Goal: Task Accomplishment & Management: Use online tool/utility

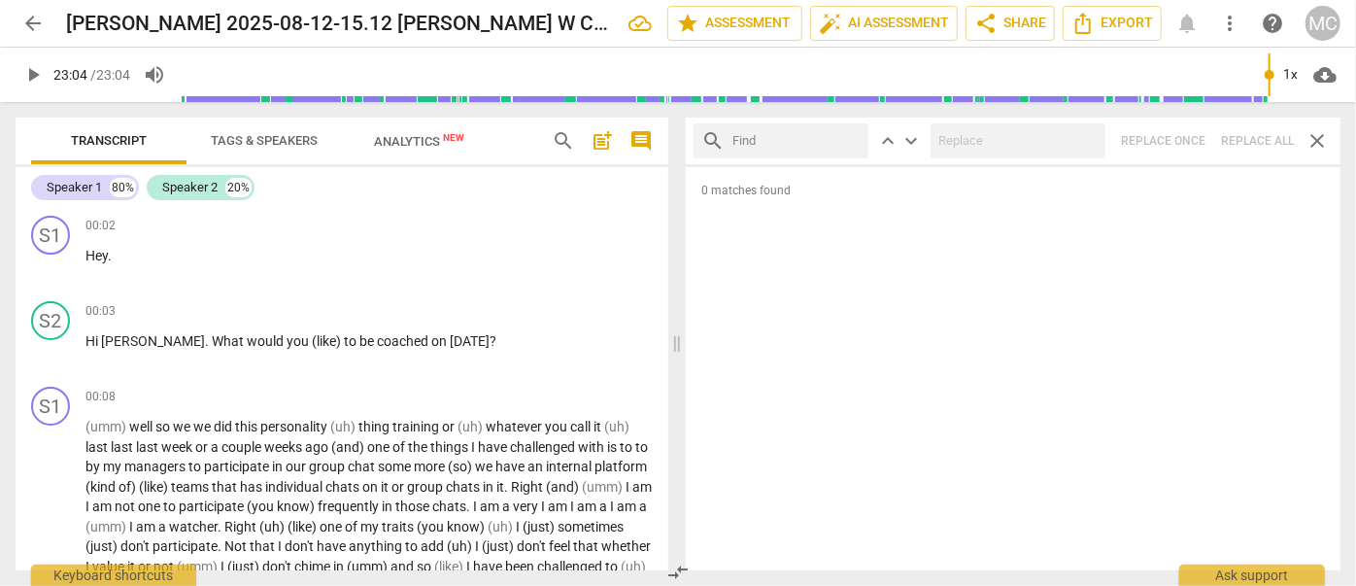
scroll to position [7393, 0]
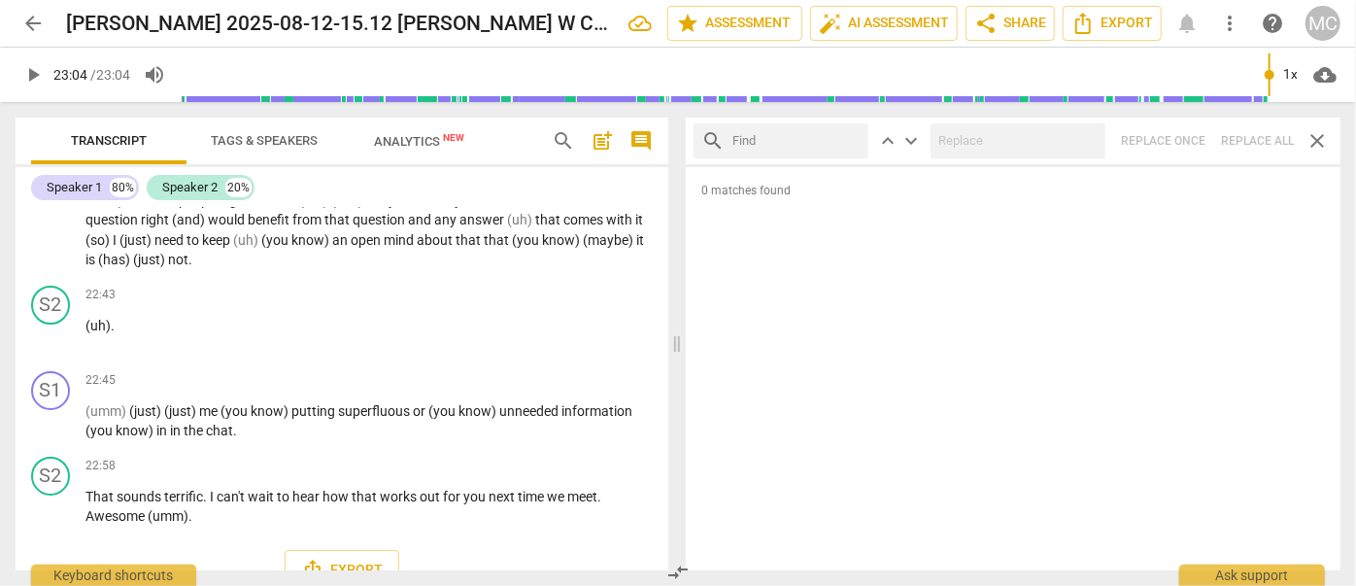
click at [35, 20] on span "arrow_back" at bounding box center [32, 23] width 23 height 23
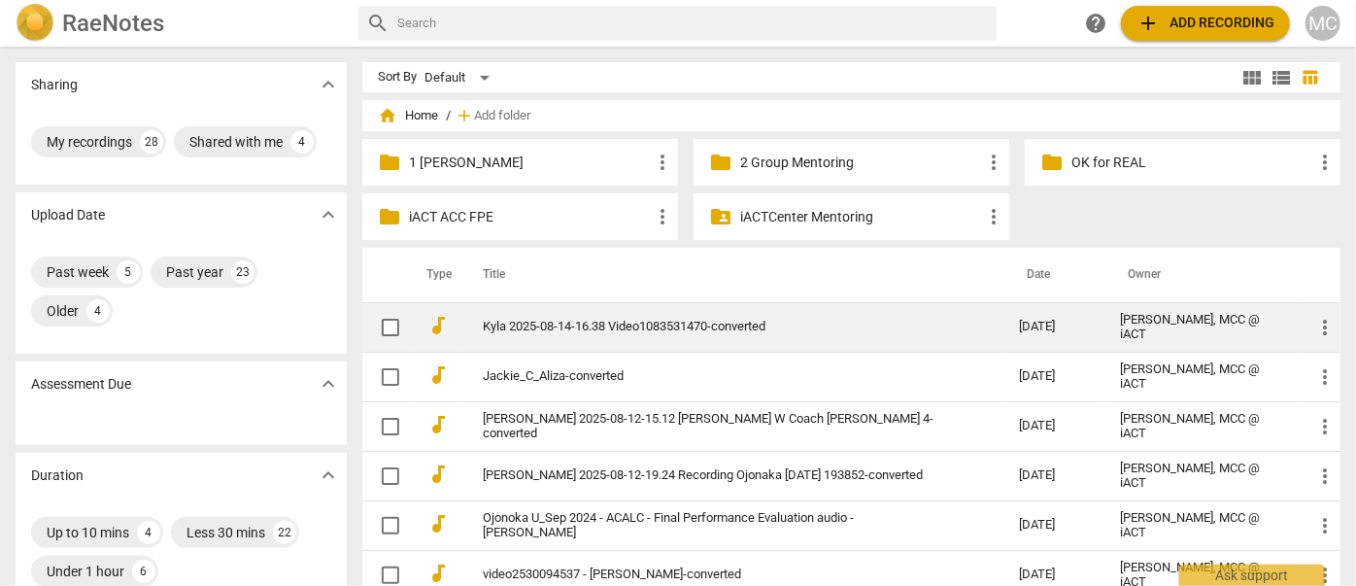
click at [570, 318] on td "Kyla 2025-08-14-16.38 Video1083531470-converted" at bounding box center [731, 327] width 544 height 50
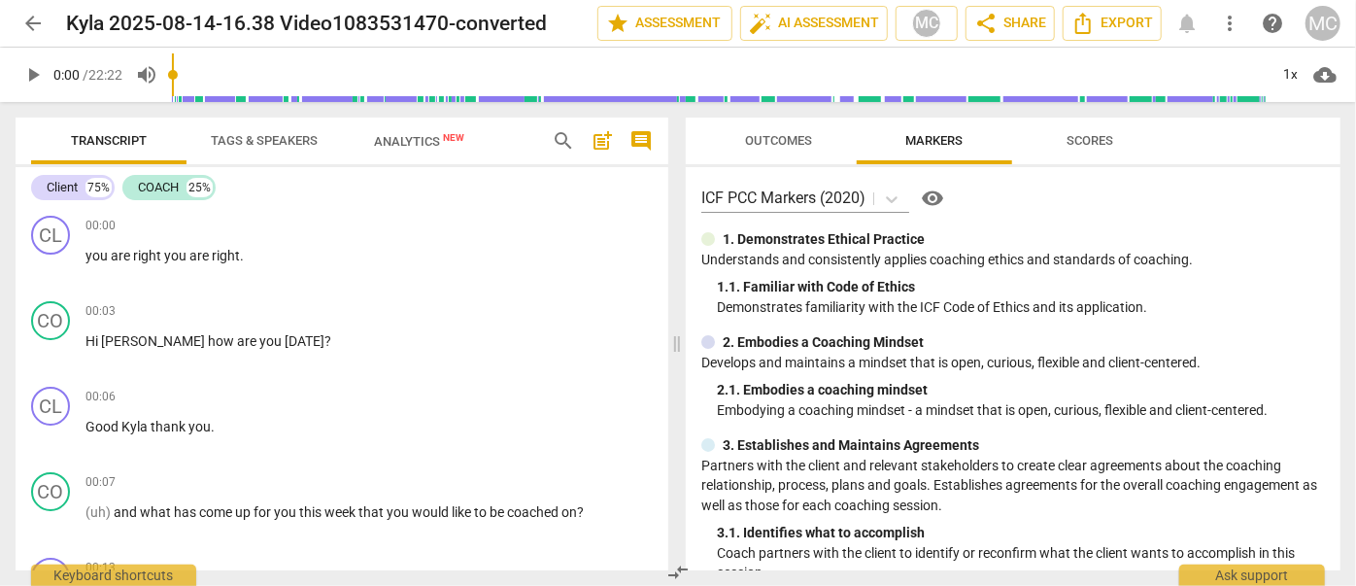
click at [34, 17] on span "arrow_back" at bounding box center [32, 23] width 23 height 23
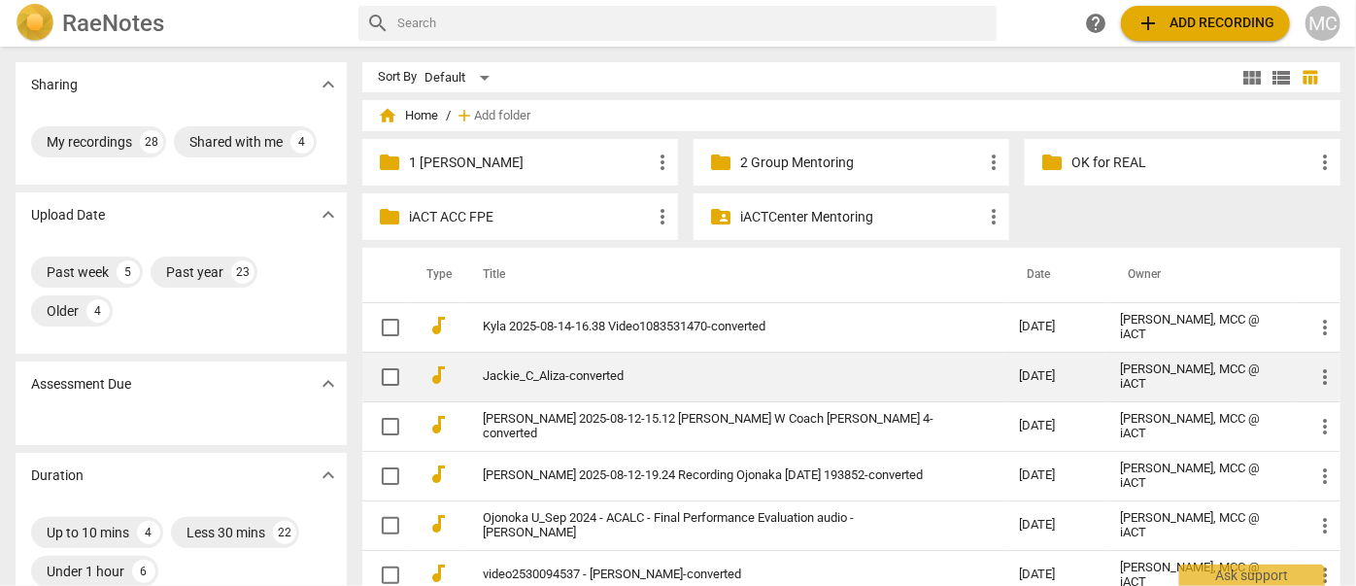
click at [552, 378] on link "Jackie_C_Aliza-converted" at bounding box center [716, 376] width 466 height 15
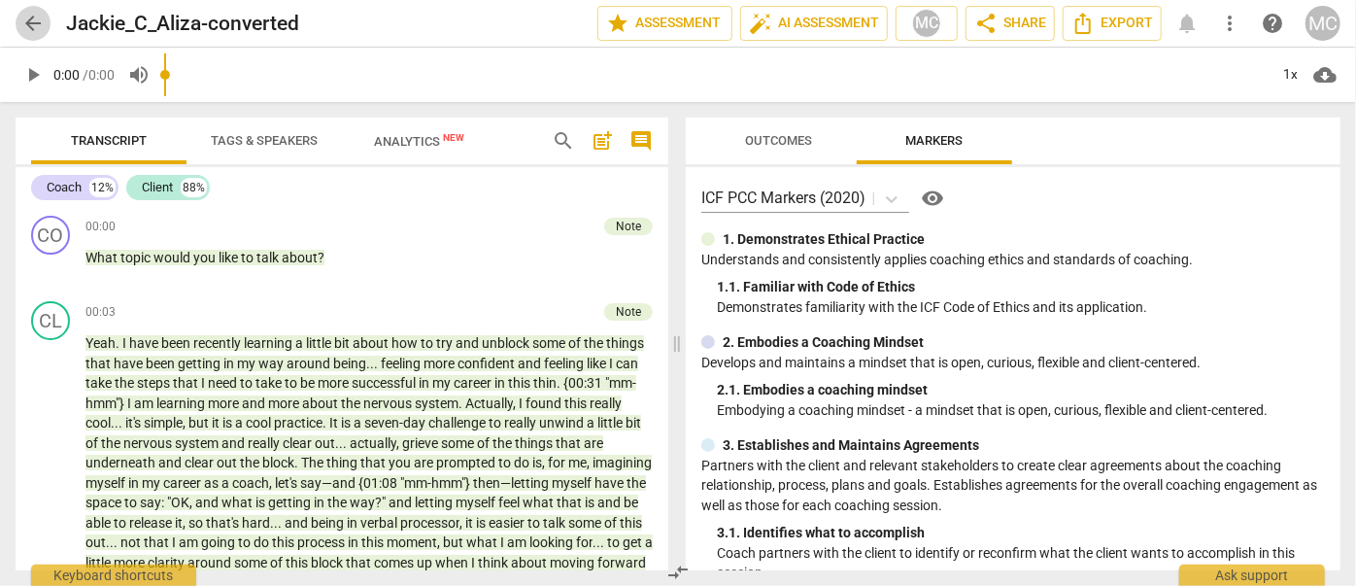
click at [34, 27] on span "arrow_back" at bounding box center [32, 23] width 23 height 23
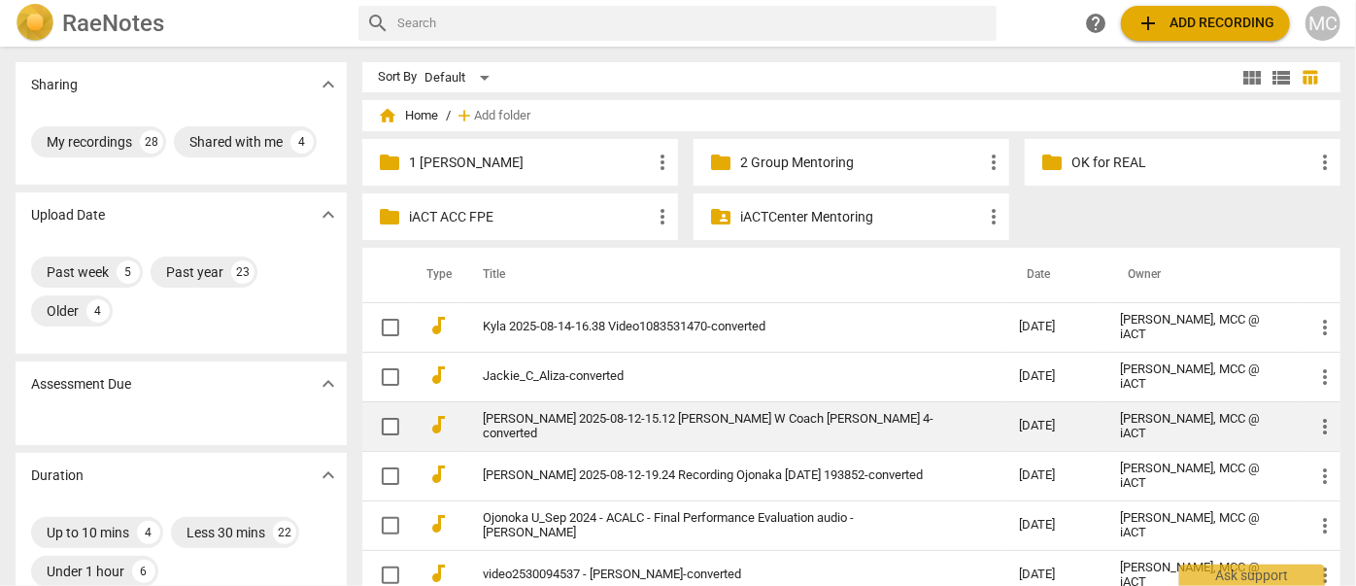
click at [559, 427] on link "[PERSON_NAME] 2025-08-12-15.12 [PERSON_NAME] W Coach [PERSON_NAME] 4-converted" at bounding box center [716, 426] width 466 height 29
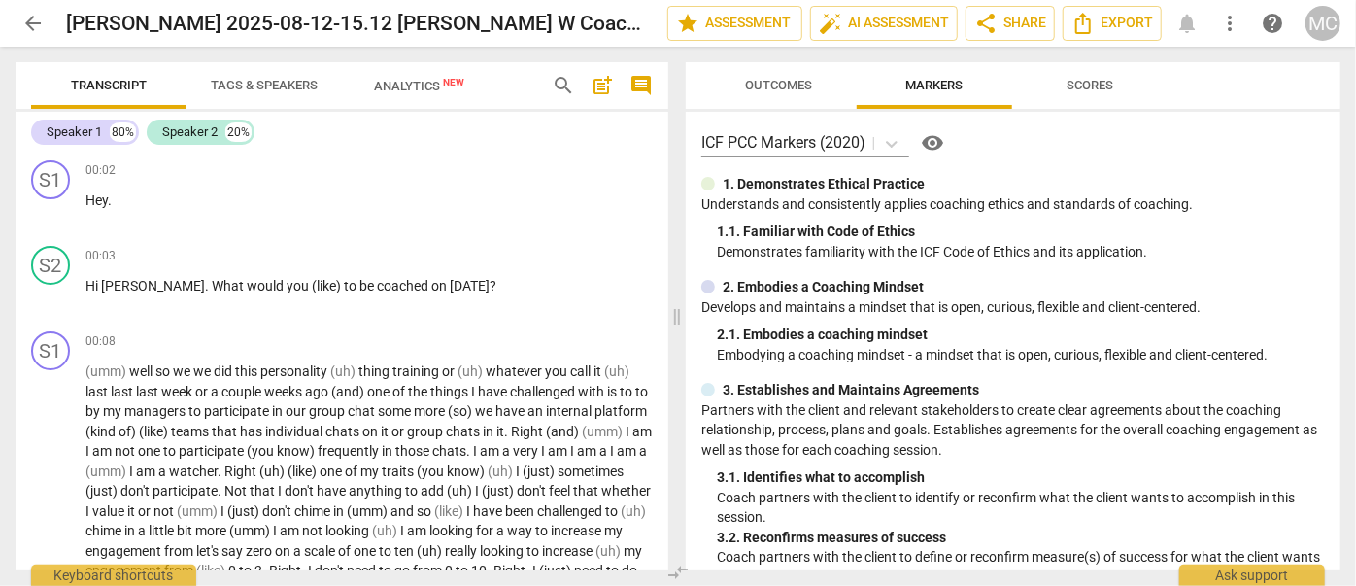
click at [32, 29] on span "arrow_back" at bounding box center [32, 23] width 23 height 23
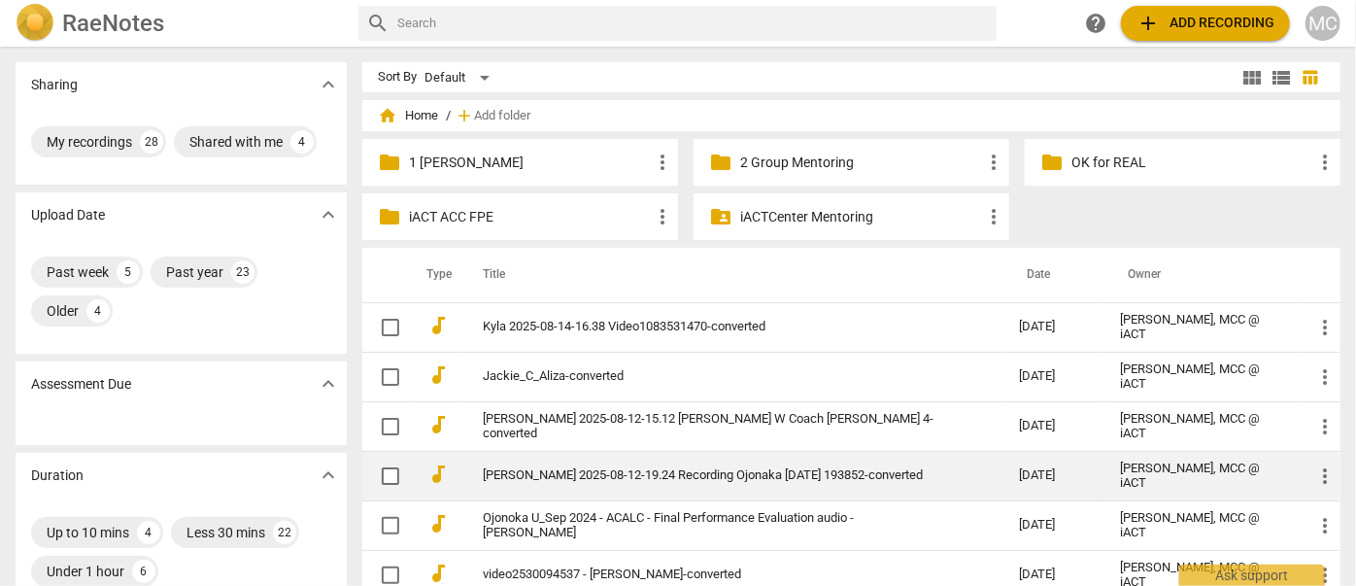
click at [574, 453] on td "[PERSON_NAME] 2025-08-12-19.24 Recording Ojonaka [DATE] 193852-converted" at bounding box center [731, 476] width 544 height 50
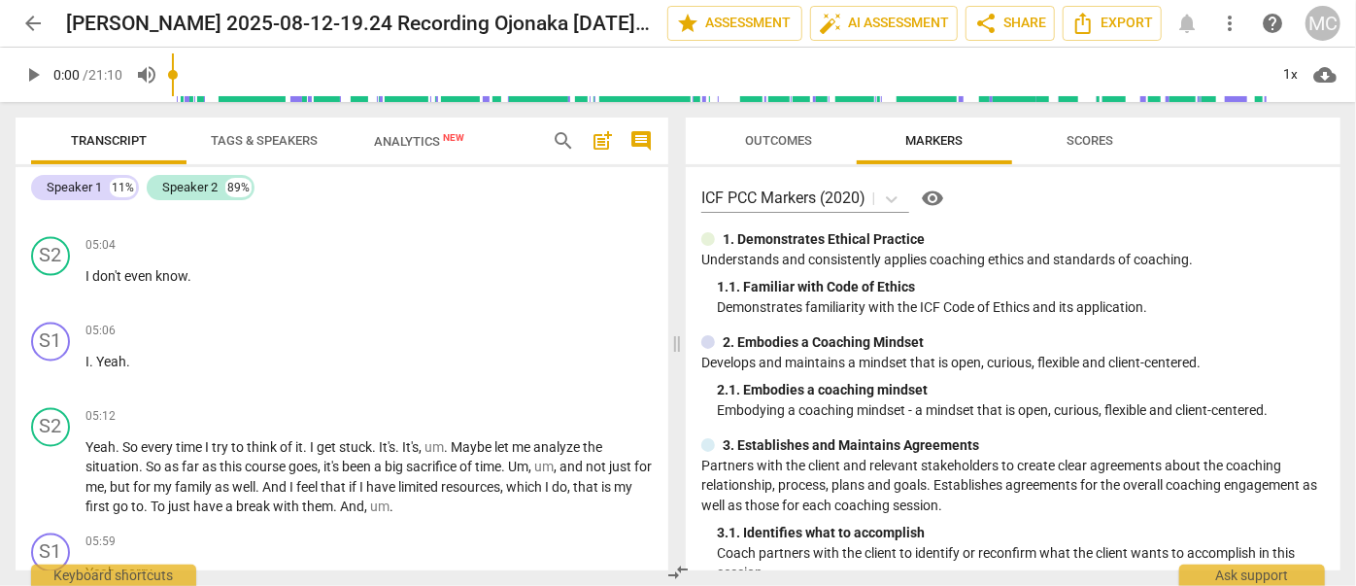
scroll to position [1858, 0]
click at [36, 7] on button "arrow_back" at bounding box center [33, 23] width 35 height 35
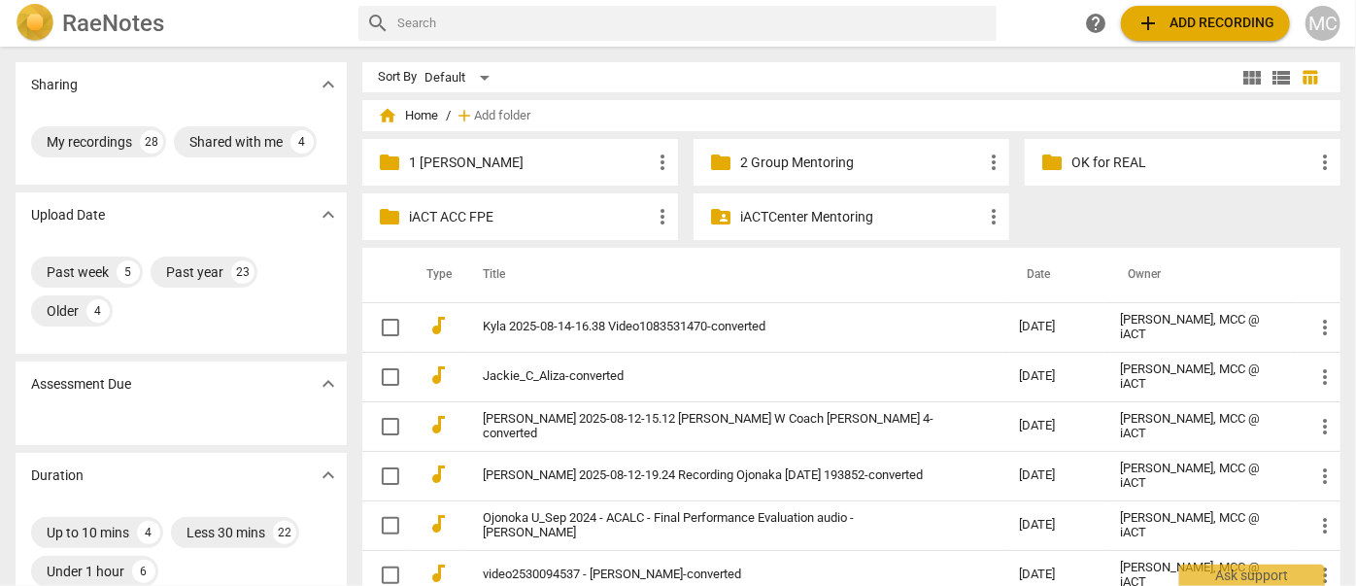
click at [501, 157] on p "1 [PERSON_NAME]" at bounding box center [530, 162] width 242 height 20
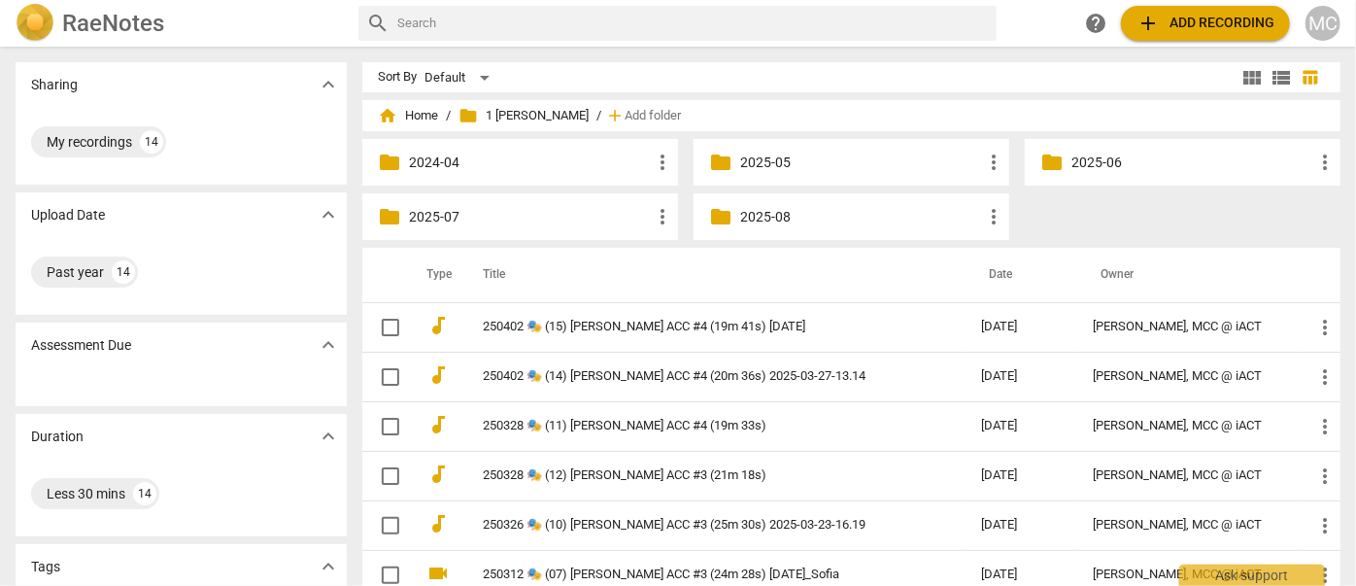
click at [766, 223] on p "2025-08" at bounding box center [861, 217] width 242 height 20
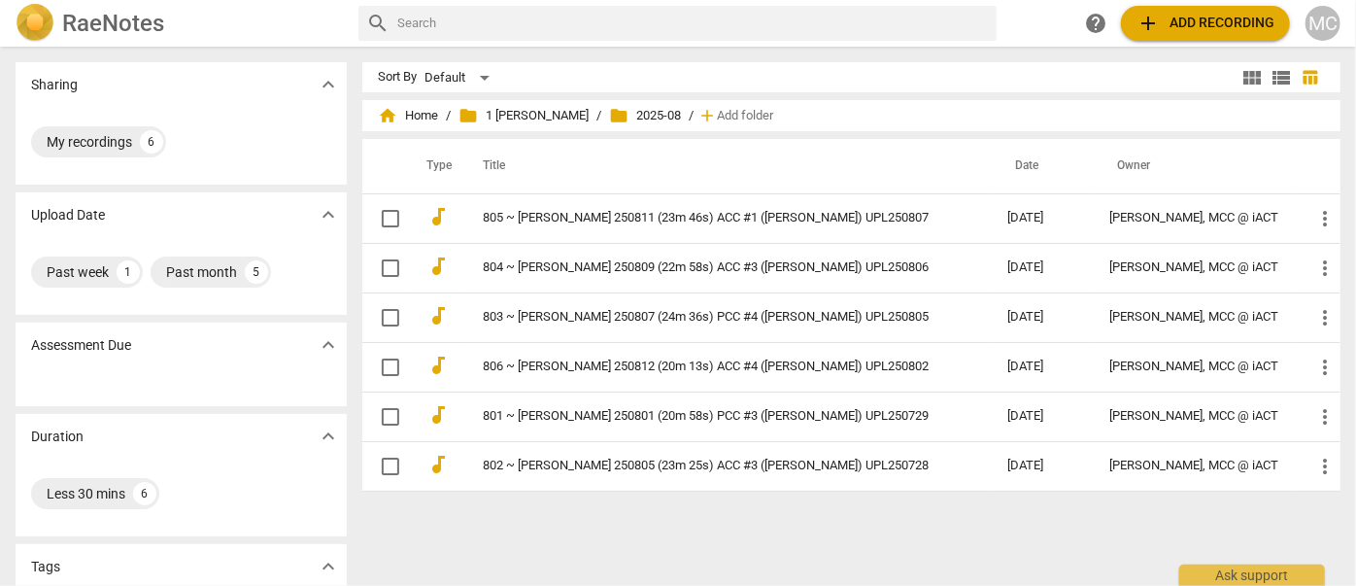
click at [766, 223] on link "805 ~ [PERSON_NAME] 250811 (23m 46s) ACC #1 ([PERSON_NAME]) UPL250807" at bounding box center [710, 218] width 454 height 15
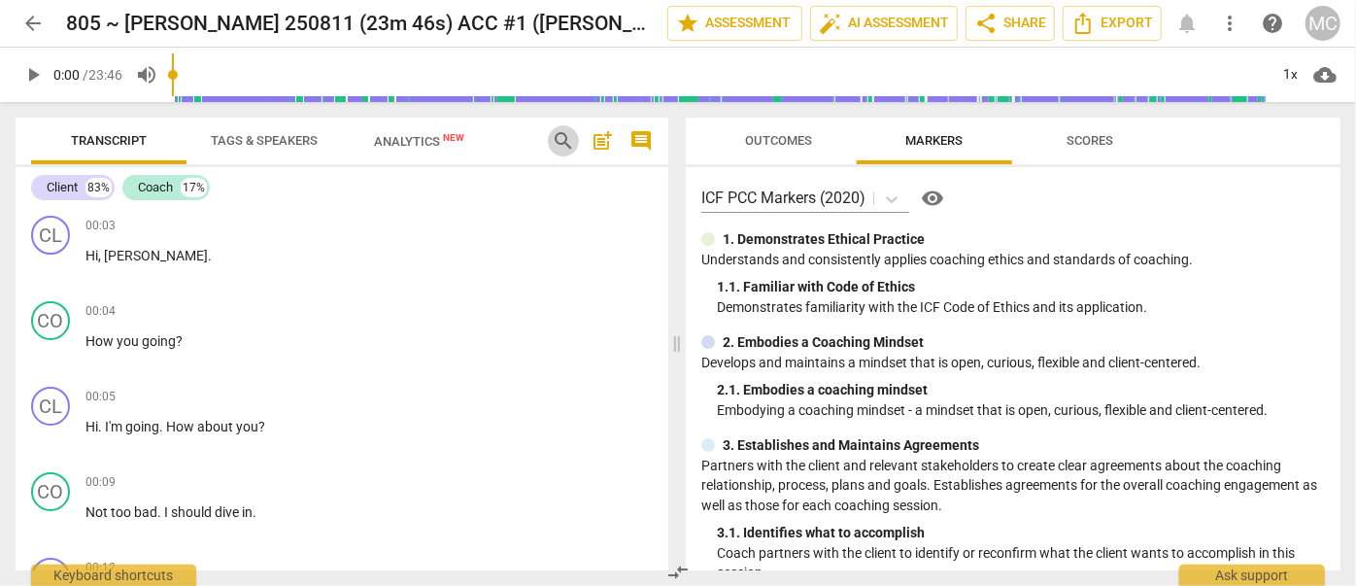
click at [556, 133] on span "search" at bounding box center [563, 140] width 23 height 23
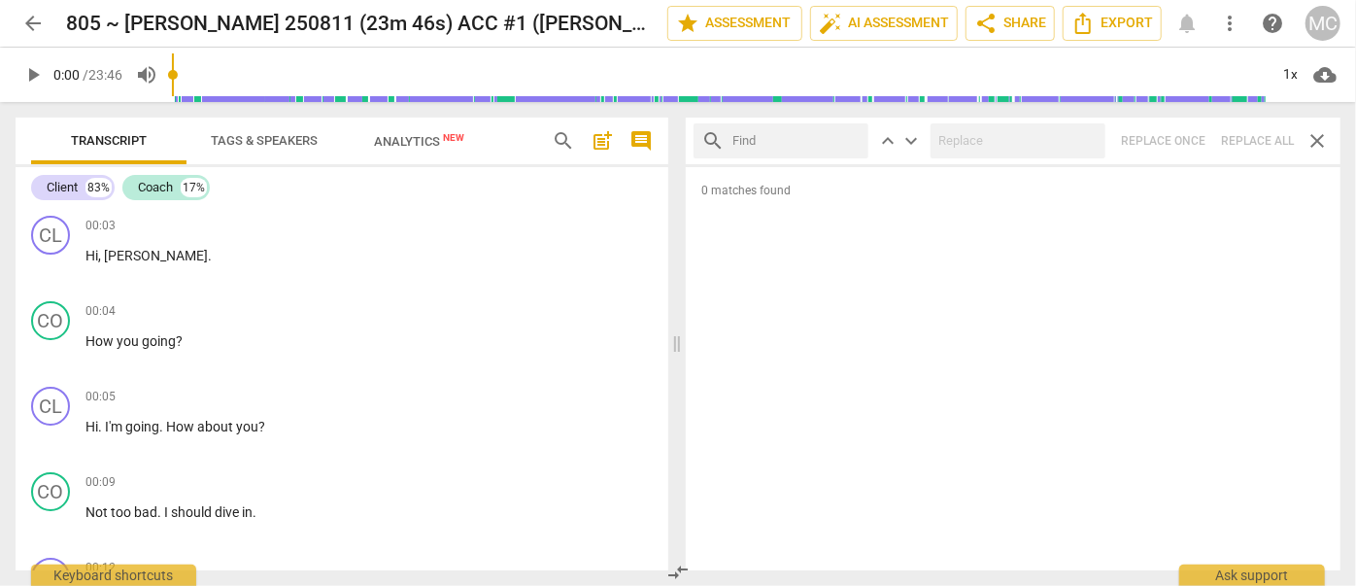
drag, startPoint x: 1155, startPoint y: 10, endPoint x: 800, endPoint y: 144, distance: 378.9
click at [800, 144] on input "text" at bounding box center [796, 140] width 128 height 31
click at [755, 141] on input "text" at bounding box center [796, 140] width 128 height 31
type input "m"
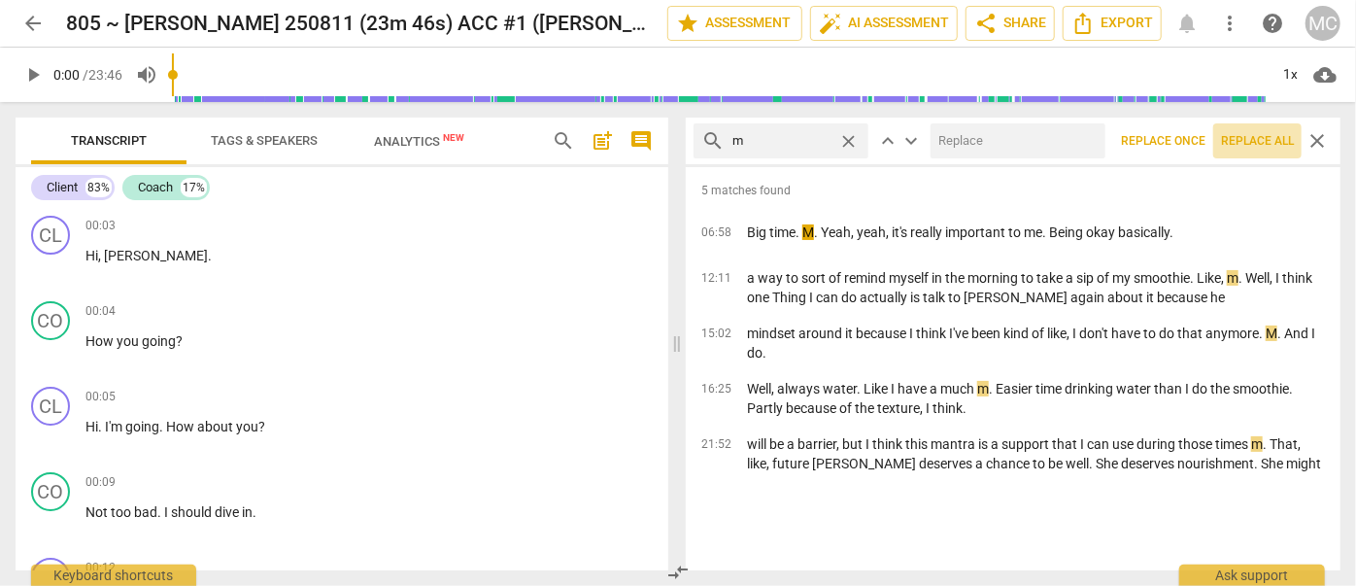
click at [1256, 147] on span "Replace all" at bounding box center [1257, 141] width 73 height 17
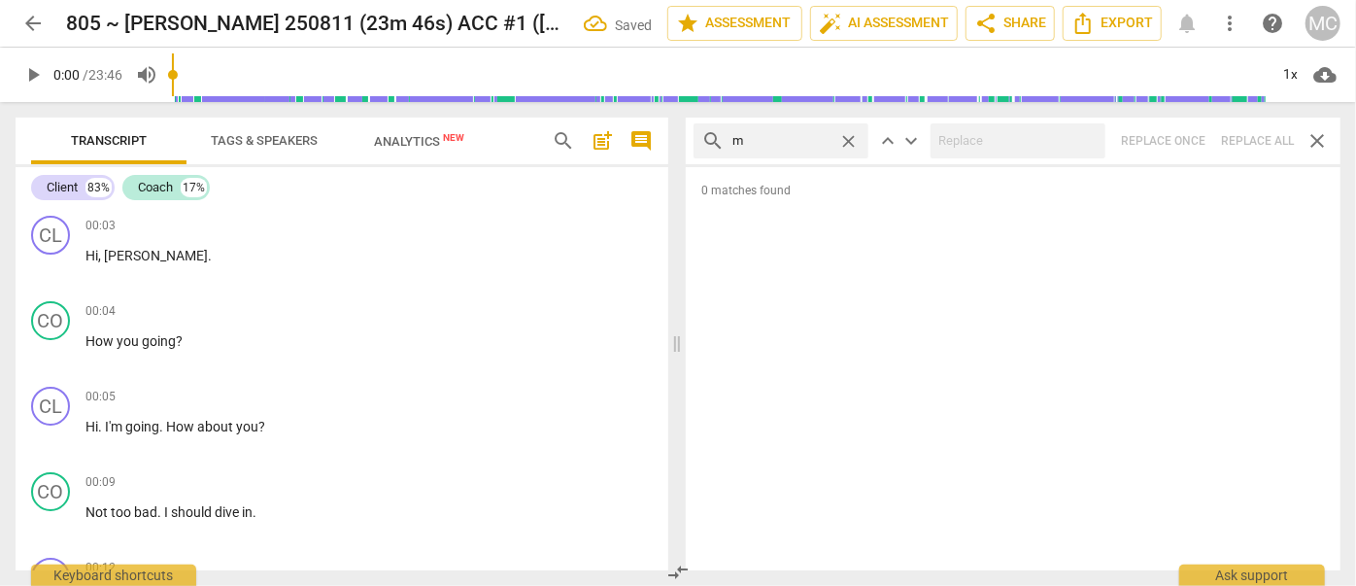
click at [846, 134] on span "close" at bounding box center [848, 141] width 20 height 20
click at [768, 134] on input "text" at bounding box center [796, 140] width 128 height 31
type input ","
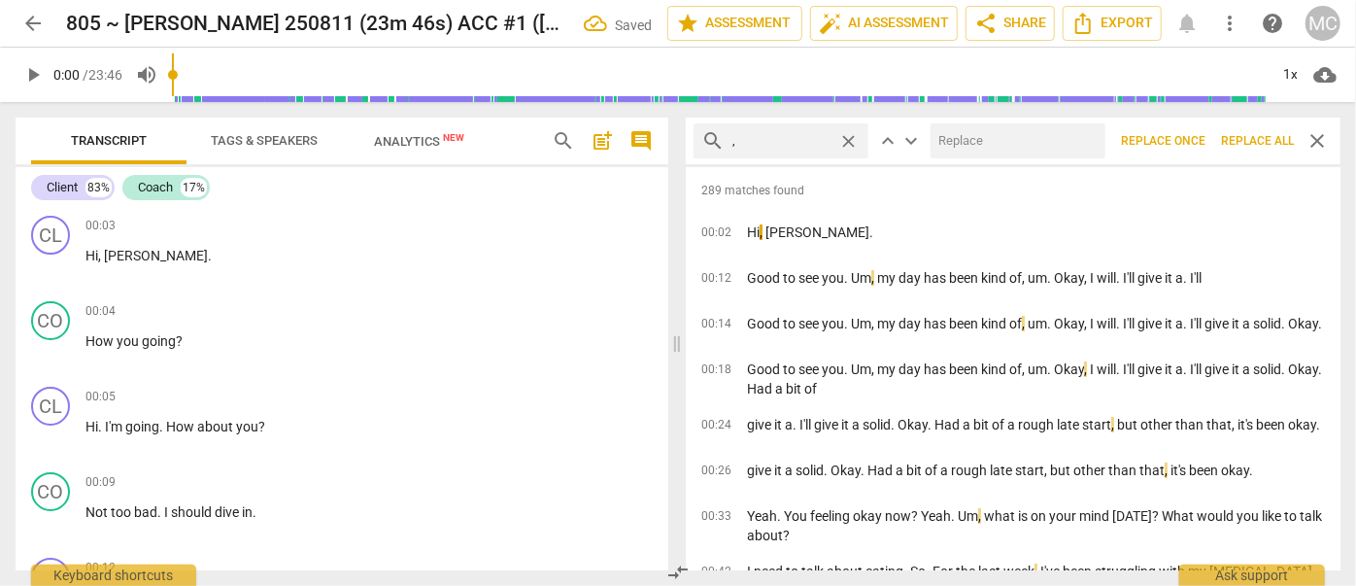
click at [1245, 142] on span "Replace all" at bounding box center [1257, 141] width 73 height 17
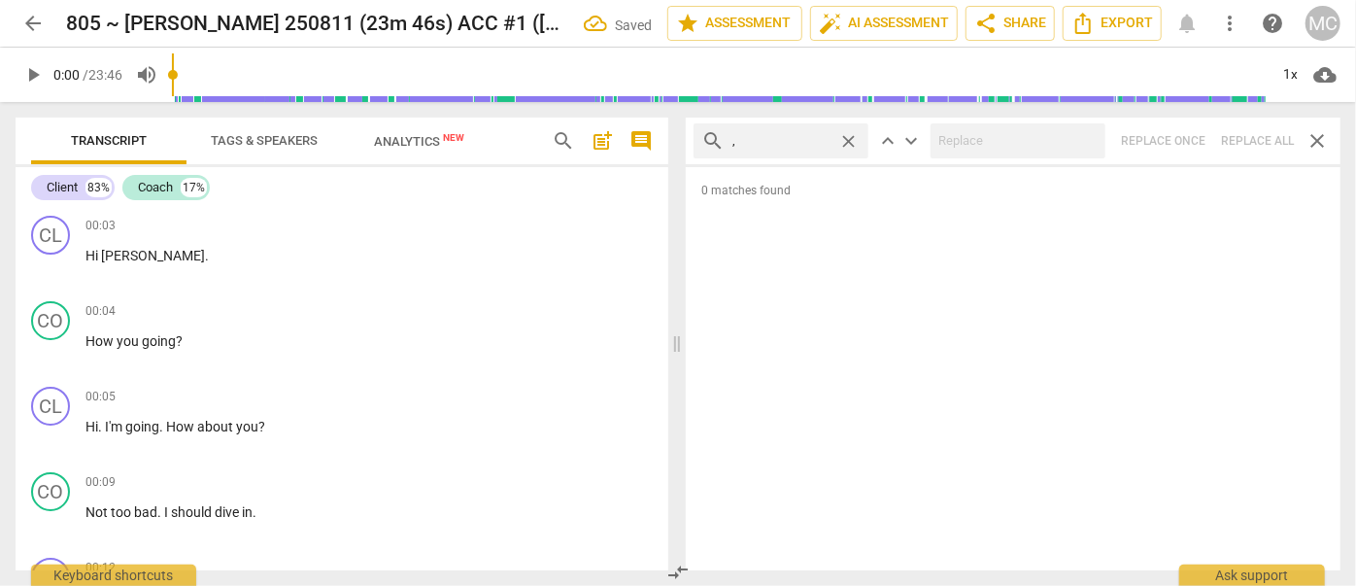
click at [849, 139] on span "close" at bounding box center [848, 141] width 20 height 20
click at [789, 139] on input "text" at bounding box center [796, 140] width 128 height 31
type input ". like"
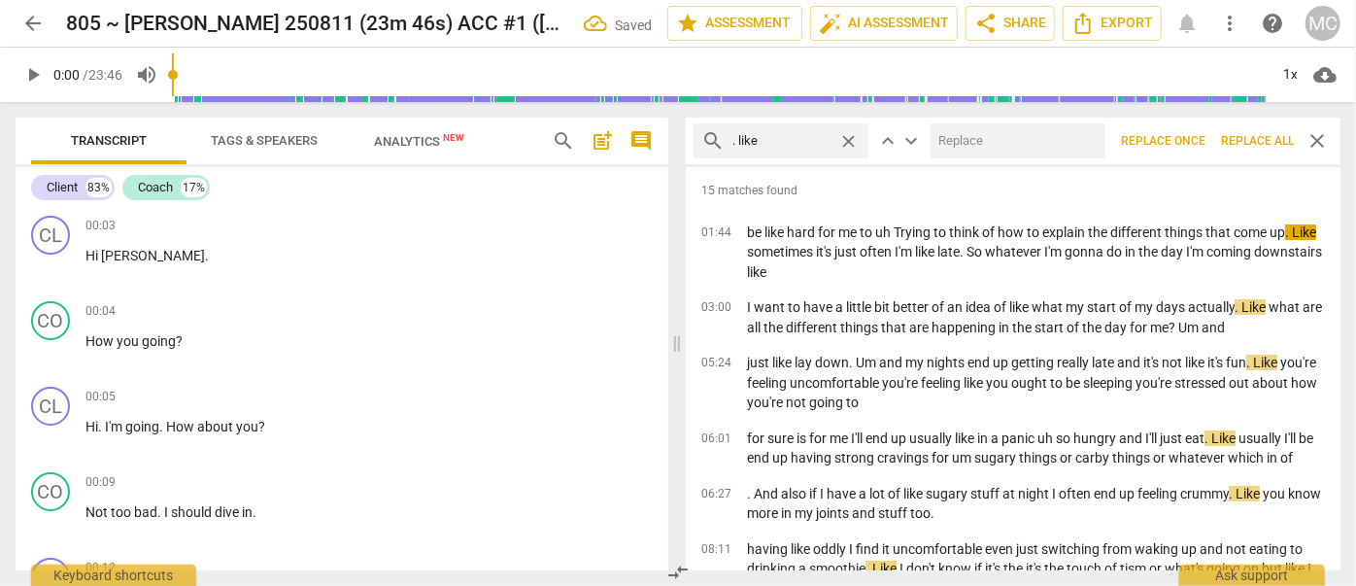
click at [976, 140] on input "text" at bounding box center [1013, 140] width 167 height 31
type input "(like)"
click at [1245, 139] on span "Replace all" at bounding box center [1257, 141] width 73 height 17
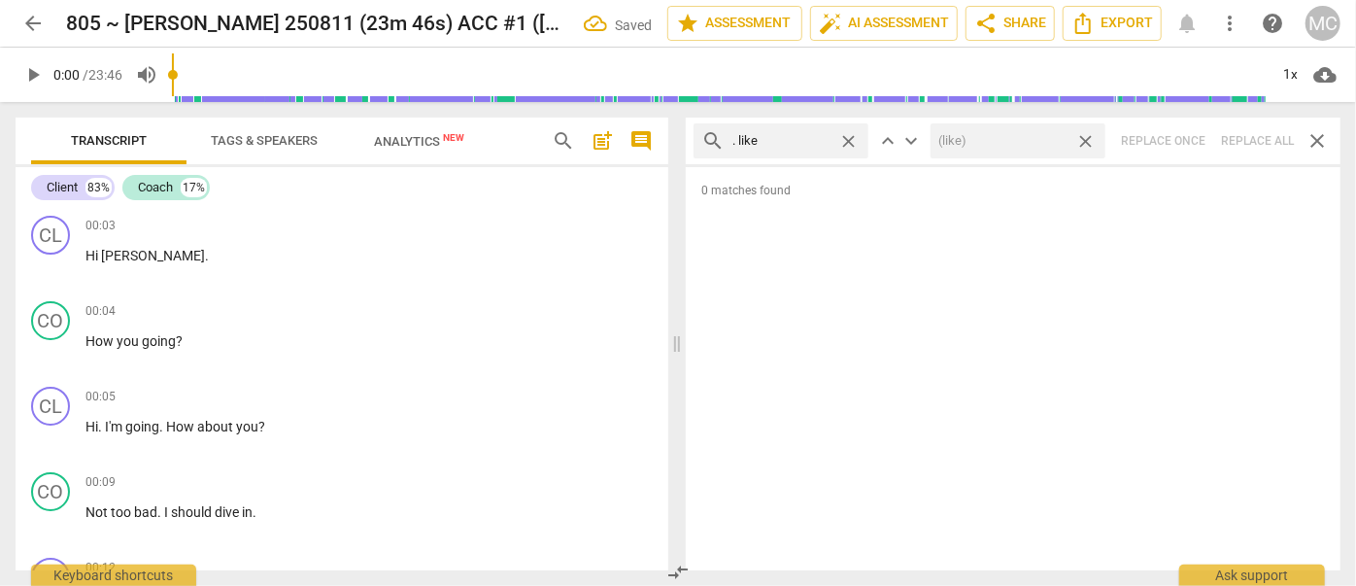
drag, startPoint x: 1088, startPoint y: 141, endPoint x: 1097, endPoint y: 139, distance: 9.9
click at [1088, 141] on span "close" at bounding box center [1085, 141] width 20 height 20
click at [852, 141] on span "close" at bounding box center [848, 141] width 20 height 20
click at [775, 144] on input "text" at bounding box center [796, 140] width 128 height 31
type input ". um"
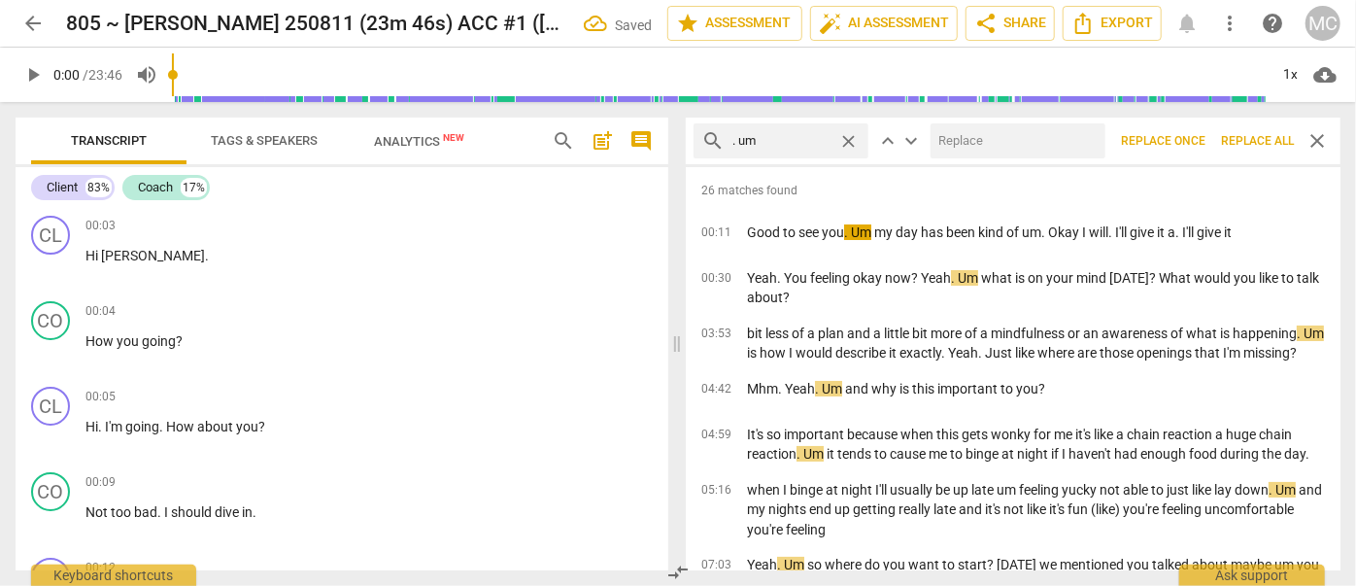
click at [954, 142] on input "text" at bounding box center [1013, 140] width 167 height 31
type input "(umm)"
click at [1245, 138] on span "Replace all" at bounding box center [1257, 141] width 73 height 17
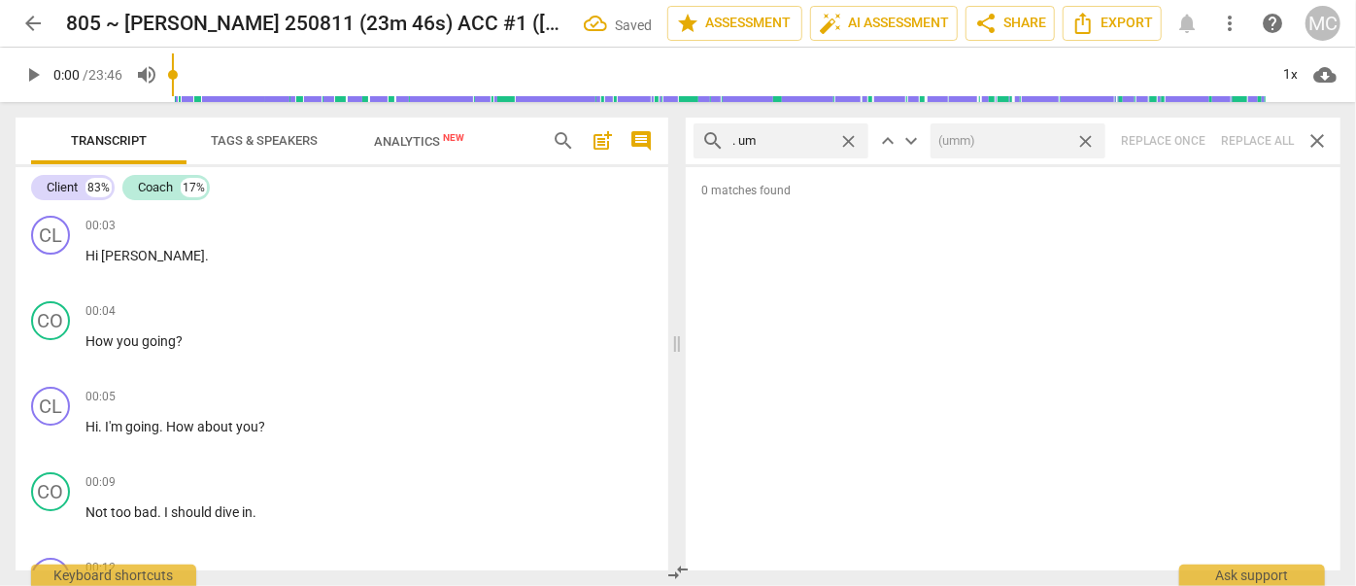
click at [1087, 140] on span "close" at bounding box center [1085, 141] width 20 height 20
click at [846, 134] on span "close" at bounding box center [848, 141] width 20 height 20
click at [799, 136] on input "text" at bounding box center [796, 140] width 128 height 31
type input ". uh"
click at [1257, 140] on div "search . uh close keyboard_arrow_up keyboard_arrow_down Replace once Replace al…" at bounding box center [1013, 140] width 655 height 47
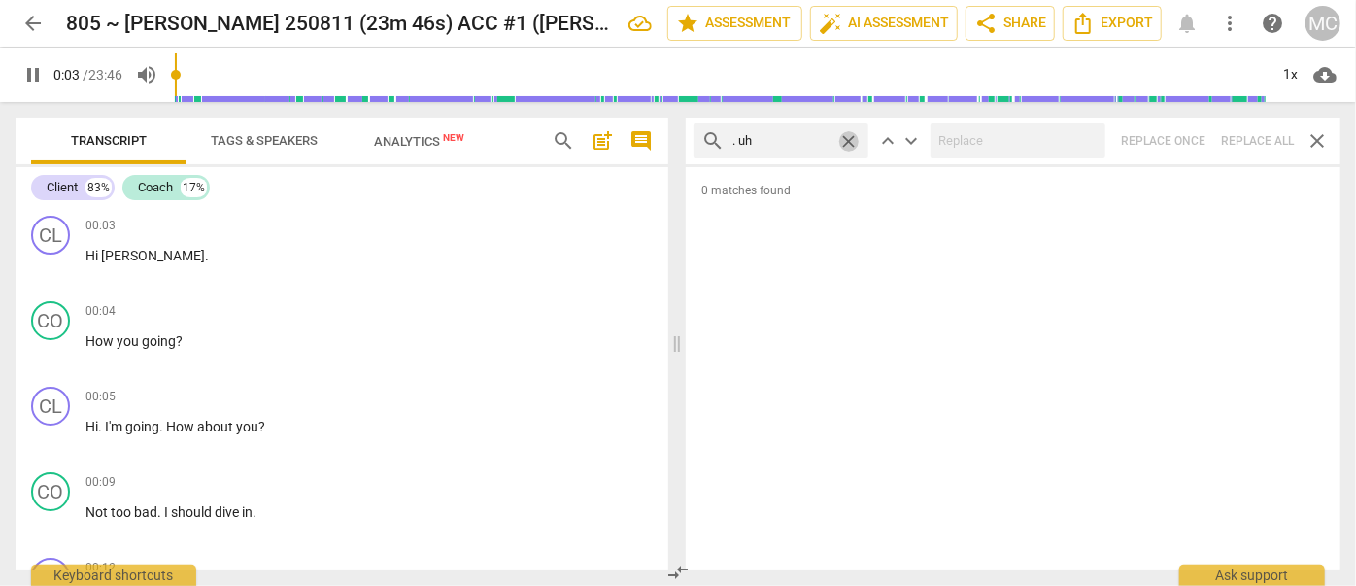
type input "3"
drag, startPoint x: 850, startPoint y: 137, endPoint x: 809, endPoint y: 137, distance: 40.8
click at [850, 137] on span "close" at bounding box center [848, 141] width 20 height 20
click at [789, 137] on input "text" at bounding box center [796, 140] width 128 height 31
type input "4"
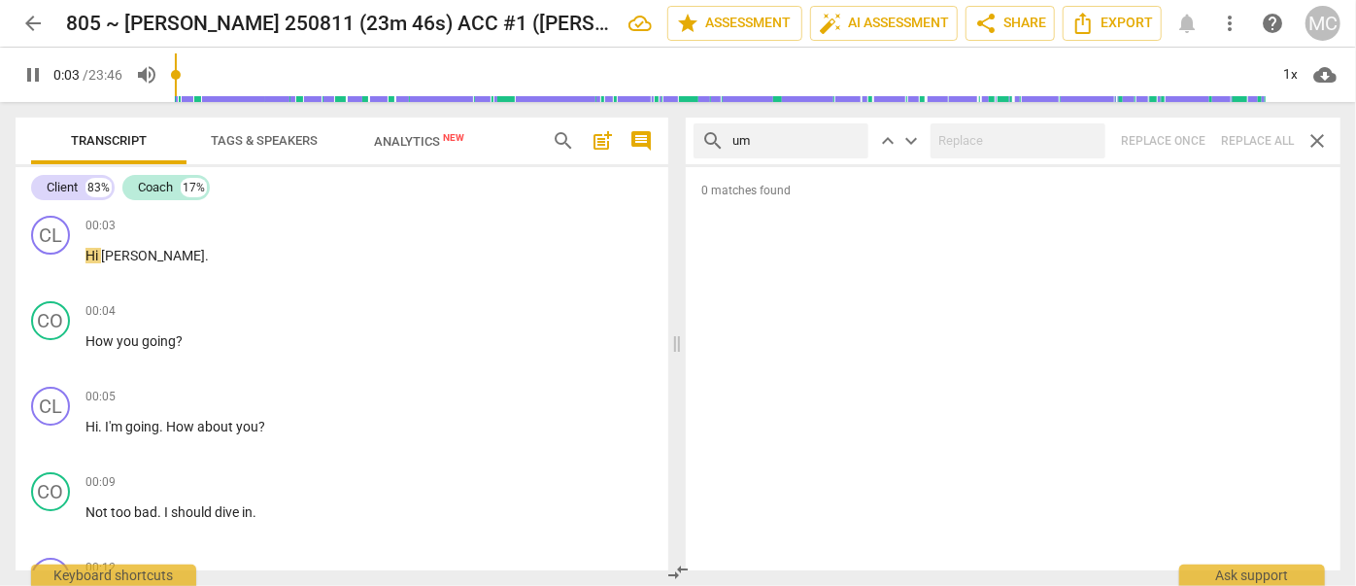
type input "um"
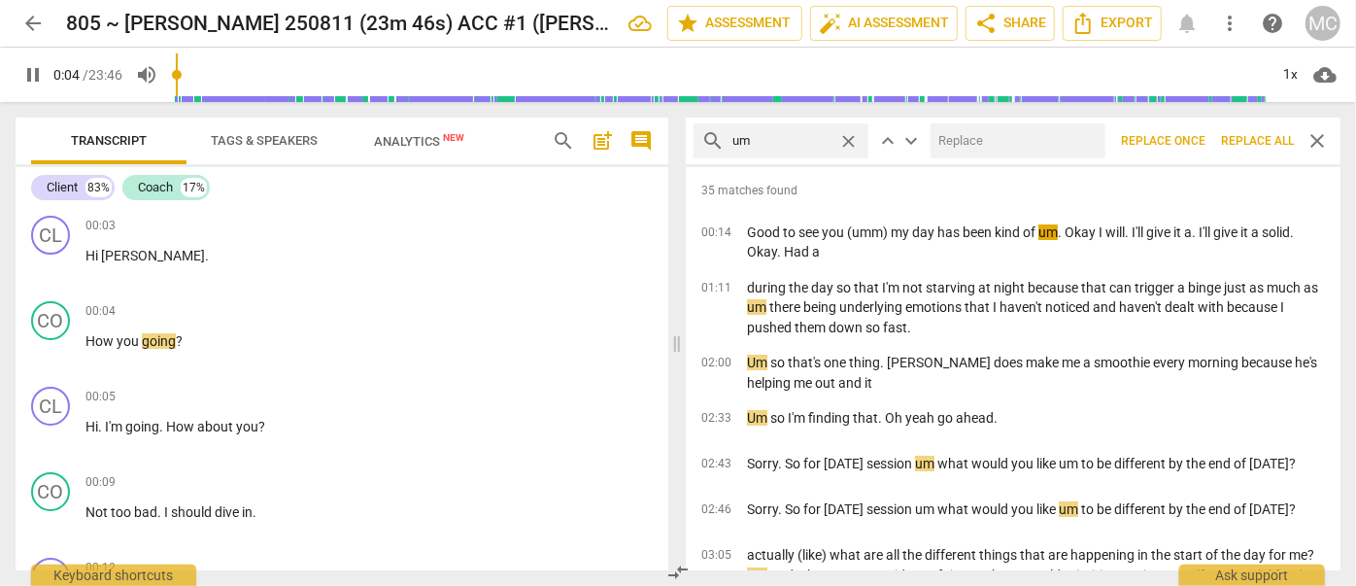
click at [956, 144] on input "text" at bounding box center [1013, 140] width 167 height 31
type input "5"
type input "("
type input "5"
type input "(umm"
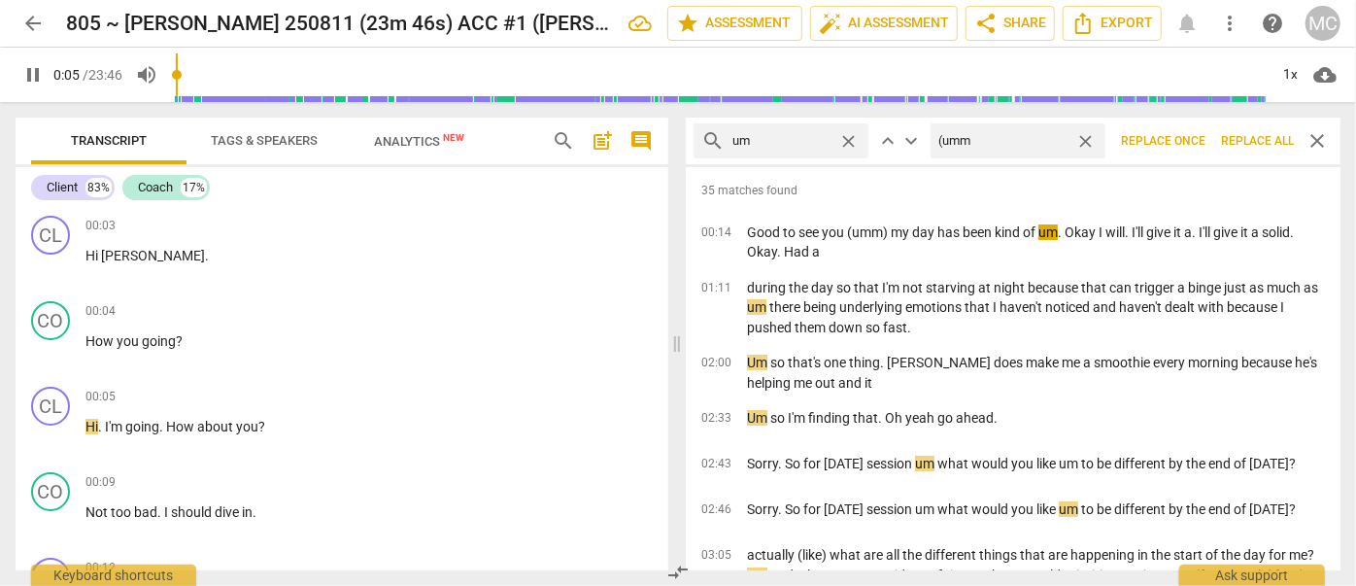
type input "6"
type input "(umm)"
type input "6"
type input "(umm)"
click at [1248, 147] on span "Replace all" at bounding box center [1257, 141] width 73 height 17
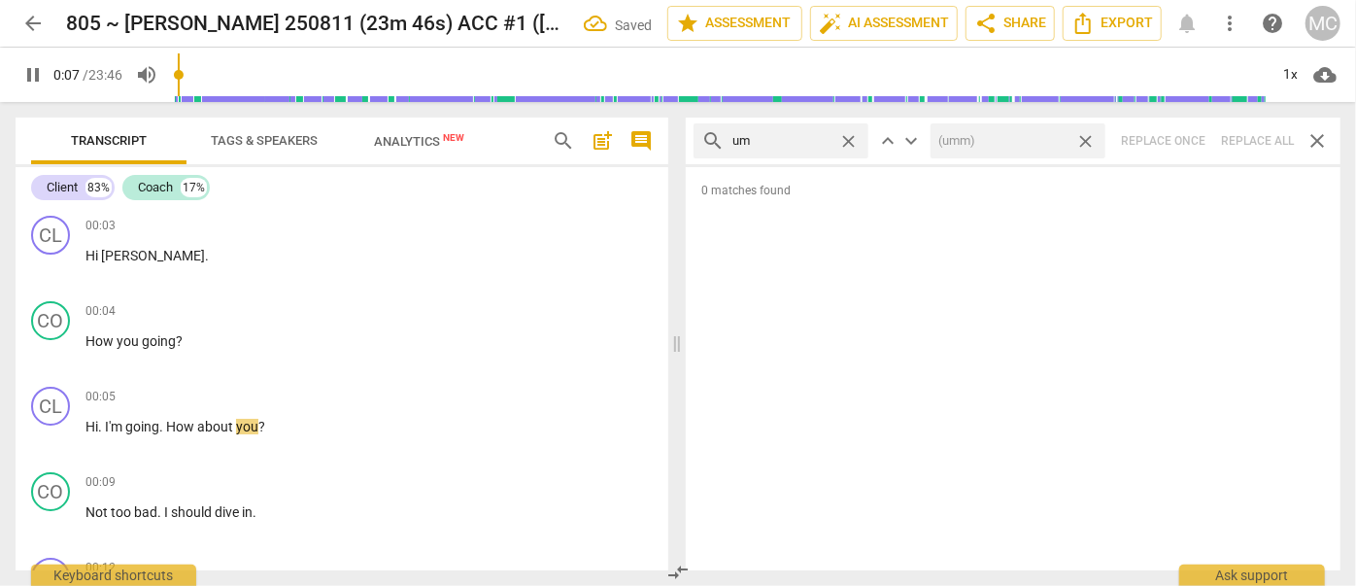
type input "8"
click at [1085, 139] on span "close" at bounding box center [1085, 141] width 20 height 20
type input "9"
drag, startPoint x: 854, startPoint y: 139, endPoint x: 828, endPoint y: 139, distance: 25.2
click at [854, 139] on span "close" at bounding box center [848, 141] width 20 height 20
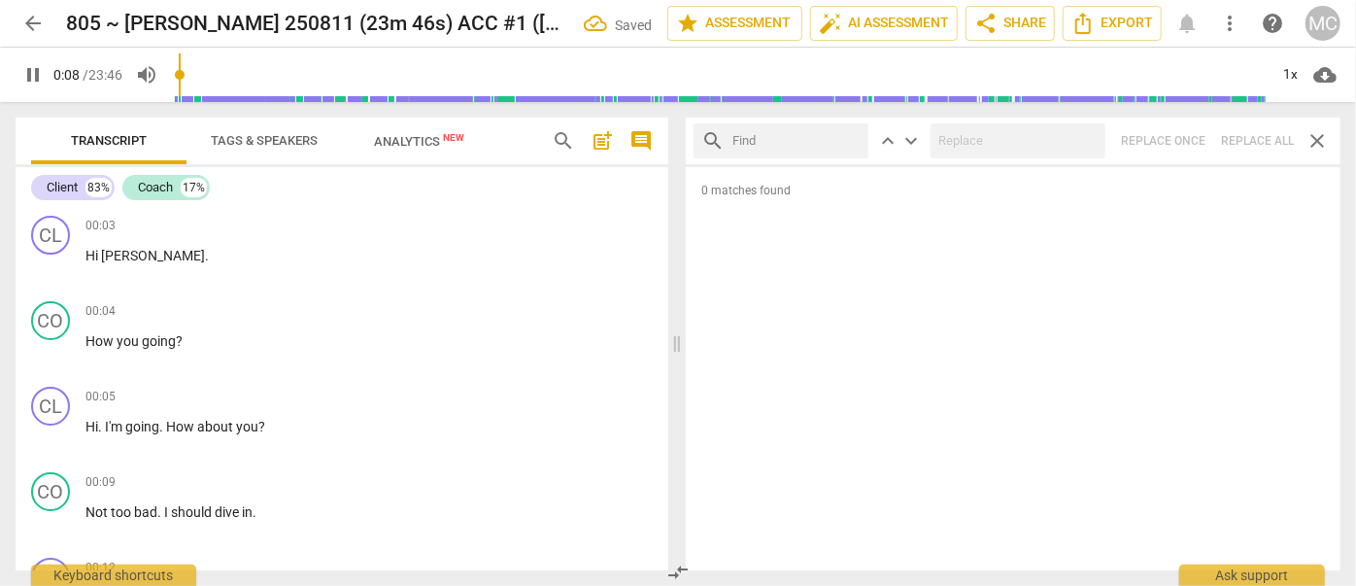
click at [816, 138] on input "text" at bounding box center [796, 140] width 128 height 31
type input "9"
type input "uh"
type input "9"
type input "uh"
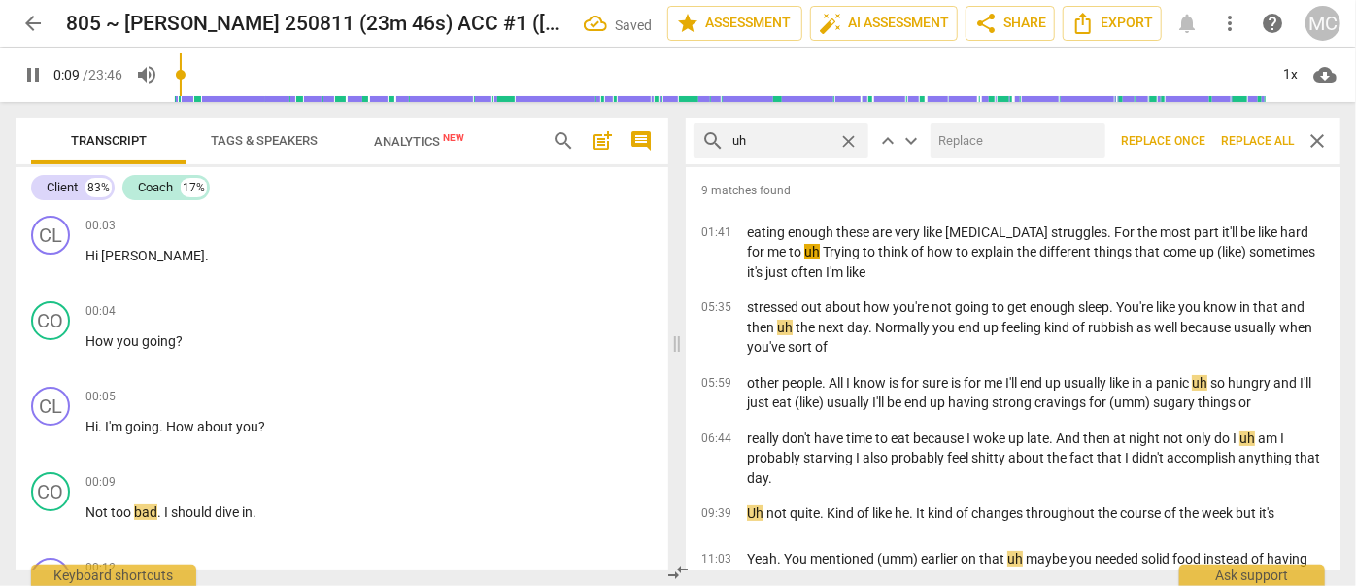
click at [985, 137] on input "text" at bounding box center [1013, 140] width 167 height 31
type input "10"
type input "("
type input "10"
type input "(uh)"
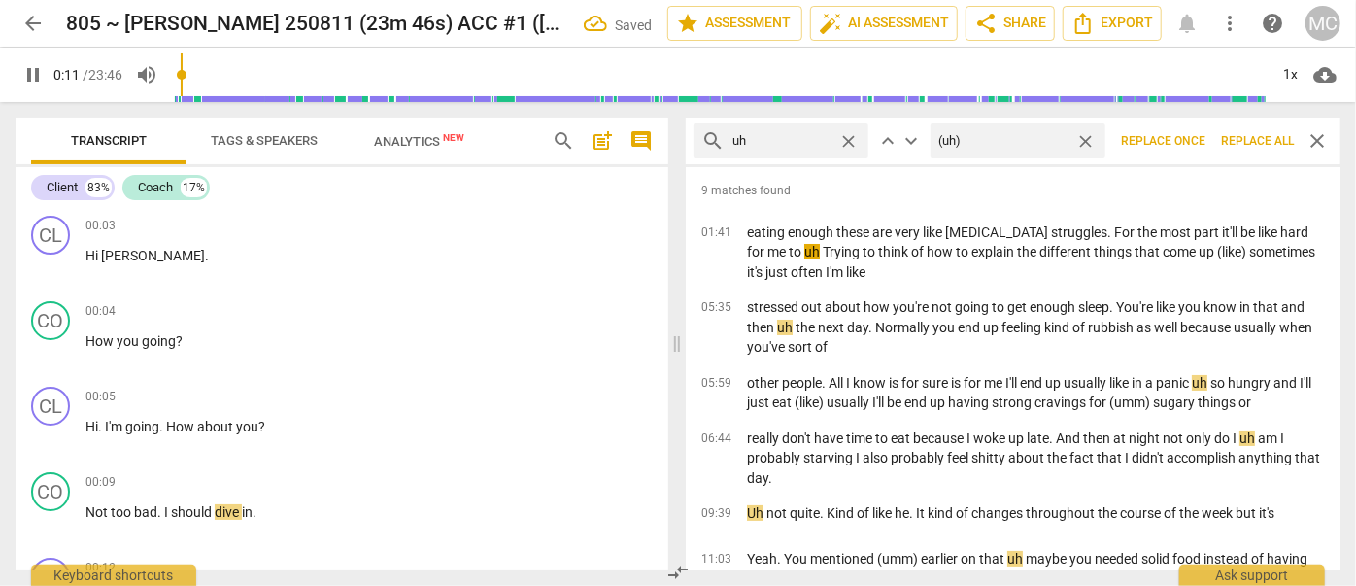
type input "11"
type input "(uh)"
click at [1254, 140] on span "Replace all" at bounding box center [1257, 141] width 73 height 17
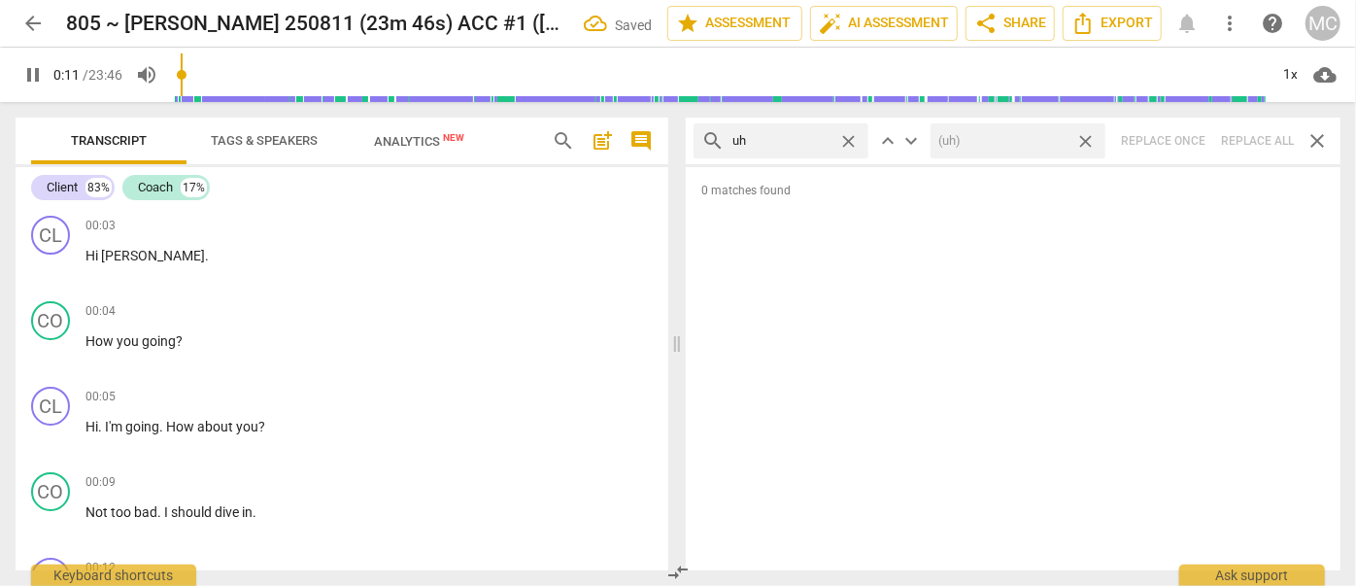
type input "12"
drag, startPoint x: 1090, startPoint y: 138, endPoint x: 962, endPoint y: 138, distance: 127.2
click at [1090, 138] on span "close" at bounding box center [1085, 141] width 20 height 20
type input "13"
click at [852, 139] on span "close" at bounding box center [848, 141] width 20 height 20
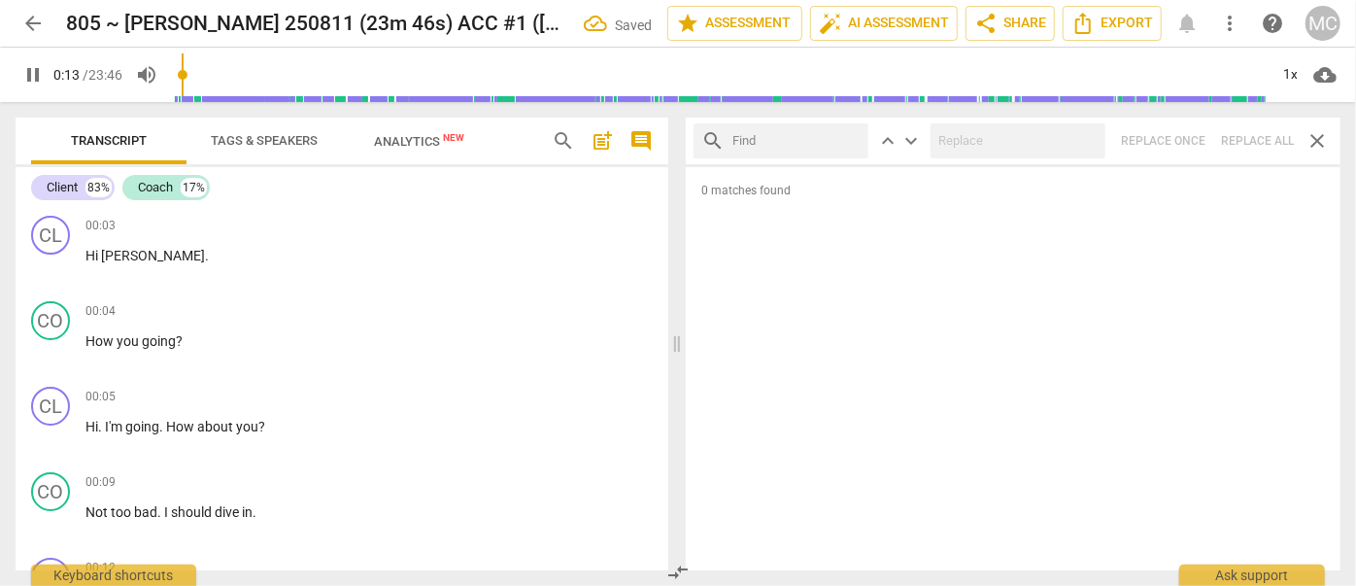
click at [801, 146] on input "text" at bounding box center [796, 140] width 128 height 31
type input "14"
type input "kin"
type input "14"
type input "kind of"
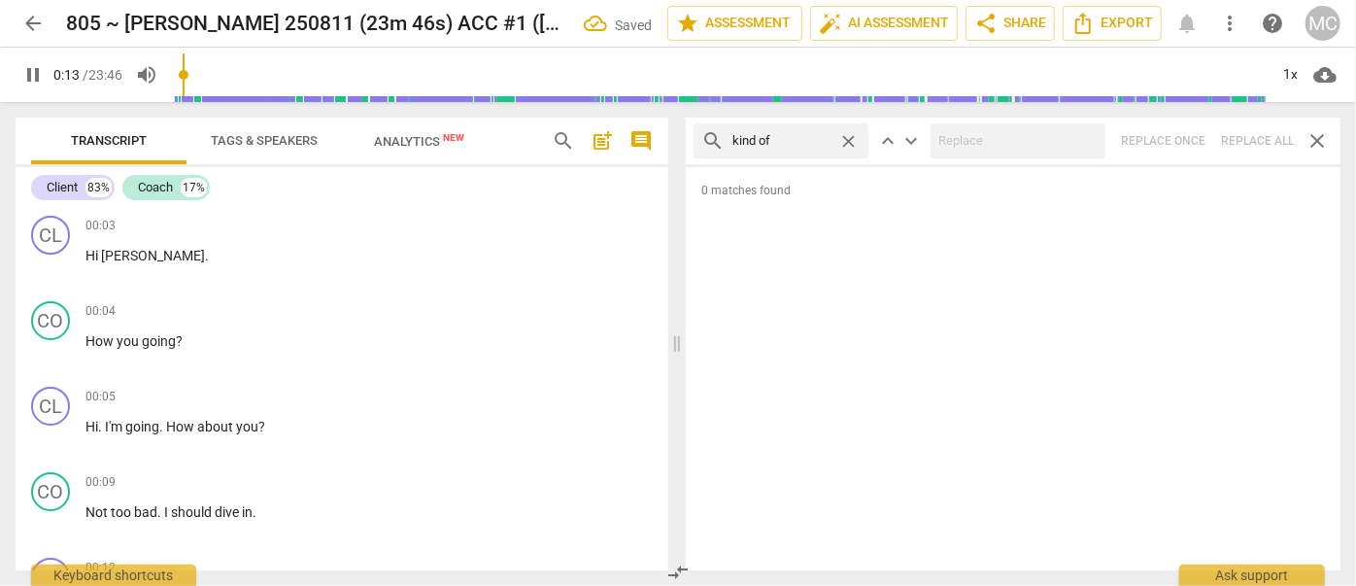
type input "14"
type input "kind of"
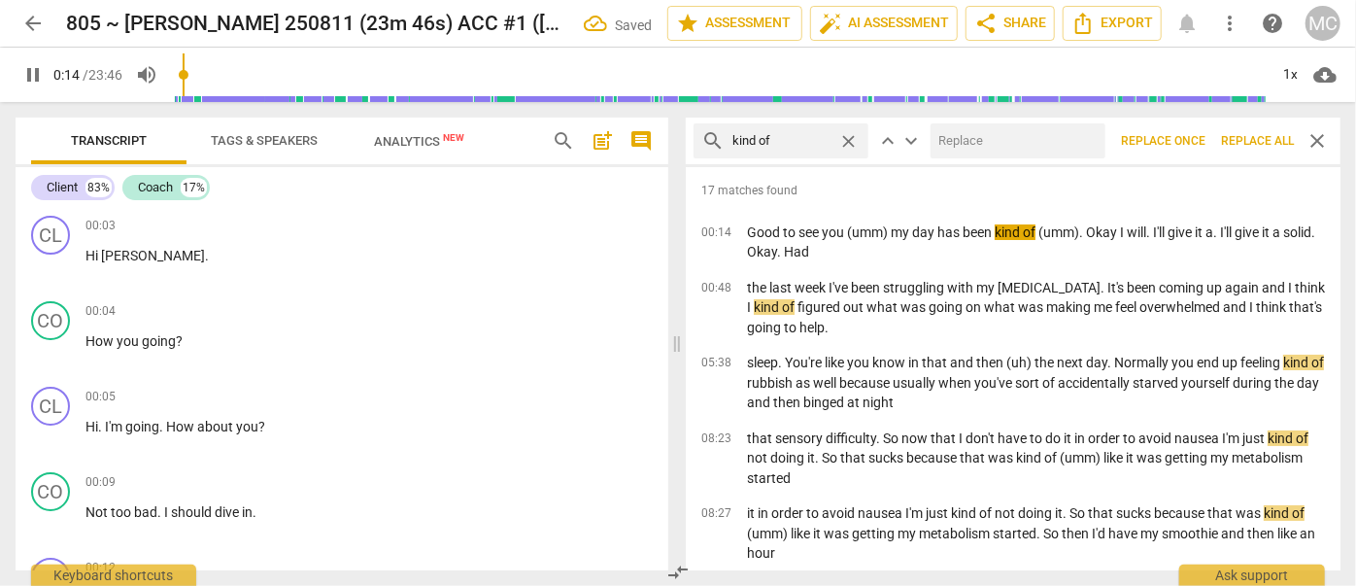
click at [960, 147] on input "text" at bounding box center [1013, 140] width 167 height 31
type input "15"
type input "(kin"
type input "15"
type input "(kind 0f"
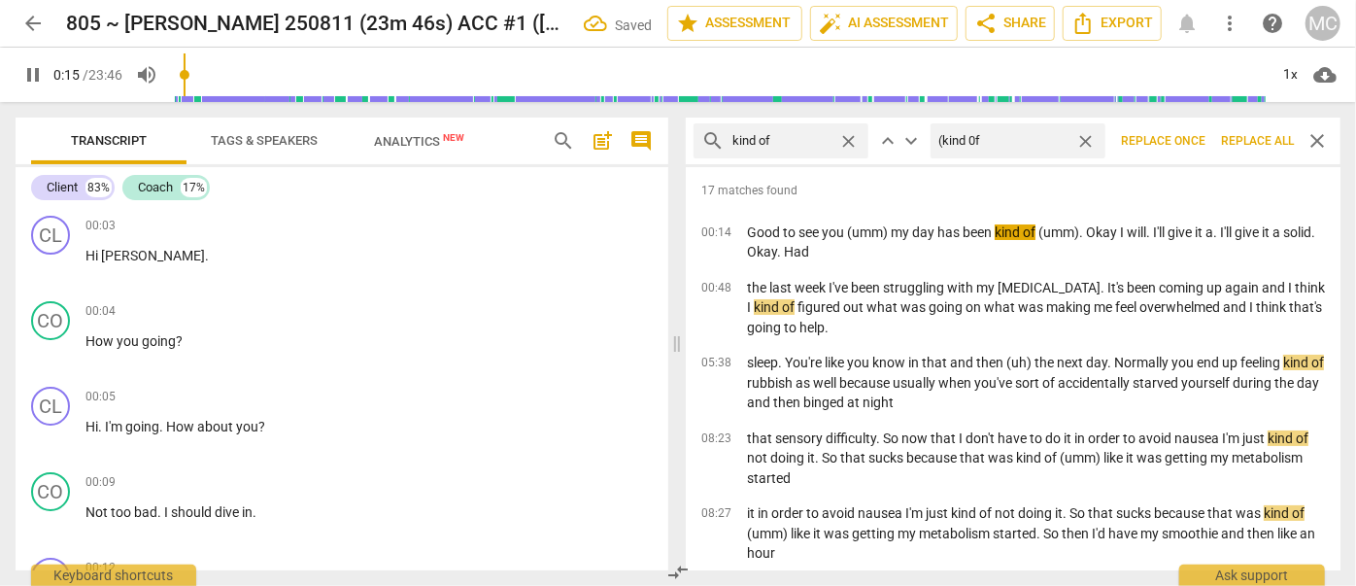
type input "15"
type input "(kind"
type input "16"
type input "(kind of)"
type input "16"
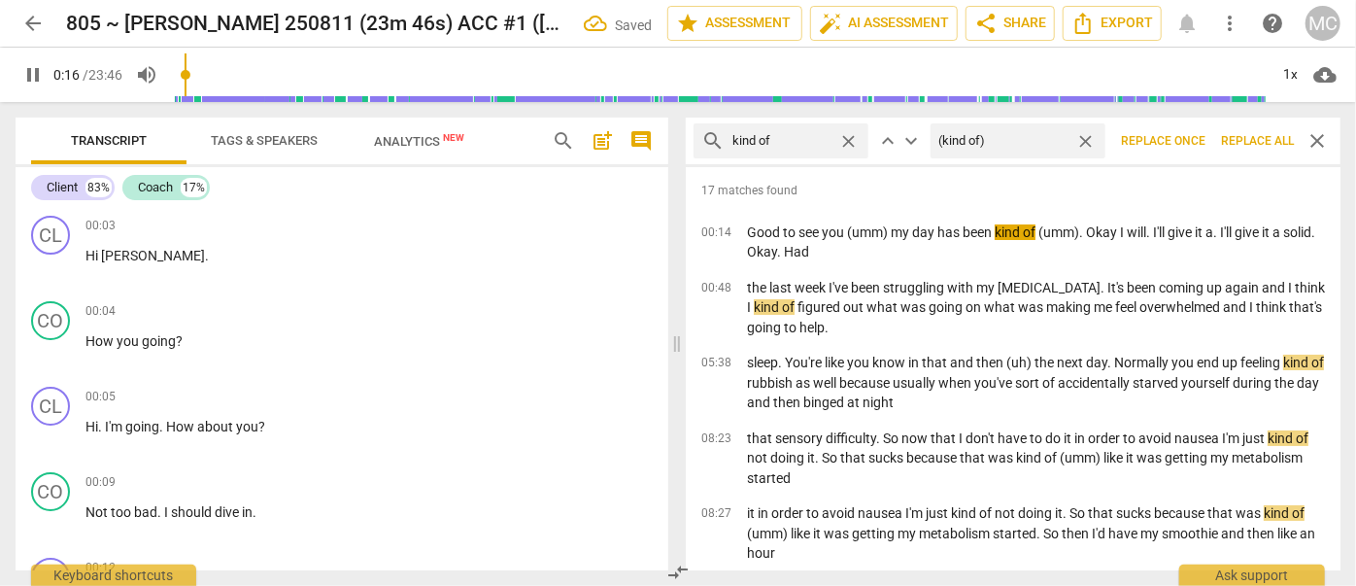
type input "(kind of)"
click at [1251, 141] on span "Replace all" at bounding box center [1257, 141] width 73 height 17
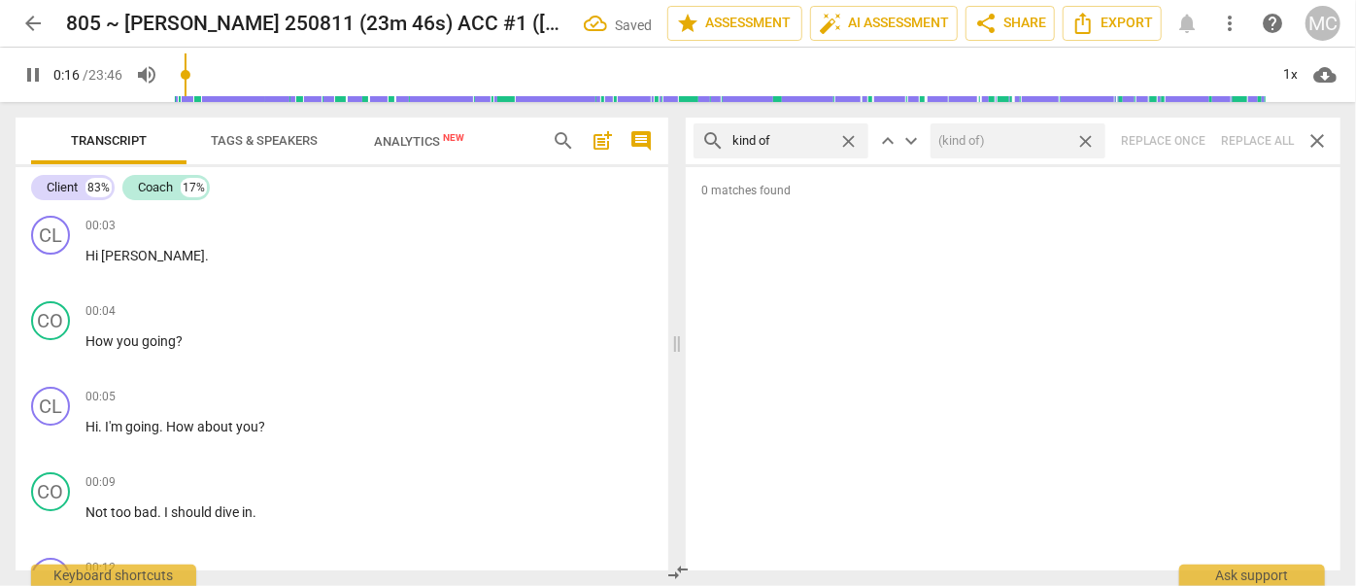
type input "17"
click at [1084, 135] on span "close" at bounding box center [1085, 141] width 20 height 20
type input "18"
click at [852, 137] on span "close" at bounding box center [848, 141] width 20 height 20
click at [793, 142] on input "text" at bounding box center [781, 140] width 98 height 31
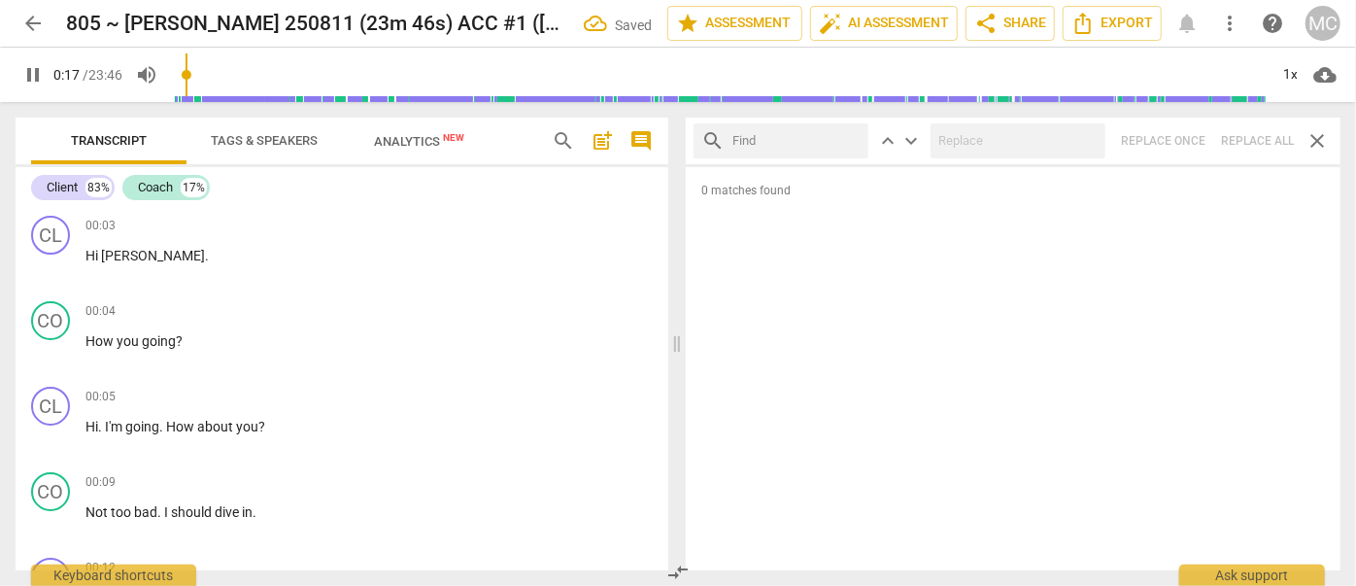
type input "18"
type input "sort"
type input "18"
type input "sort of"
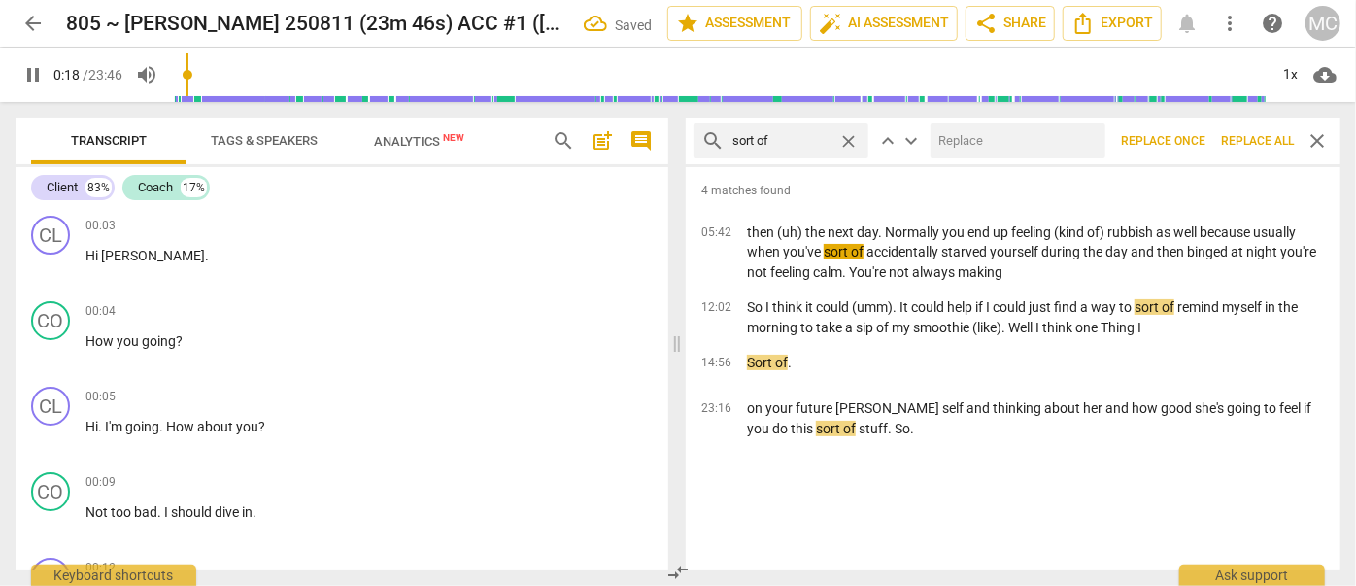
click at [987, 134] on input "text" at bounding box center [1013, 140] width 167 height 31
type input "19"
type input "(so"
type input "19"
type input "(sort o"
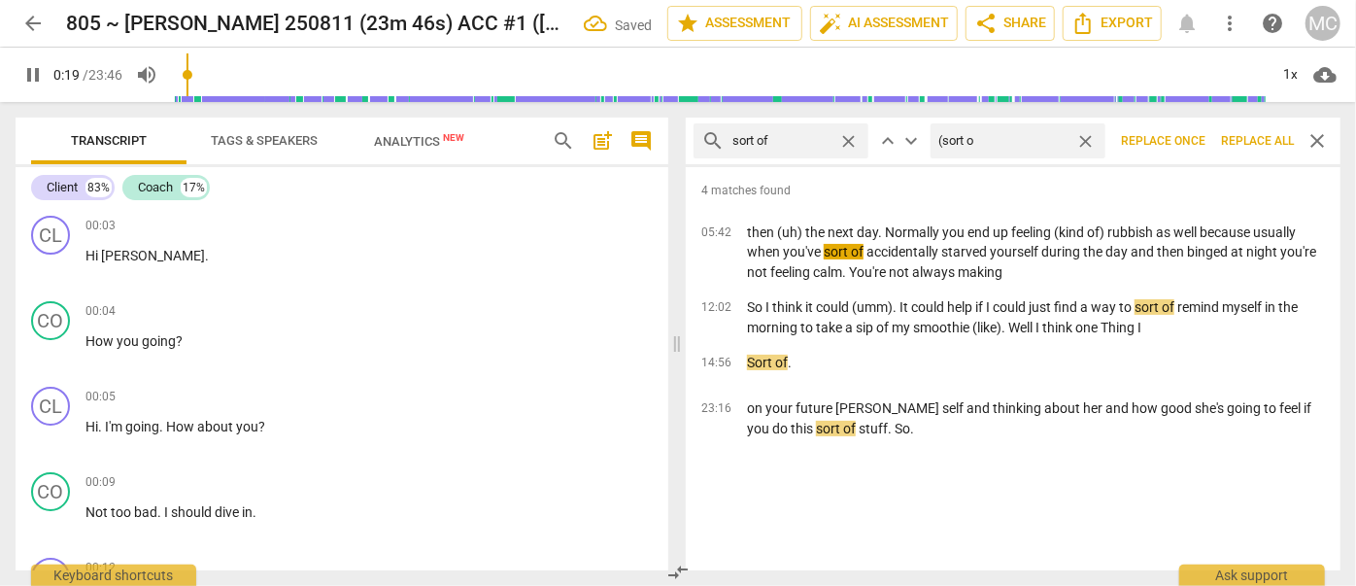
type input "20"
type input "(sort of)"
type input "21"
type input "(sort of)"
click at [1253, 144] on span "Replace all" at bounding box center [1257, 141] width 73 height 17
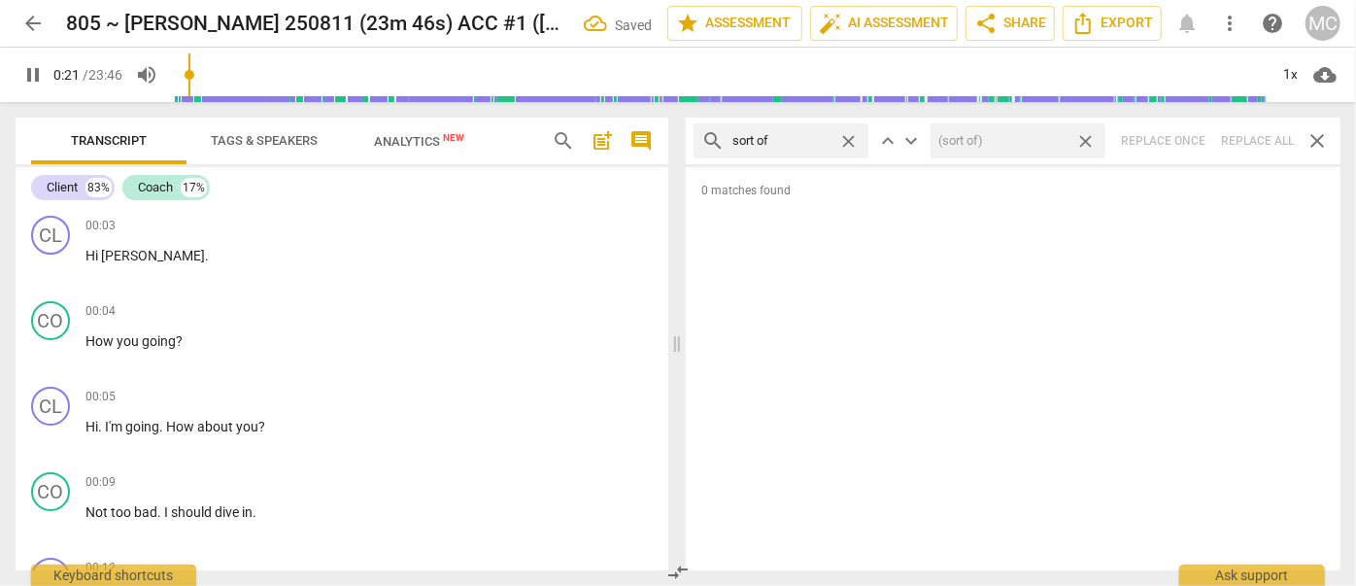
type input "22"
click at [1087, 136] on span "close" at bounding box center [1085, 141] width 20 height 20
type input "23"
click at [849, 138] on span "close" at bounding box center [848, 141] width 20 height 20
click at [802, 136] on input "text" at bounding box center [796, 140] width 128 height 31
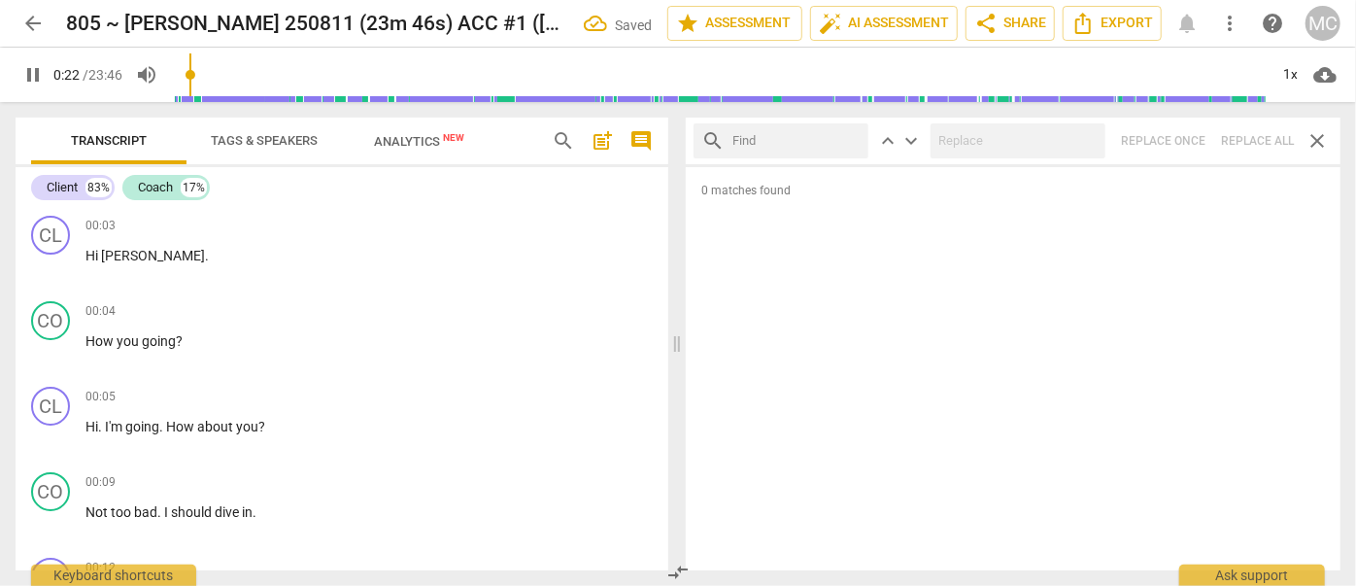
type input "23"
type input "an"
type input "23"
type input "and th"
type input "24"
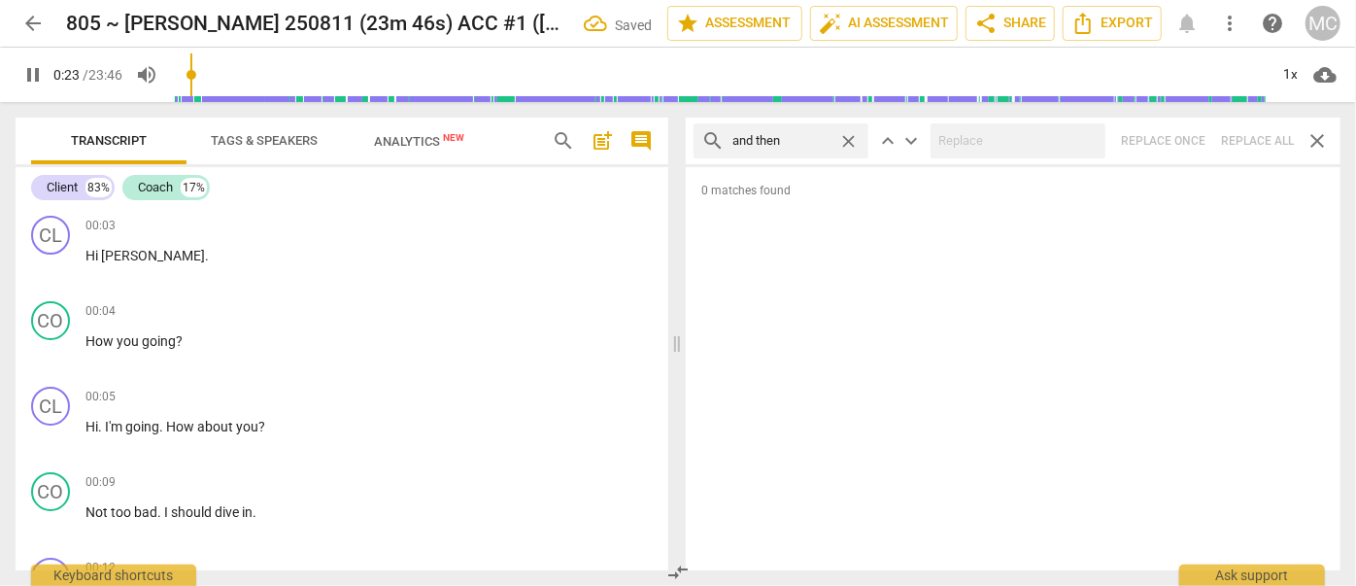
type input "and then"
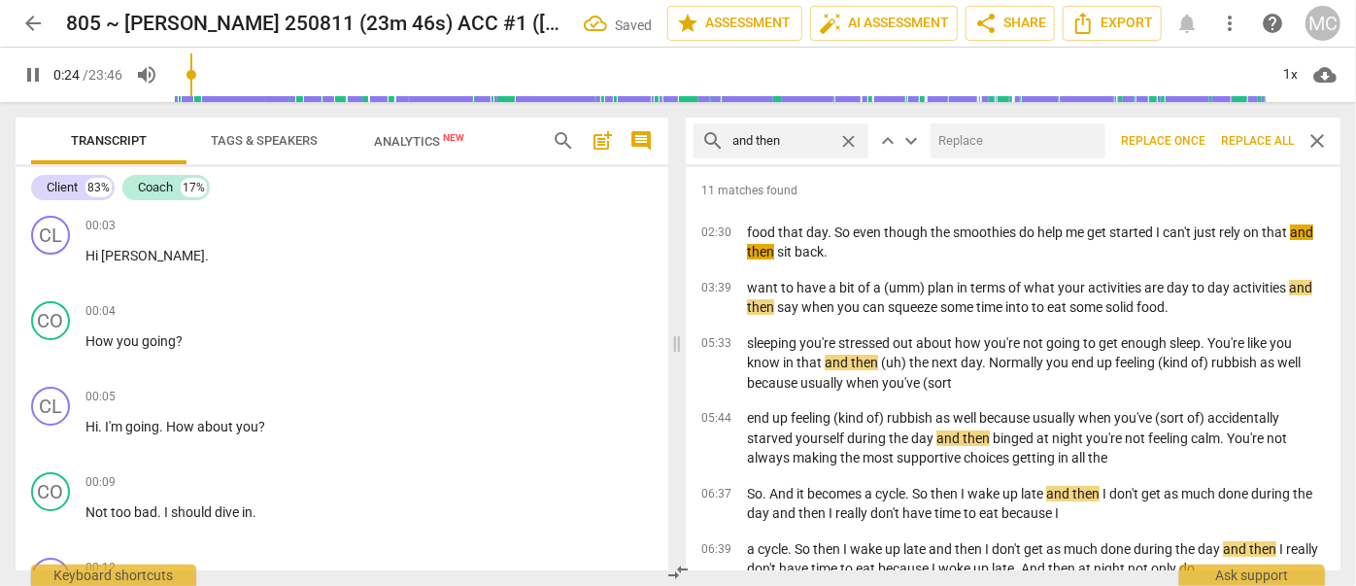
click at [954, 134] on input "text" at bounding box center [1013, 140] width 167 height 31
type input "25"
type input "("
type input "25"
type input "(then"
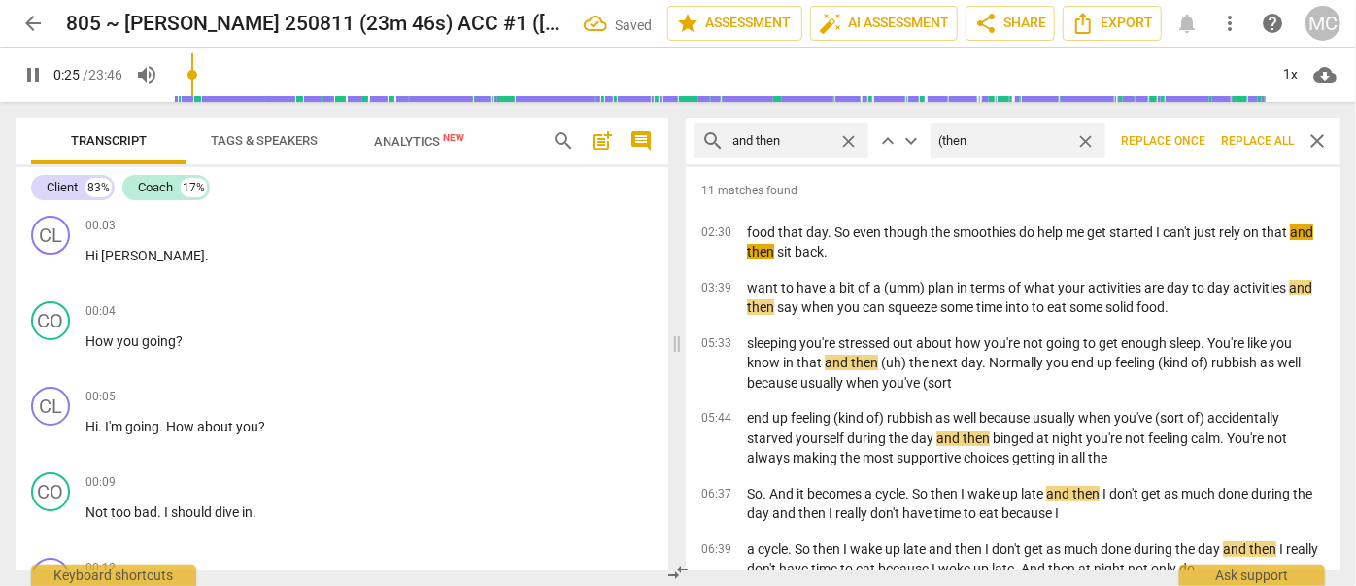
type input "26"
type input "(then)"
type input "26"
type input "(then)"
click at [1254, 138] on span "Replace all" at bounding box center [1257, 141] width 73 height 17
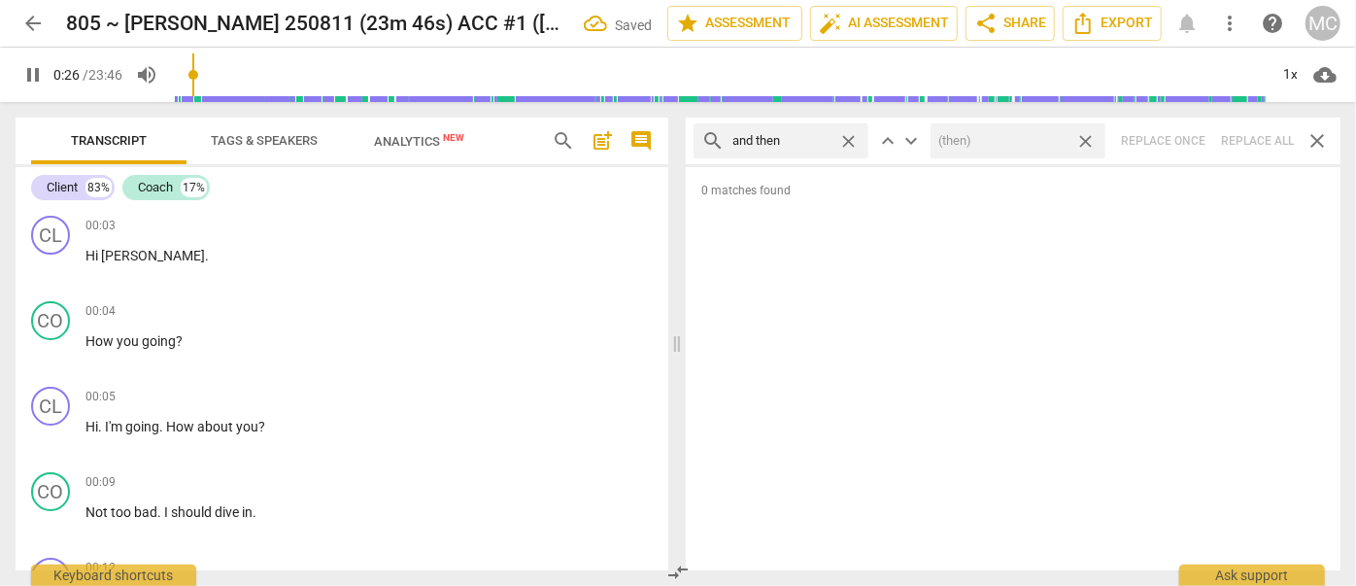
type input "27"
drag, startPoint x: 1084, startPoint y: 140, endPoint x: 872, endPoint y: 124, distance: 212.3
click at [1085, 140] on span "close" at bounding box center [1085, 141] width 20 height 20
type input "28"
click at [846, 138] on span "close" at bounding box center [848, 141] width 20 height 20
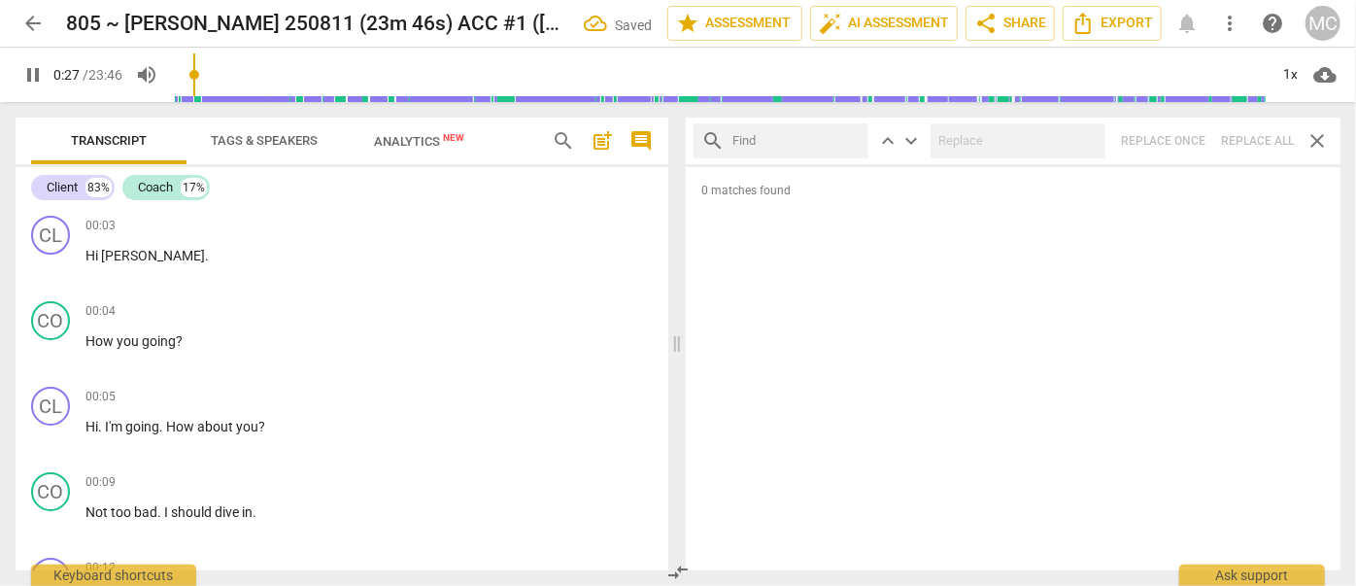
click at [812, 136] on input "text" at bounding box center [796, 140] width 128 height 31
type input "29"
type input "like"
type input "29"
type input "like"
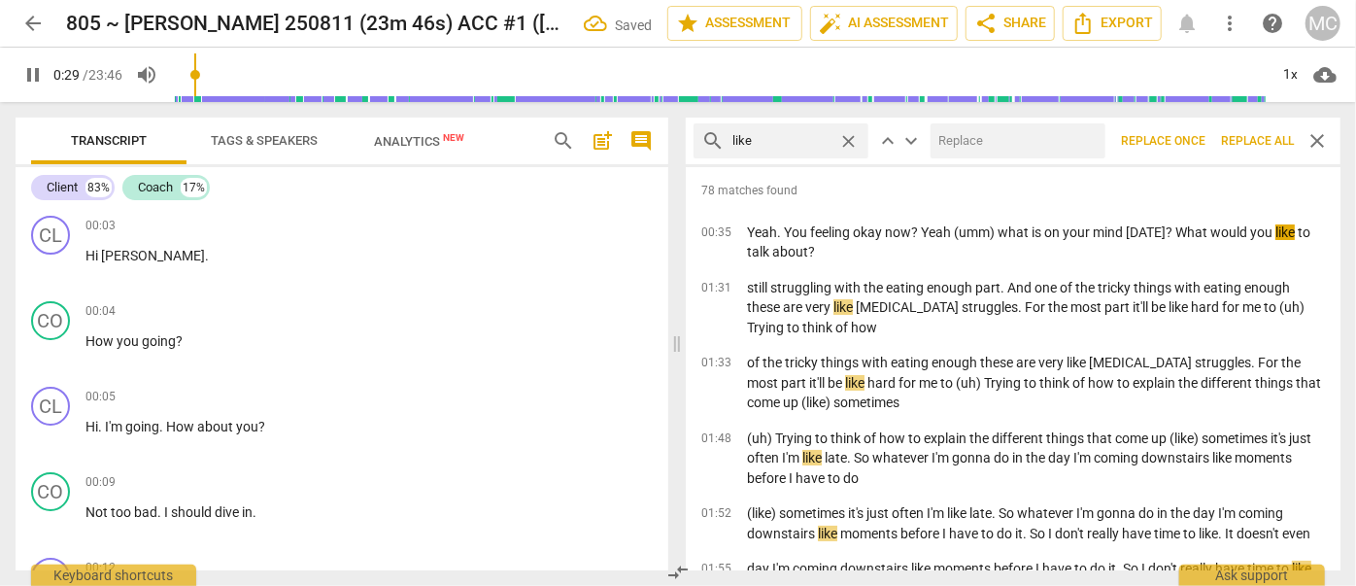
click at [1006, 139] on input "text" at bounding box center [1013, 140] width 167 height 31
type input "30"
type input "("
type input "31"
type input "(li"
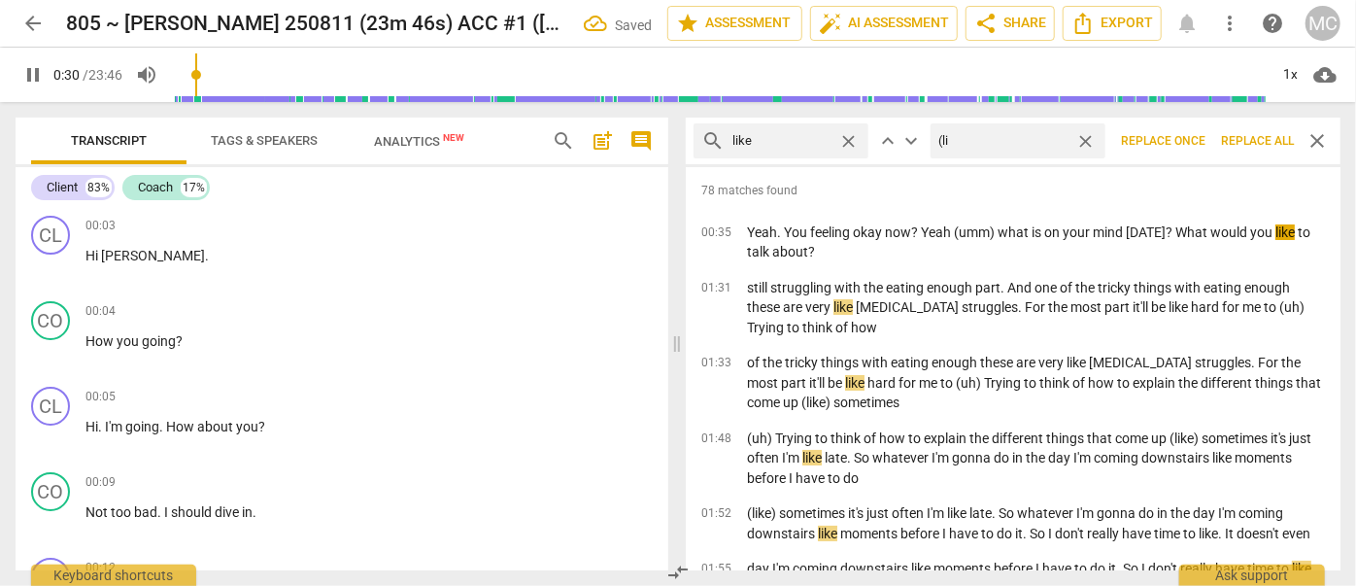
type input "31"
type input "(like"
type input "32"
type input "(like)"
type input "32"
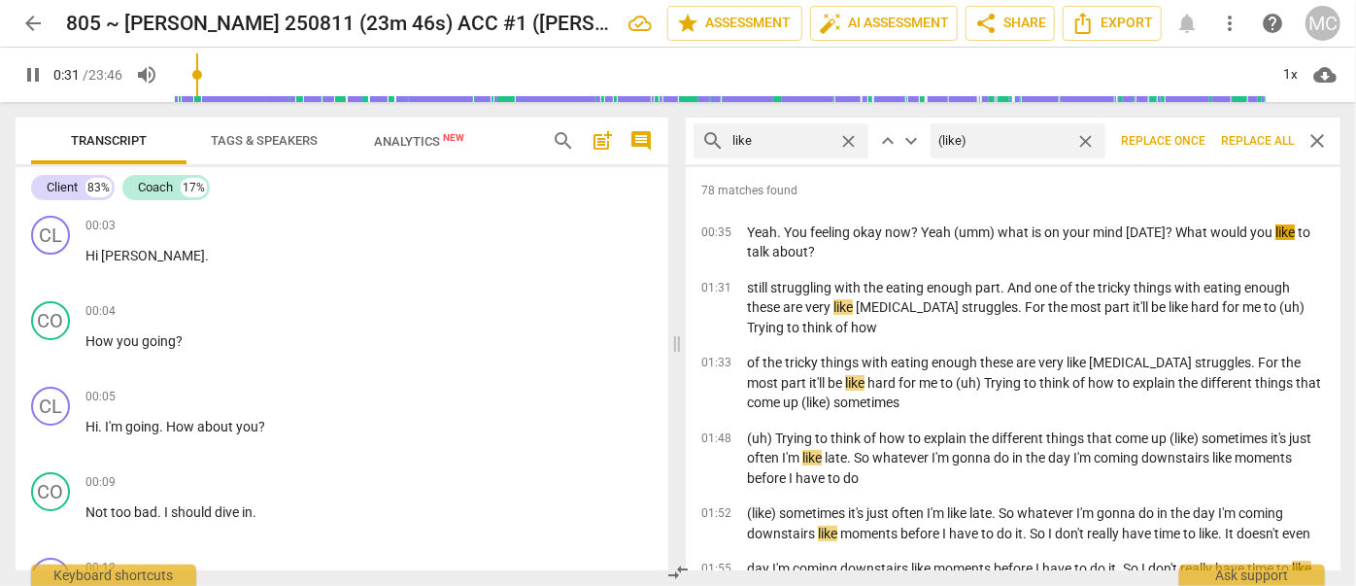
type input "(like)"
type input "32"
type input "(like)"
type input "33"
type input "(like)"
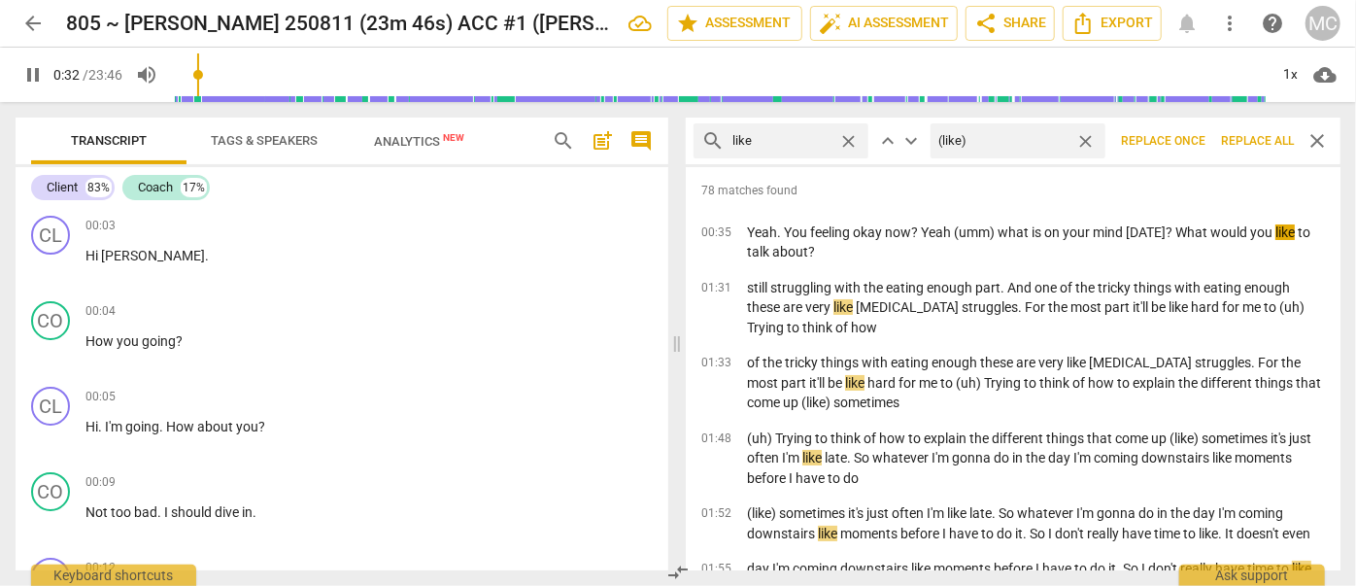
click at [1264, 142] on span "Replace all" at bounding box center [1257, 141] width 73 height 17
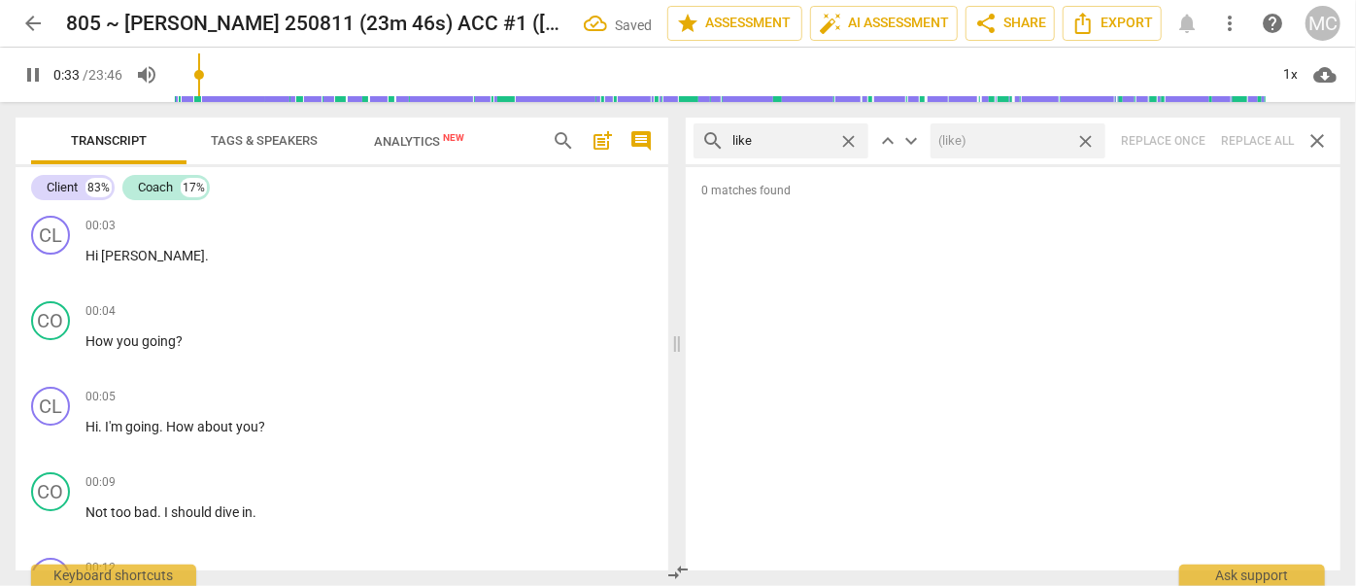
type input "34"
drag, startPoint x: 1088, startPoint y: 136, endPoint x: 962, endPoint y: 145, distance: 125.6
click at [1088, 136] on span "close" at bounding box center [1085, 141] width 20 height 20
type input "35"
click at [852, 141] on span "close" at bounding box center [848, 141] width 20 height 20
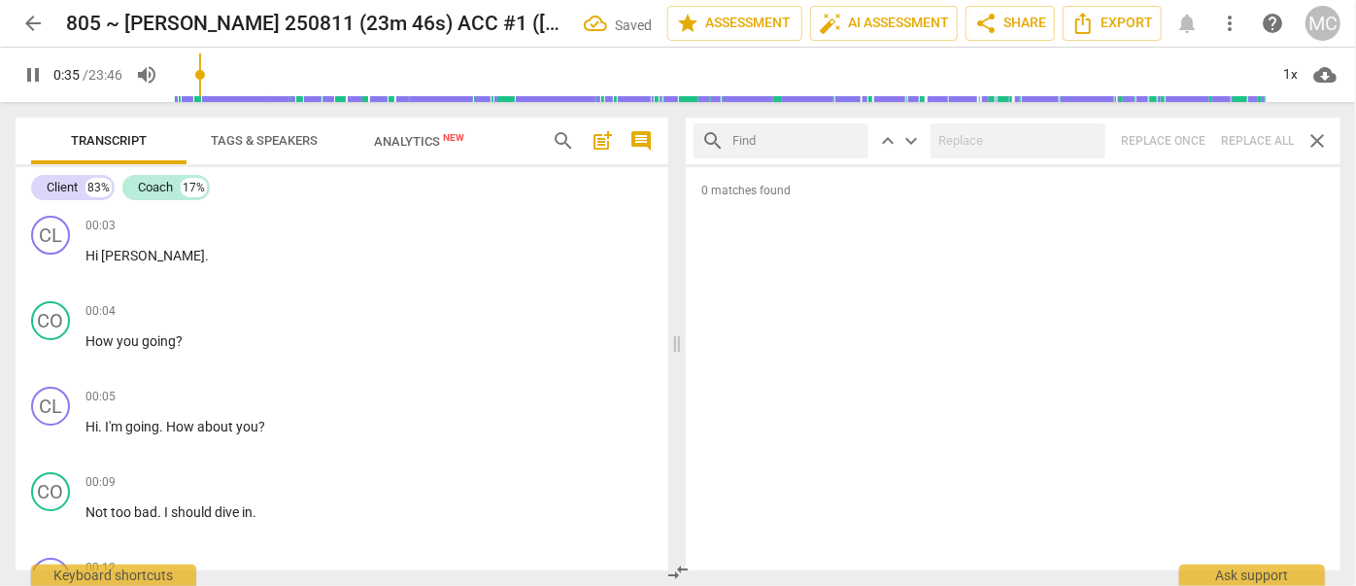
click at [793, 139] on input "text" at bounding box center [796, 140] width 128 height 31
type input "36"
type input "just"
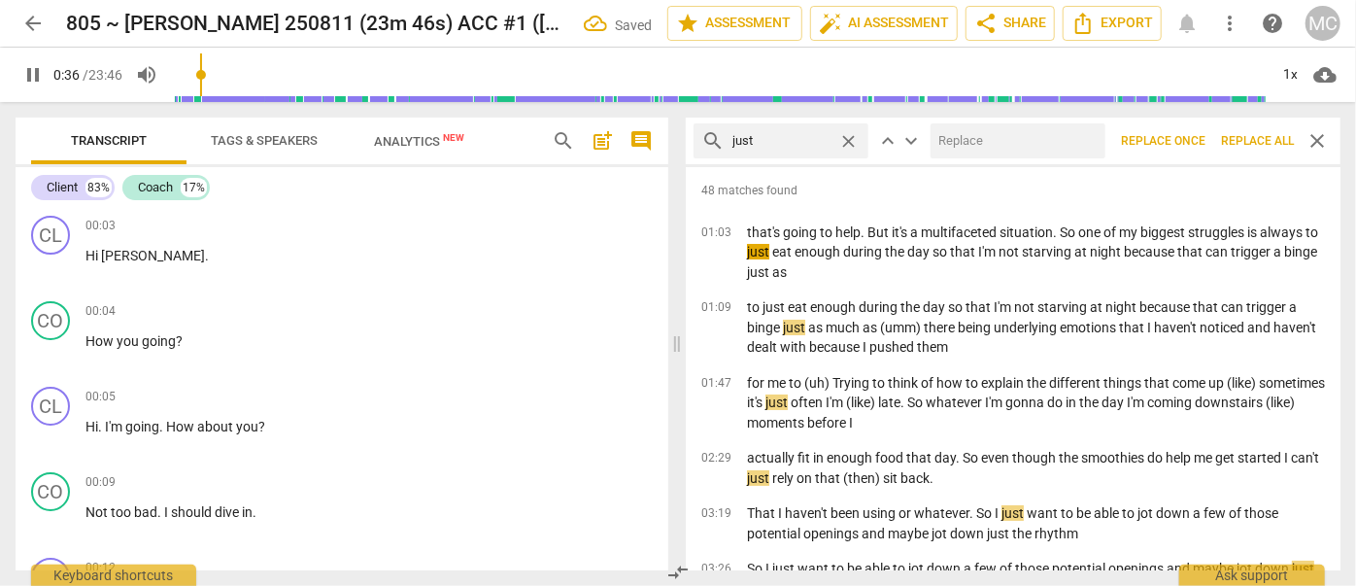
click at [965, 136] on input "text" at bounding box center [1013, 140] width 167 height 31
type input "37"
type input "(jus"
type input "37"
type input "(just)"
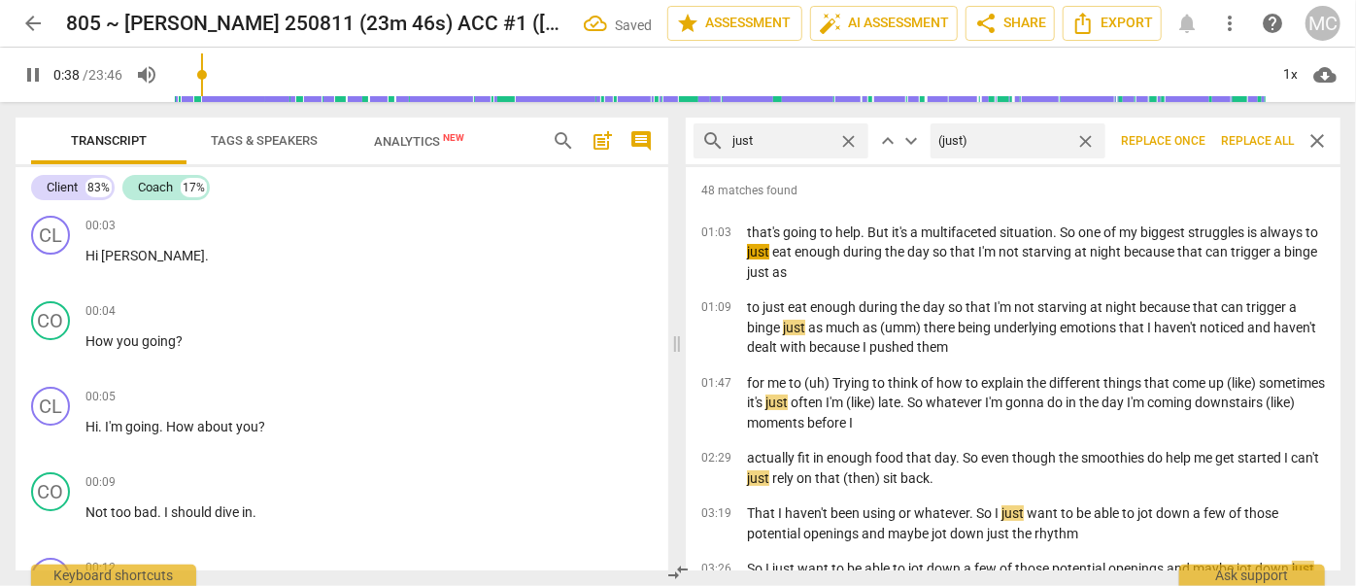
type input "38"
type input "(just)"
click at [1248, 137] on span "Replace all" at bounding box center [1257, 141] width 73 height 17
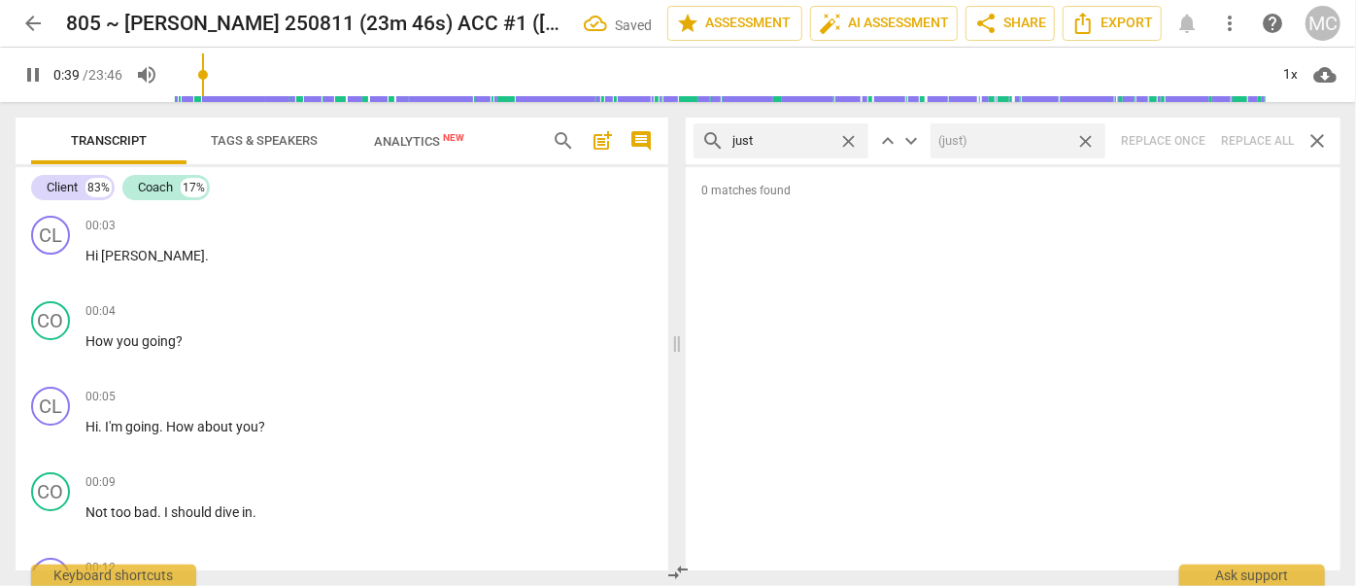
type input "39"
click at [1084, 138] on span "close" at bounding box center [1085, 141] width 20 height 20
type input "40"
click at [847, 136] on span "close" at bounding box center [848, 141] width 20 height 20
click at [790, 136] on input "text" at bounding box center [796, 140] width 128 height 31
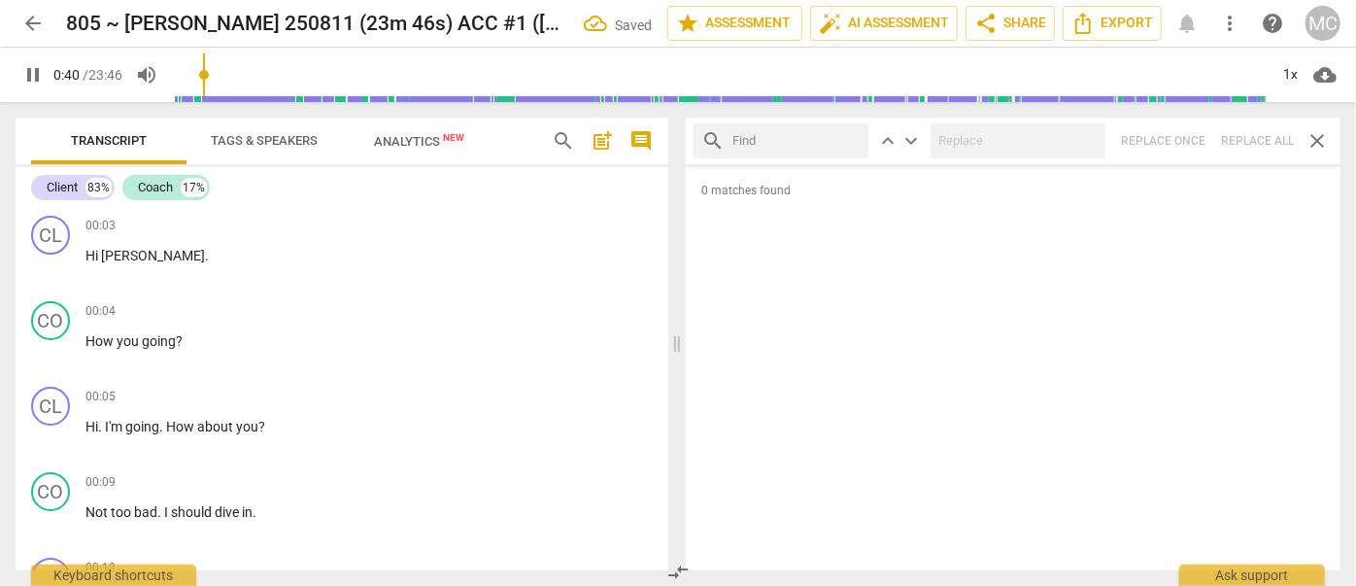
type input "41"
type input "you k"
type input "41"
type input "you know"
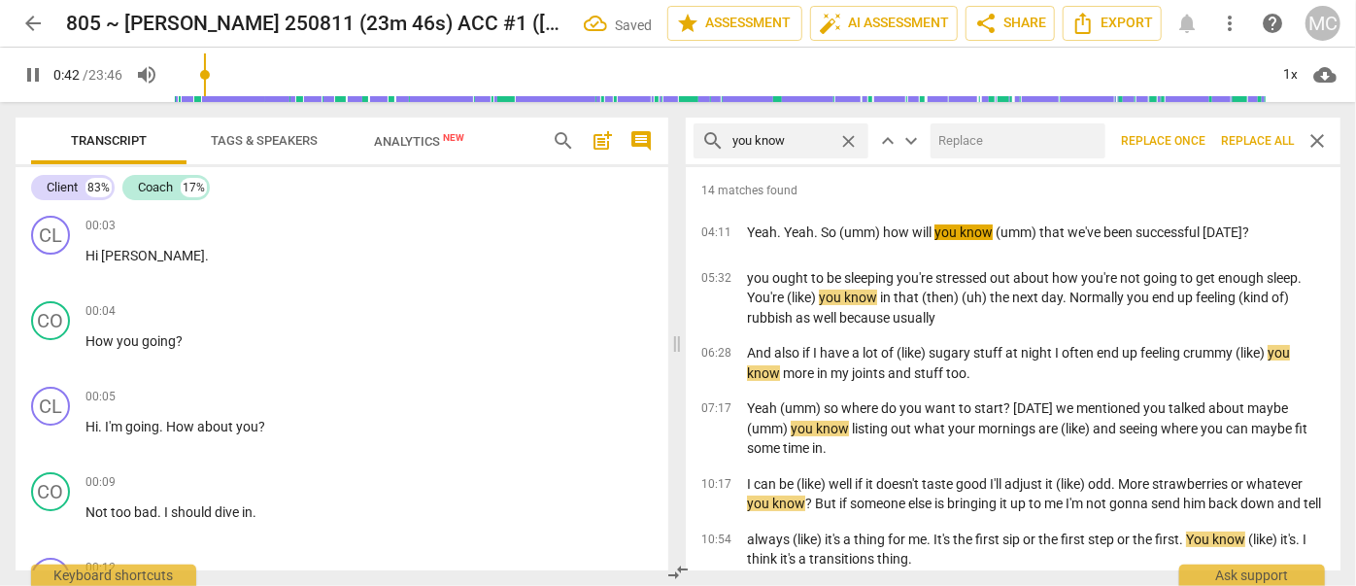
click at [989, 143] on input "text" at bounding box center [1013, 140] width 167 height 31
type input "42"
type input "(yo"
type input "43"
type input "(you kno"
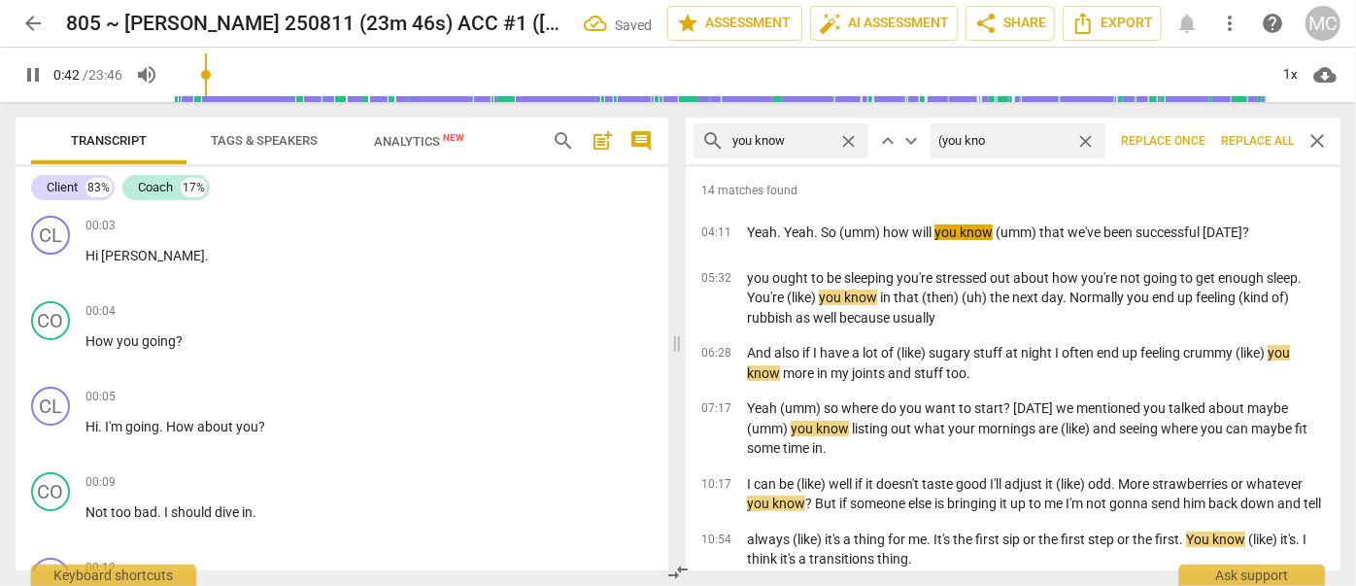
type input "43"
type input "(you know)"
type input "43"
type input "(you know)"
click at [1260, 134] on span "Replace all" at bounding box center [1257, 141] width 73 height 17
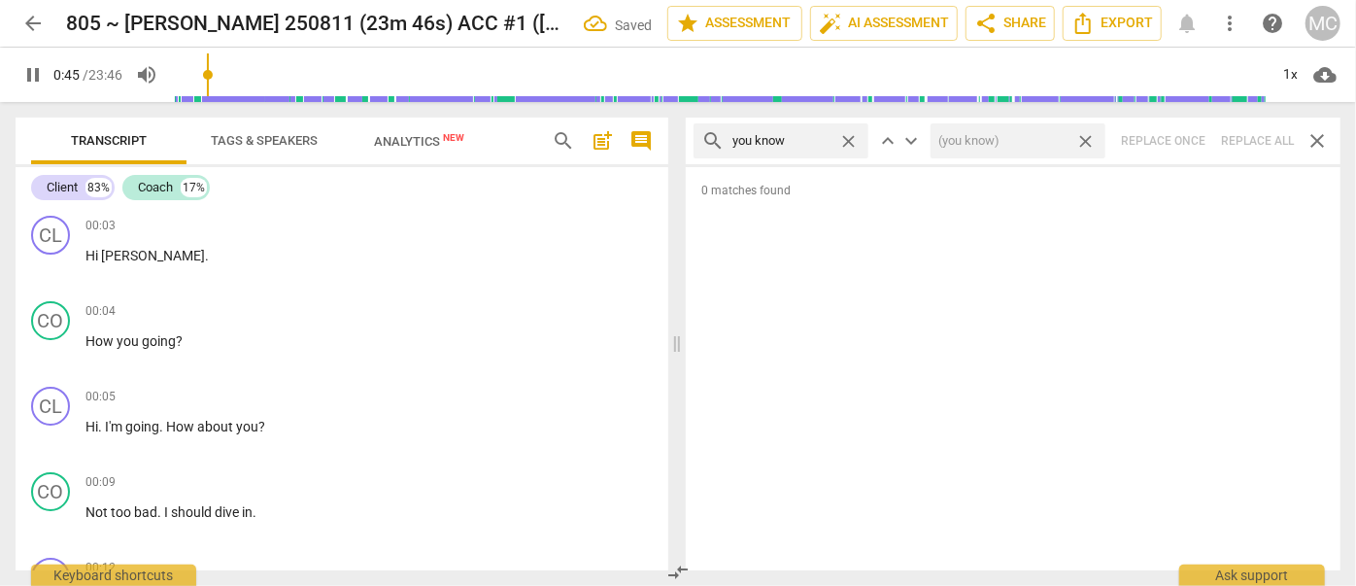
click at [1088, 139] on span "close" at bounding box center [1085, 141] width 20 height 20
type input "45"
drag, startPoint x: 852, startPoint y: 141, endPoint x: 799, endPoint y: 144, distance: 52.5
click at [852, 141] on span "close" at bounding box center [848, 141] width 20 height 20
type input "46"
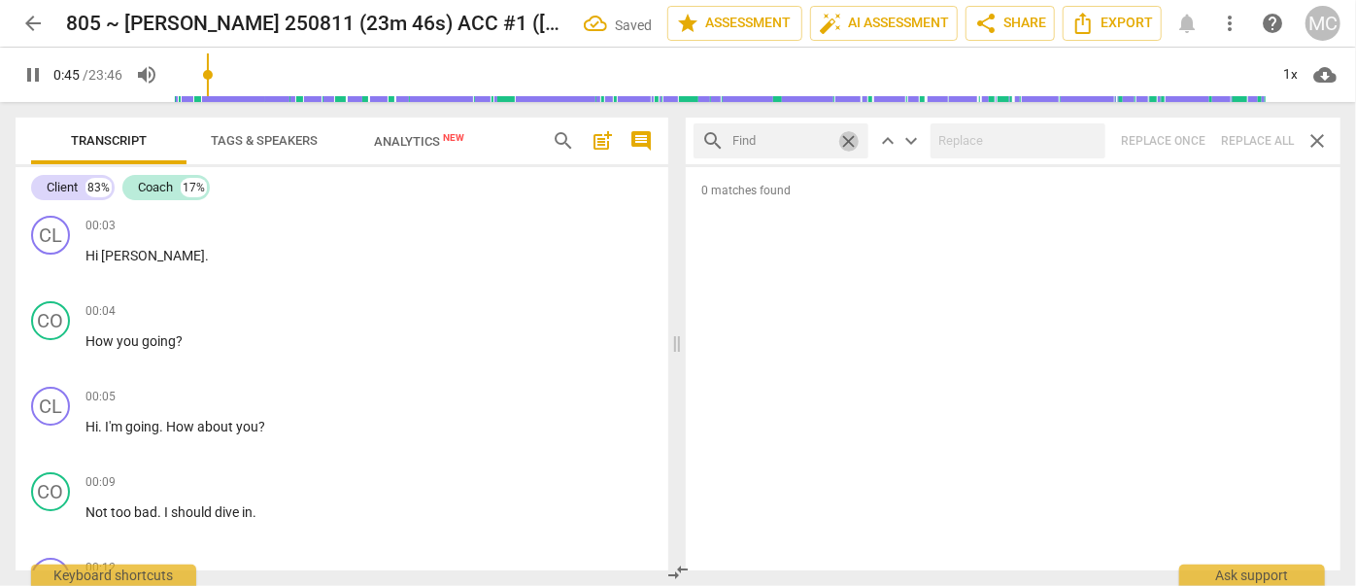
click at [799, 144] on input "text" at bounding box center [781, 140] width 98 height 31
type input "46"
type input "I"
type input "46"
type input "I gues"
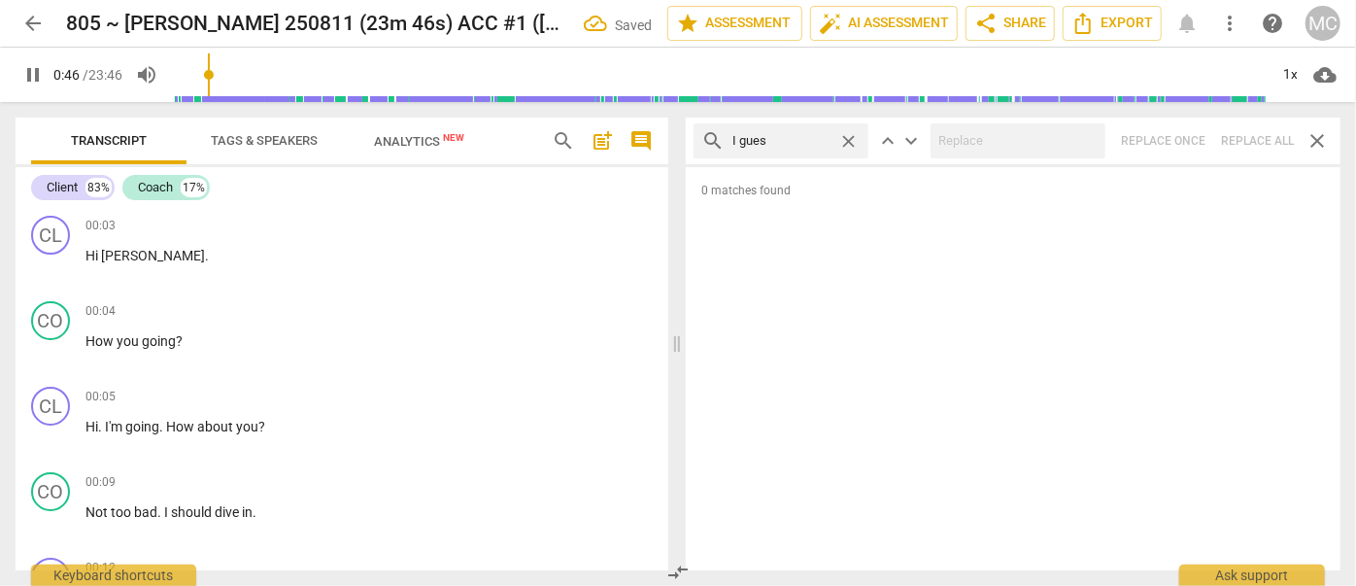
type input "47"
type input "I guess"
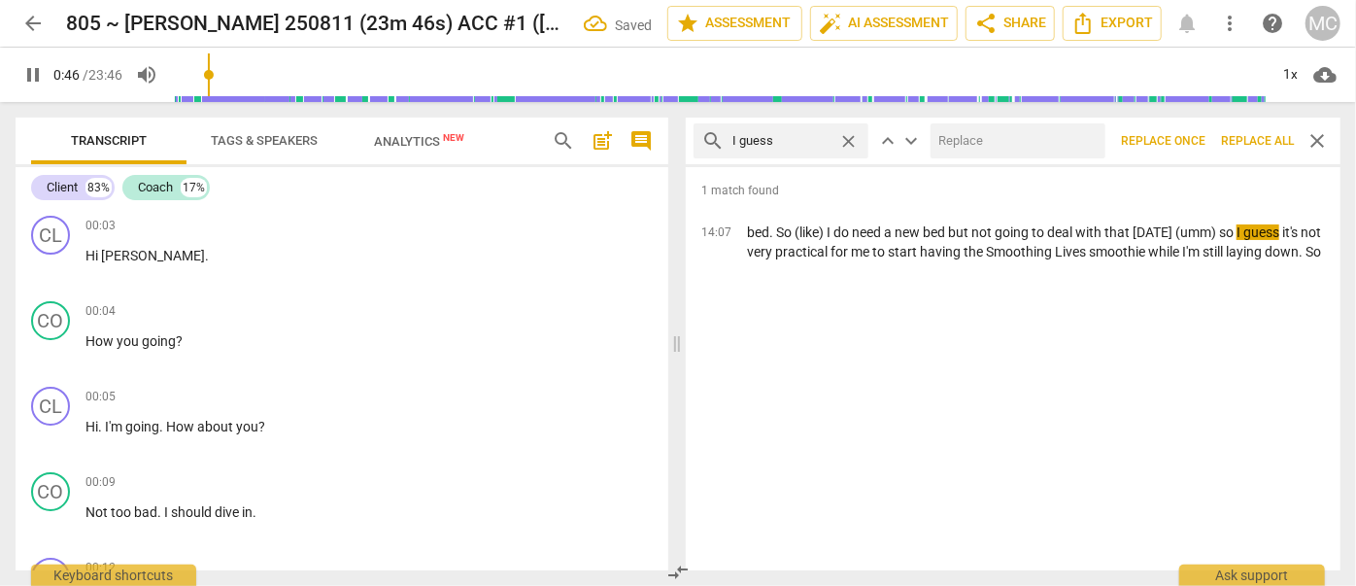
click at [1014, 138] on input "text" at bounding box center [1013, 140] width 167 height 31
type input "48"
type input "(I"
type input "48"
type input "(I gues"
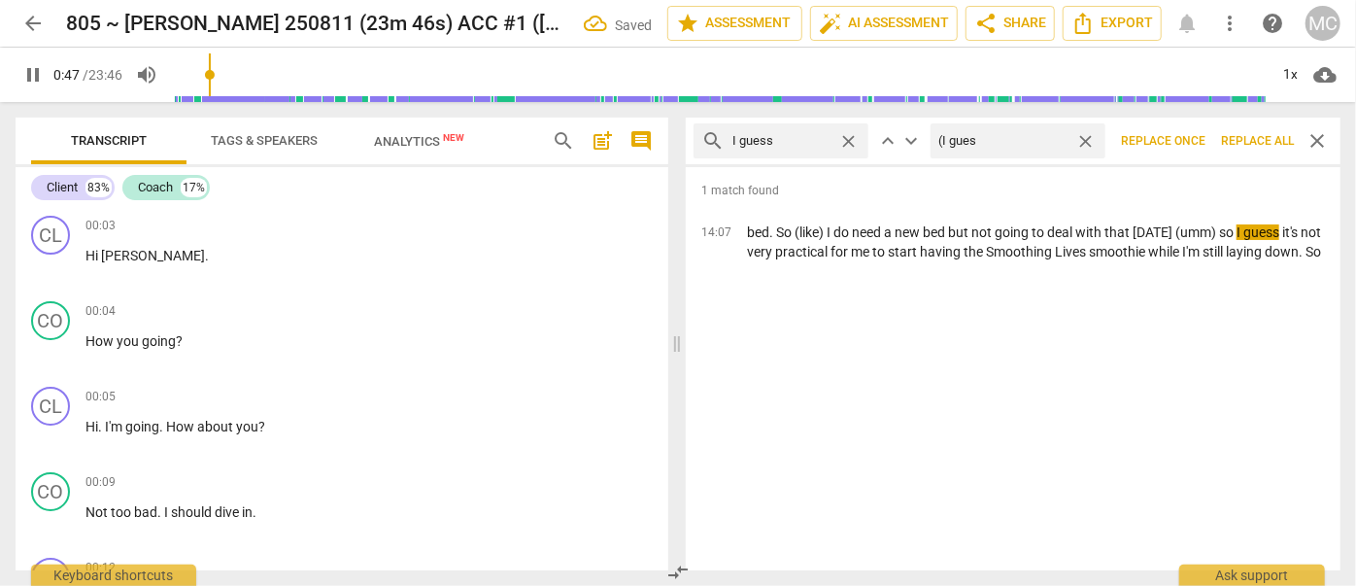
type input "48"
type input "(I guess)"
type input "49"
type input "(I guess)"
click at [1240, 140] on span "Replace all" at bounding box center [1257, 141] width 73 height 17
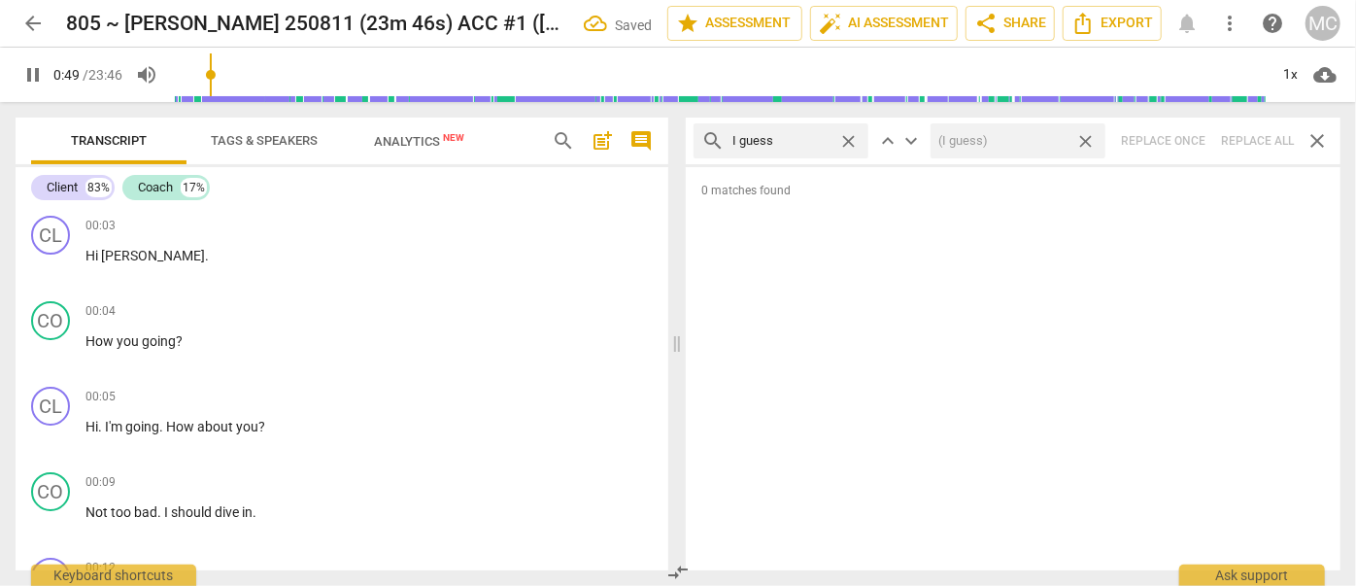
type input "50"
click at [1084, 142] on span "close" at bounding box center [1085, 141] width 20 height 20
type input "51"
drag, startPoint x: 847, startPoint y: 137, endPoint x: 819, endPoint y: 136, distance: 28.2
click at [847, 136] on span "close" at bounding box center [848, 141] width 20 height 20
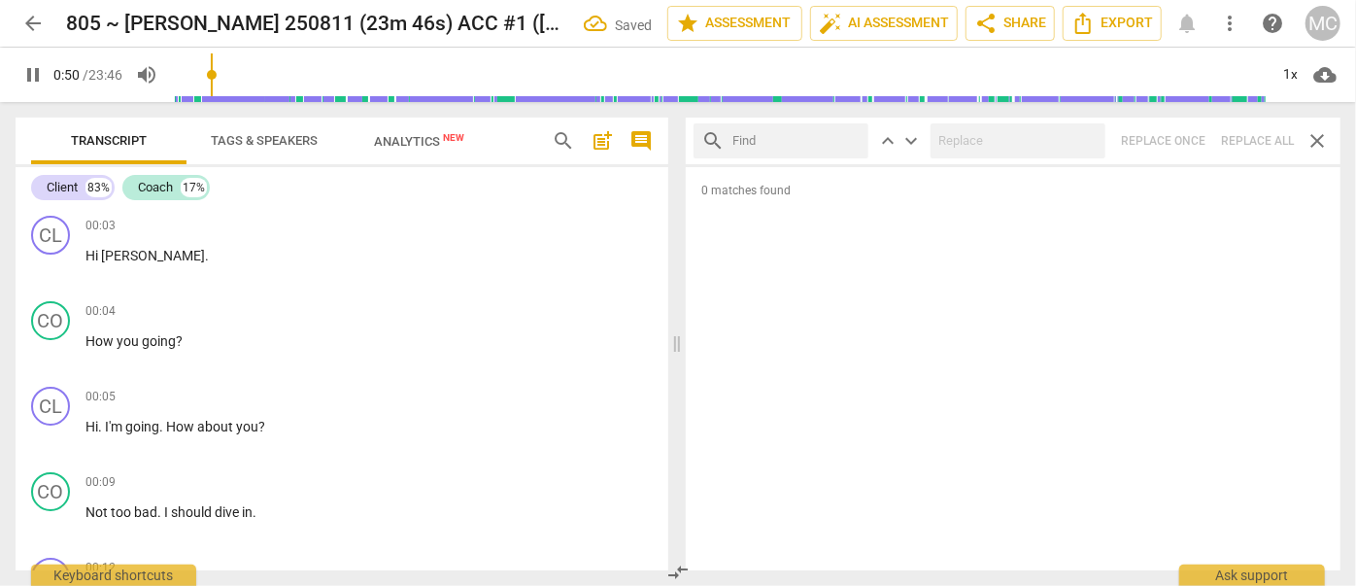
click at [785, 136] on input "text" at bounding box center [796, 140] width 128 height 31
type input "52"
type input "I"
type input "52"
type input "I mean"
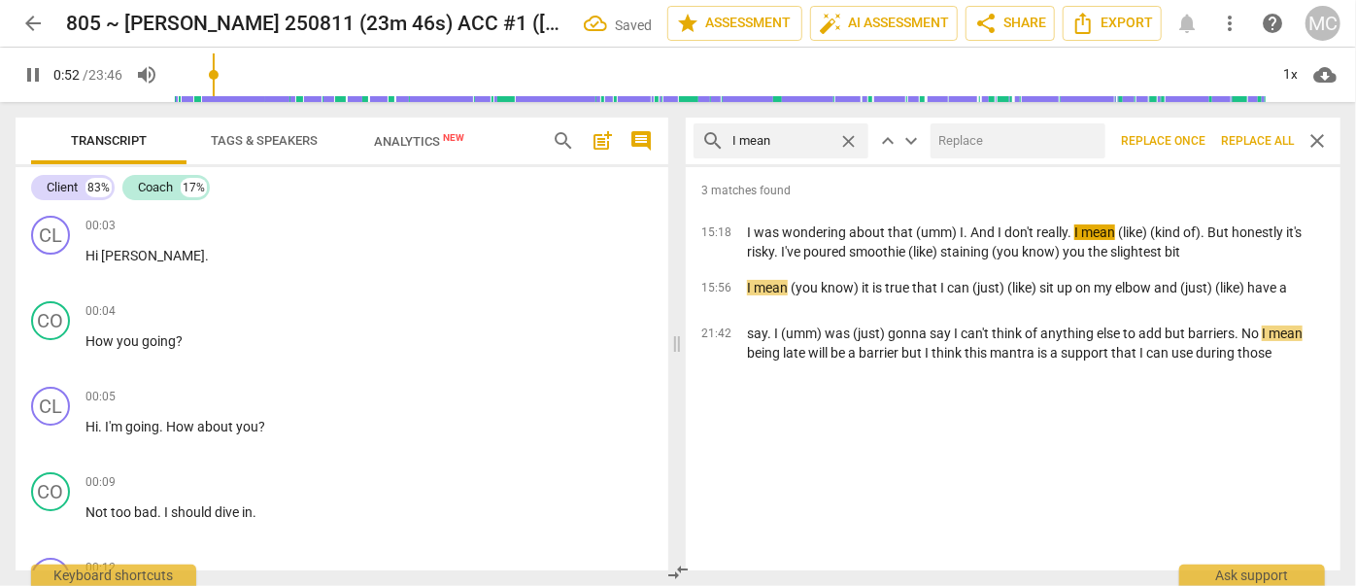
click at [994, 134] on input "text" at bounding box center [1013, 140] width 167 height 31
type input "53"
type input "(I"
type input "53"
type input "(I mean"
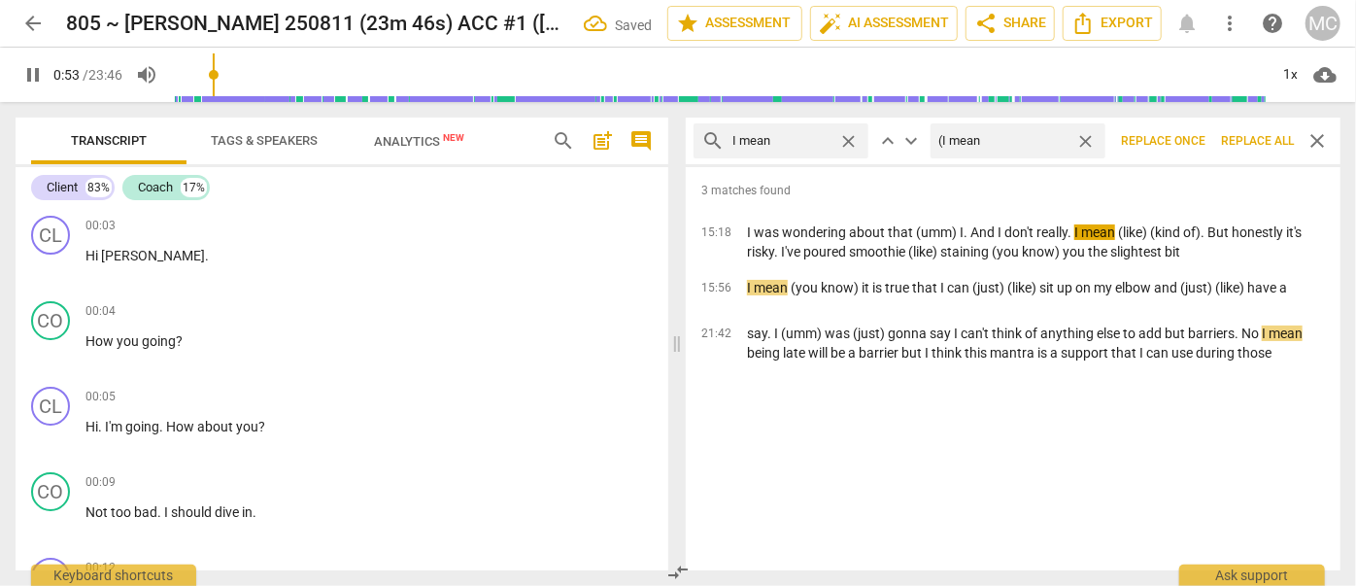
type input "54"
type input "(I mean)"
type input "54"
type input "(I mean)"
click at [1241, 141] on span "Replace all" at bounding box center [1257, 141] width 73 height 17
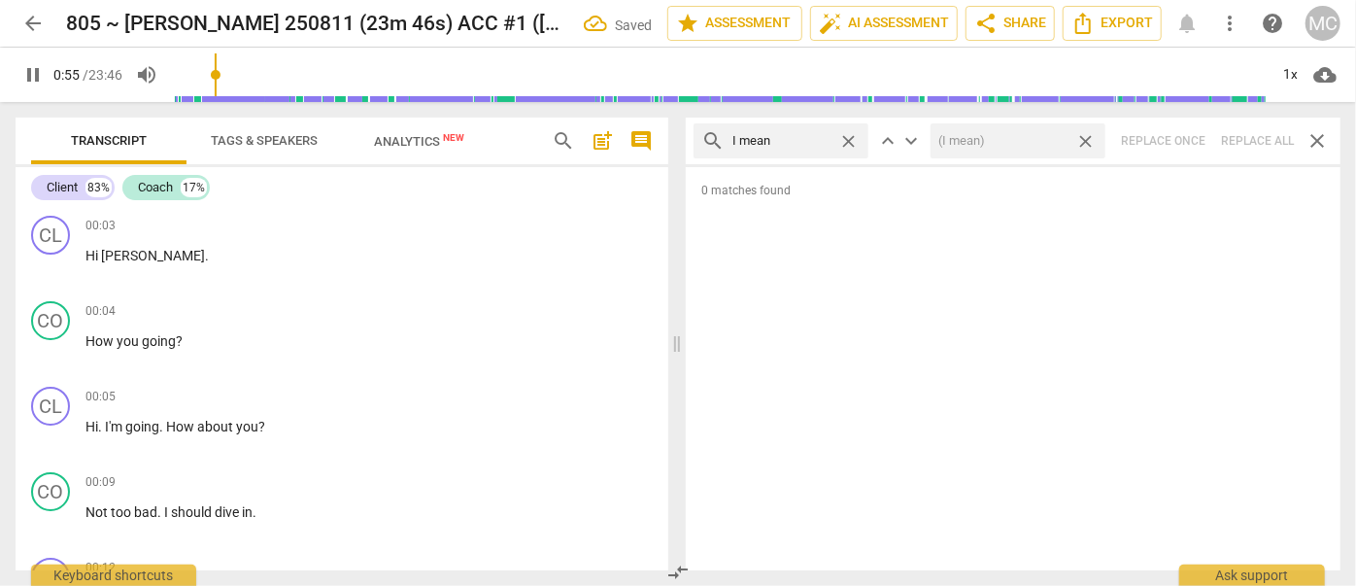
type input "55"
drag, startPoint x: 1085, startPoint y: 137, endPoint x: 1019, endPoint y: 137, distance: 66.0
click at [1085, 137] on span "close" at bounding box center [1085, 141] width 20 height 20
type input "56"
click at [851, 139] on span "close" at bounding box center [848, 141] width 20 height 20
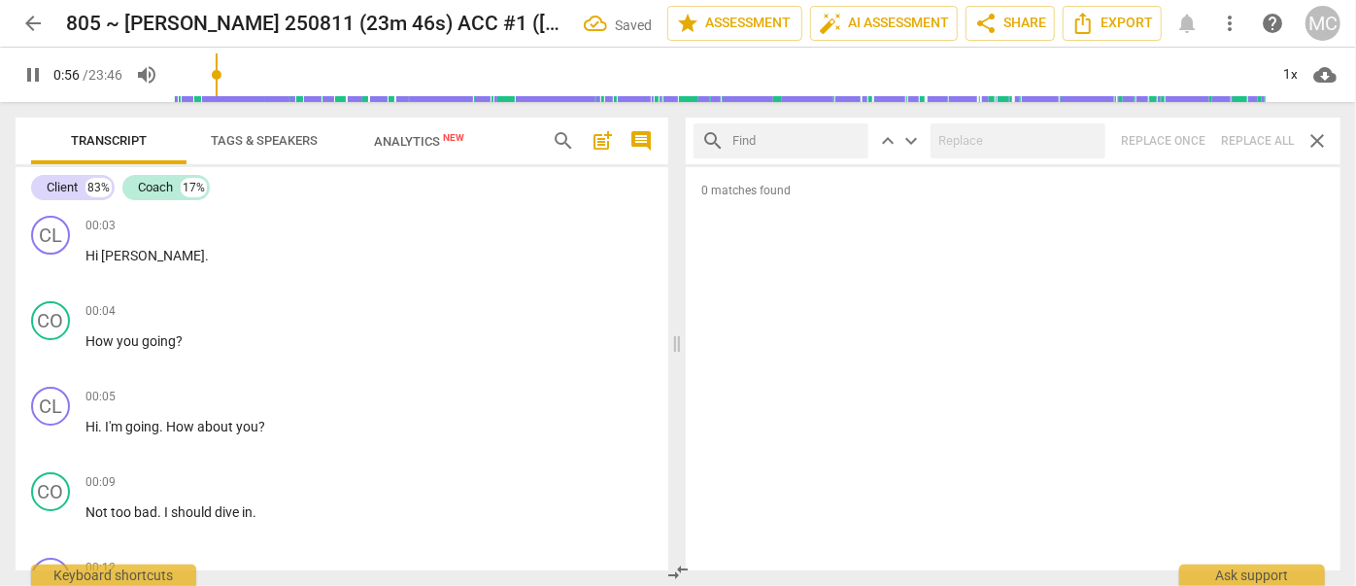
click at [795, 139] on input "text" at bounding box center [796, 140] width 128 height 31
type input "57"
type input "yo"
type input "58"
type input "you kno"
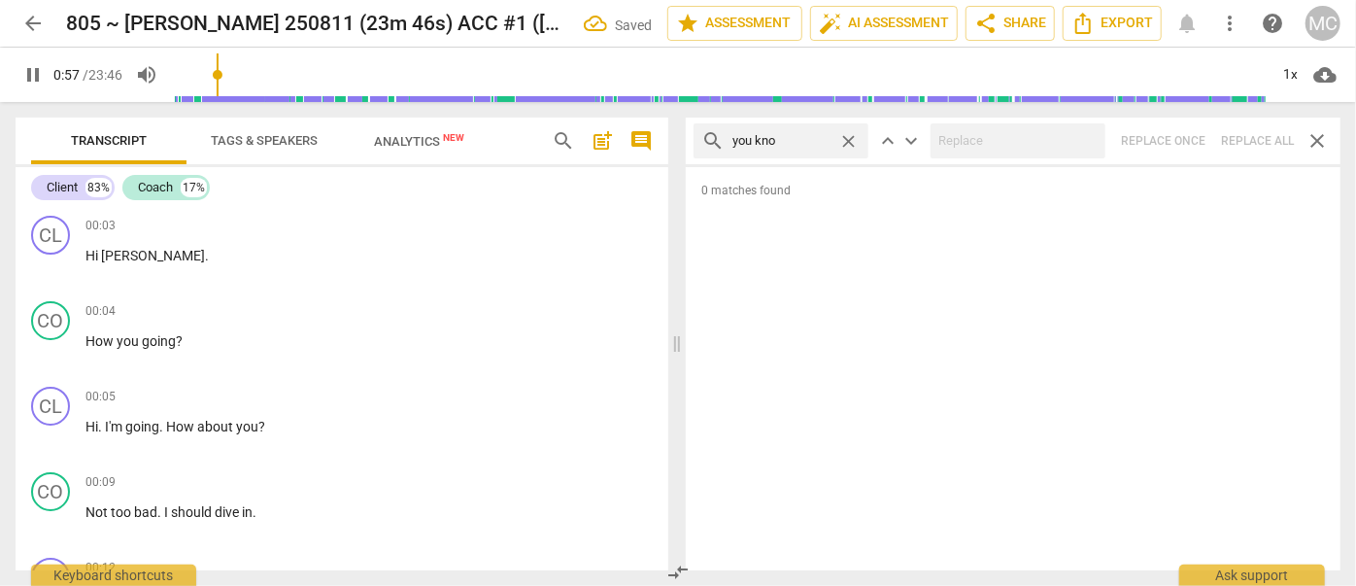
type input "58"
type input "you know"
type input "58"
click at [845, 141] on span "close" at bounding box center [848, 141] width 20 height 20
click at [786, 147] on input "text" at bounding box center [796, 140] width 128 height 31
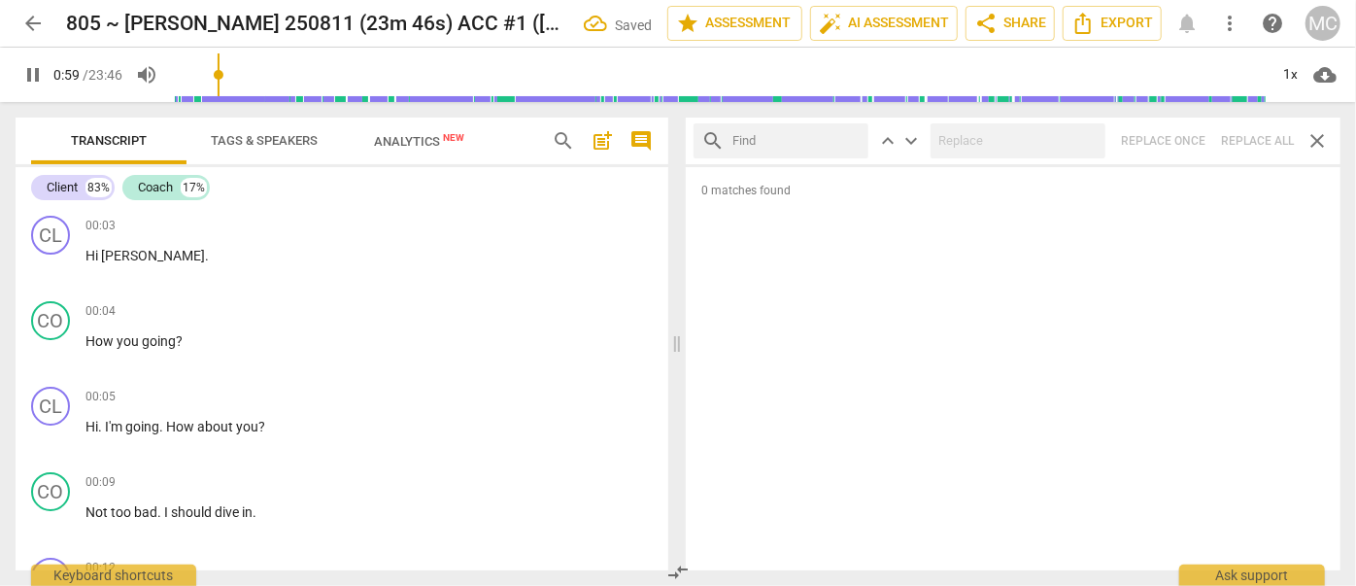
type input "59"
type input "okay"
type input "60"
type input "okay"
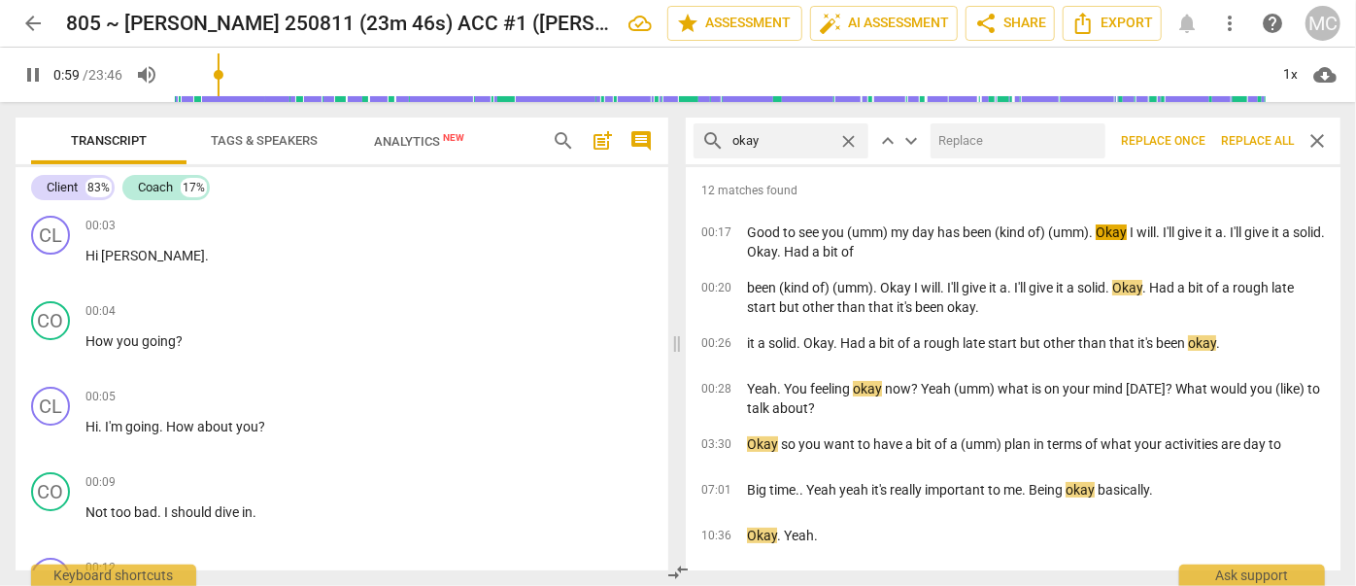
click at [968, 135] on input "text" at bounding box center [1013, 140] width 167 height 31
type input "60"
type input "OK"
type input "61"
type input "OK"
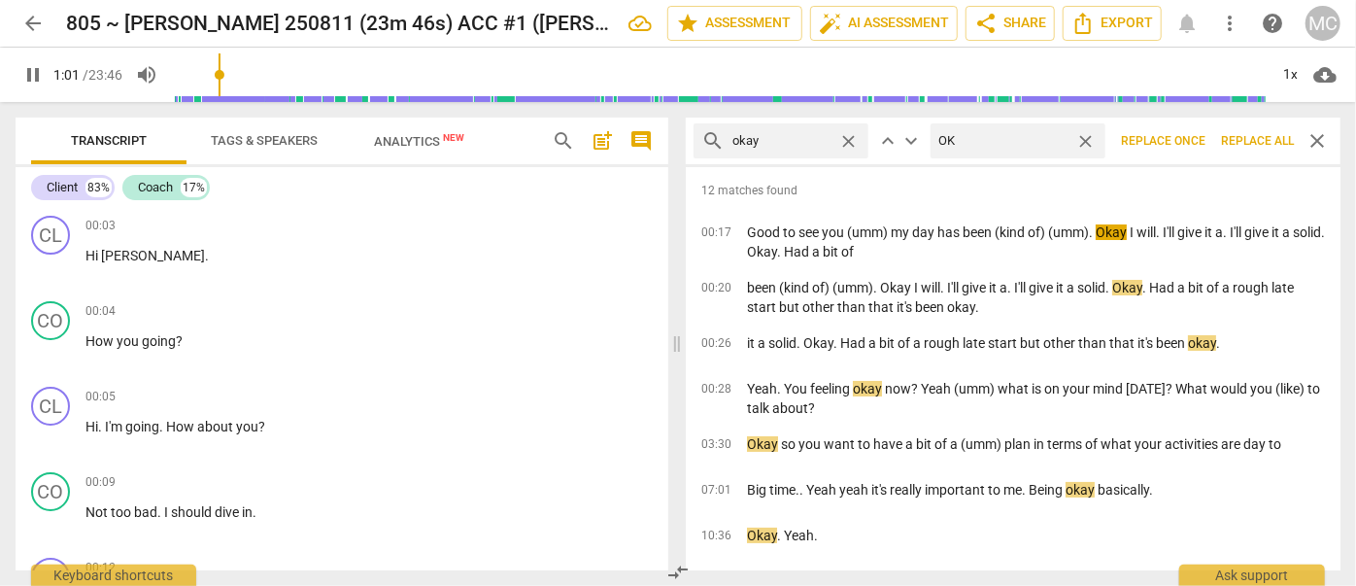
click at [1258, 142] on span "Replace all" at bounding box center [1257, 141] width 73 height 17
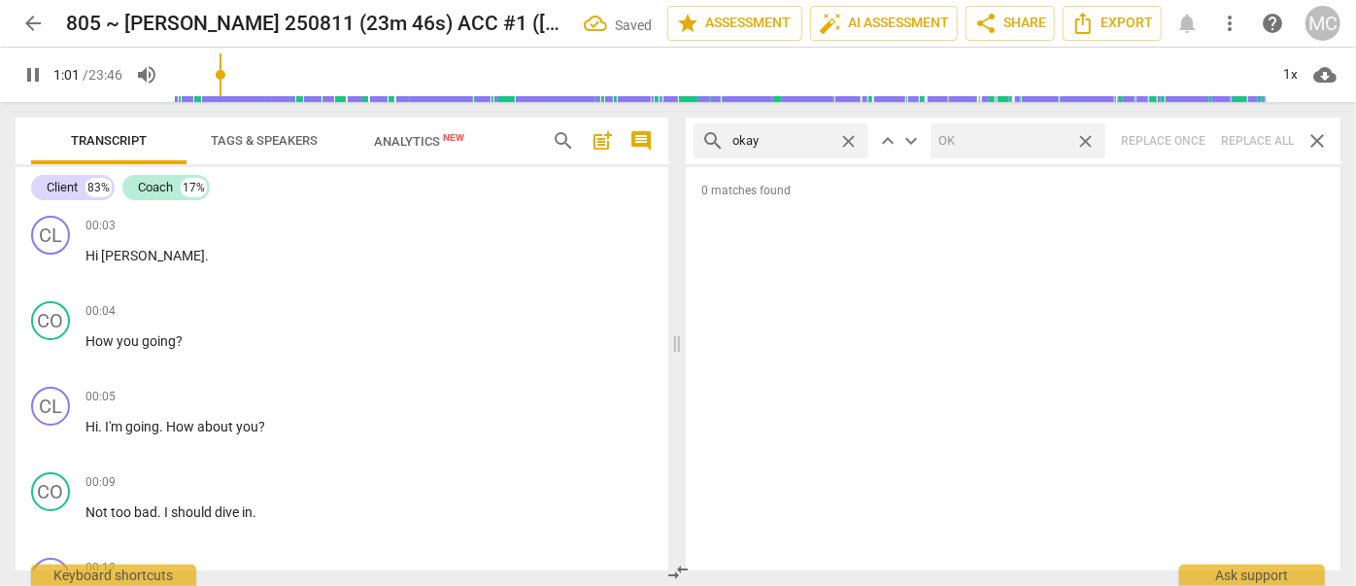
click at [1085, 139] on span "close" at bounding box center [1085, 141] width 20 height 20
type input "62"
click at [849, 137] on span "close" at bounding box center [848, 141] width 20 height 20
click at [789, 139] on input "text" at bounding box center [796, 140] width 128 height 31
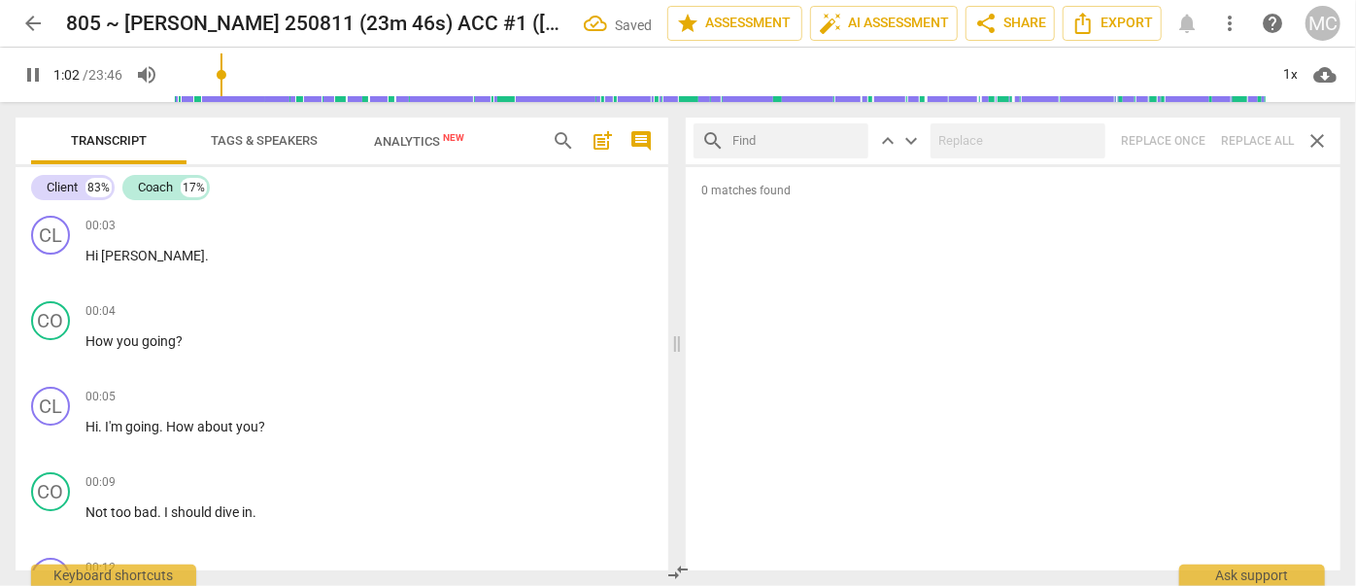
type input "63"
type input "mayb"
type input "63"
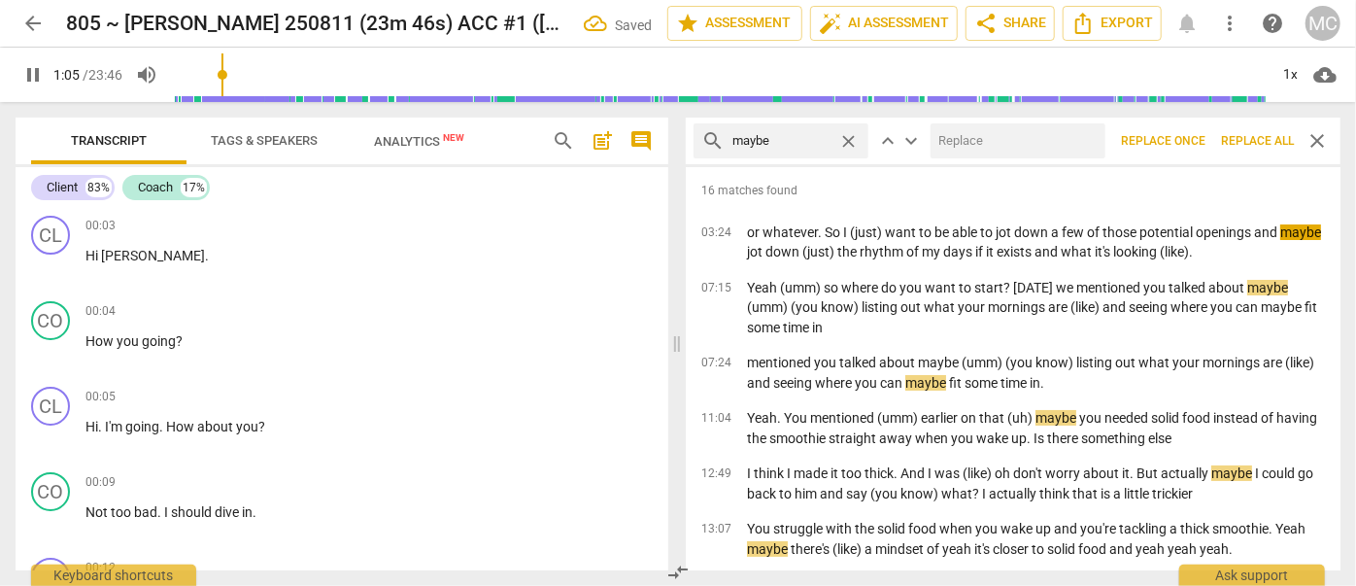
click at [957, 146] on input "text" at bounding box center [1013, 140] width 167 height 31
drag, startPoint x: 1240, startPoint y: 133, endPoint x: 1109, endPoint y: 140, distance: 131.3
click at [1241, 133] on span "Replace all" at bounding box center [1257, 141] width 73 height 17
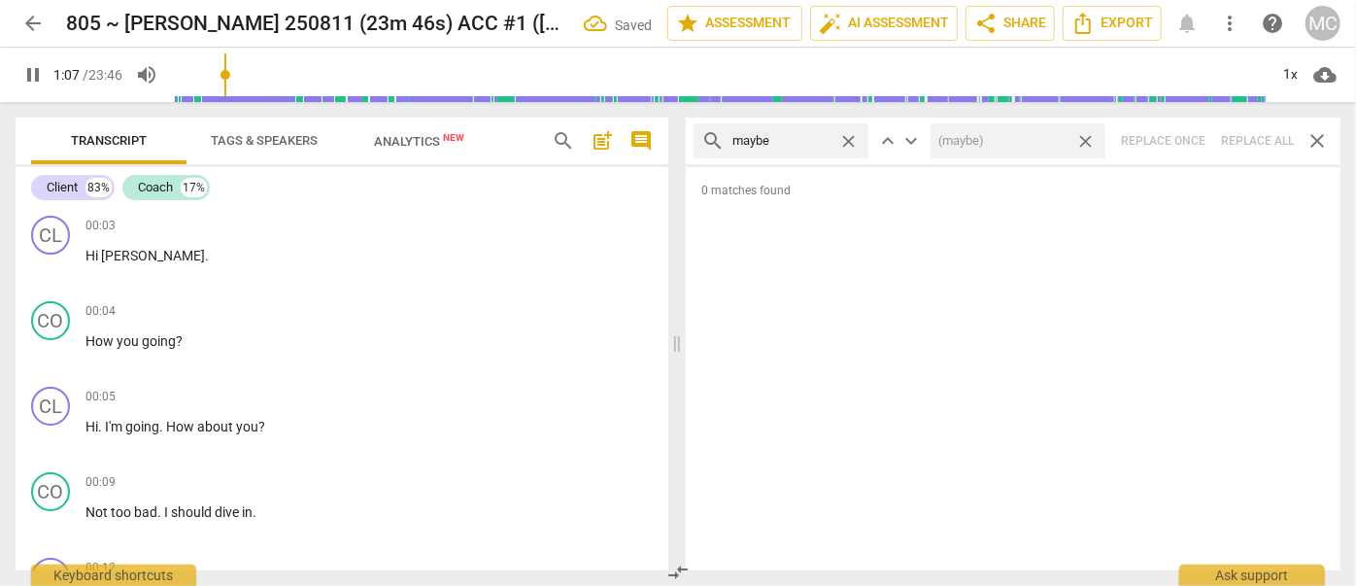
drag, startPoint x: 1088, startPoint y: 139, endPoint x: 890, endPoint y: 152, distance: 197.6
click at [1088, 139] on span "close" at bounding box center [1085, 141] width 20 height 20
click at [856, 139] on span "close" at bounding box center [848, 141] width 20 height 20
click at [806, 140] on input "text" at bounding box center [796, 140] width 128 height 31
click at [1259, 143] on div "search perhaps close keyboard_arrow_up keyboard_arrow_down Replace once Replace…" at bounding box center [1013, 140] width 655 height 47
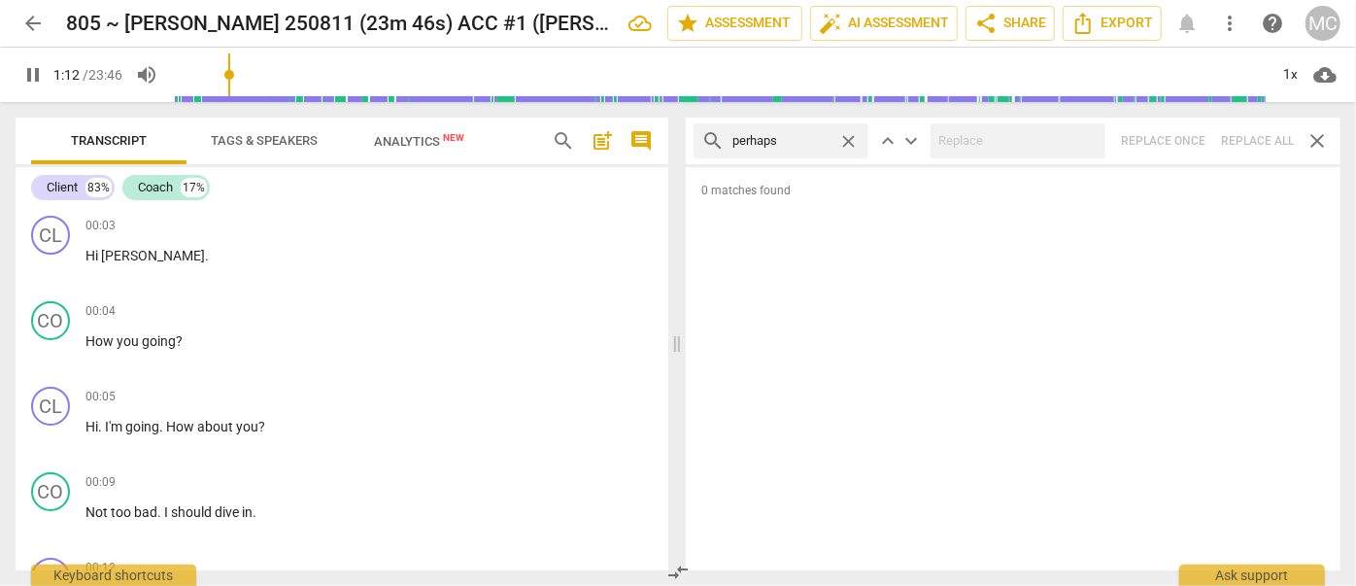
drag, startPoint x: 845, startPoint y: 136, endPoint x: 825, endPoint y: 138, distance: 19.5
click at [845, 136] on span "close" at bounding box center [848, 141] width 20 height 20
click at [825, 138] on input "text" at bounding box center [781, 140] width 98 height 31
click at [1283, 142] on div "search almost close keyboard_arrow_up keyboard_arrow_down Replace once Replace …" at bounding box center [1013, 140] width 655 height 47
click at [1252, 138] on div "search almost close keyboard_arrow_up keyboard_arrow_down Replace once Replace …" at bounding box center [1013, 140] width 655 height 47
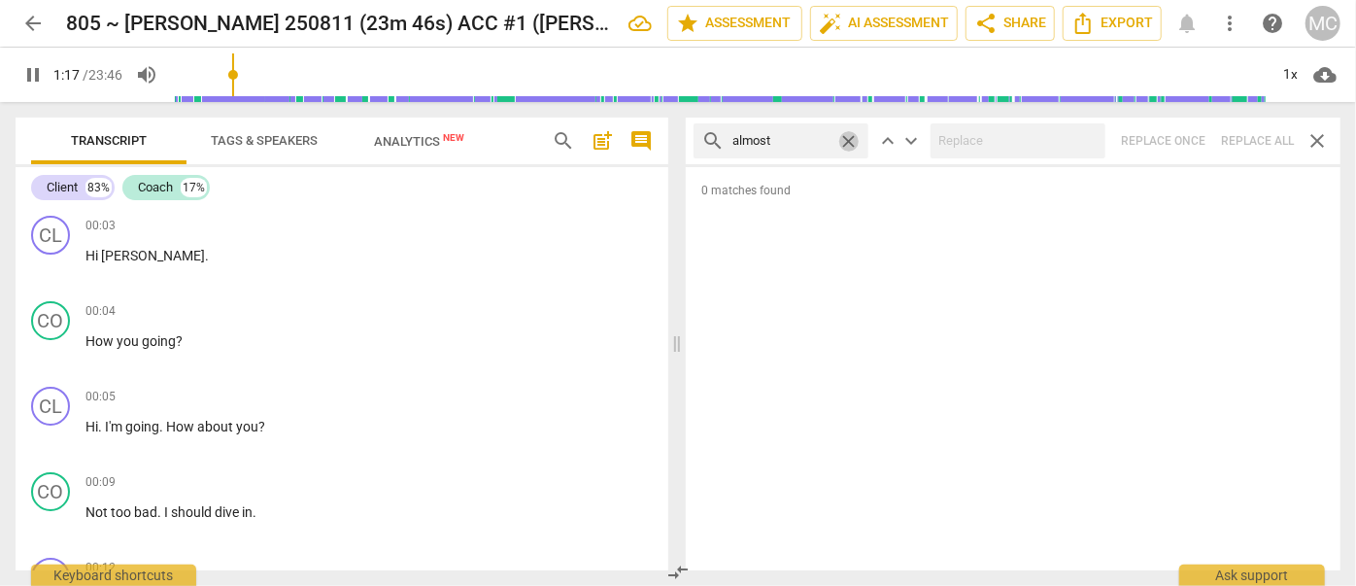
click at [847, 139] on span "close" at bounding box center [848, 141] width 20 height 20
click at [777, 143] on input "text" at bounding box center [796, 140] width 128 height 31
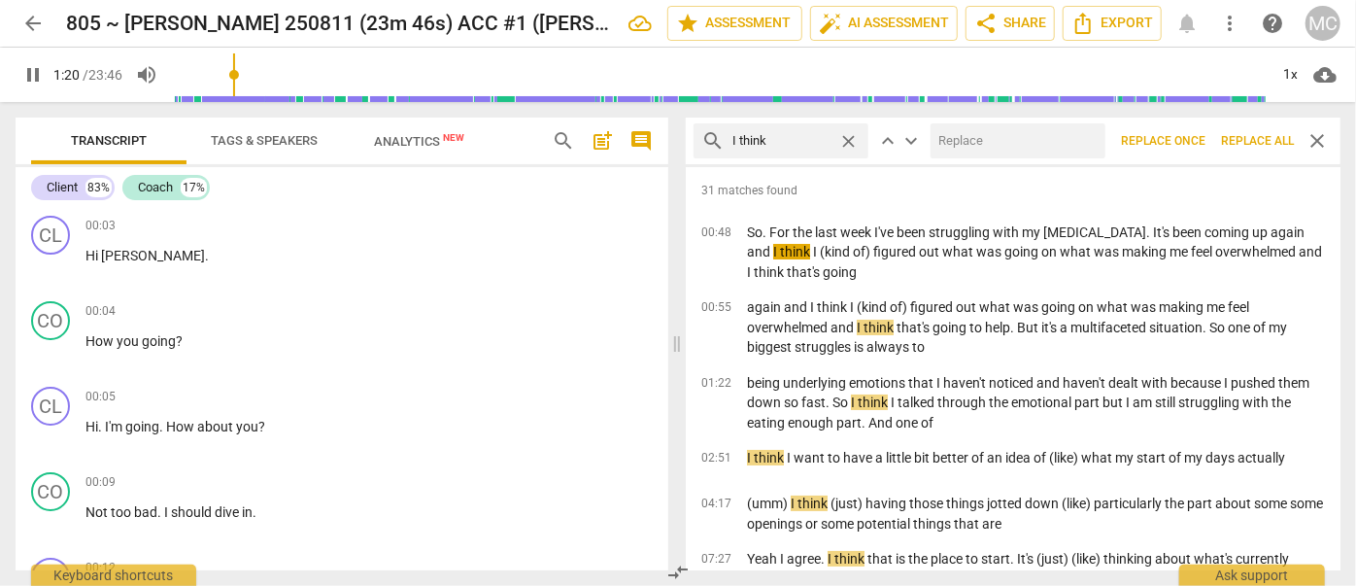
click at [991, 151] on input "text" at bounding box center [1013, 140] width 167 height 31
click at [1260, 135] on span "Replace all" at bounding box center [1257, 141] width 73 height 17
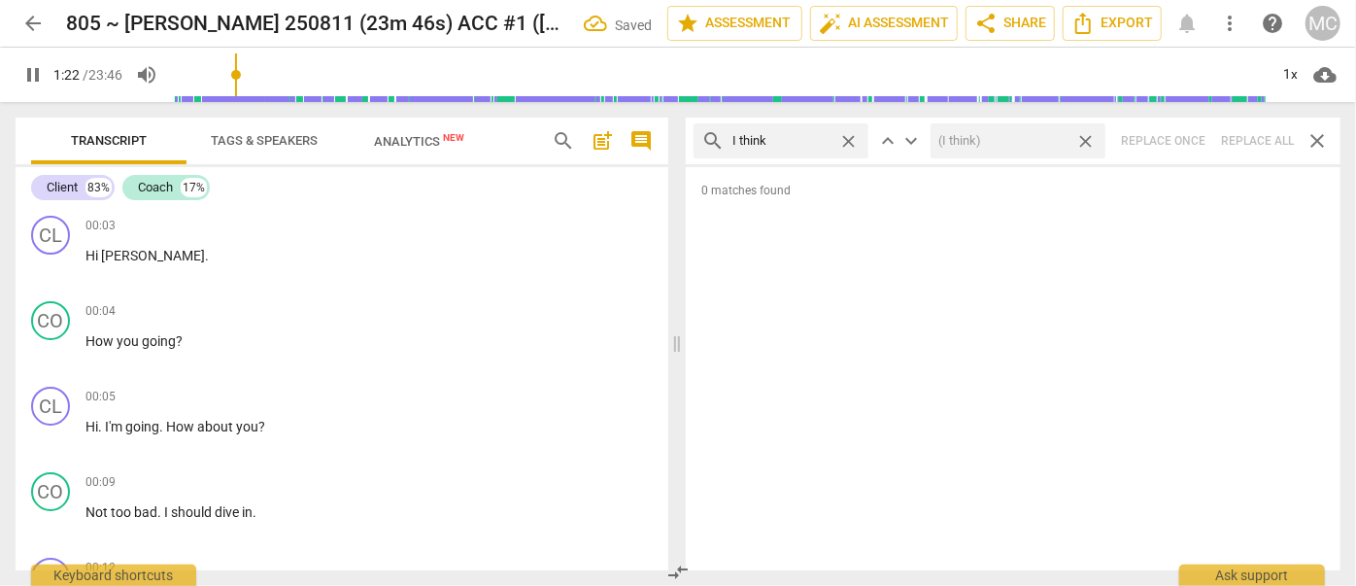
click at [1088, 138] on span "close" at bounding box center [1085, 141] width 20 height 20
click at [848, 136] on span "close" at bounding box center [848, 141] width 20 height 20
click at [809, 138] on input "text" at bounding box center [796, 140] width 128 height 31
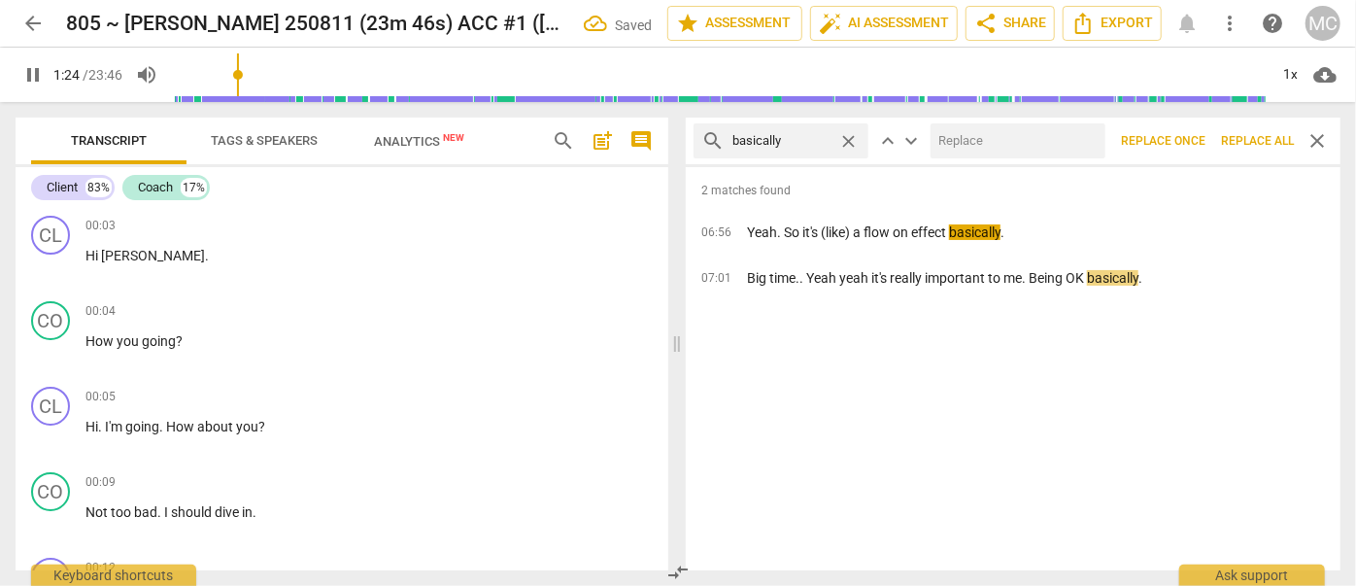
click at [1004, 150] on input "text" at bounding box center [1013, 140] width 167 height 31
click at [1250, 138] on span "Replace all" at bounding box center [1257, 141] width 73 height 17
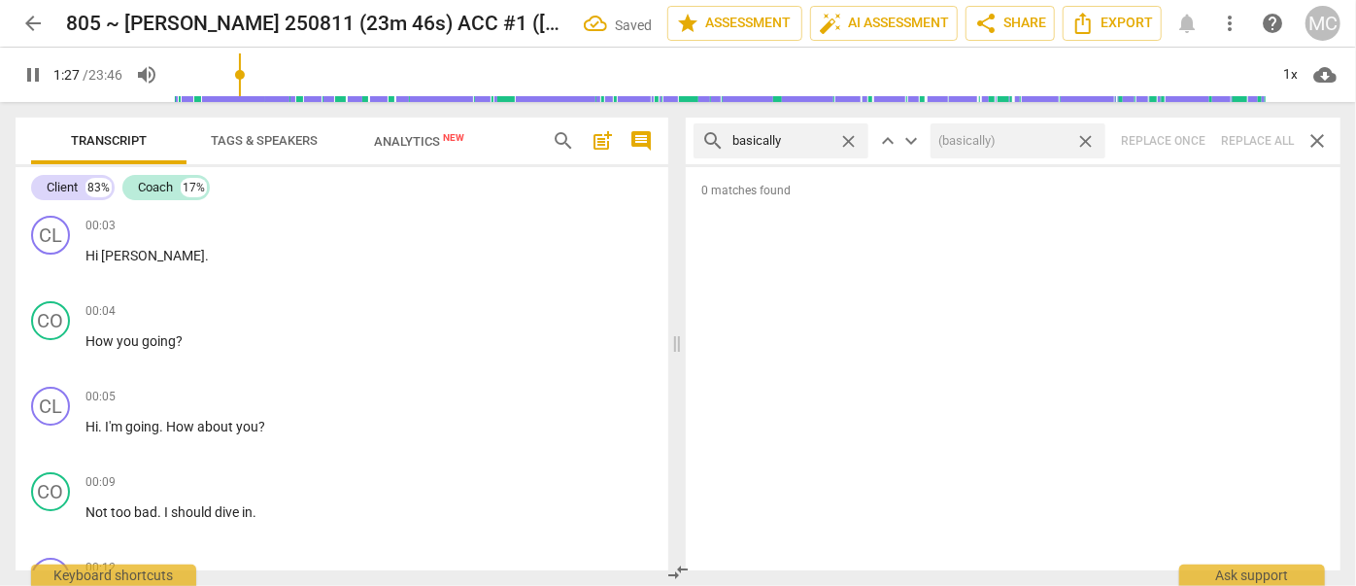
drag, startPoint x: 1088, startPoint y: 139, endPoint x: 924, endPoint y: 157, distance: 164.2
click at [1088, 139] on span "close" at bounding box center [1085, 141] width 20 height 20
click at [847, 139] on span "close" at bounding box center [848, 141] width 20 height 20
click at [777, 141] on input "text" at bounding box center [796, 140] width 128 height 31
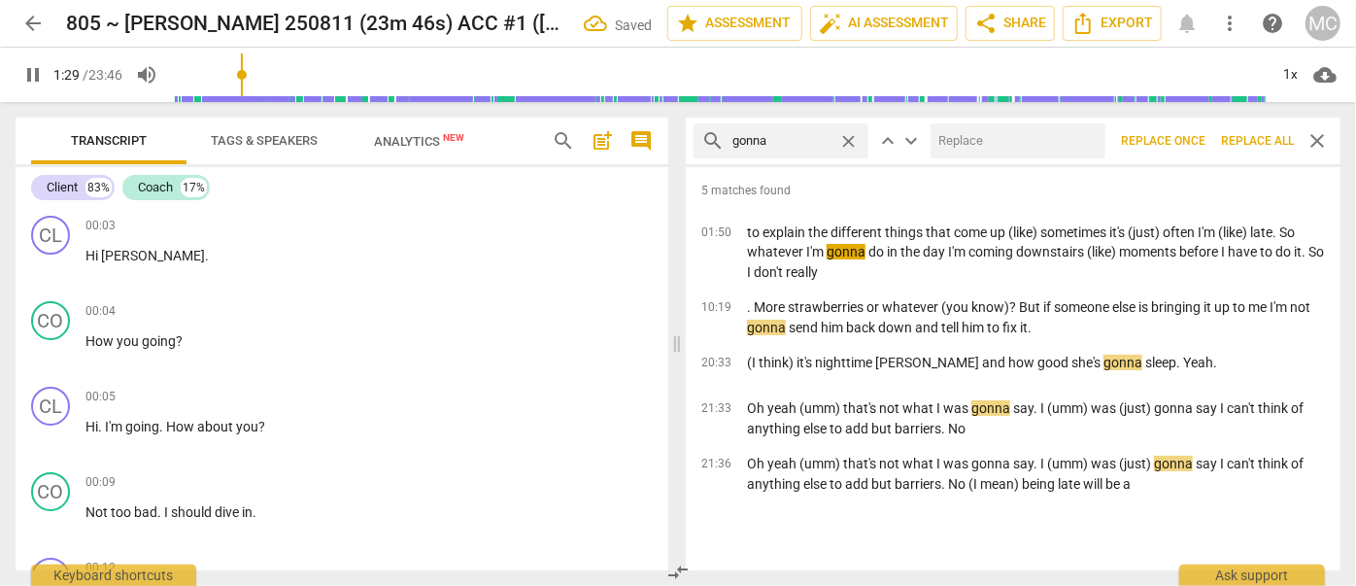
click at [964, 135] on input "text" at bounding box center [1013, 140] width 167 height 31
click at [1230, 136] on span "Replace all" at bounding box center [1257, 141] width 73 height 17
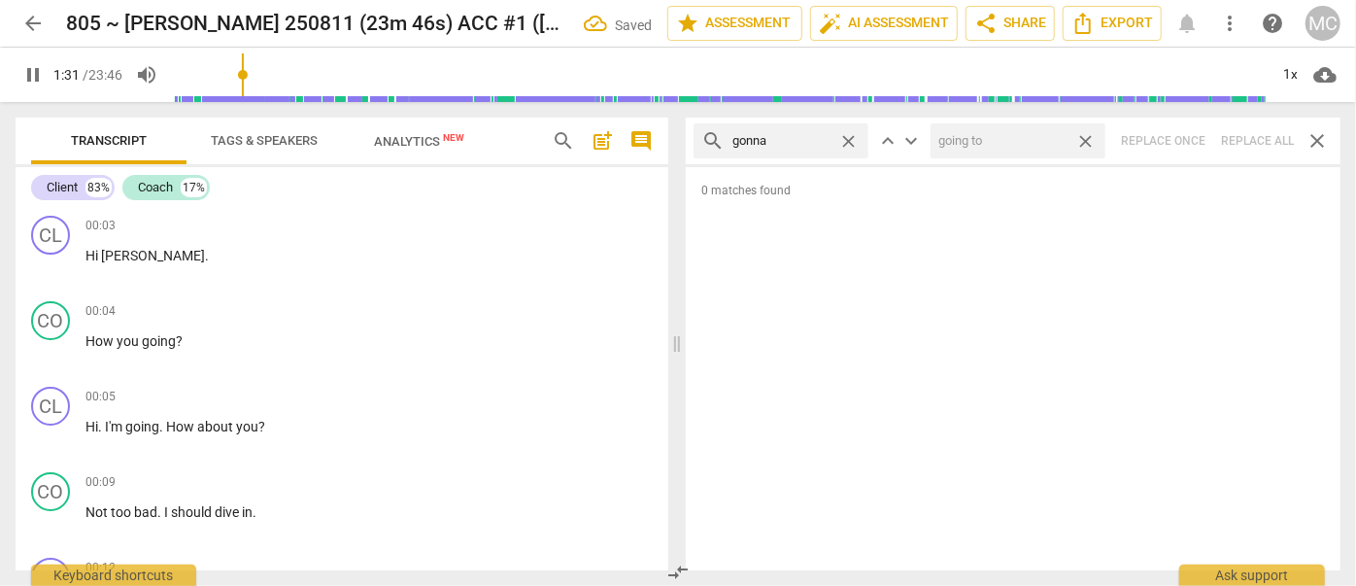
drag, startPoint x: 1085, startPoint y: 136, endPoint x: 1071, endPoint y: 138, distance: 13.7
click at [1085, 136] on span "close" at bounding box center [1085, 141] width 20 height 20
click at [851, 138] on span "close" at bounding box center [848, 141] width 20 height 20
click at [813, 138] on input "text" at bounding box center [796, 140] width 128 height 31
click at [1246, 136] on div "search wanna close keyboard_arrow_up keyboard_arrow_down Replace once Replace a…" at bounding box center [1013, 140] width 655 height 47
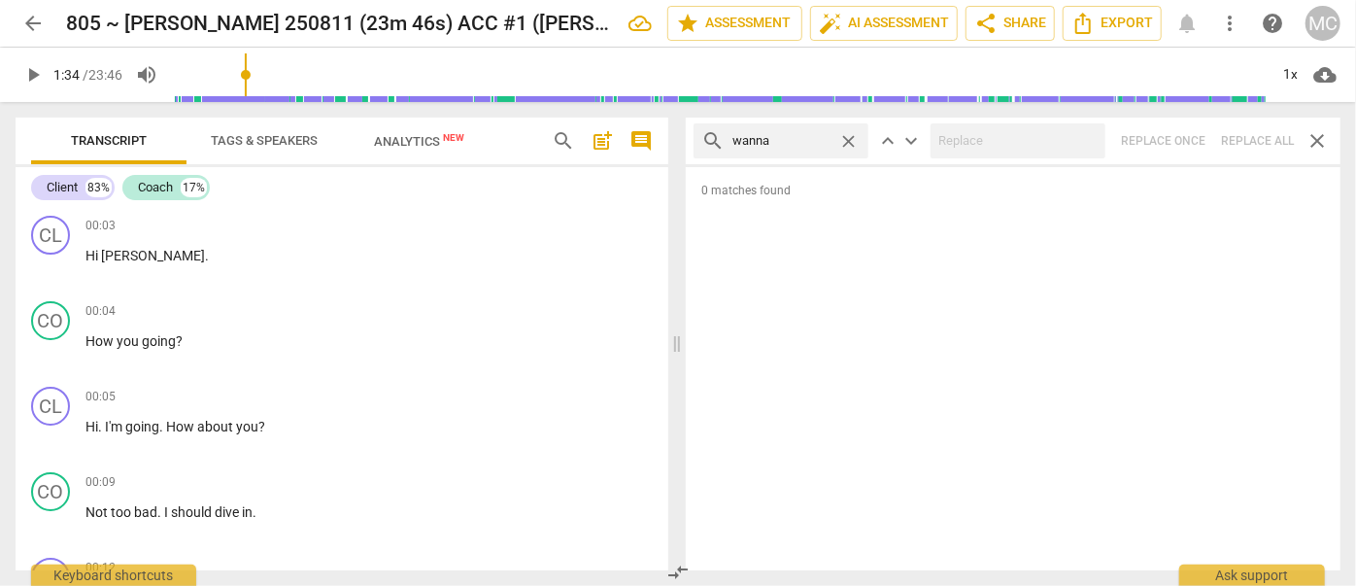
drag, startPoint x: 847, startPoint y: 135, endPoint x: 809, endPoint y: 136, distance: 37.9
click at [847, 135] on span "close" at bounding box center [848, 141] width 20 height 20
click at [788, 138] on input "text" at bounding box center [796, 140] width 128 height 31
click at [1242, 139] on div "search gotcha close keyboard_arrow_up keyboard_arrow_down Replace once Replace …" at bounding box center [1013, 140] width 655 height 47
click at [849, 136] on span "close" at bounding box center [848, 141] width 20 height 20
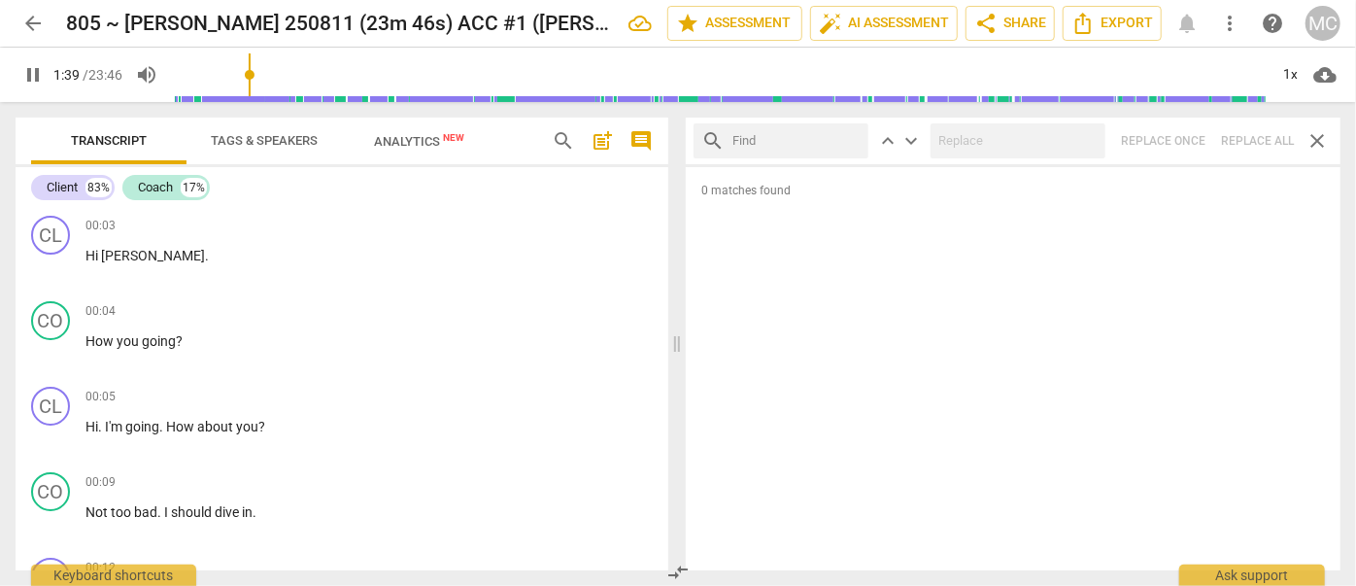
click at [789, 142] on input "text" at bounding box center [796, 140] width 128 height 31
click at [1259, 135] on div "search gotta close keyboard_arrow_up keyboard_arrow_down Replace once Replace a…" at bounding box center [1013, 140] width 655 height 47
drag, startPoint x: 849, startPoint y: 136, endPoint x: 828, endPoint y: 137, distance: 20.4
click at [849, 136] on span "close" at bounding box center [848, 141] width 20 height 20
click at [813, 140] on input "text" at bounding box center [796, 140] width 128 height 31
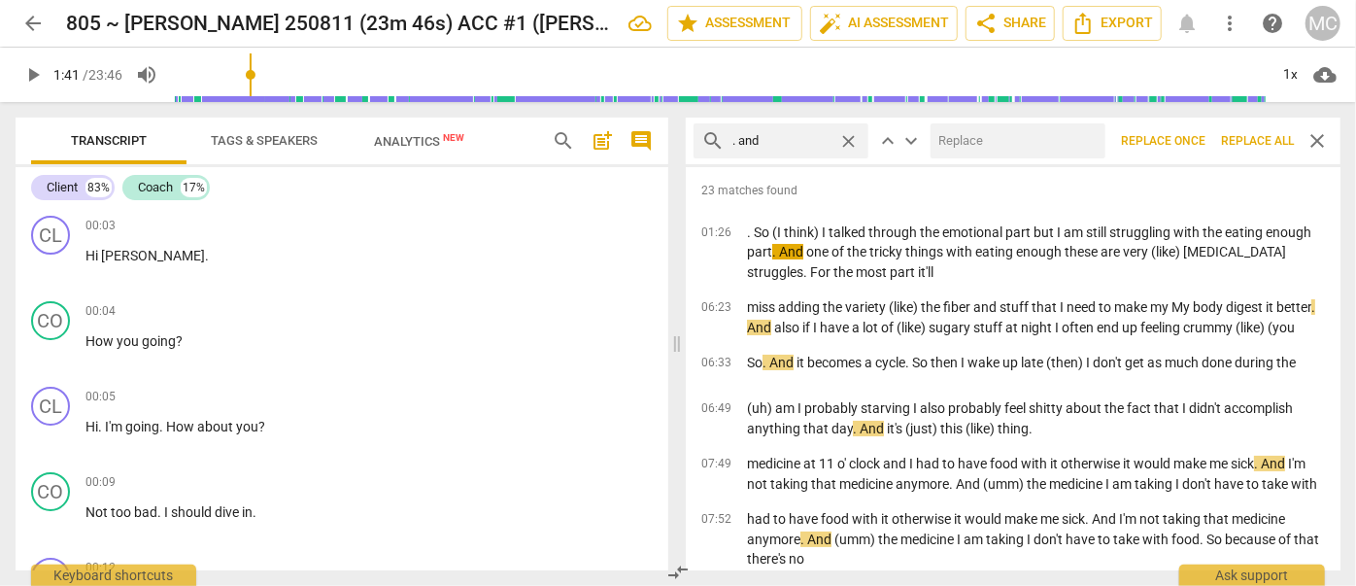
click at [1046, 147] on input "text" at bounding box center [1013, 140] width 167 height 31
drag, startPoint x: 1248, startPoint y: 139, endPoint x: 1092, endPoint y: 141, distance: 155.4
click at [1248, 139] on span "Replace all" at bounding box center [1257, 141] width 73 height 17
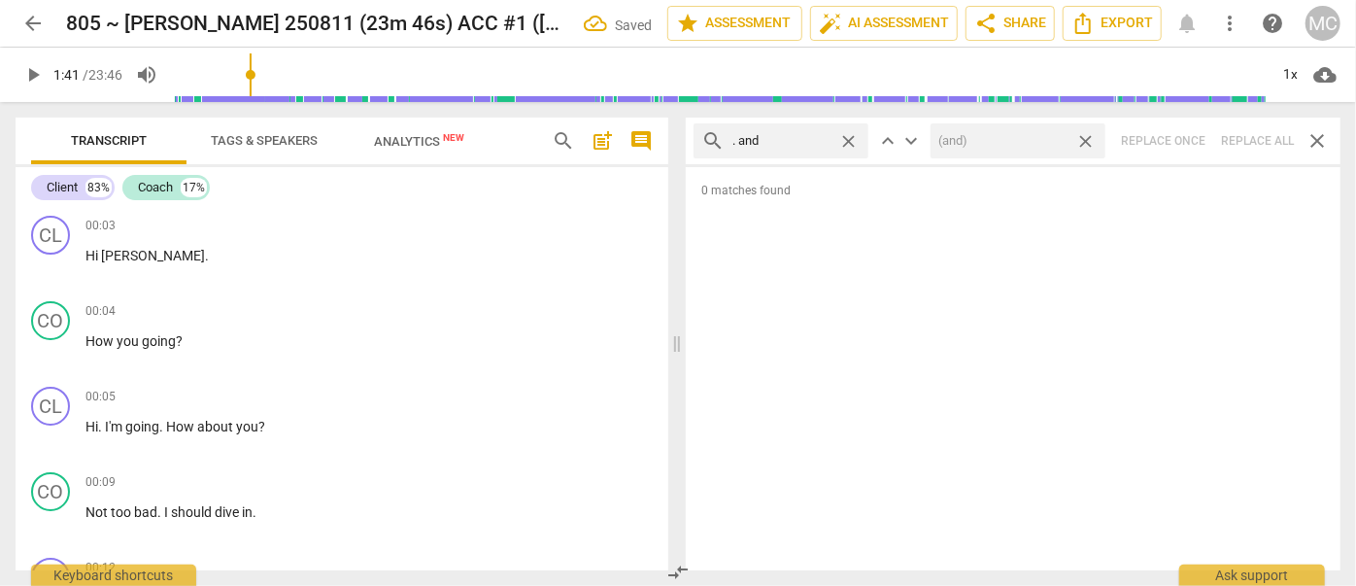
click at [1089, 141] on span "close" at bounding box center [1085, 141] width 20 height 20
click at [853, 138] on span "close" at bounding box center [848, 141] width 20 height 20
click at [798, 139] on input "text" at bounding box center [796, 140] width 128 height 31
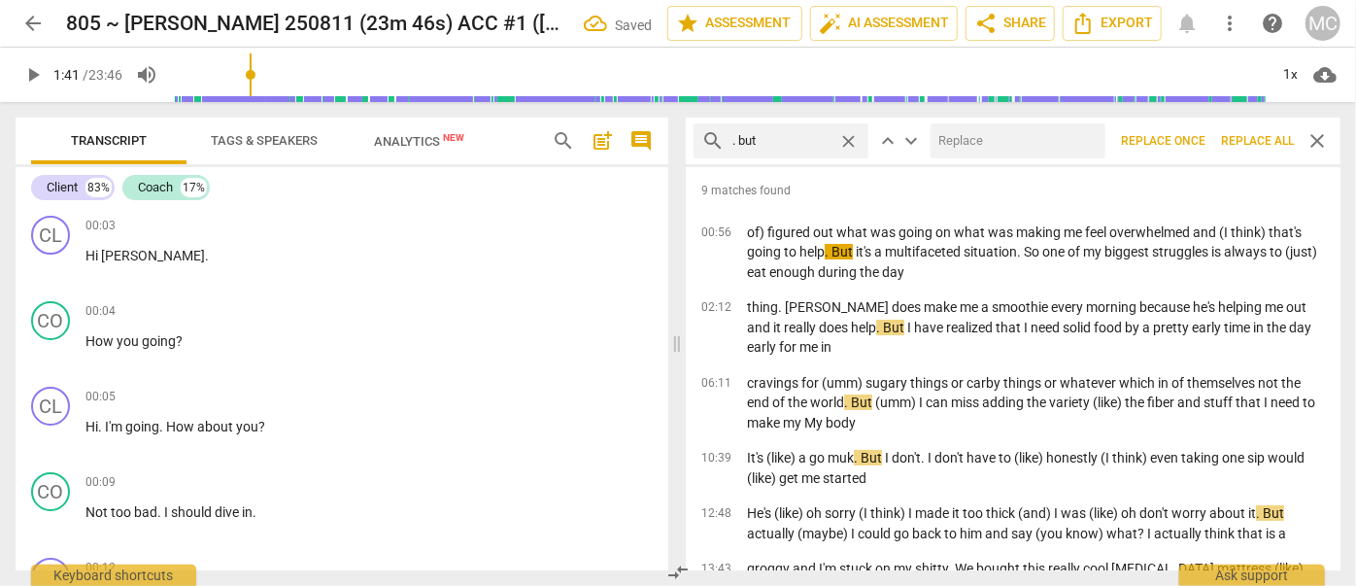
click at [979, 139] on input "text" at bounding box center [1013, 140] width 167 height 31
click at [1254, 148] on span "Replace all" at bounding box center [1257, 141] width 73 height 17
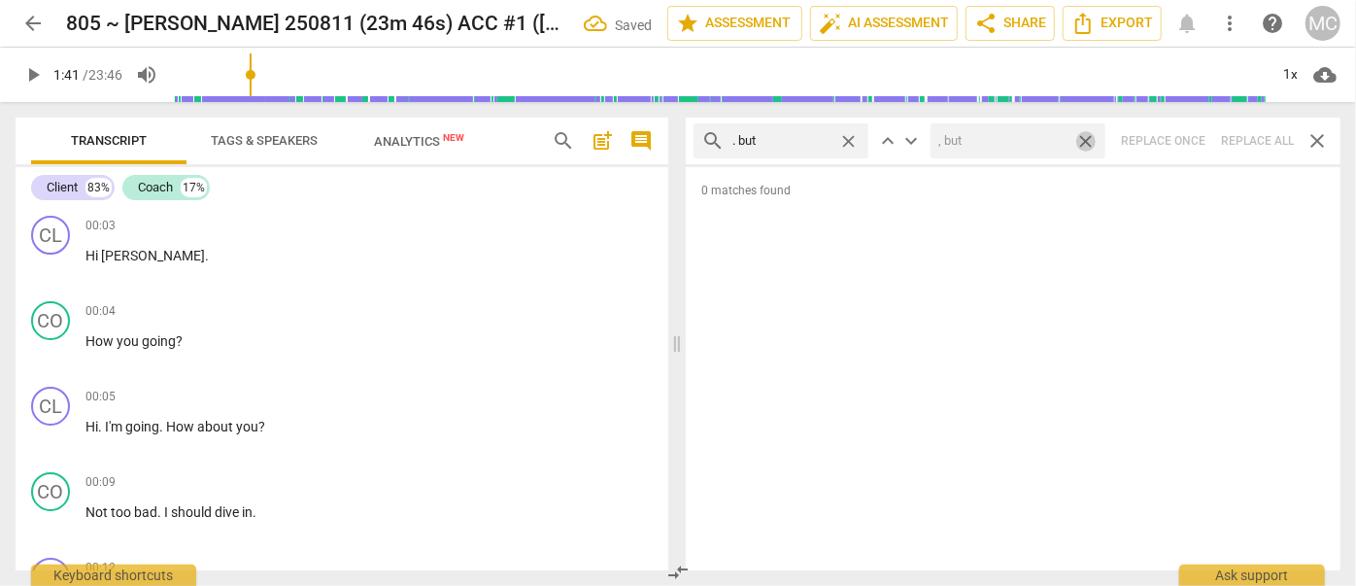
drag, startPoint x: 1090, startPoint y: 137, endPoint x: 1057, endPoint y: 142, distance: 33.4
click at [1090, 137] on span "close" at bounding box center [1085, 141] width 20 height 20
click at [849, 136] on span "close" at bounding box center [848, 141] width 20 height 20
click at [808, 137] on input "text" at bounding box center [796, 140] width 128 height 31
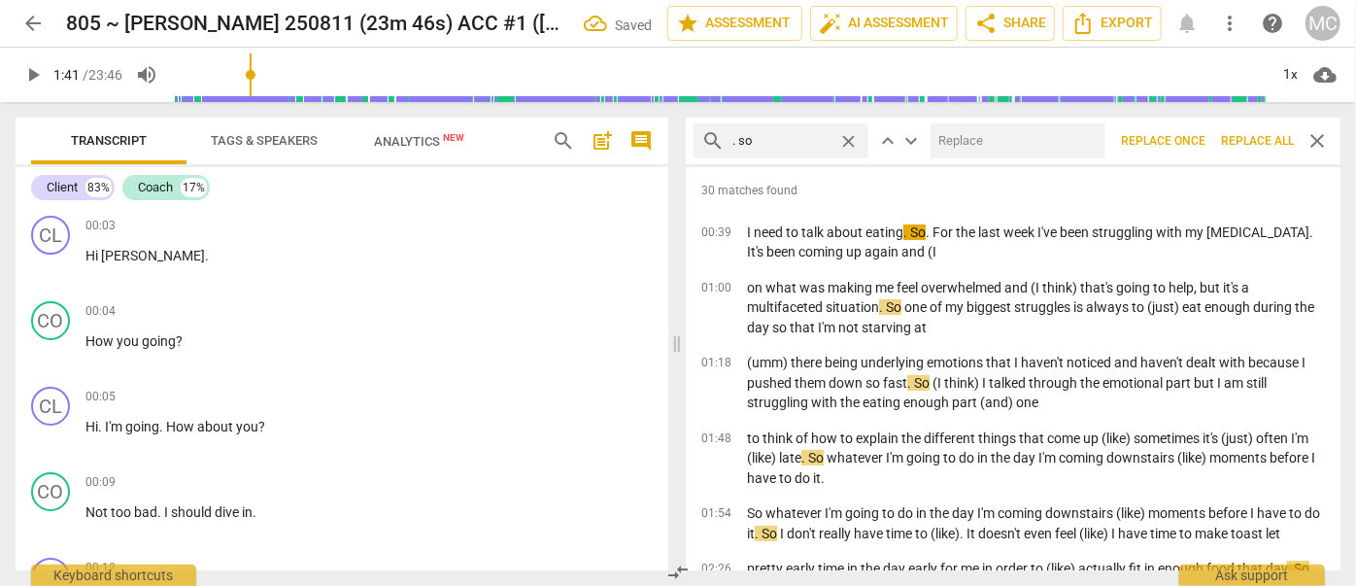
click at [1004, 136] on input "text" at bounding box center [1013, 140] width 167 height 31
drag, startPoint x: 1260, startPoint y: 143, endPoint x: 1130, endPoint y: 136, distance: 130.3
click at [1260, 143] on span "Replace all" at bounding box center [1257, 141] width 73 height 17
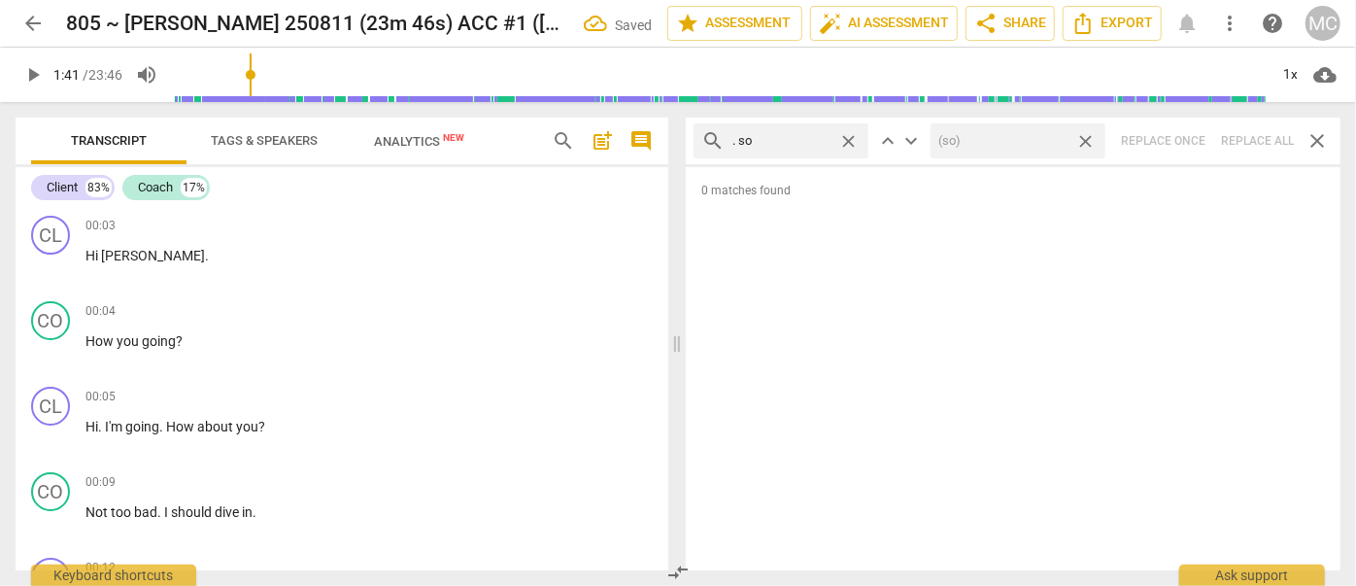
click at [1086, 137] on span "close" at bounding box center [1085, 141] width 20 height 20
click at [851, 139] on span "close" at bounding box center [848, 141] width 20 height 20
click at [776, 140] on input "text" at bounding box center [796, 140] width 128 height 31
click at [1251, 139] on div "search . or close keyboard_arrow_up keyboard_arrow_down Replace once Replace al…" at bounding box center [1013, 140] width 655 height 47
click at [855, 140] on span "close" at bounding box center [848, 141] width 20 height 20
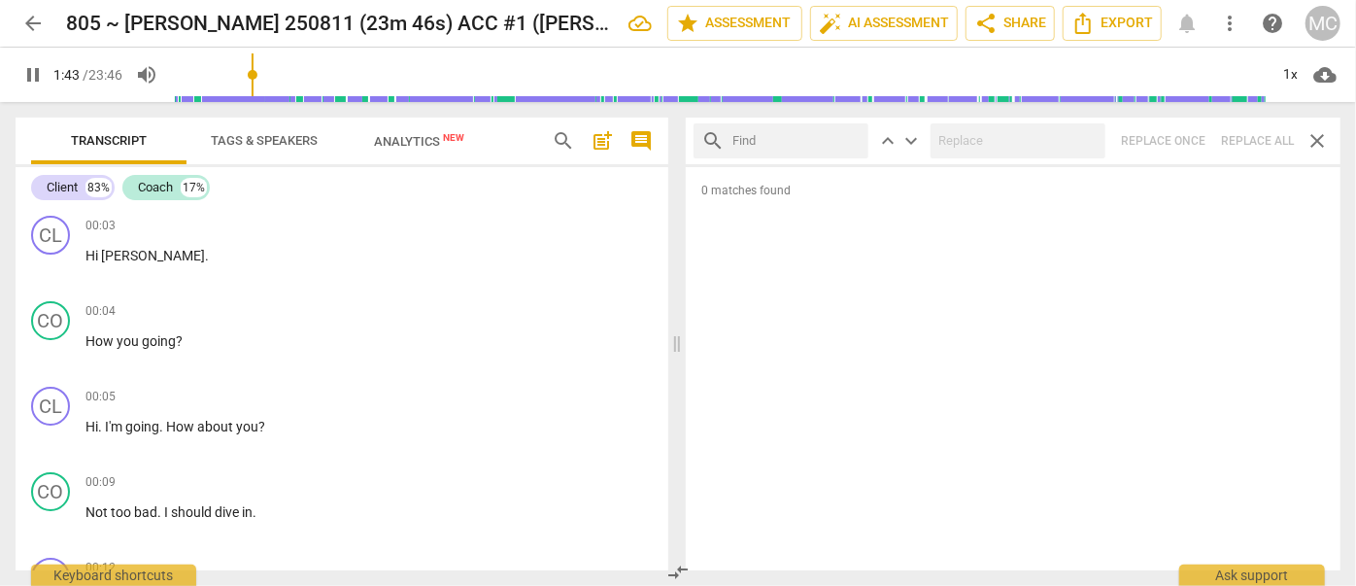
click at [813, 141] on input "text" at bounding box center [796, 140] width 128 height 31
click at [1264, 135] on div "search . because close keyboard_arrow_up keyboard_arrow_down Replace once Repla…" at bounding box center [1013, 140] width 655 height 47
click at [849, 136] on span "close" at bounding box center [848, 141] width 20 height 20
click at [803, 137] on input "text" at bounding box center [796, 140] width 128 height 31
click at [1248, 131] on div "search ? And close keyboard_arrow_up keyboard_arrow_down Replace once Replace a…" at bounding box center [1013, 140] width 655 height 47
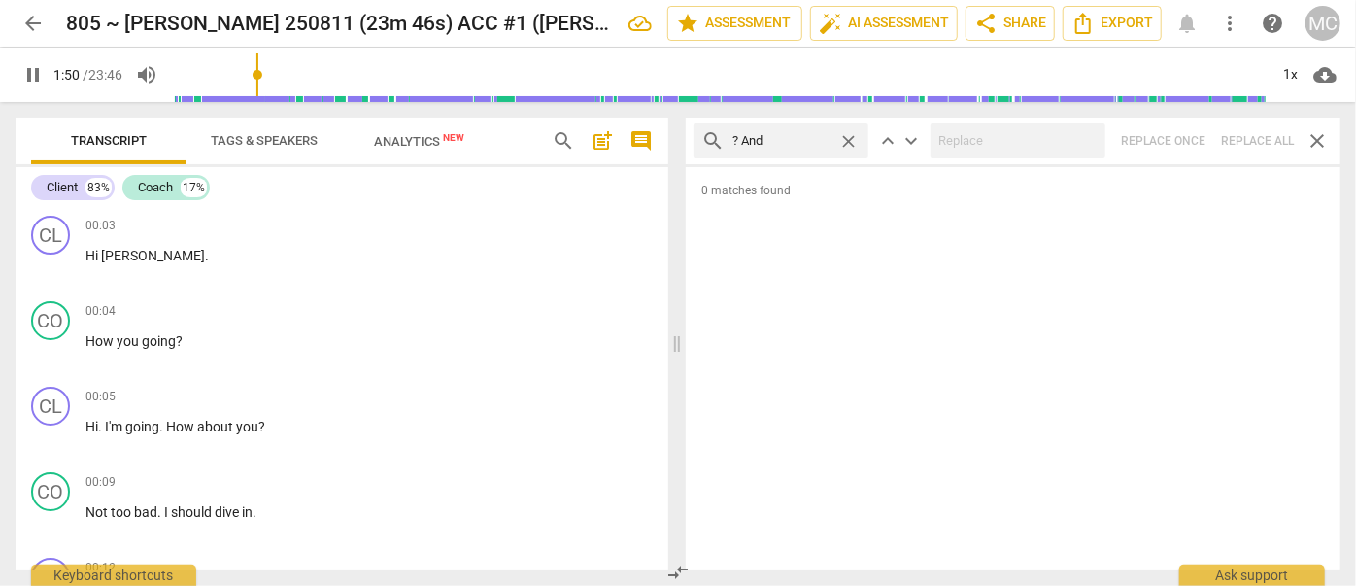
click at [847, 134] on span "close" at bounding box center [848, 141] width 20 height 20
click at [794, 141] on input "text" at bounding box center [796, 140] width 128 height 31
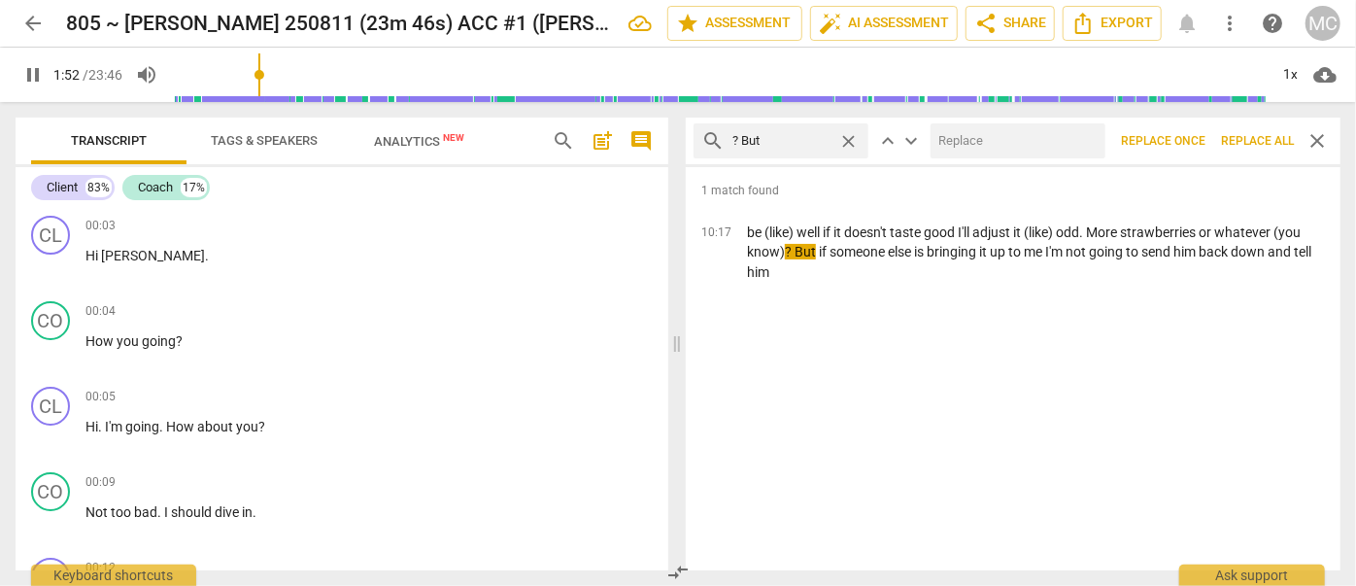
click at [987, 129] on input "text" at bounding box center [1013, 140] width 167 height 31
click at [1263, 134] on span "Replace all" at bounding box center [1257, 141] width 73 height 17
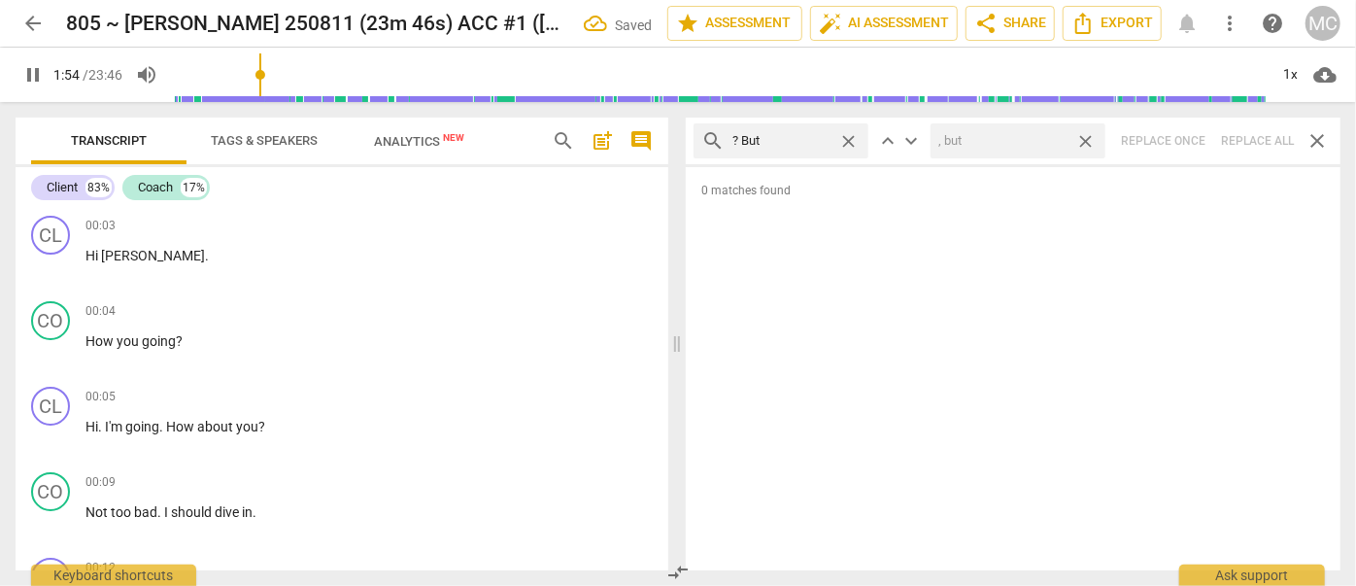
drag, startPoint x: 1083, startPoint y: 139, endPoint x: 966, endPoint y: 144, distance: 116.6
click at [1083, 139] on span "close" at bounding box center [1085, 141] width 20 height 20
click at [853, 136] on span "close" at bounding box center [848, 141] width 20 height 20
click at [784, 139] on input "text" at bounding box center [796, 140] width 128 height 31
click at [1259, 139] on div "search ? So close keyboard_arrow_up keyboard_arrow_down Replace once Replace al…" at bounding box center [1013, 140] width 655 height 47
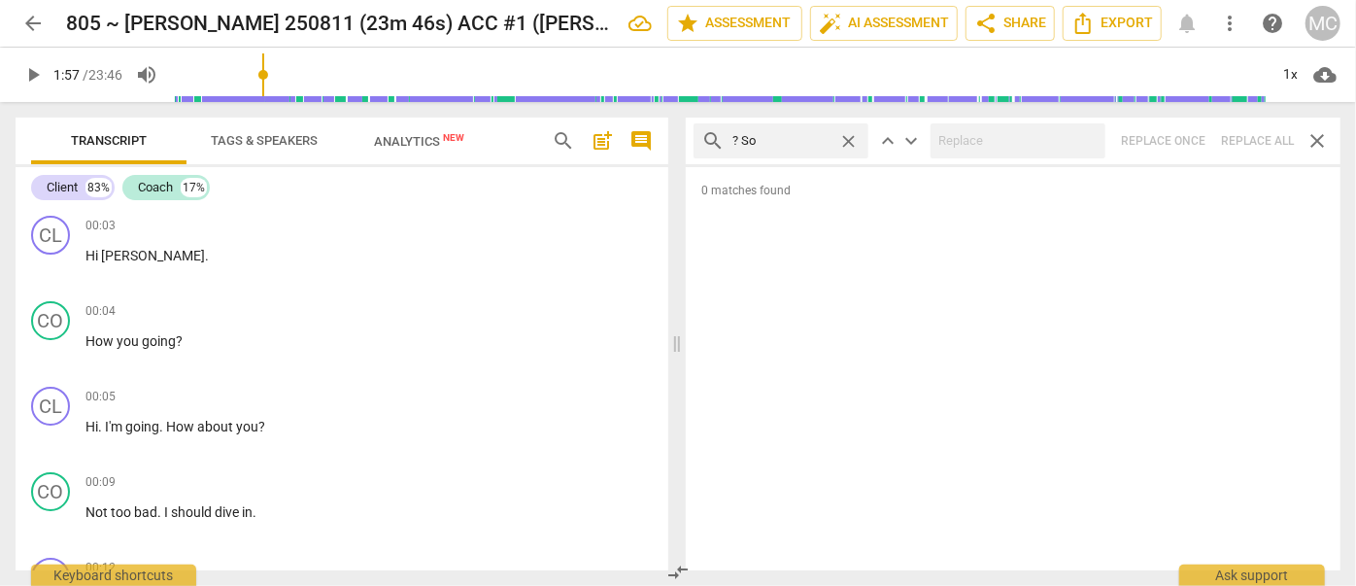
click at [848, 137] on span "close" at bounding box center [848, 141] width 20 height 20
click at [792, 139] on input "text" at bounding box center [796, 140] width 128 height 31
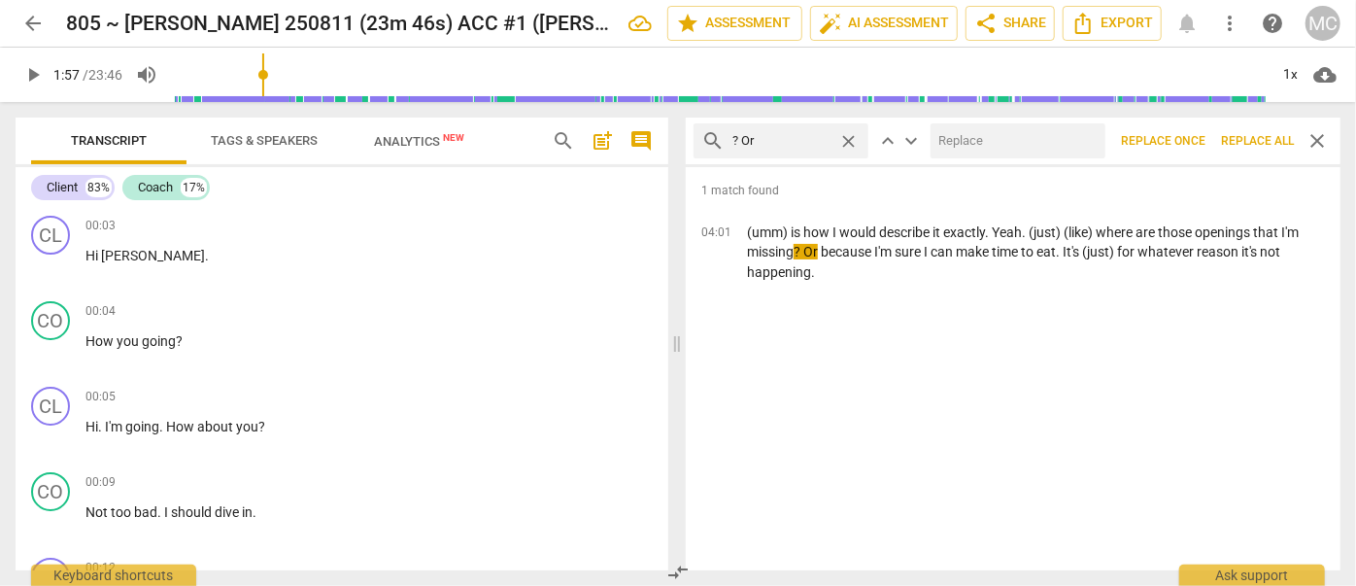
click at [942, 135] on input "text" at bounding box center [1013, 140] width 167 height 31
click at [1240, 133] on span "Replace all" at bounding box center [1257, 141] width 73 height 17
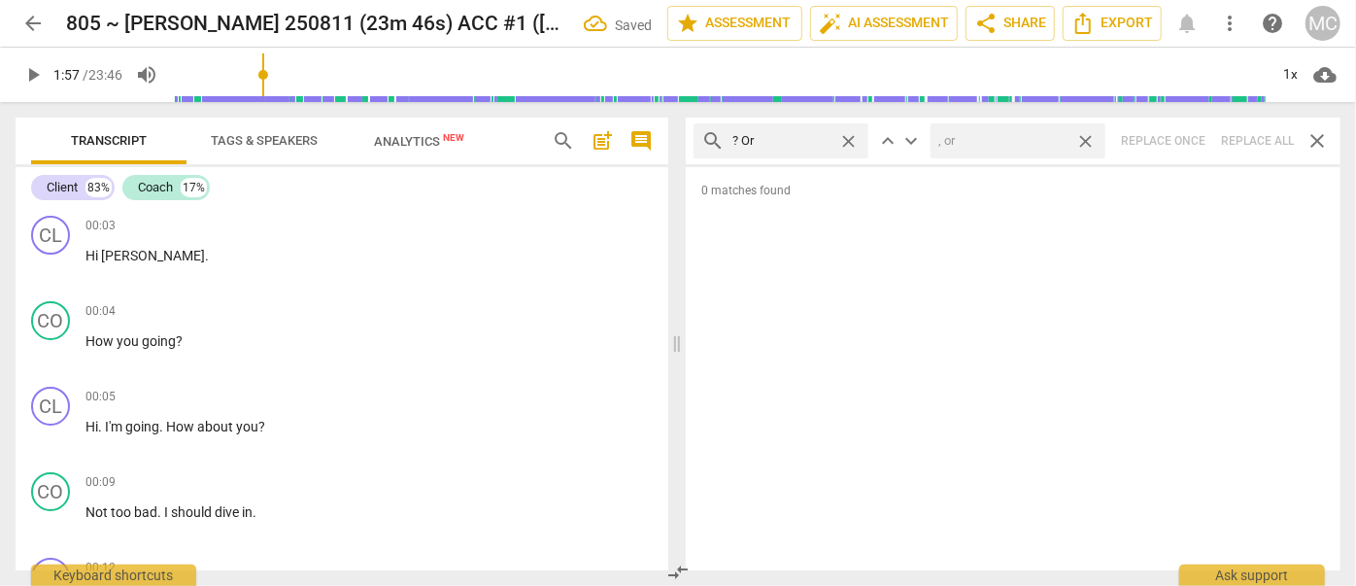
click at [1085, 137] on span "close" at bounding box center [1085, 141] width 20 height 20
click at [849, 135] on span "close" at bounding box center [848, 141] width 20 height 20
click at [771, 142] on input "text" at bounding box center [796, 140] width 128 height 31
click at [1245, 135] on div "search ? Because close keyboard_arrow_up keyboard_arrow_down Replace once Repla…" at bounding box center [1013, 140] width 655 height 47
click at [845, 136] on span "close" at bounding box center [848, 141] width 20 height 20
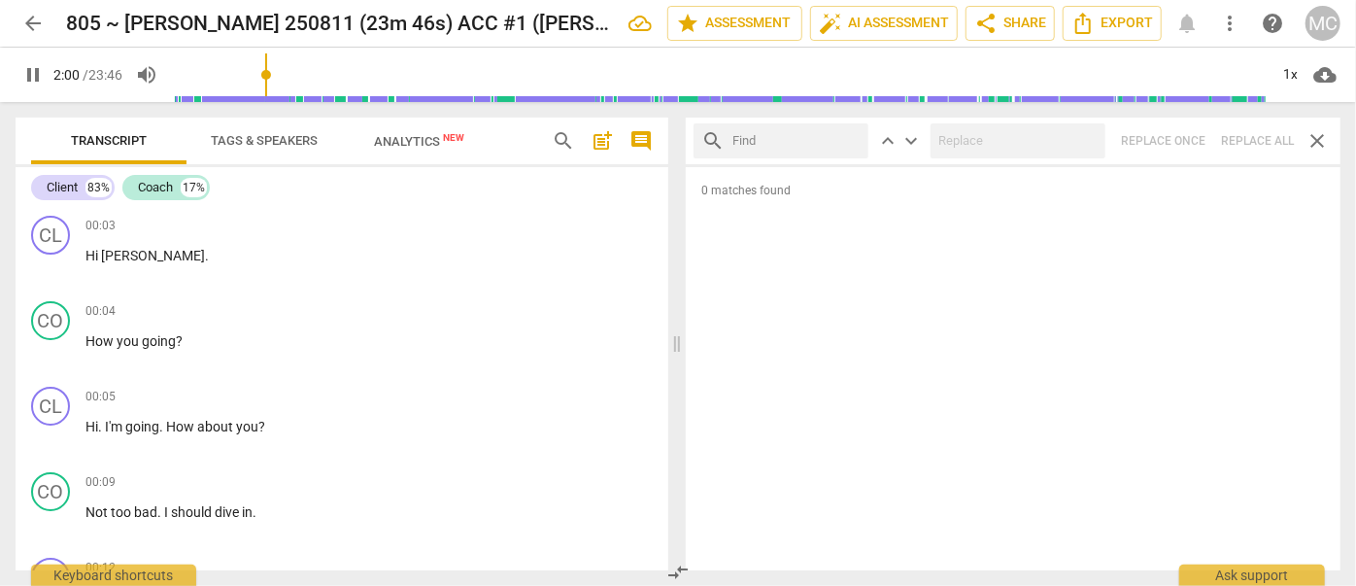
click at [774, 141] on input "text" at bounding box center [796, 140] width 128 height 31
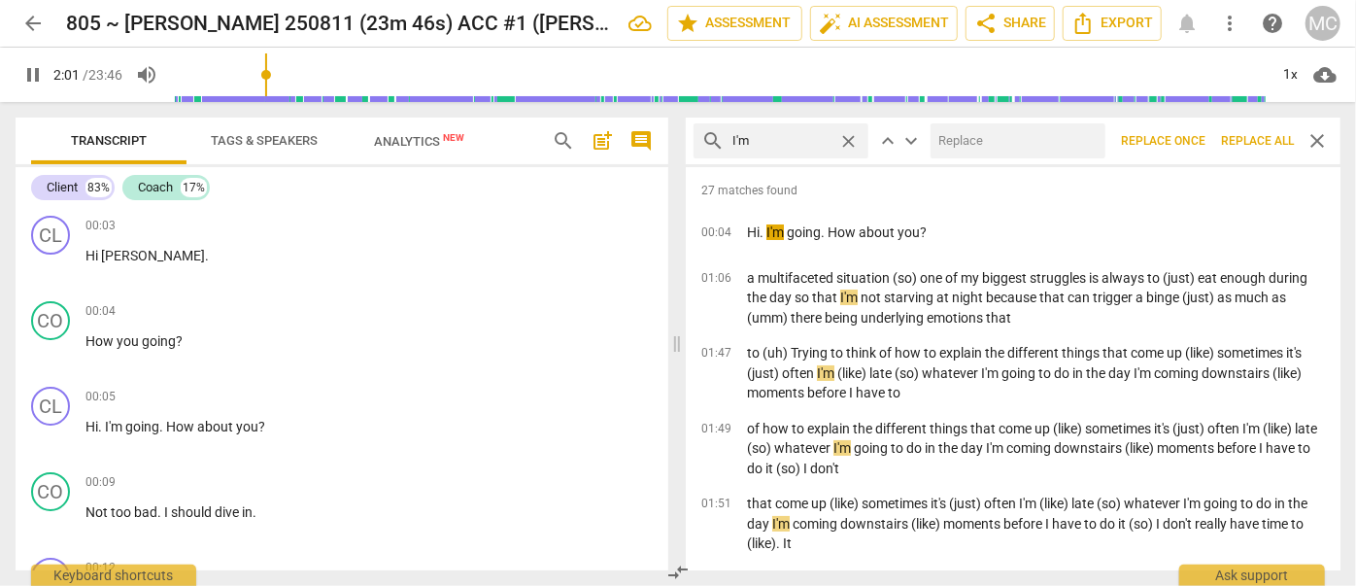
click at [990, 148] on input "text" at bounding box center [1013, 140] width 167 height 31
click at [1243, 133] on span "Replace all" at bounding box center [1257, 141] width 73 height 17
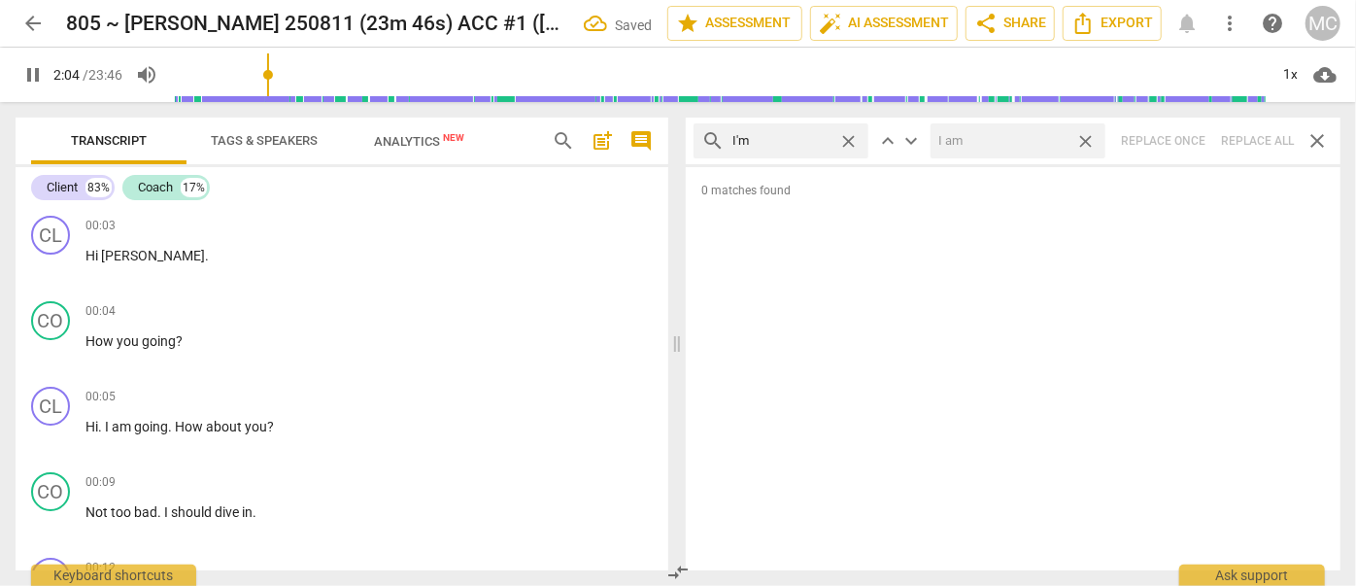
drag, startPoint x: 1090, startPoint y: 140, endPoint x: 875, endPoint y: 142, distance: 214.6
click at [1090, 140] on span "close" at bounding box center [1085, 141] width 20 height 20
drag, startPoint x: 849, startPoint y: 136, endPoint x: 771, endPoint y: 141, distance: 77.8
click at [849, 136] on span "close" at bounding box center [848, 141] width 20 height 20
click at [745, 141] on input "text" at bounding box center [796, 140] width 128 height 31
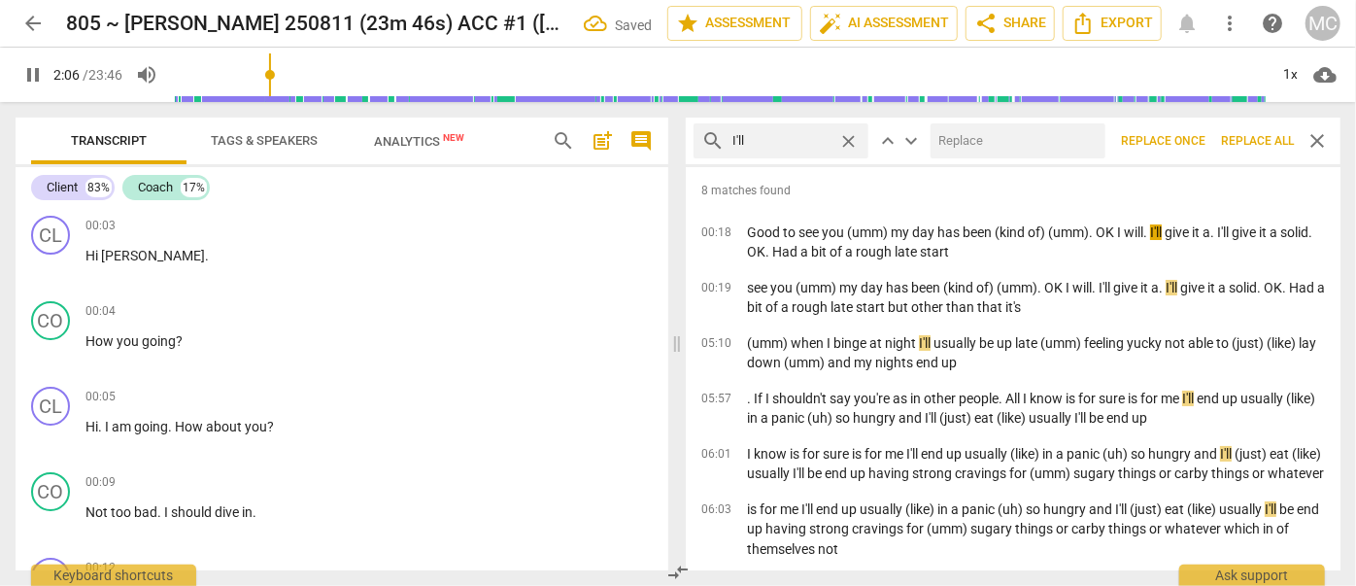
click at [973, 134] on input "text" at bounding box center [1013, 140] width 167 height 31
drag, startPoint x: 1243, startPoint y: 139, endPoint x: 1163, endPoint y: 139, distance: 79.6
click at [1243, 139] on span "Replace all" at bounding box center [1257, 141] width 73 height 17
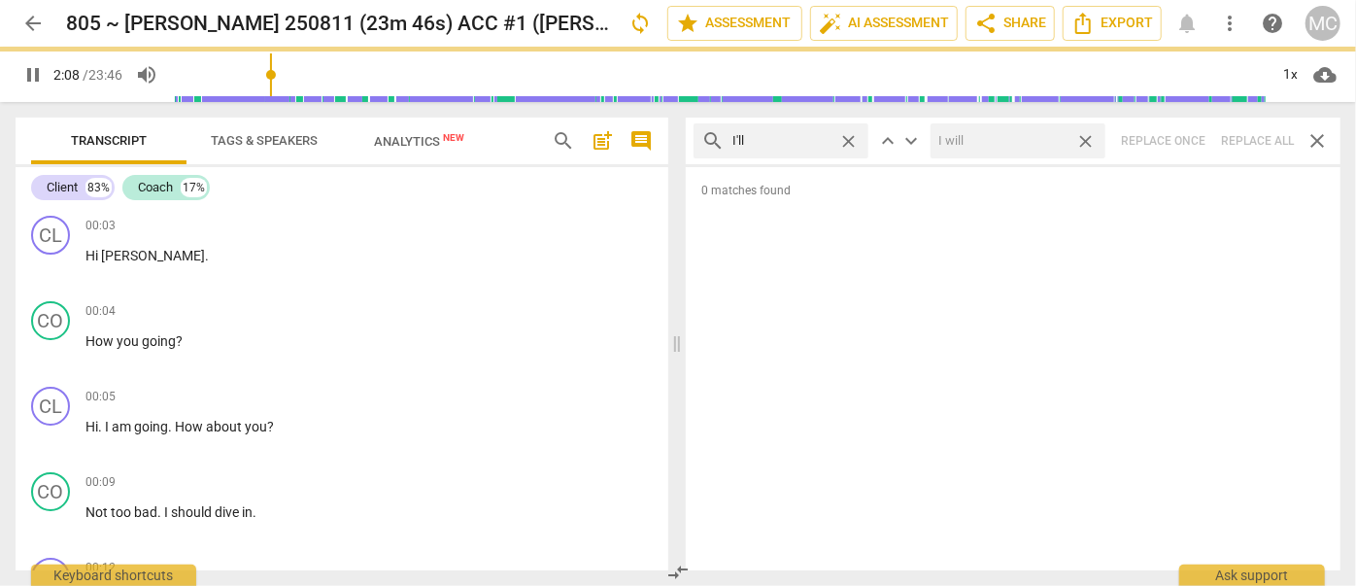
click at [1087, 136] on span "close" at bounding box center [1085, 141] width 20 height 20
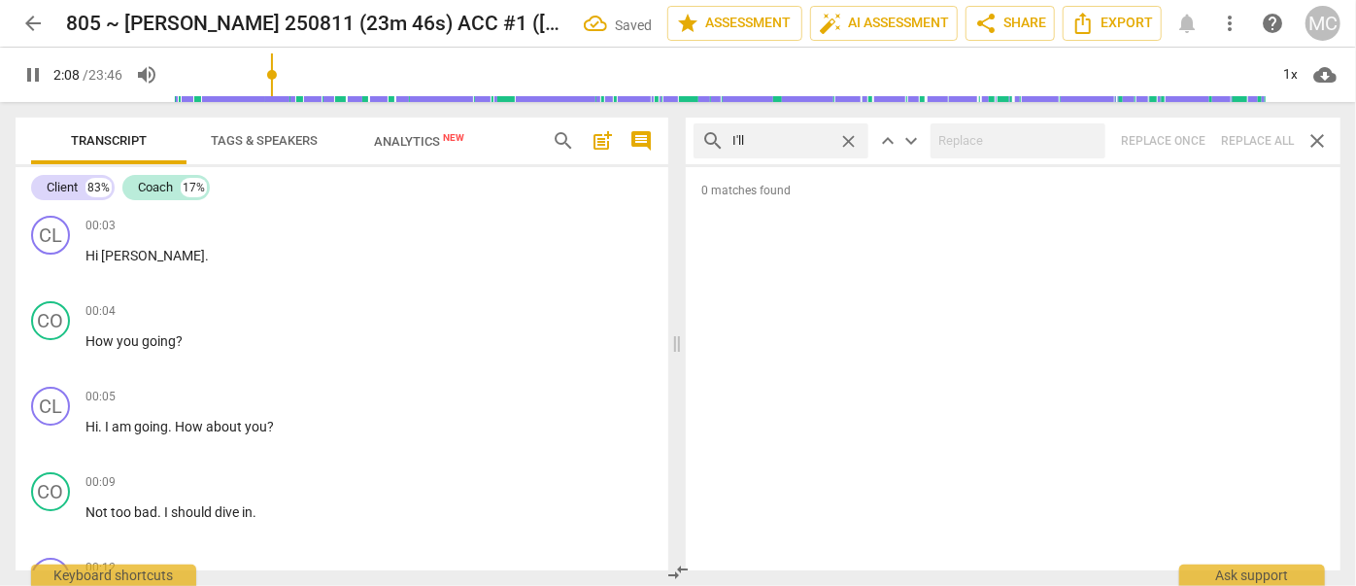
click at [849, 138] on span "close" at bounding box center [848, 141] width 20 height 20
click at [813, 140] on input "text" at bounding box center [796, 140] width 128 height 31
click at [1253, 141] on div "search you'll close keyboard_arrow_up keyboard_arrow_down Replace once Replace …" at bounding box center [1013, 140] width 655 height 47
click at [847, 137] on span "close" at bounding box center [848, 141] width 20 height 20
click at [797, 142] on input "text" at bounding box center [796, 140] width 128 height 31
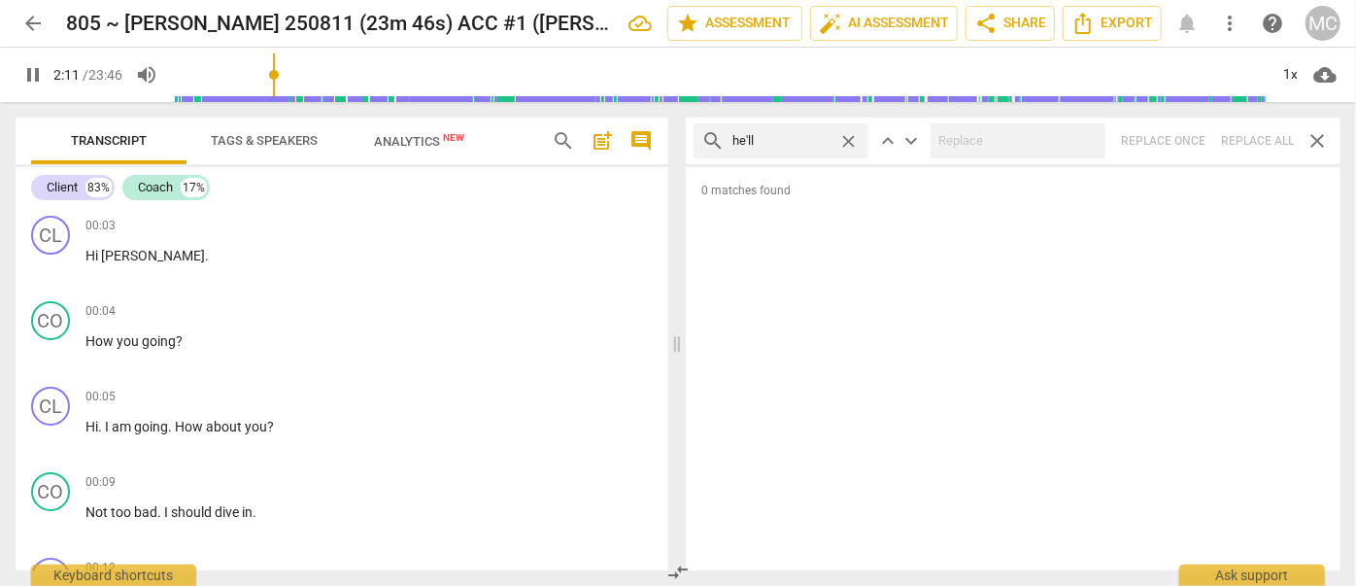
click at [1238, 135] on div "search he'll close keyboard_arrow_up keyboard_arrow_down Replace once Replace a…" at bounding box center [1013, 140] width 655 height 47
click at [849, 139] on span "close" at bounding box center [848, 141] width 20 height 20
click at [829, 139] on input "text" at bounding box center [796, 140] width 128 height 31
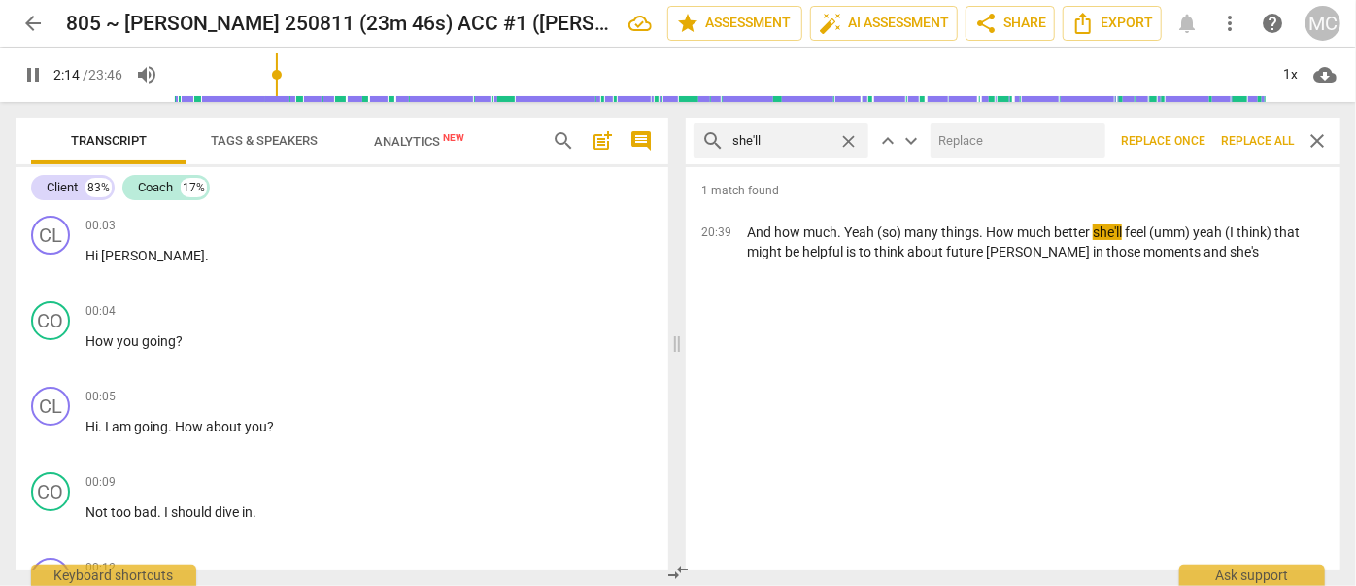
click at [971, 136] on input "text" at bounding box center [1013, 140] width 167 height 31
click at [1262, 136] on span "Replace all" at bounding box center [1257, 141] width 73 height 17
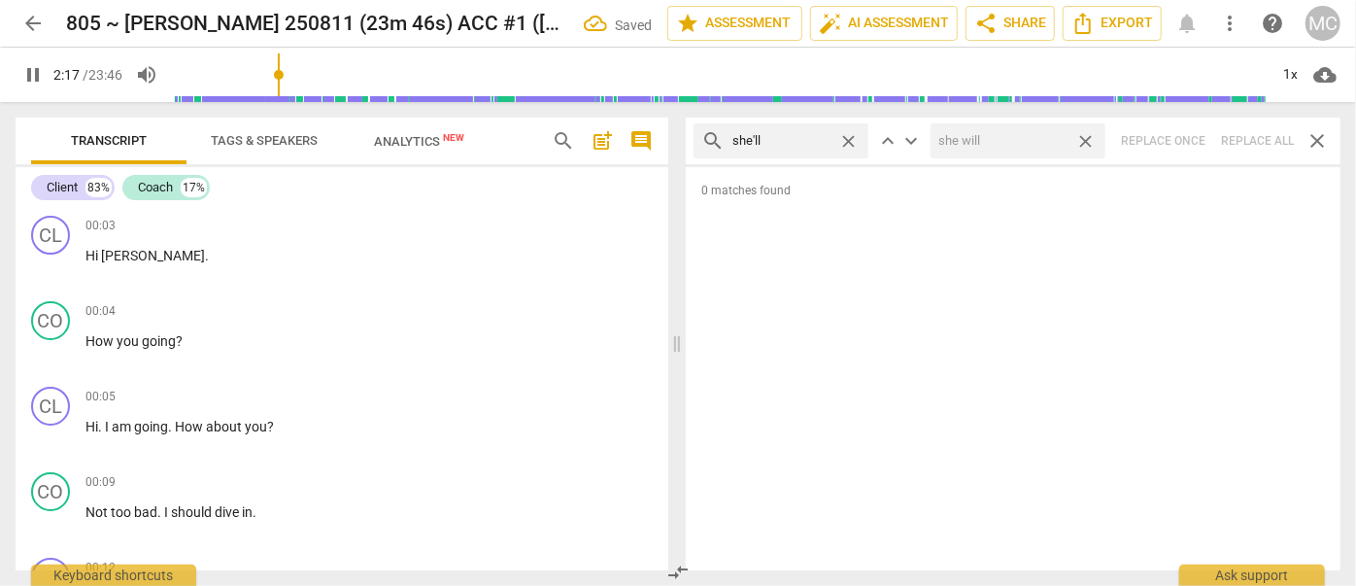
click at [1085, 142] on span "close" at bounding box center [1085, 141] width 20 height 20
click at [850, 137] on span "close" at bounding box center [848, 141] width 20 height 20
click at [821, 137] on input "text" at bounding box center [796, 140] width 128 height 31
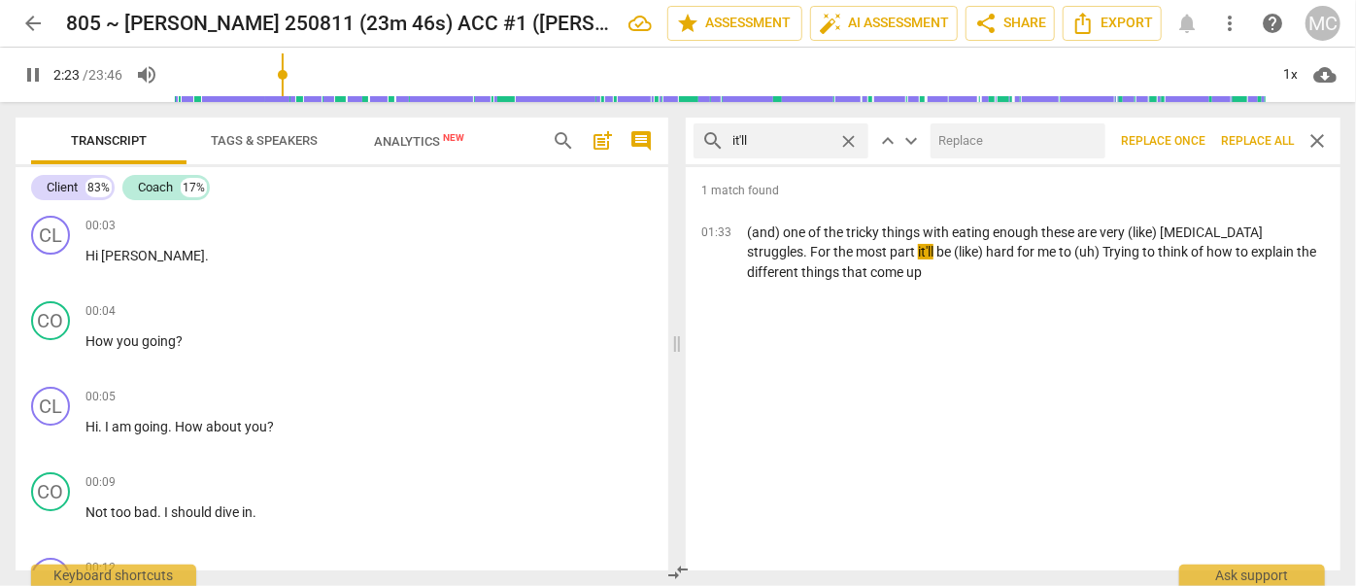
click at [963, 131] on input "text" at bounding box center [1013, 140] width 167 height 31
click at [1243, 139] on span "Replace all" at bounding box center [1257, 141] width 73 height 17
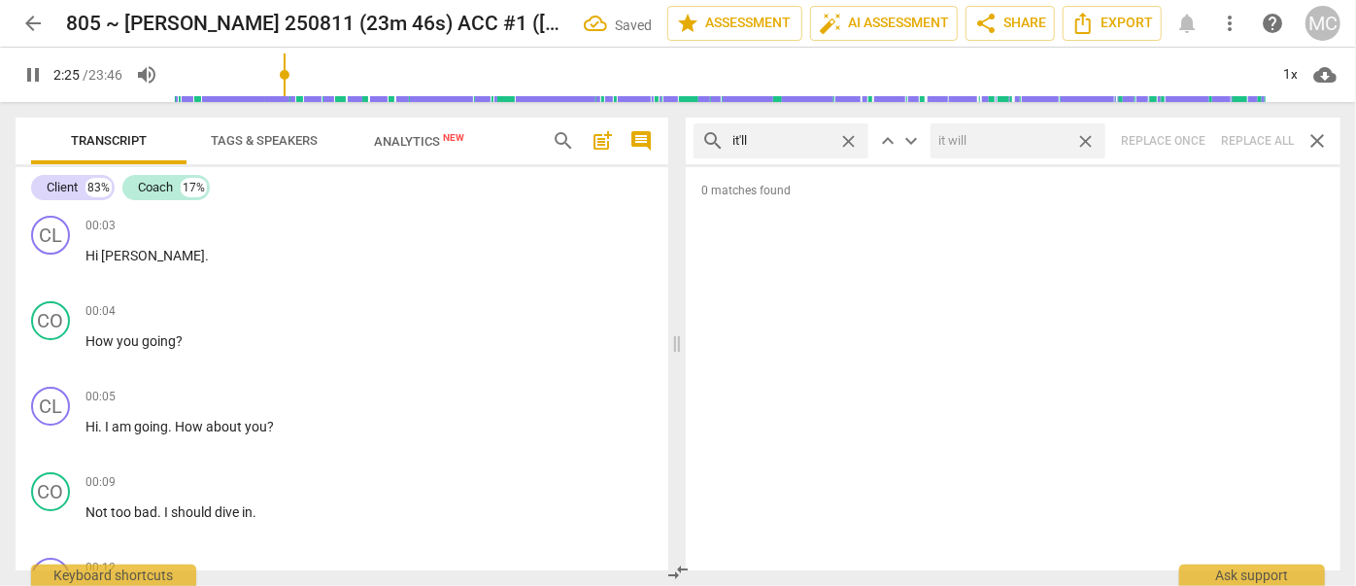
click at [1090, 139] on span "close" at bounding box center [1085, 141] width 20 height 20
drag, startPoint x: 852, startPoint y: 139, endPoint x: 841, endPoint y: 140, distance: 10.7
click at [850, 139] on span "close" at bounding box center [848, 141] width 20 height 20
click at [800, 142] on input "text" at bounding box center [796, 140] width 128 height 31
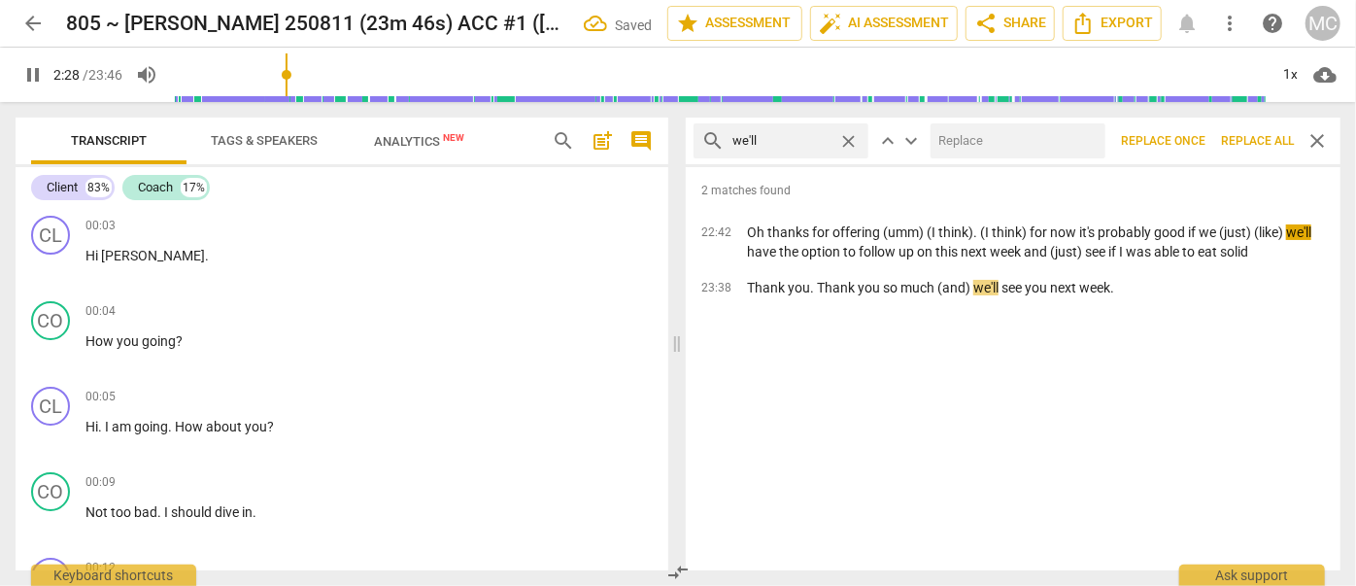
click at [979, 146] on input "text" at bounding box center [1013, 140] width 167 height 31
click at [1263, 135] on span "Replace all" at bounding box center [1257, 141] width 73 height 17
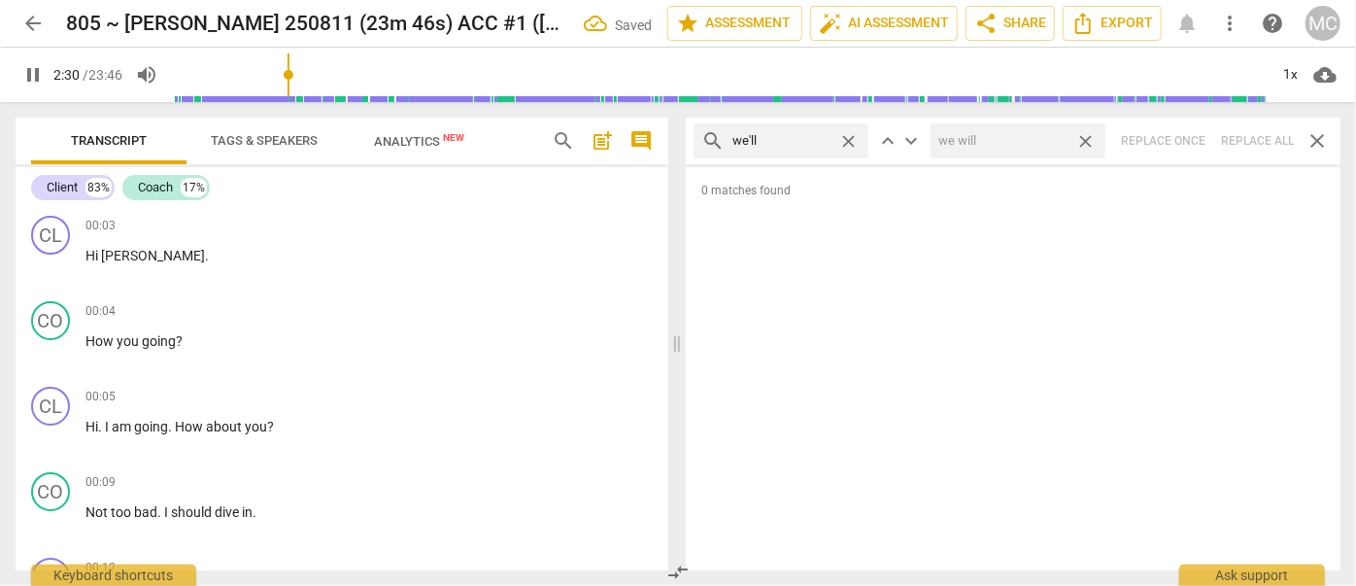
click at [1082, 135] on span "close" at bounding box center [1085, 141] width 20 height 20
click at [847, 139] on span "close" at bounding box center [848, 141] width 20 height 20
click at [815, 138] on input "text" at bounding box center [796, 140] width 128 height 31
click at [1228, 140] on div "search they'll close keyboard_arrow_up keyboard_arrow_down Replace once Replace…" at bounding box center [1013, 140] width 655 height 47
click at [850, 139] on span "close" at bounding box center [848, 141] width 20 height 20
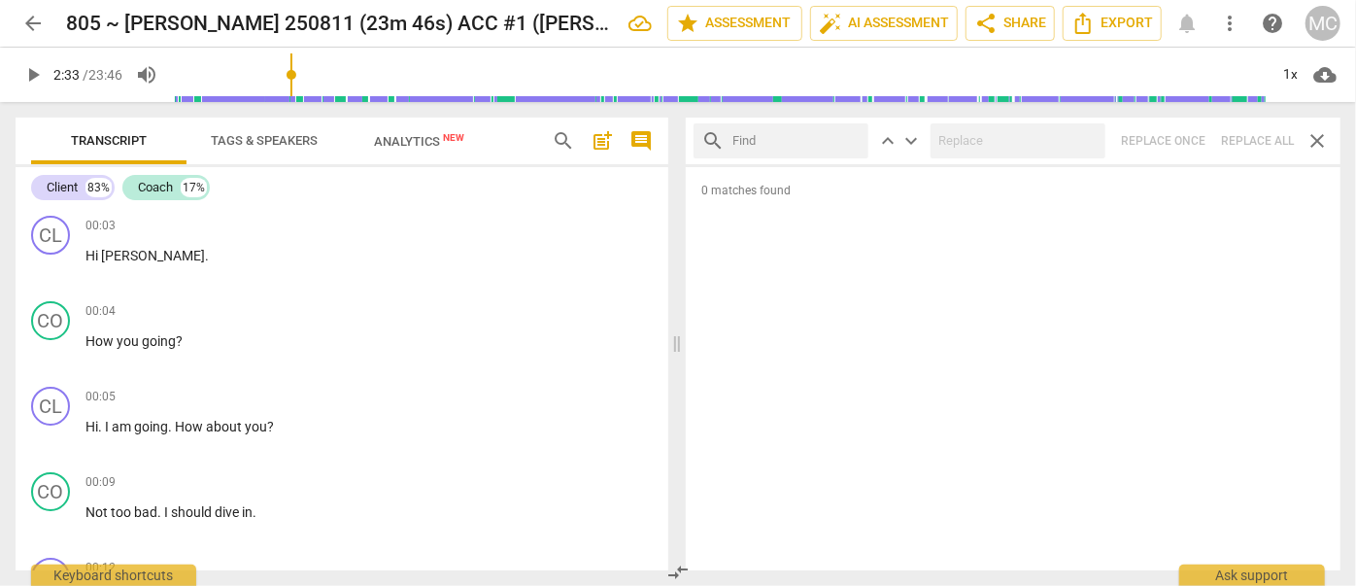
click at [768, 142] on input "text" at bounding box center [796, 140] width 128 height 31
click at [1242, 128] on div "search there'll close keyboard_arrow_up keyboard_arrow_down Replace once Replac…" at bounding box center [1013, 140] width 655 height 47
click at [852, 134] on span "close" at bounding box center [848, 141] width 20 height 20
click at [805, 136] on input "text" at bounding box center [796, 140] width 128 height 31
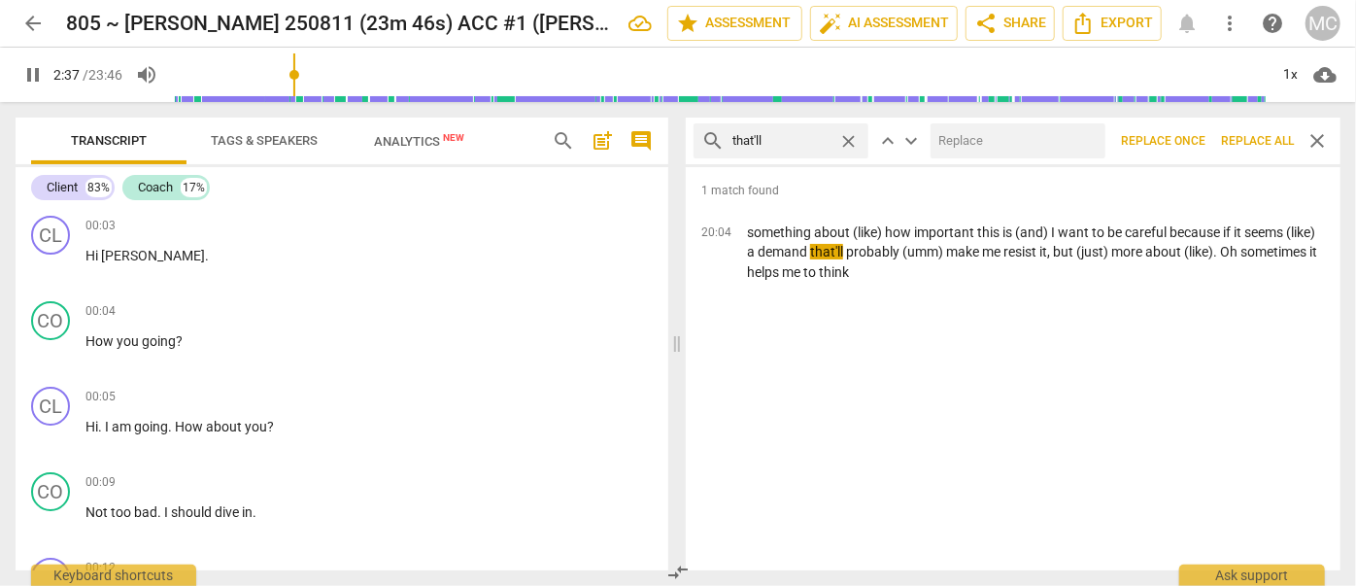
click at [999, 139] on input "text" at bounding box center [1013, 140] width 167 height 31
click at [1253, 131] on button "Replace all" at bounding box center [1257, 140] width 88 height 35
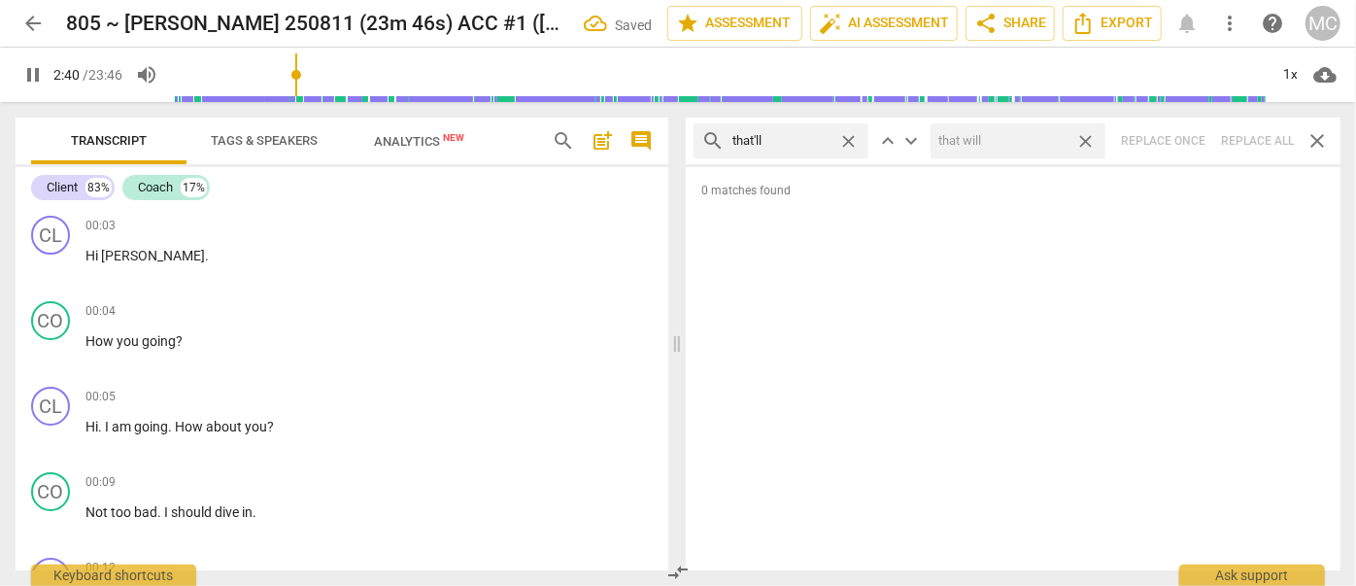
click at [1088, 135] on span "close" at bounding box center [1085, 141] width 20 height 20
drag, startPoint x: 853, startPoint y: 137, endPoint x: 800, endPoint y: 141, distance: 52.6
click at [853, 137] on span "close" at bounding box center [848, 141] width 20 height 20
click at [789, 142] on input "text" at bounding box center [796, 140] width 128 height 31
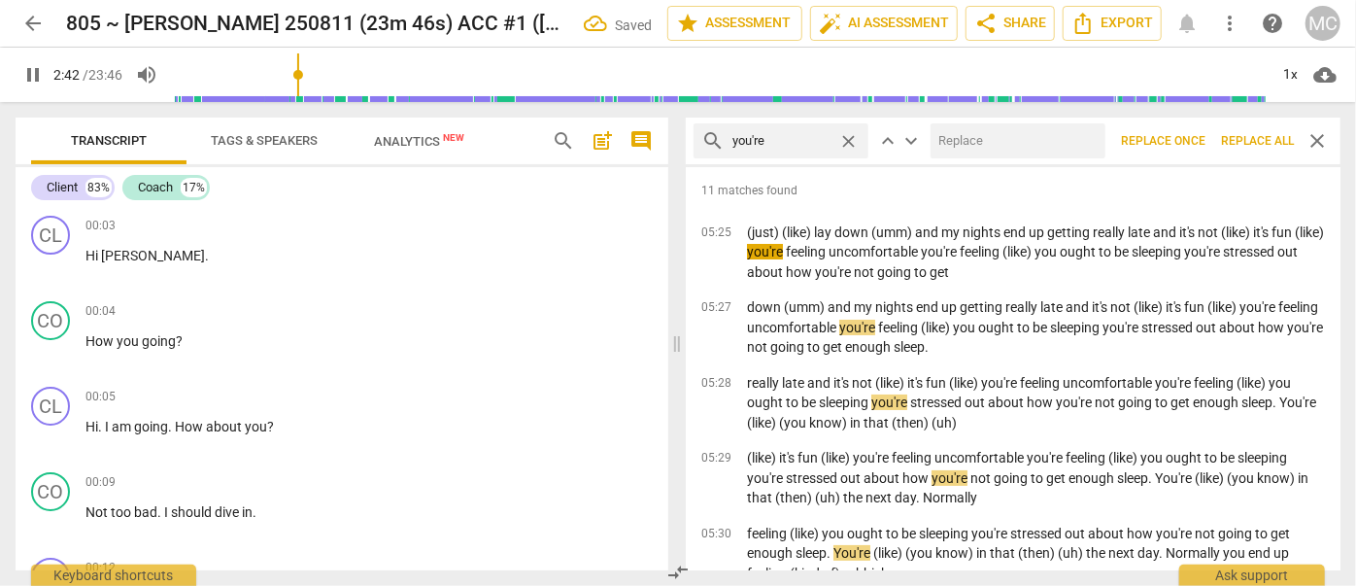
click at [1038, 142] on input "text" at bounding box center [1013, 140] width 167 height 31
click at [1249, 135] on span "Replace all" at bounding box center [1257, 141] width 73 height 17
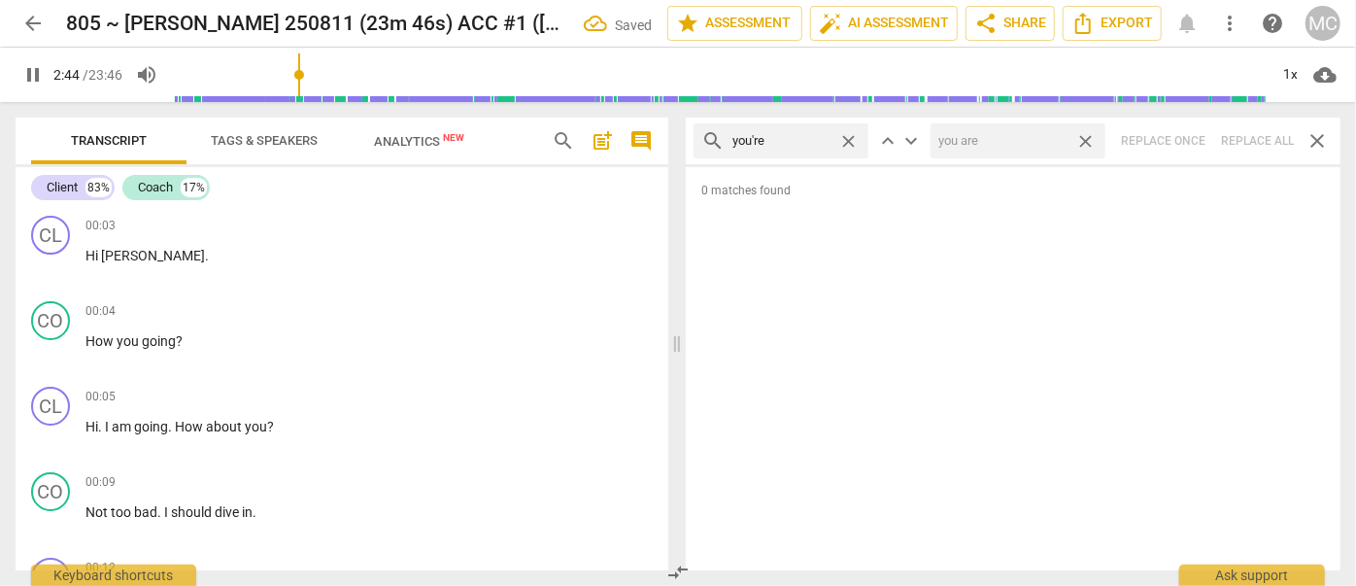
click at [1085, 138] on span "close" at bounding box center [1085, 141] width 20 height 20
click at [849, 139] on span "close" at bounding box center [848, 141] width 20 height 20
drag, startPoint x: 782, startPoint y: 140, endPoint x: 769, endPoint y: 159, distance: 23.2
click at [782, 141] on input "text" at bounding box center [796, 140] width 128 height 31
click at [1253, 134] on div "search we're close keyboard_arrow_up keyboard_arrow_down Replace once Replace a…" at bounding box center [1013, 140] width 655 height 47
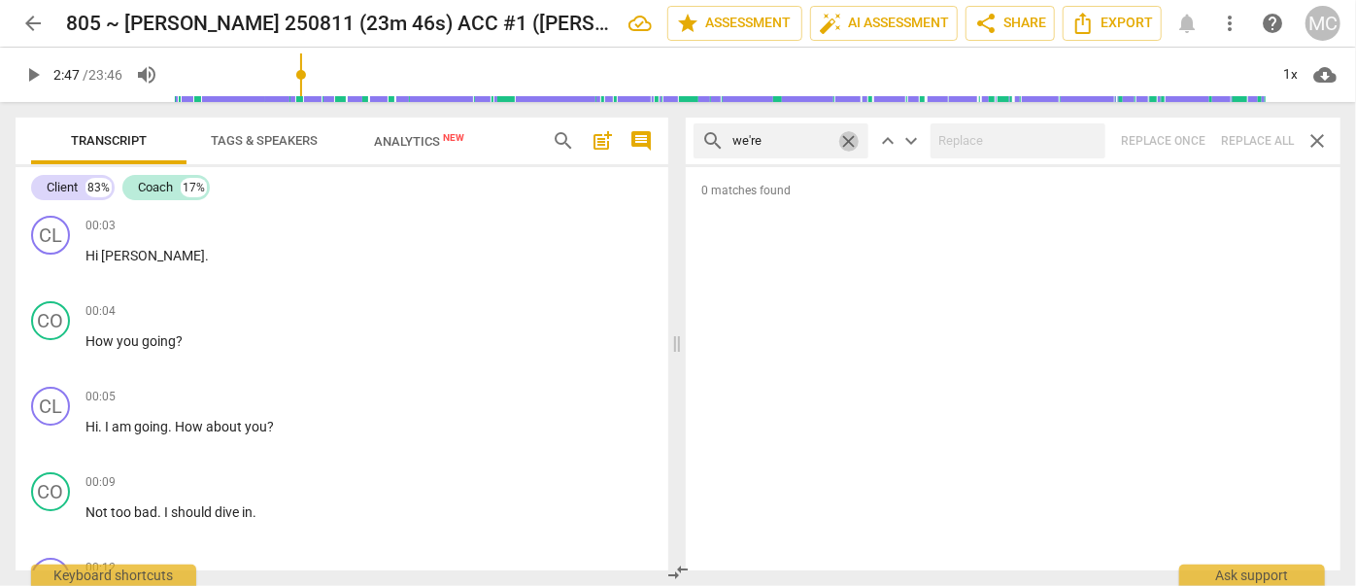
click at [847, 137] on span "close" at bounding box center [848, 141] width 20 height 20
drag, startPoint x: 799, startPoint y: 147, endPoint x: 814, endPoint y: 160, distance: 19.9
click at [799, 147] on input "text" at bounding box center [796, 140] width 128 height 31
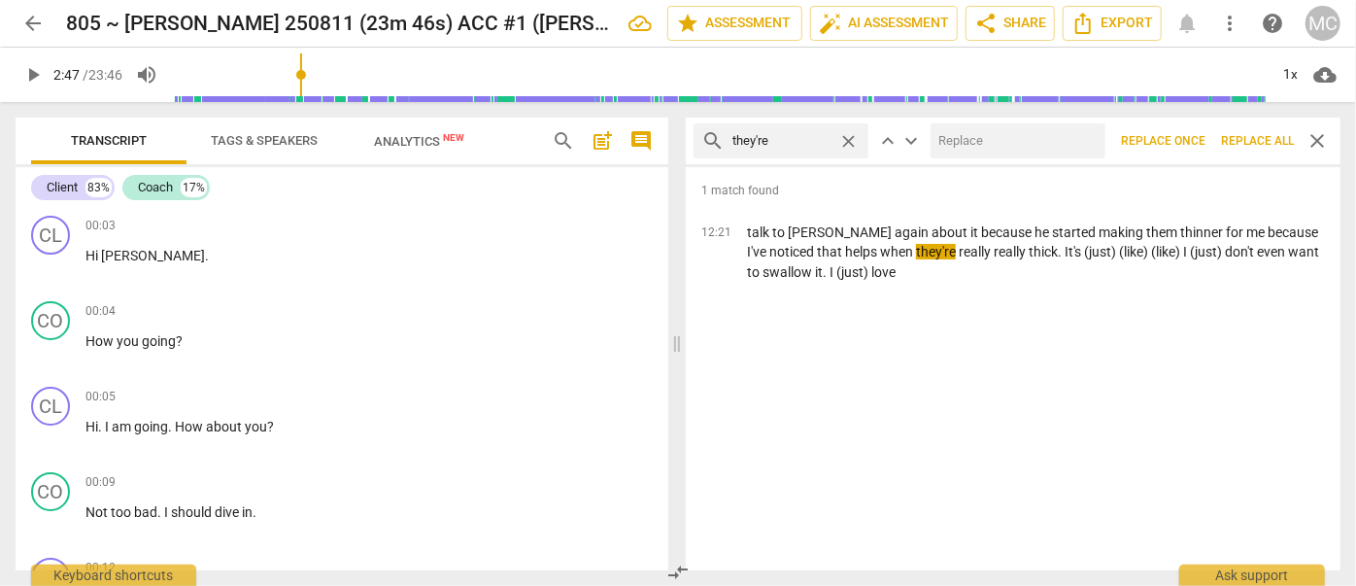
click at [986, 144] on input "text" at bounding box center [1013, 140] width 167 height 31
click at [1245, 134] on span "Replace all" at bounding box center [1257, 141] width 73 height 17
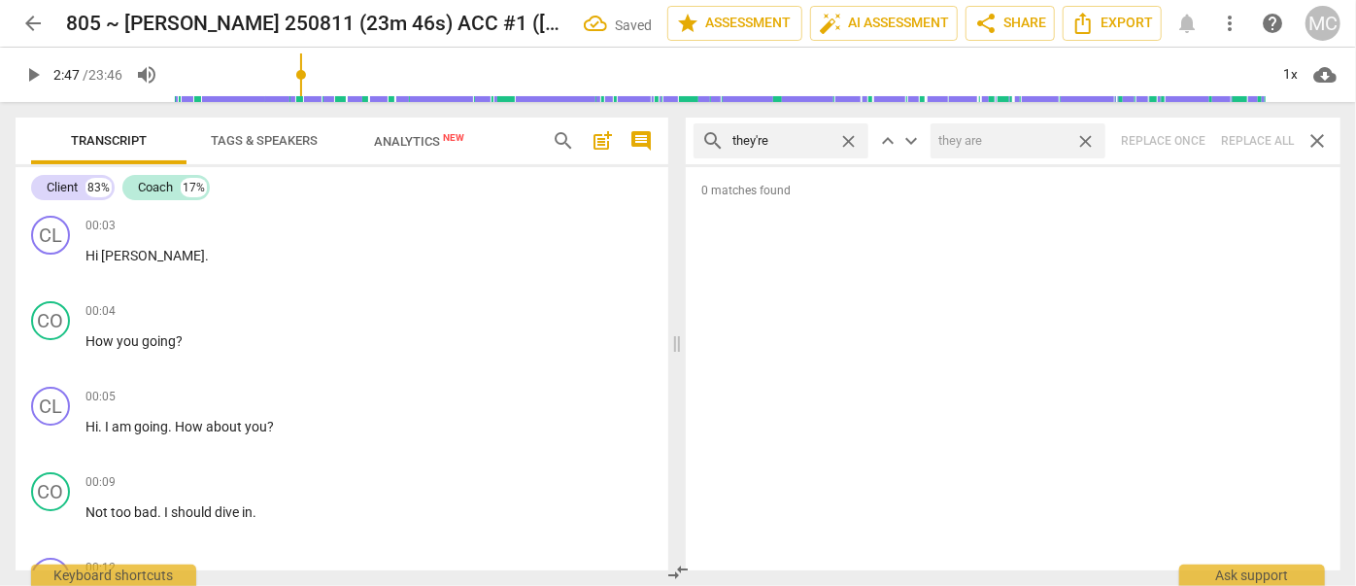
click at [1086, 139] on span "close" at bounding box center [1085, 141] width 20 height 20
click at [846, 139] on span "close" at bounding box center [848, 141] width 20 height 20
click at [810, 144] on input "text" at bounding box center [796, 140] width 128 height 31
click at [1248, 136] on div "search aren't close keyboard_arrow_up keyboard_arrow_down Replace once Replace …" at bounding box center [1013, 140] width 655 height 47
click at [852, 136] on span "close" at bounding box center [848, 141] width 20 height 20
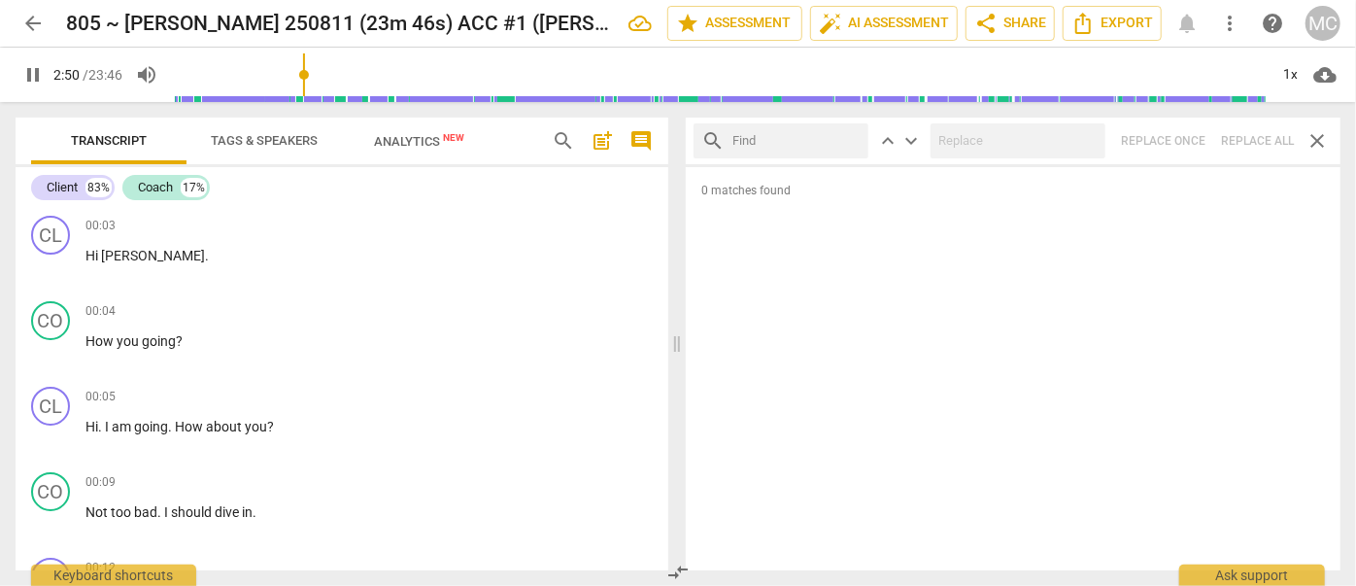
click at [822, 135] on input "text" at bounding box center [796, 140] width 128 height 31
click at [1253, 134] on div "search isn't close keyboard_arrow_up keyboard_arrow_down Replace once Replace a…" at bounding box center [1013, 140] width 655 height 47
drag, startPoint x: 849, startPoint y: 134, endPoint x: 803, endPoint y: 147, distance: 47.4
click at [849, 134] on span "close" at bounding box center [848, 141] width 20 height 20
click at [777, 149] on input "text" at bounding box center [796, 140] width 128 height 31
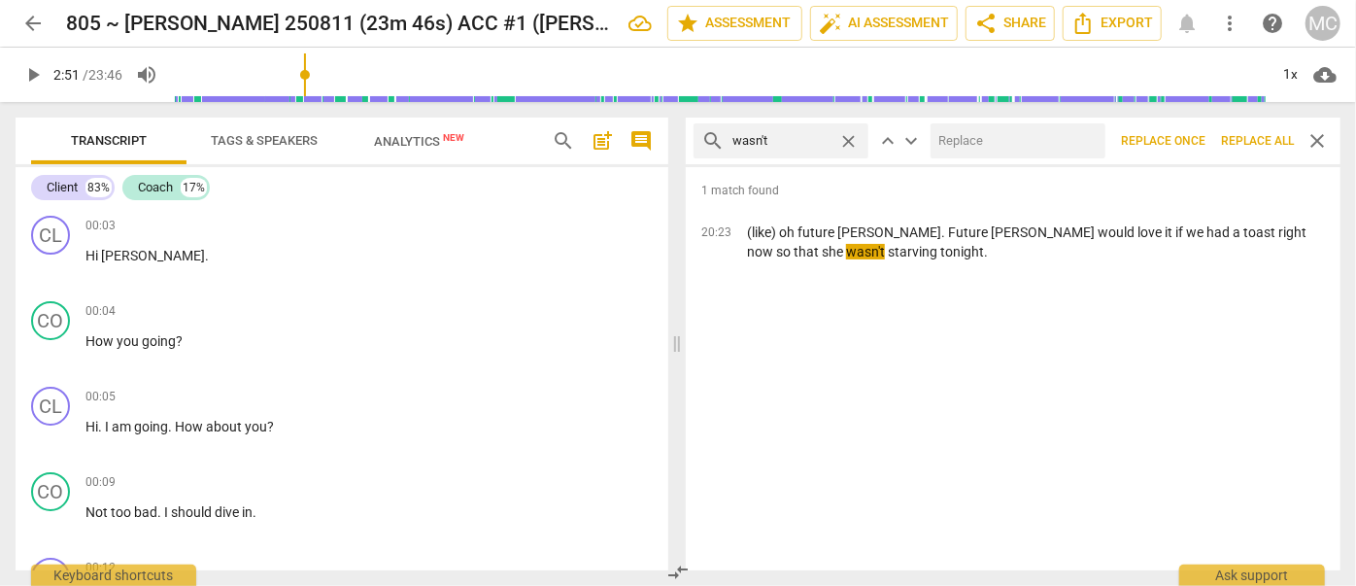
click at [948, 136] on input "text" at bounding box center [1013, 140] width 167 height 31
click at [1251, 134] on span "Replace all" at bounding box center [1257, 141] width 73 height 17
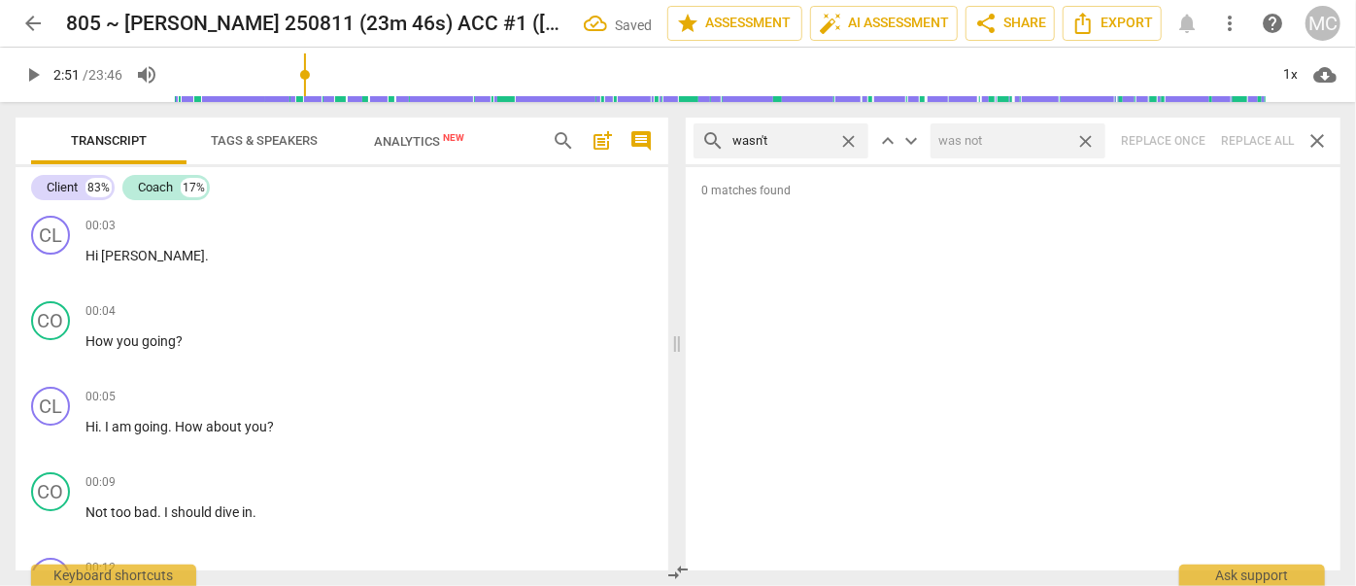
click at [1086, 134] on span "close" at bounding box center [1085, 141] width 20 height 20
click at [854, 136] on span "close" at bounding box center [848, 141] width 20 height 20
click at [835, 139] on input "text" at bounding box center [796, 140] width 128 height 31
click at [1256, 136] on div "search weren't close keyboard_arrow_up keyboard_arrow_down Replace once Replace…" at bounding box center [1013, 140] width 655 height 47
click at [849, 141] on span "close" at bounding box center [848, 141] width 20 height 20
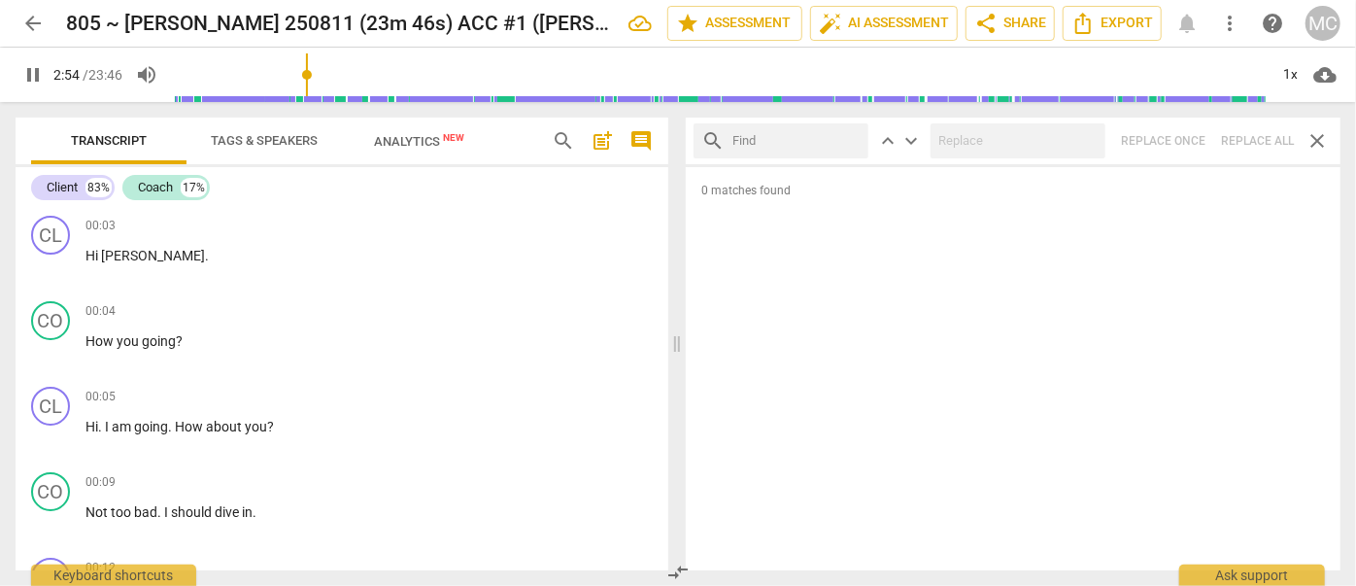
click at [796, 134] on input "text" at bounding box center [796, 140] width 128 height 31
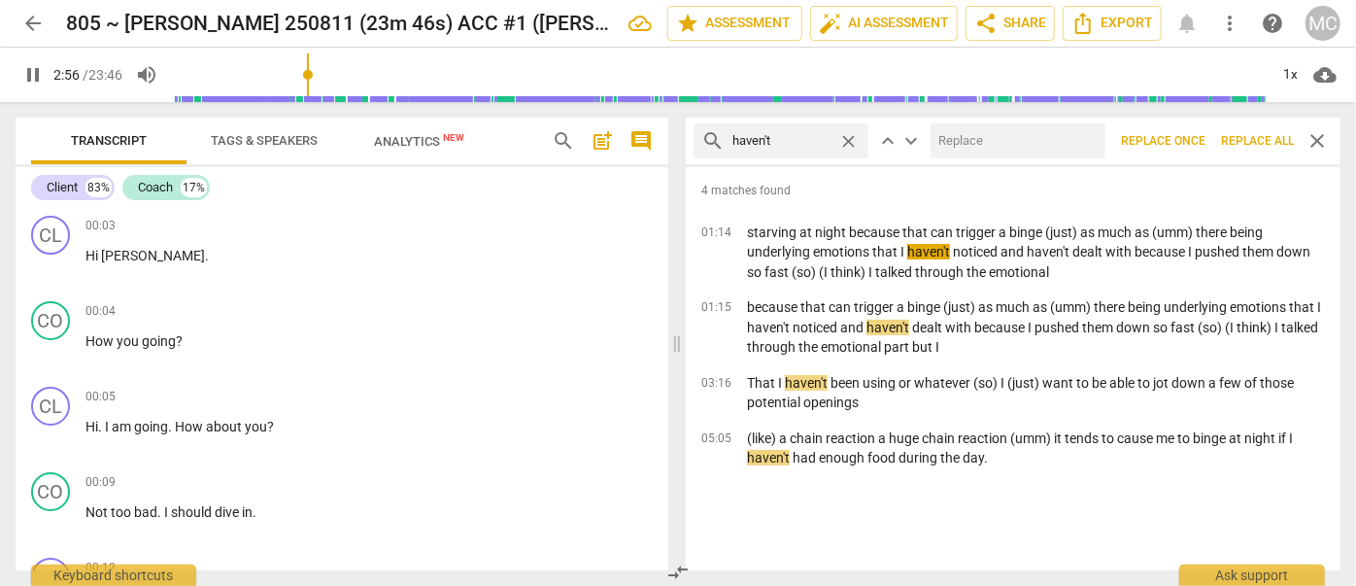
click at [1003, 126] on input "text" at bounding box center [1013, 140] width 167 height 31
click at [1251, 139] on span "Replace all" at bounding box center [1257, 141] width 73 height 17
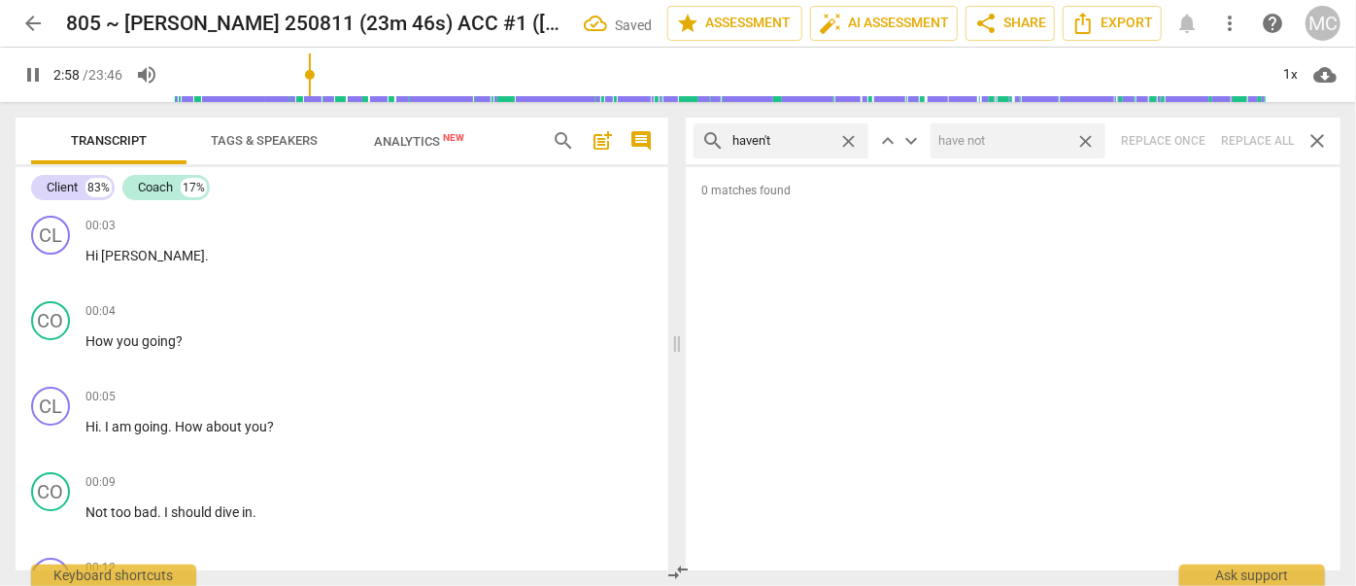
drag, startPoint x: 1086, startPoint y: 139, endPoint x: 900, endPoint y: 141, distance: 185.5
click at [1086, 139] on span "close" at bounding box center [1085, 141] width 20 height 20
click at [851, 137] on span "close" at bounding box center [848, 141] width 20 height 20
click at [822, 137] on input "text" at bounding box center [796, 140] width 128 height 31
click at [1244, 136] on div "search hasn't close keyboard_arrow_up keyboard_arrow_down Replace once Replace …" at bounding box center [1013, 140] width 655 height 47
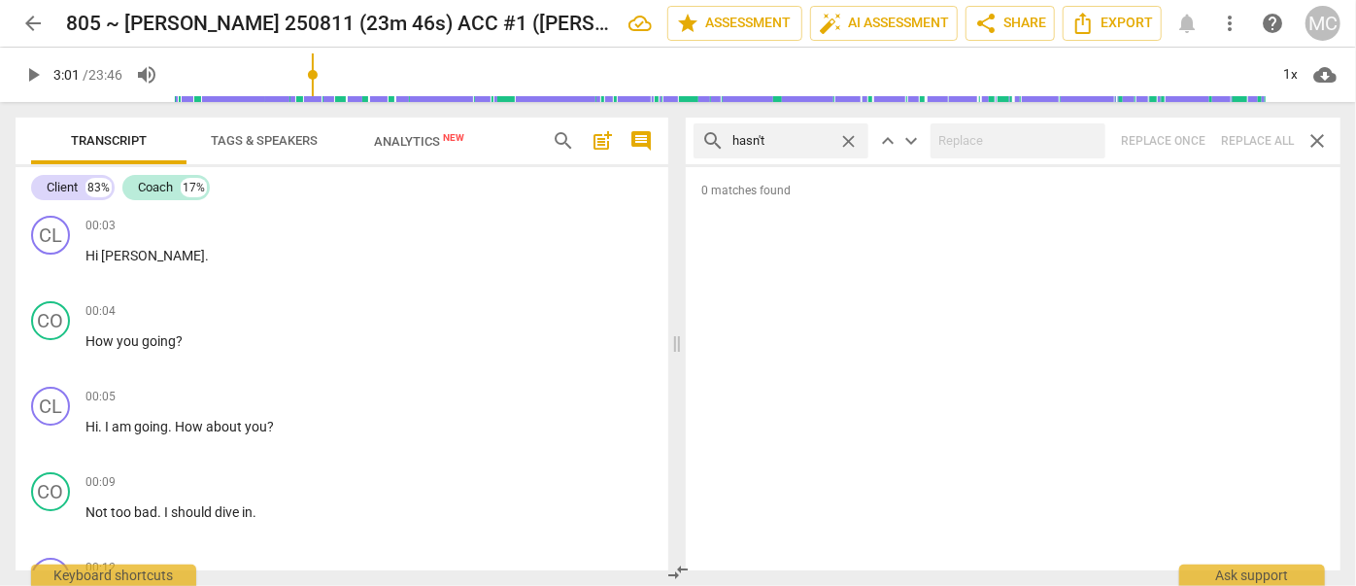
drag, startPoint x: 849, startPoint y: 136, endPoint x: 820, endPoint y: 136, distance: 29.1
click at [849, 136] on span "close" at bounding box center [848, 141] width 20 height 20
click at [792, 135] on input "text" at bounding box center [796, 140] width 128 height 31
click at [1247, 142] on div "search hadn't close keyboard_arrow_up keyboard_arrow_down Replace once Replace …" at bounding box center [1013, 140] width 655 height 47
click at [849, 136] on span "close" at bounding box center [848, 141] width 20 height 20
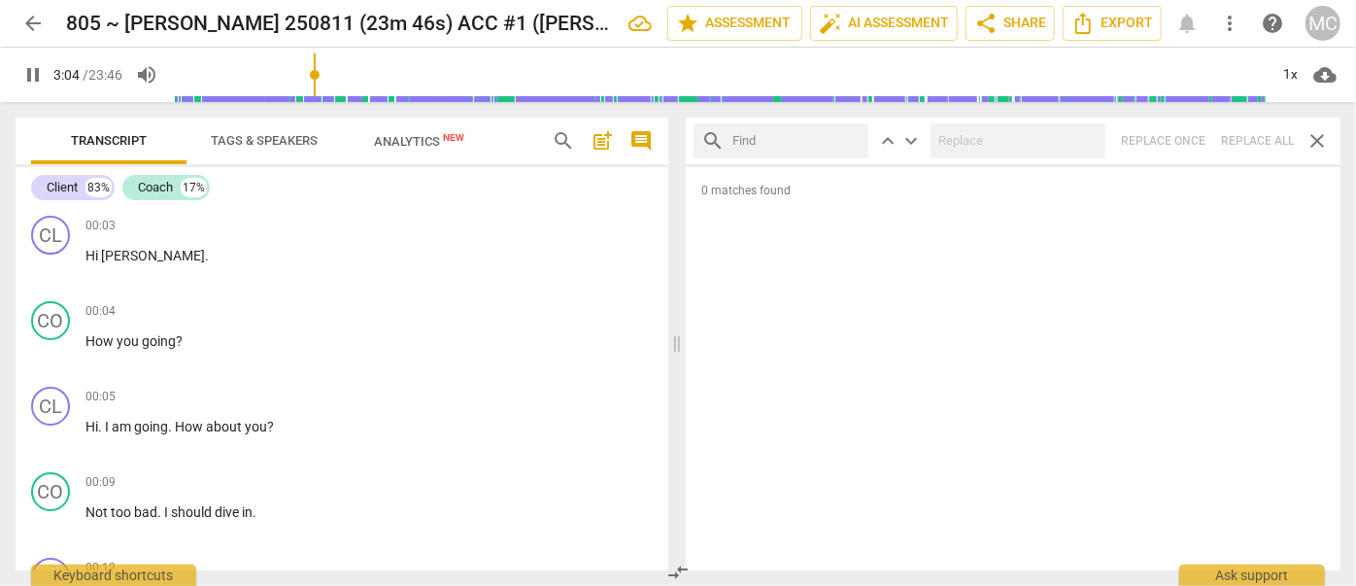
click at [794, 141] on input "text" at bounding box center [796, 140] width 128 height 31
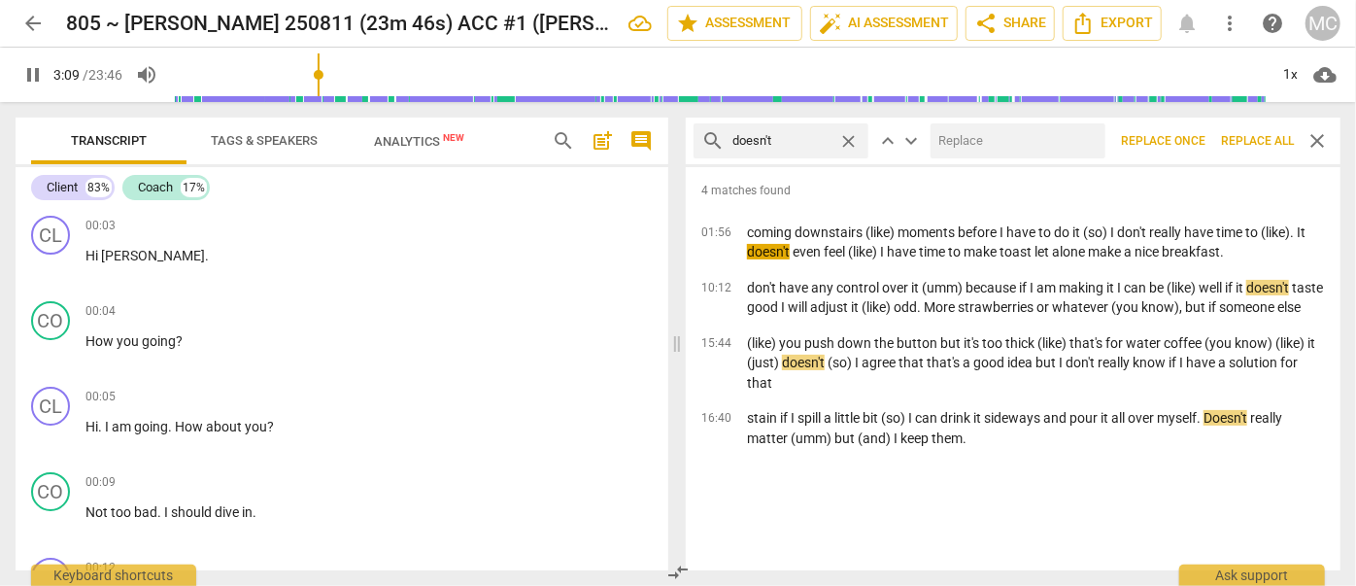
drag, startPoint x: 1020, startPoint y: 120, endPoint x: 1013, endPoint y: 138, distance: 18.8
click at [1021, 120] on div "search doesn't close keyboard_arrow_up keyboard_arrow_down Replace once Replace…" at bounding box center [1013, 140] width 655 height 47
click at [1013, 138] on input "text" at bounding box center [1013, 140] width 167 height 31
click at [1244, 136] on span "Replace all" at bounding box center [1257, 141] width 73 height 17
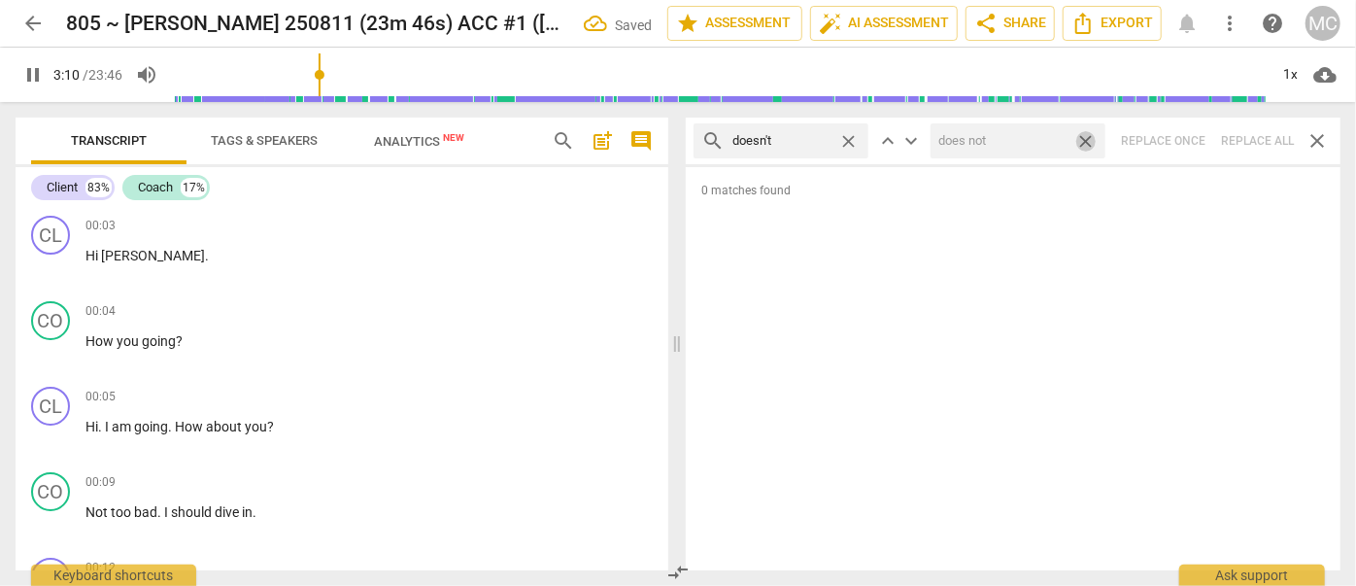
drag, startPoint x: 1090, startPoint y: 136, endPoint x: 713, endPoint y: 152, distance: 377.1
click at [1090, 136] on span "close" at bounding box center [1085, 141] width 20 height 20
click at [848, 139] on span "close" at bounding box center [848, 141] width 20 height 20
click at [789, 141] on input "text" at bounding box center [796, 140] width 128 height 31
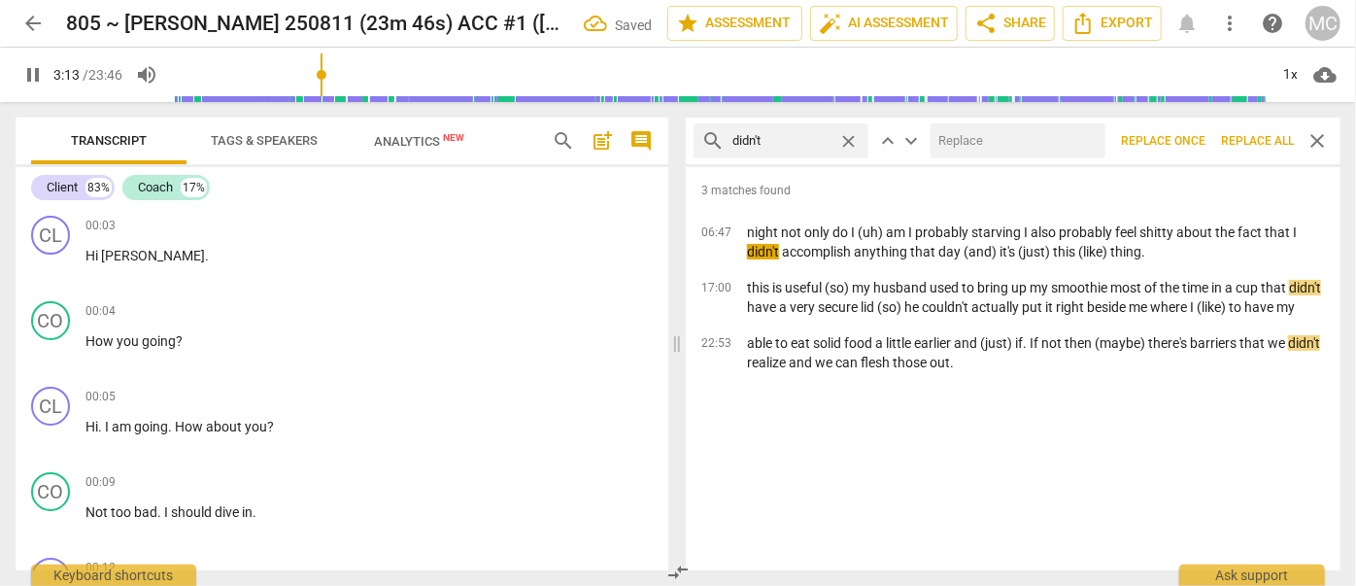
click at [1027, 123] on div at bounding box center [1017, 140] width 175 height 35
click at [1016, 139] on input "text" at bounding box center [1013, 140] width 167 height 31
click at [1262, 131] on button "Replace all" at bounding box center [1257, 140] width 88 height 35
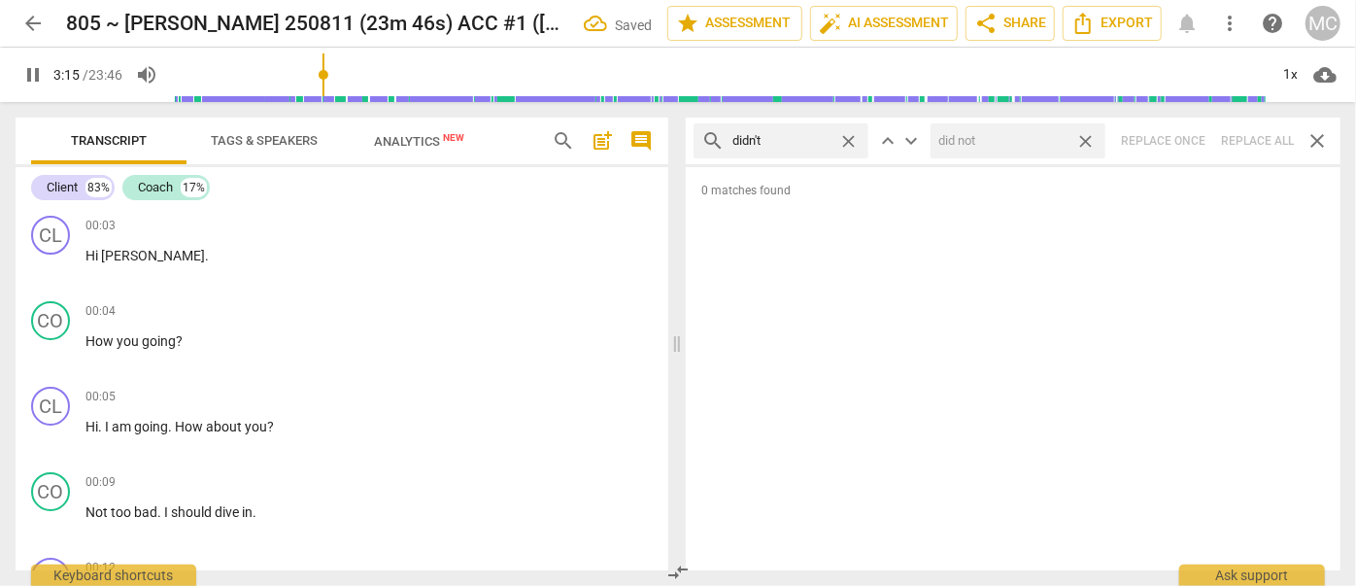
click at [1092, 140] on span "close" at bounding box center [1085, 141] width 20 height 20
click at [855, 134] on span "close" at bounding box center [848, 141] width 20 height 20
drag, startPoint x: 798, startPoint y: 139, endPoint x: 807, endPoint y: 167, distance: 29.5
click at [797, 139] on input "text" at bounding box center [796, 140] width 128 height 31
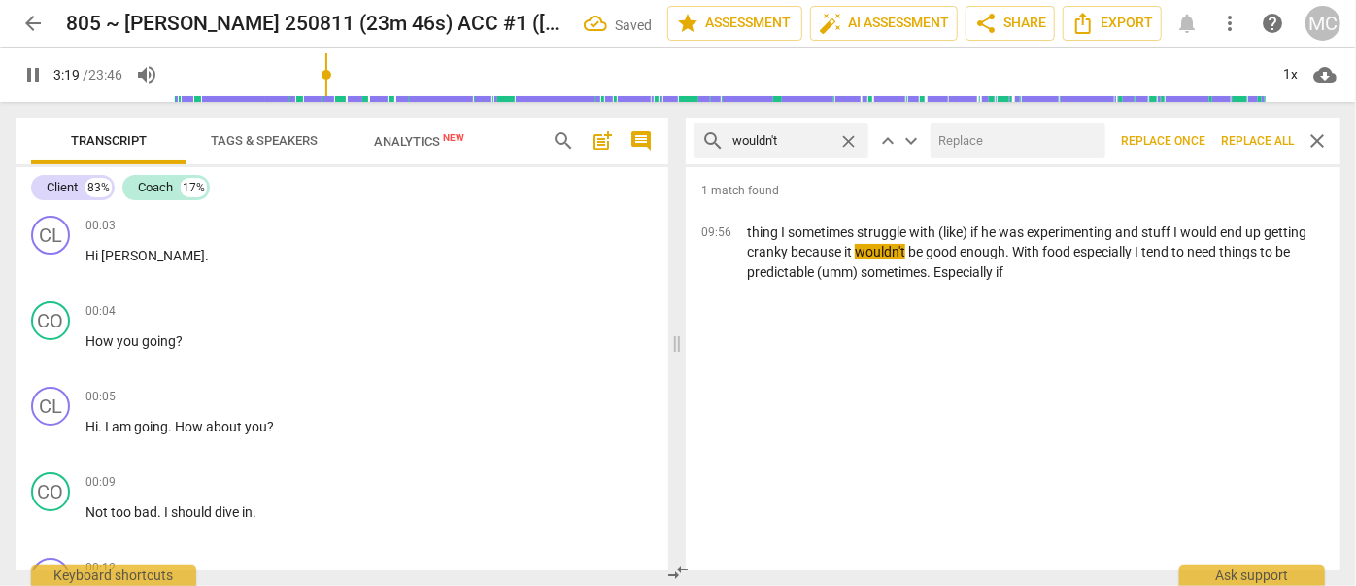
click at [1004, 139] on input "text" at bounding box center [1013, 140] width 167 height 31
click at [1245, 134] on span "Replace all" at bounding box center [1257, 141] width 73 height 17
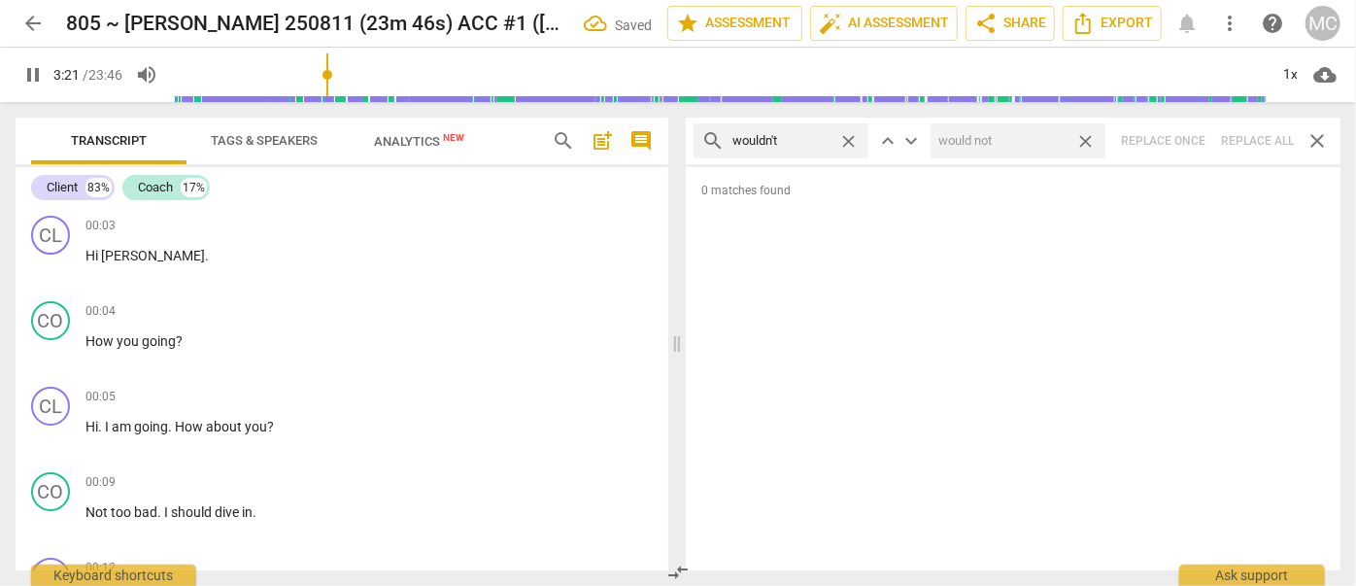
click at [1085, 137] on span "close" at bounding box center [1085, 141] width 20 height 20
click at [855, 137] on span "close" at bounding box center [848, 141] width 20 height 20
click at [816, 142] on input "text" at bounding box center [796, 140] width 128 height 31
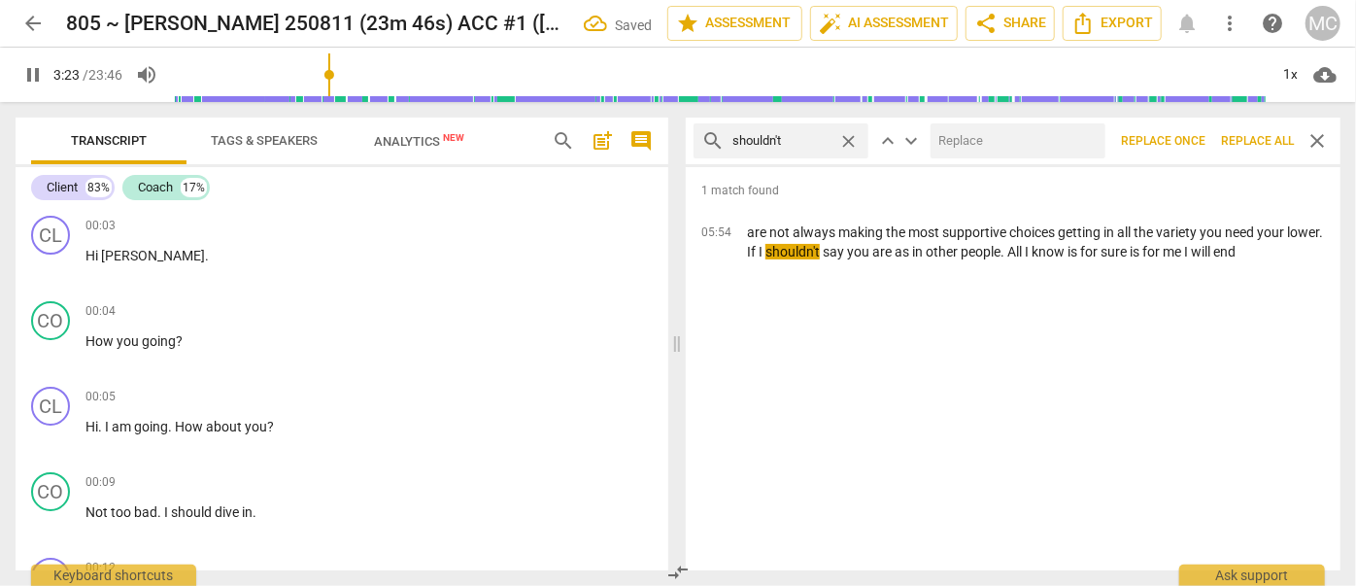
click at [978, 140] on input "text" at bounding box center [1013, 140] width 167 height 31
click at [1251, 134] on span "Replace all" at bounding box center [1257, 141] width 73 height 17
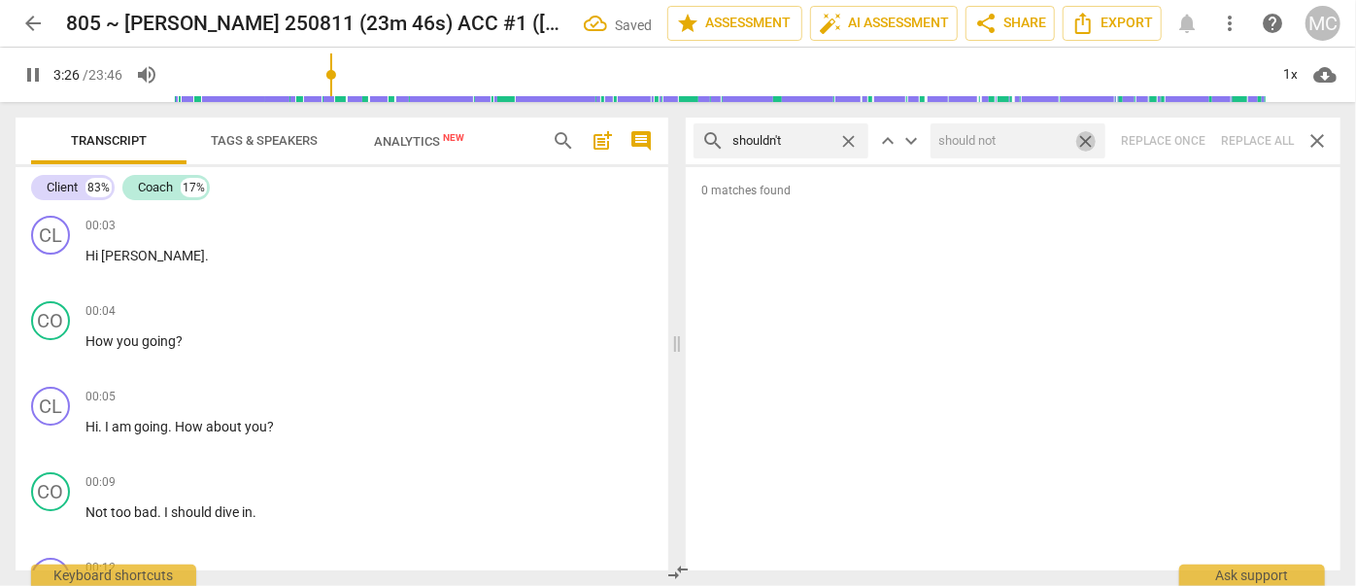
click at [1087, 136] on span "close" at bounding box center [1085, 141] width 20 height 20
click at [847, 138] on span "close" at bounding box center [848, 141] width 20 height 20
click at [809, 139] on input "text" at bounding box center [796, 140] width 128 height 31
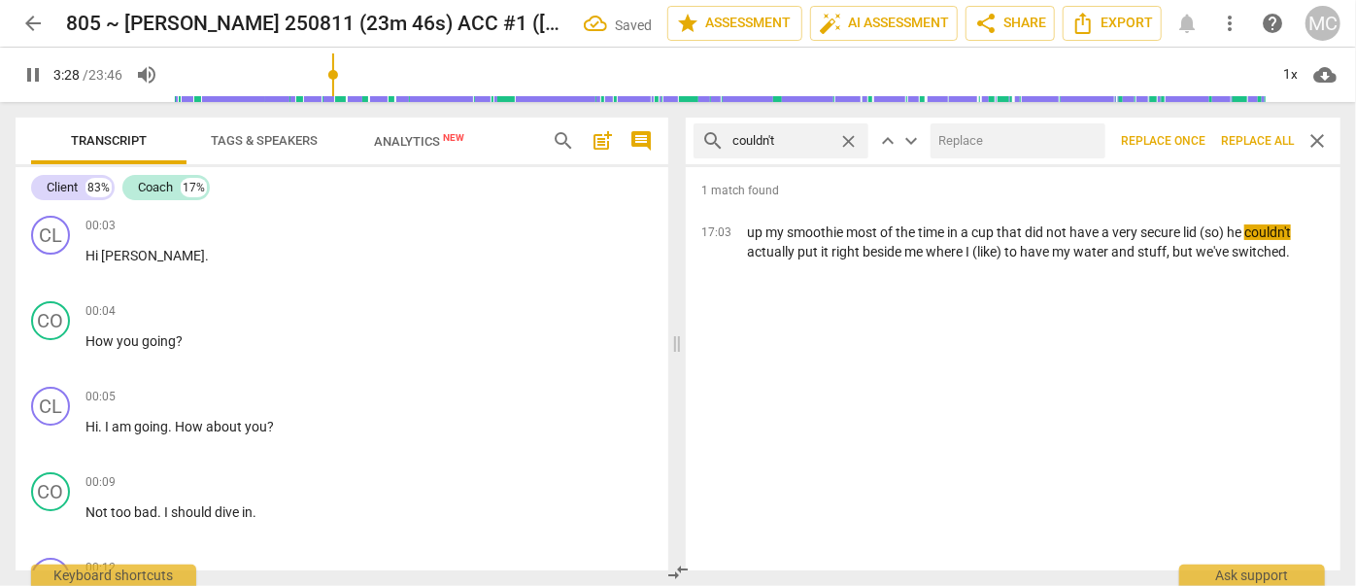
click at [991, 142] on input "text" at bounding box center [1013, 140] width 167 height 31
click at [1243, 134] on span "Replace all" at bounding box center [1257, 141] width 73 height 17
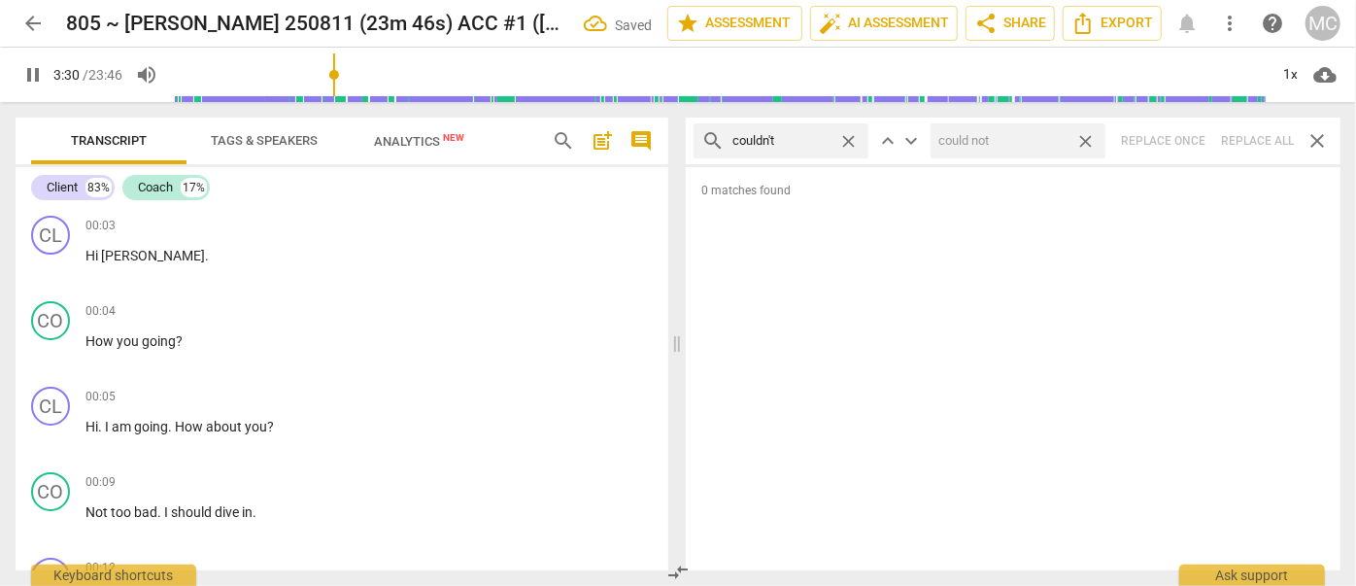
drag, startPoint x: 1086, startPoint y: 136, endPoint x: 926, endPoint y: 140, distance: 159.3
click at [1086, 136] on span "close" at bounding box center [1085, 141] width 20 height 20
drag, startPoint x: 849, startPoint y: 139, endPoint x: 808, endPoint y: 141, distance: 40.8
click at [849, 139] on span "close" at bounding box center [848, 141] width 20 height 20
click at [789, 137] on input "text" at bounding box center [796, 140] width 128 height 31
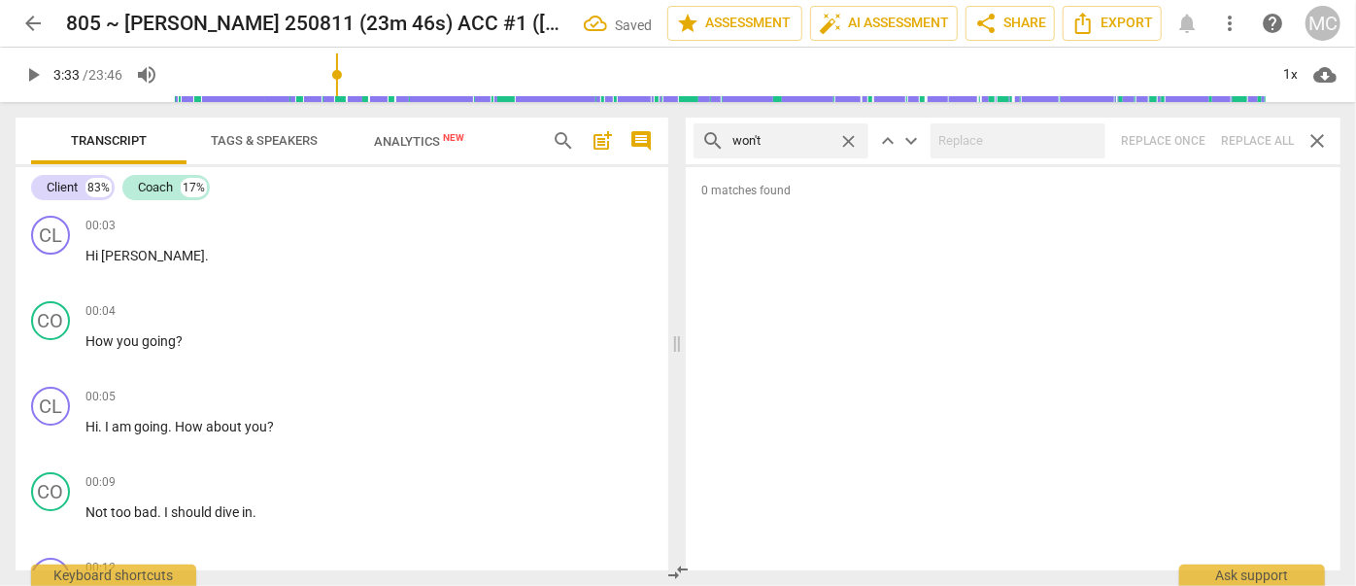
click at [1256, 128] on div "search won't close keyboard_arrow_up keyboard_arrow_down Replace once Replace a…" at bounding box center [1013, 140] width 655 height 47
click at [853, 142] on span "close" at bounding box center [848, 141] width 20 height 20
click at [778, 142] on input "text" at bounding box center [796, 140] width 128 height 31
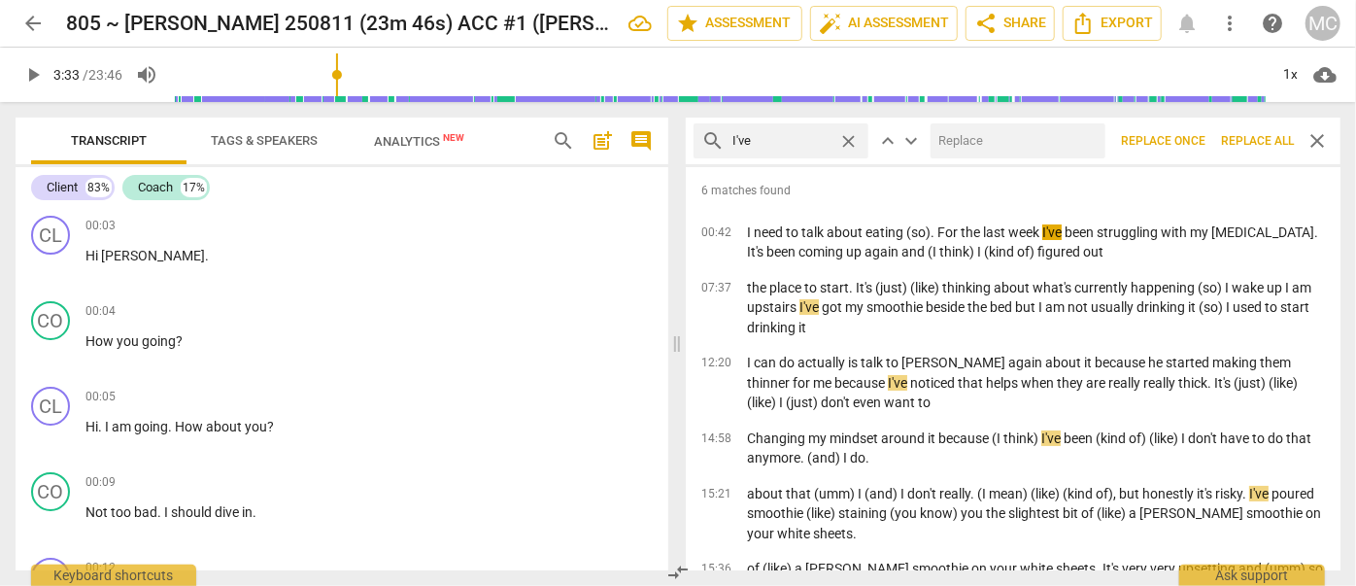
click at [1012, 153] on input "text" at bounding box center [1013, 140] width 167 height 31
click at [1242, 133] on span "Replace all" at bounding box center [1257, 141] width 73 height 17
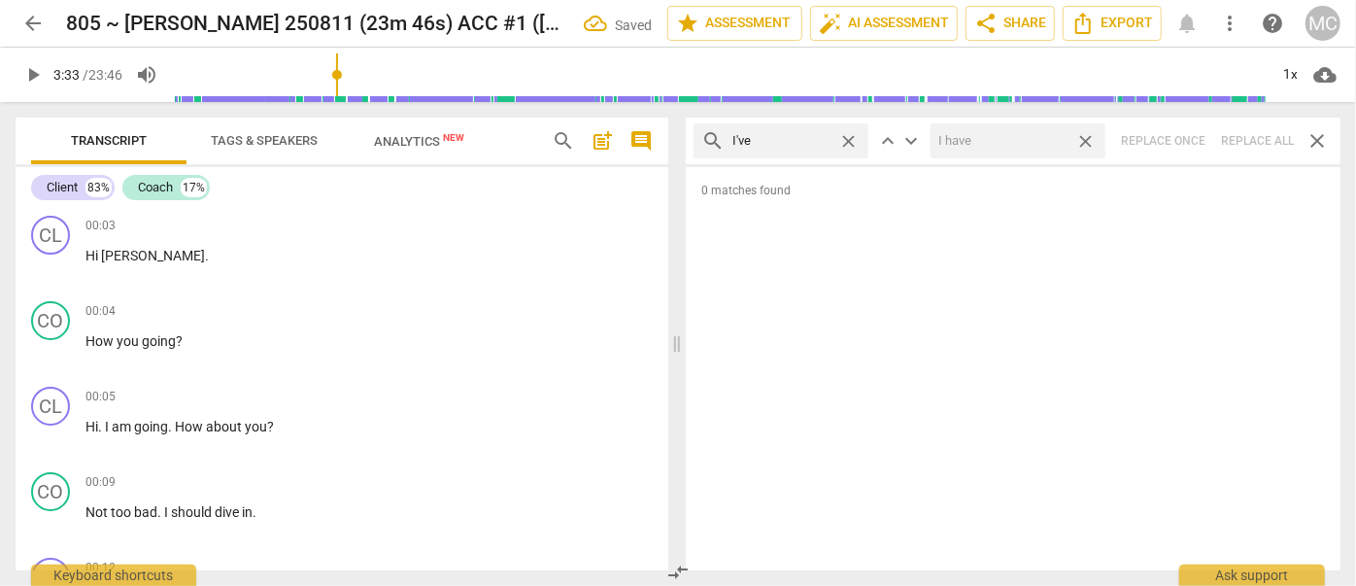
click at [1088, 137] on span "close" at bounding box center [1085, 141] width 20 height 20
click at [849, 139] on span "close" at bounding box center [848, 141] width 20 height 20
click at [811, 139] on input "text" at bounding box center [796, 140] width 128 height 31
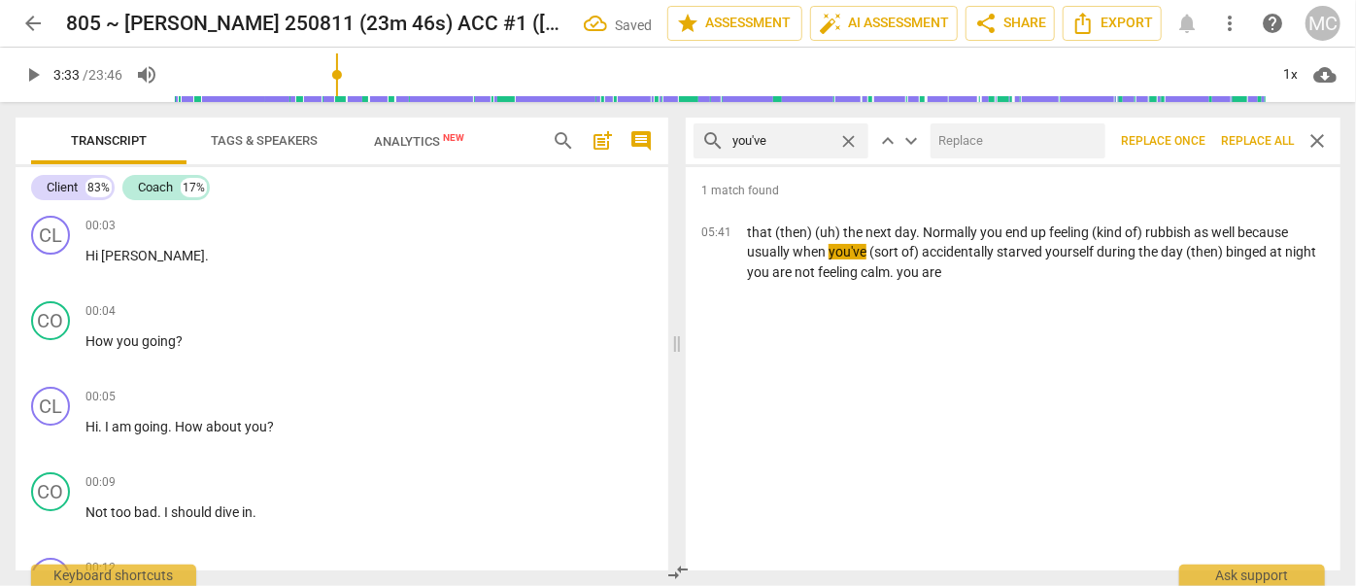
click at [1027, 153] on input "text" at bounding box center [1013, 140] width 167 height 31
click at [1250, 133] on span "Replace all" at bounding box center [1257, 141] width 73 height 17
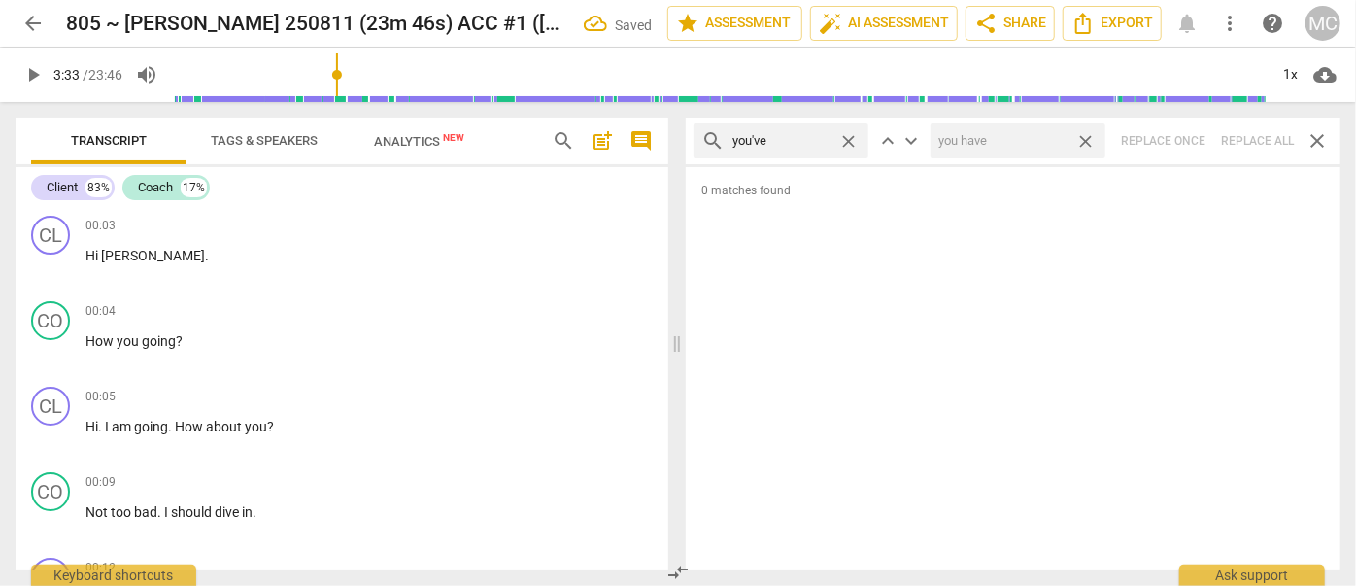
drag, startPoint x: 1090, startPoint y: 135, endPoint x: 942, endPoint y: 146, distance: 148.0
click at [1090, 135] on span "close" at bounding box center [1085, 141] width 20 height 20
click at [849, 137] on span "close" at bounding box center [848, 141] width 20 height 20
click at [789, 149] on input "text" at bounding box center [796, 140] width 128 height 31
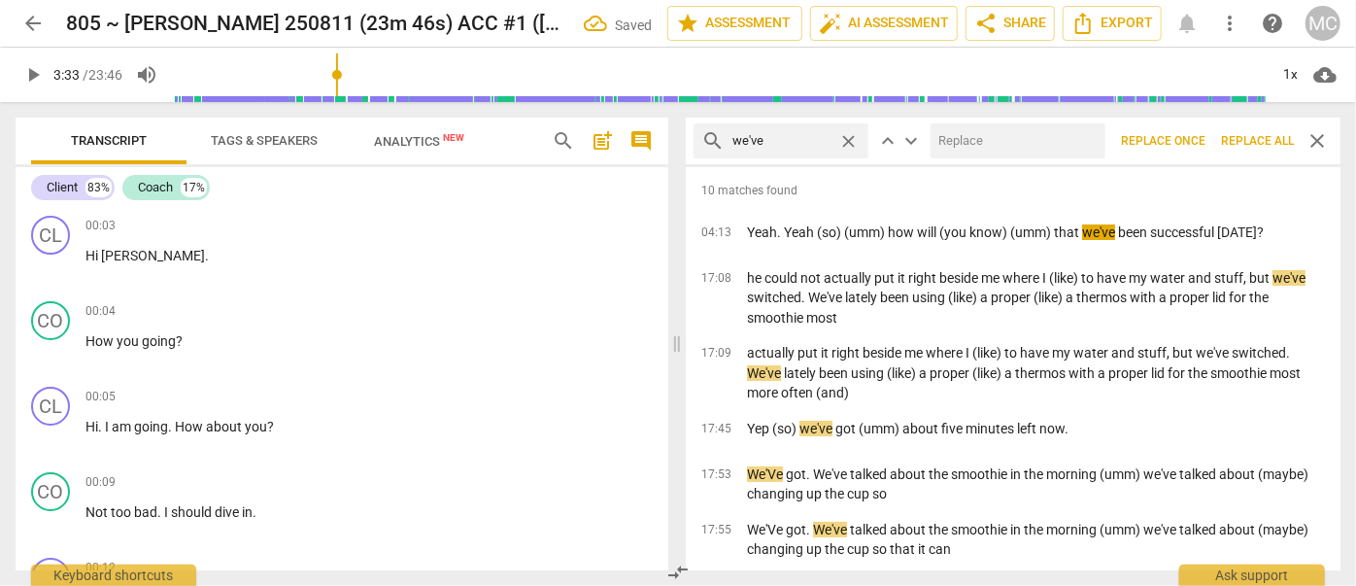
click at [969, 136] on input "text" at bounding box center [1013, 140] width 167 height 31
click at [1245, 141] on span "Replace all" at bounding box center [1257, 141] width 73 height 17
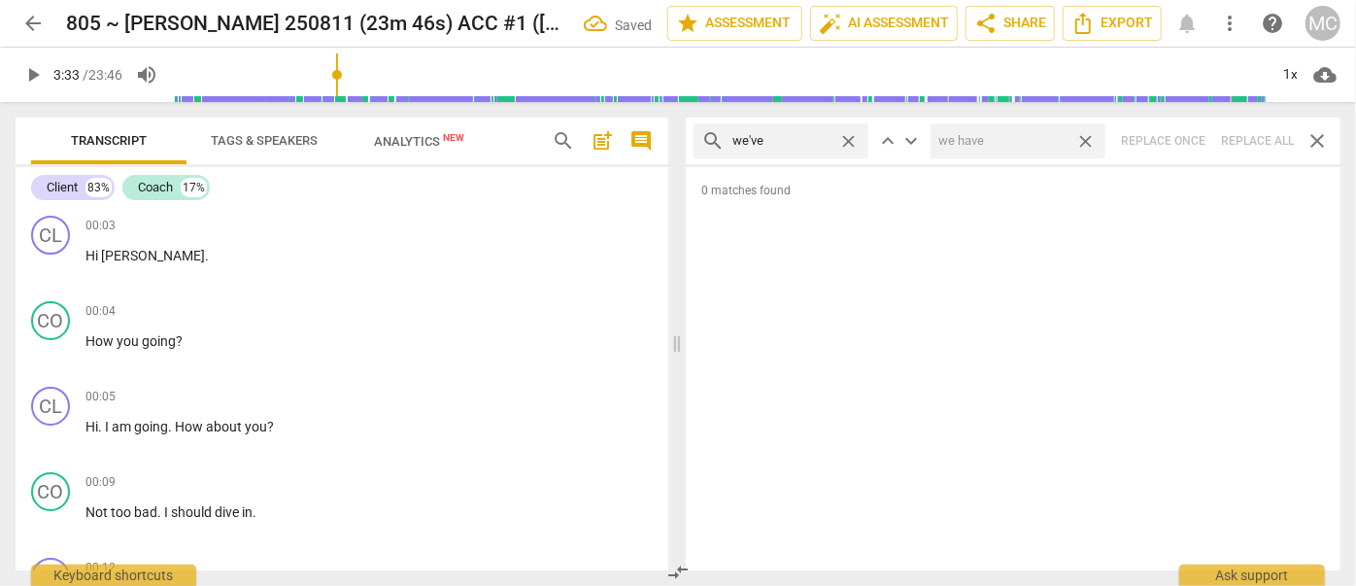
click at [1082, 140] on span "close" at bounding box center [1085, 141] width 20 height 20
click at [849, 138] on span "close" at bounding box center [848, 141] width 20 height 20
click at [758, 142] on input "text" at bounding box center [796, 140] width 128 height 31
click at [1246, 139] on div "search they've close keyboard_arrow_up keyboard_arrow_down Replace once Replace…" at bounding box center [1013, 140] width 655 height 47
drag, startPoint x: 844, startPoint y: 139, endPoint x: 796, endPoint y: 143, distance: 47.7
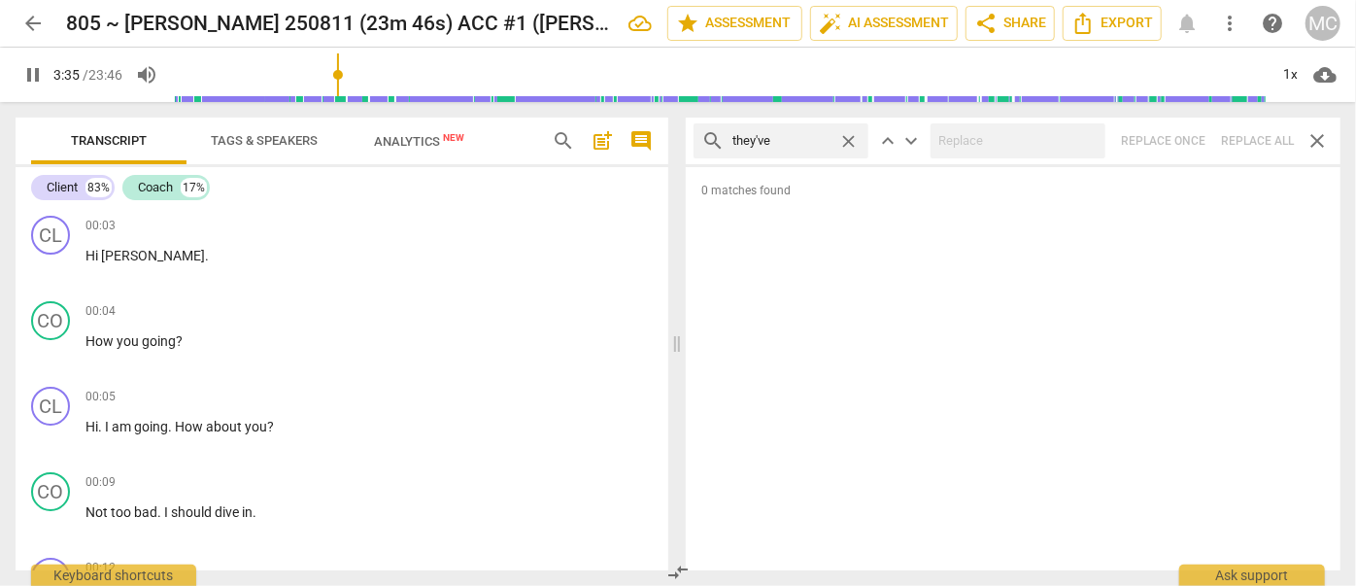
click at [844, 139] on span "close" at bounding box center [848, 141] width 20 height 20
click at [785, 144] on input "text" at bounding box center [796, 140] width 128 height 31
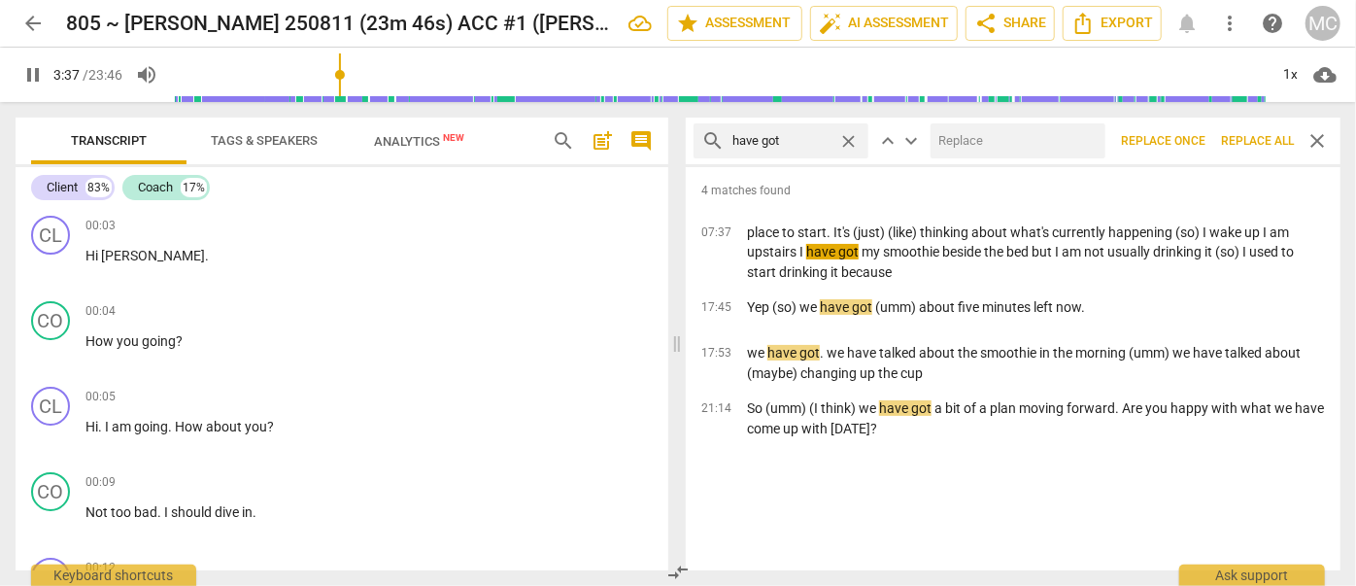
click at [1006, 147] on input "text" at bounding box center [1013, 140] width 167 height 31
click at [1260, 129] on button "Replace all" at bounding box center [1257, 140] width 88 height 35
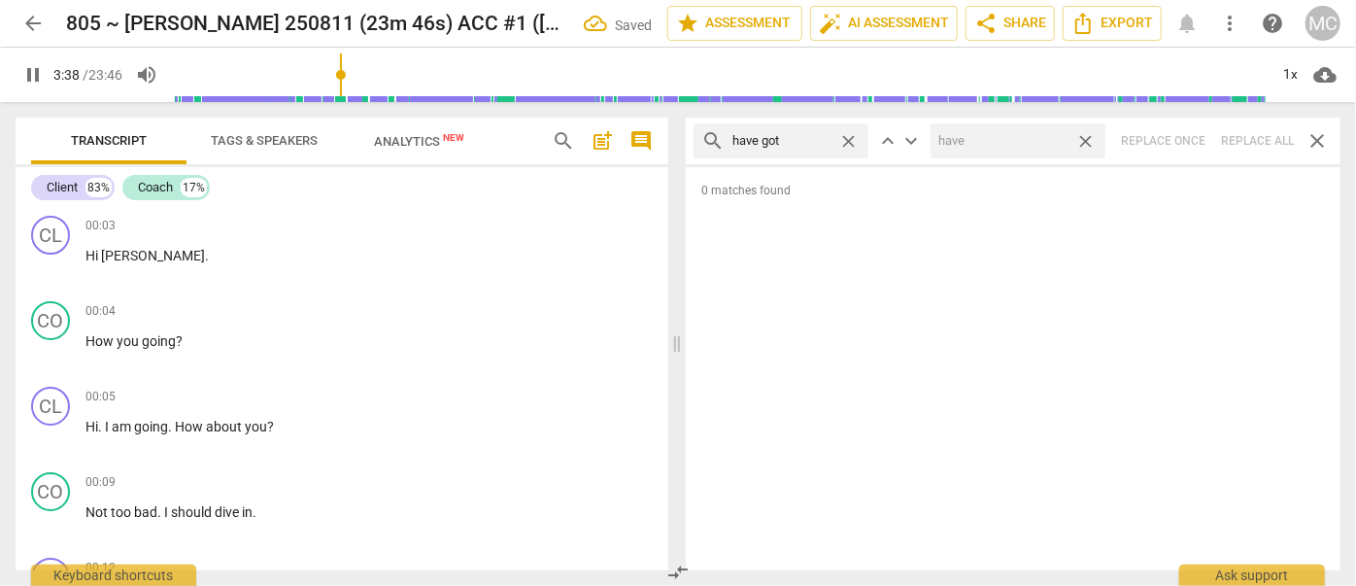
click at [1083, 141] on span "close" at bounding box center [1085, 141] width 20 height 20
click at [851, 138] on span "close" at bounding box center [848, 141] width 20 height 20
click at [818, 139] on input "text" at bounding box center [796, 140] width 128 height 31
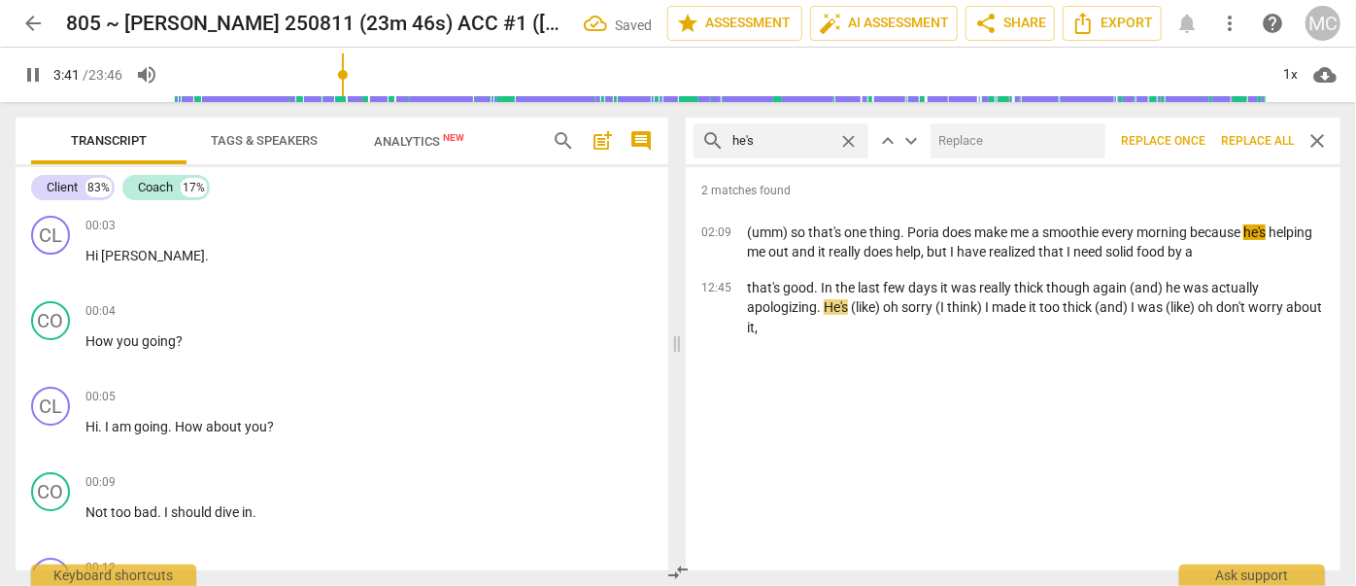
click at [973, 140] on input "text" at bounding box center [1013, 140] width 167 height 31
click at [1237, 138] on span "Replace all" at bounding box center [1257, 141] width 73 height 17
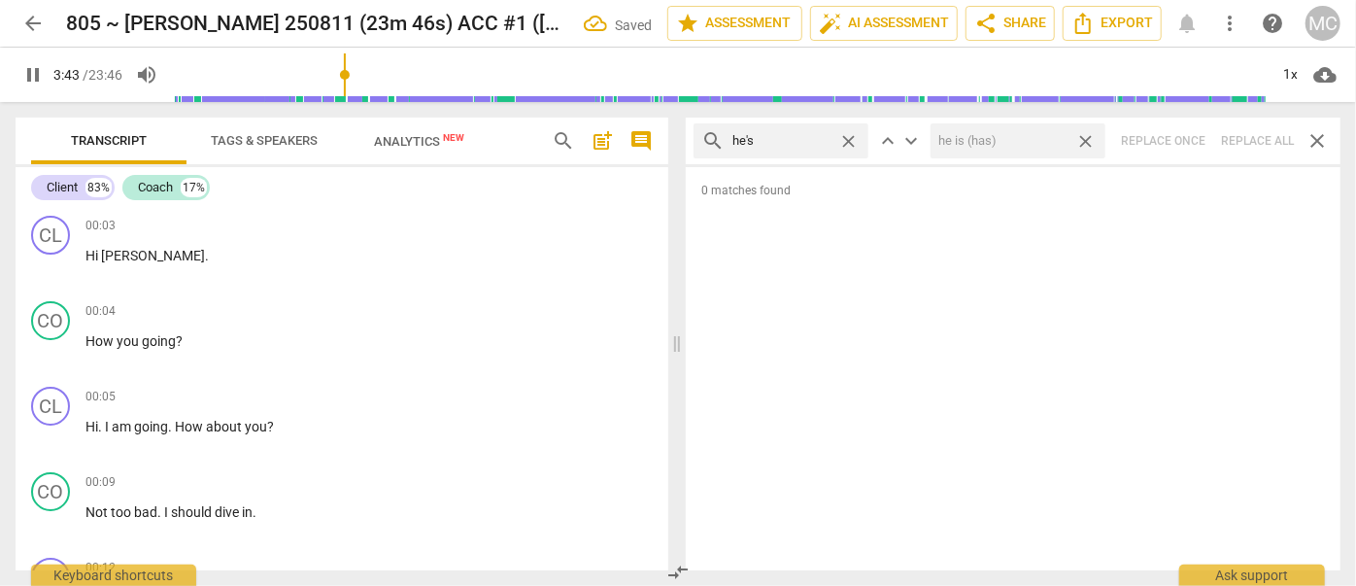
drag, startPoint x: 1091, startPoint y: 142, endPoint x: 845, endPoint y: 130, distance: 246.0
click at [1091, 142] on span "close" at bounding box center [1085, 141] width 20 height 20
click at [852, 135] on span "close" at bounding box center [848, 141] width 20 height 20
click at [821, 138] on input "text" at bounding box center [781, 140] width 98 height 31
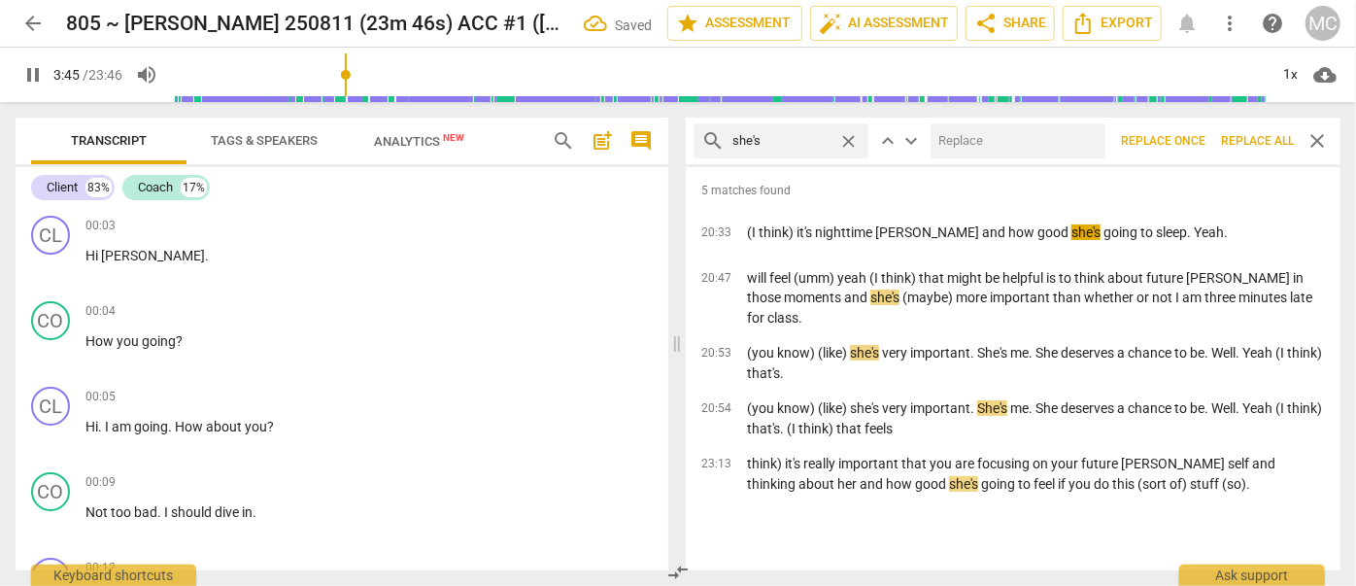
click at [990, 142] on input "text" at bounding box center [1013, 140] width 167 height 31
click at [1250, 133] on span "Replace all" at bounding box center [1257, 141] width 73 height 17
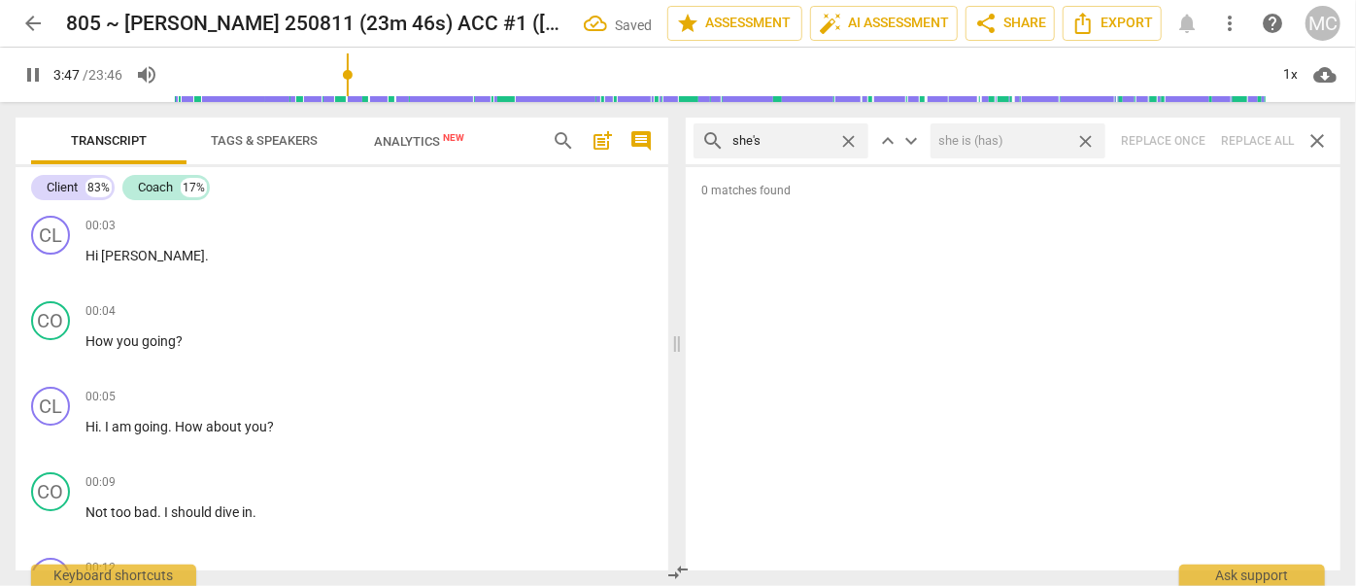
drag, startPoint x: 1087, startPoint y: 139, endPoint x: 908, endPoint y: 150, distance: 179.0
click at [1087, 139] on span "close" at bounding box center [1085, 141] width 20 height 20
click at [846, 139] on span "close" at bounding box center [848, 141] width 20 height 20
click at [816, 138] on input "text" at bounding box center [796, 140] width 128 height 31
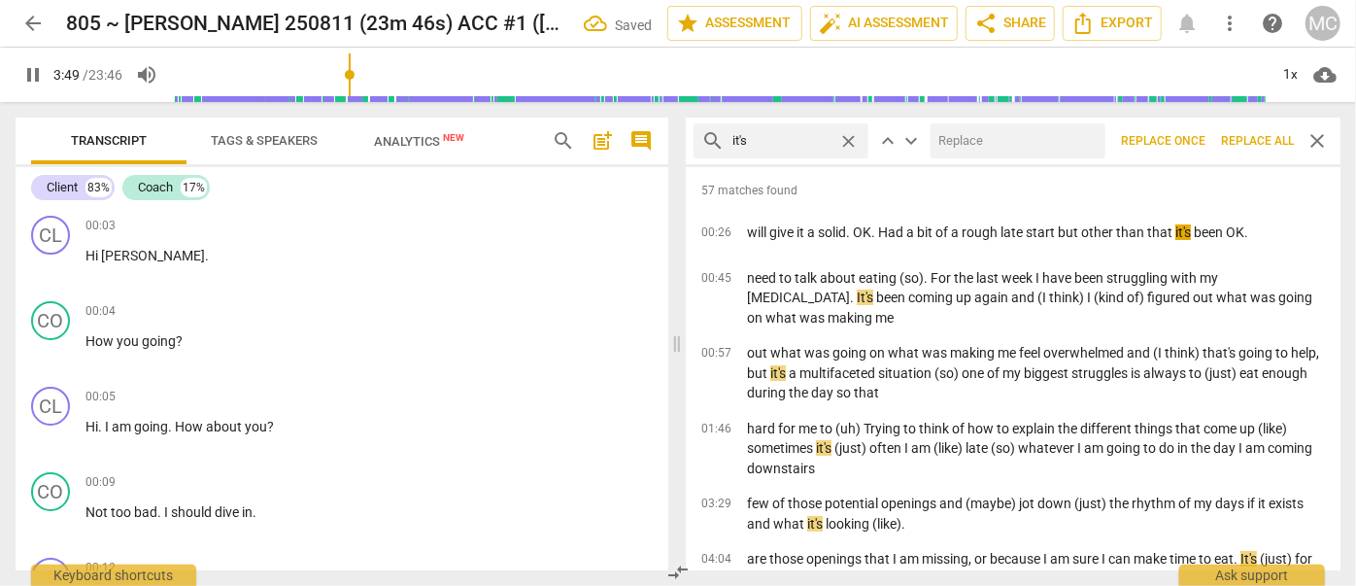
click at [966, 128] on input "text" at bounding box center [1013, 140] width 167 height 31
click at [1240, 142] on span "Replace all" at bounding box center [1257, 141] width 73 height 17
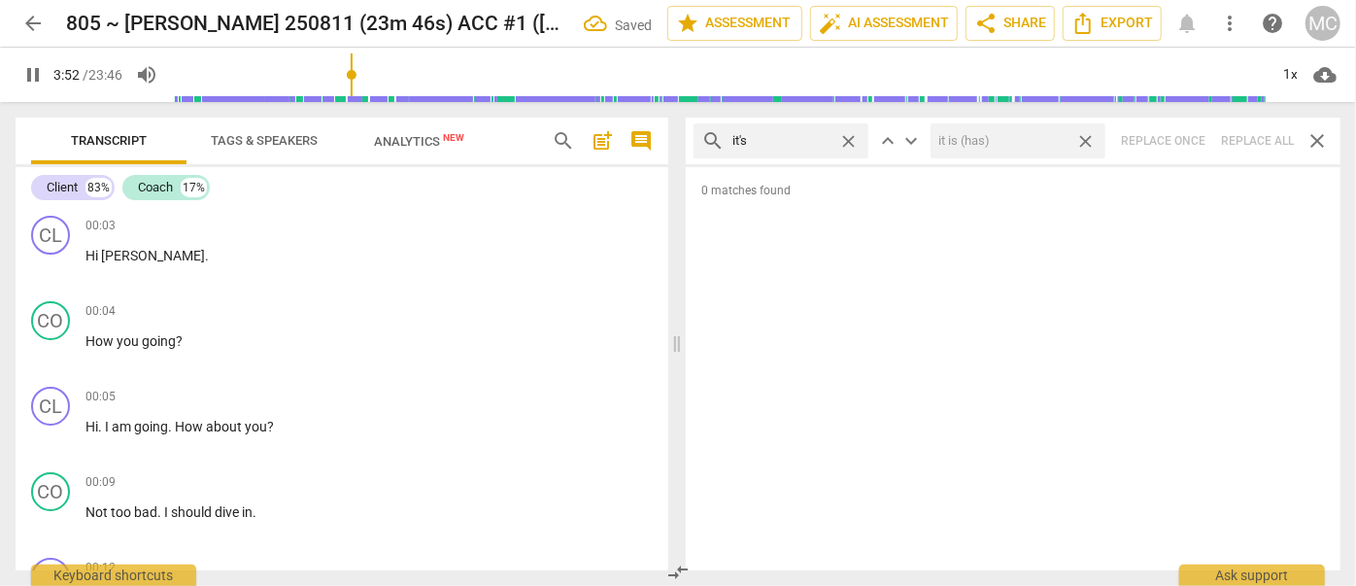
click at [1089, 139] on span "close" at bounding box center [1085, 141] width 20 height 20
click at [848, 134] on span "close" at bounding box center [848, 141] width 20 height 20
click at [800, 139] on input "text" at bounding box center [781, 140] width 98 height 31
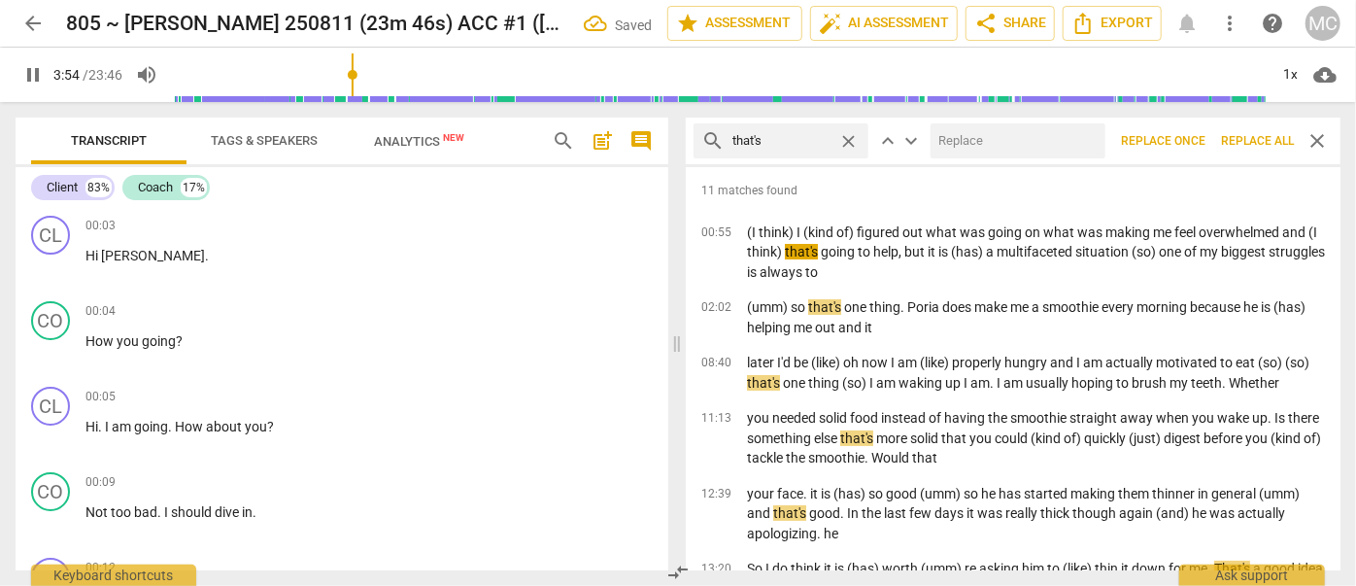
click at [984, 139] on input "text" at bounding box center [1013, 140] width 167 height 31
click at [1268, 138] on span "Replace all" at bounding box center [1257, 141] width 73 height 17
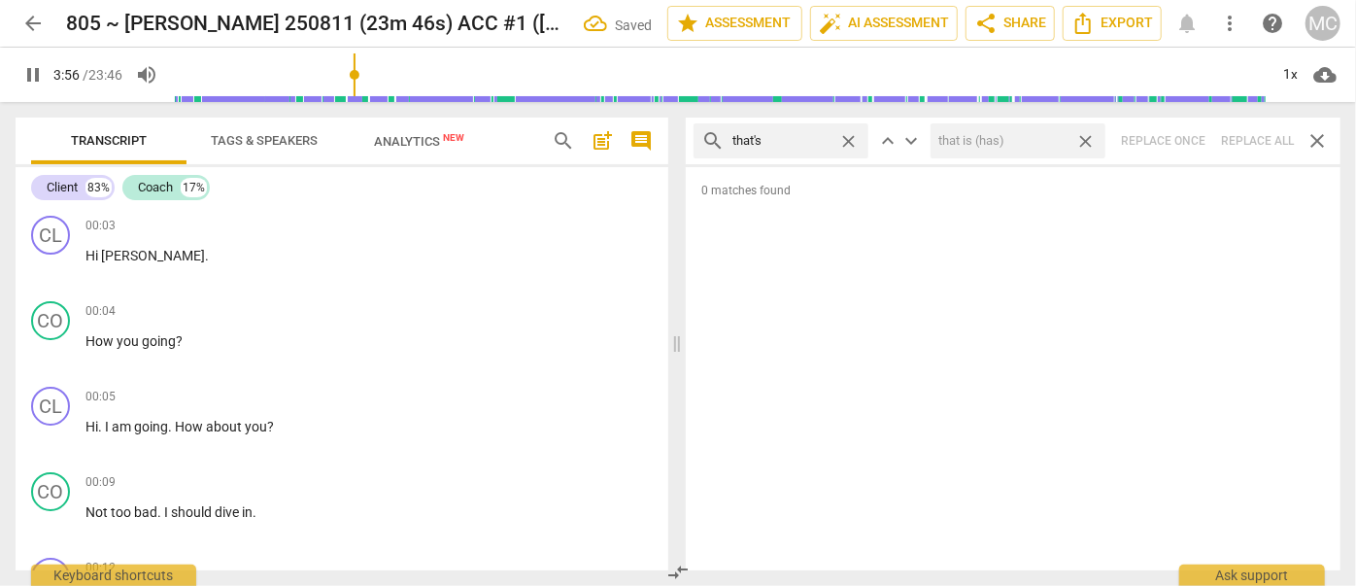
click at [1088, 134] on span "close" at bounding box center [1085, 141] width 20 height 20
click at [845, 136] on span "close" at bounding box center [848, 141] width 20 height 20
click at [805, 139] on input "text" at bounding box center [796, 140] width 128 height 31
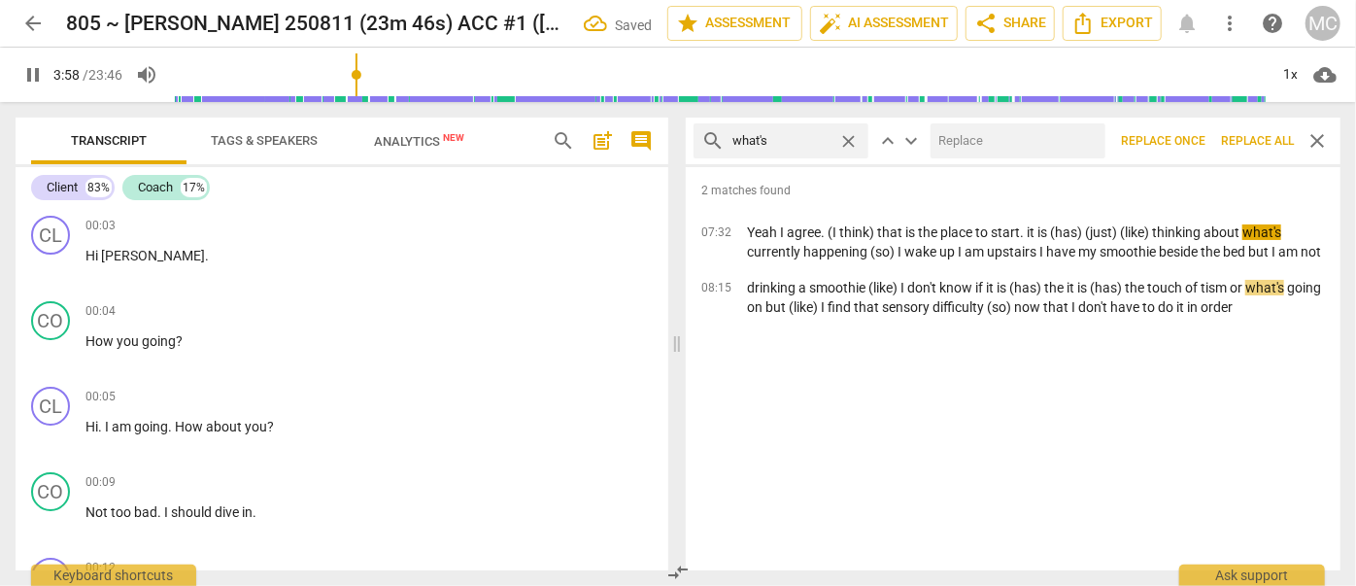
click at [993, 147] on input "text" at bounding box center [1013, 140] width 167 height 31
drag, startPoint x: 1273, startPoint y: 136, endPoint x: 1242, endPoint y: 140, distance: 31.3
click at [1273, 136] on span "Replace all" at bounding box center [1257, 141] width 73 height 17
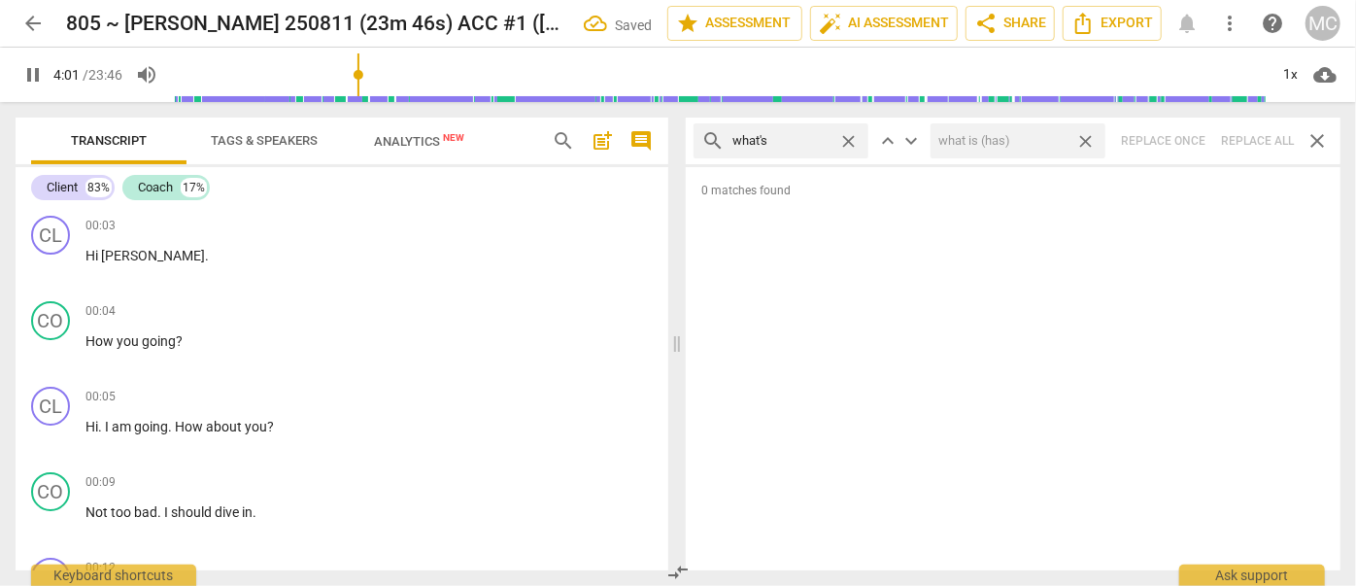
click at [1084, 136] on span "close" at bounding box center [1085, 141] width 20 height 20
click at [847, 139] on span "close" at bounding box center [848, 141] width 20 height 20
click at [818, 138] on input "text" at bounding box center [796, 140] width 128 height 31
click at [1248, 138] on div "search where's close keyboard_arrow_up keyboard_arrow_down Replace once Replace…" at bounding box center [1013, 140] width 655 height 47
drag, startPoint x: 849, startPoint y: 138, endPoint x: 839, endPoint y: 139, distance: 9.8
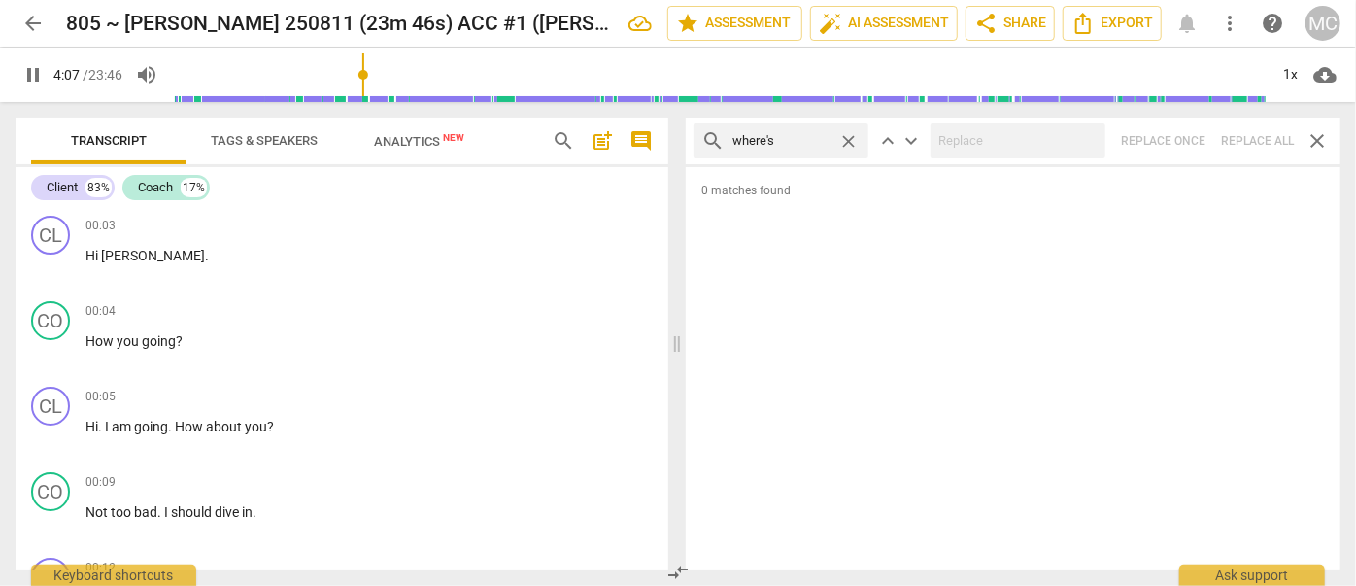
click at [849, 138] on span "close" at bounding box center [848, 141] width 20 height 20
click at [801, 142] on input "text" at bounding box center [796, 140] width 128 height 31
click at [1259, 139] on div "search who's close keyboard_arrow_up keyboard_arrow_down Replace once Replace a…" at bounding box center [1013, 140] width 655 height 47
click at [851, 135] on span "close" at bounding box center [848, 141] width 20 height 20
drag, startPoint x: 805, startPoint y: 138, endPoint x: 795, endPoint y: 137, distance: 9.8
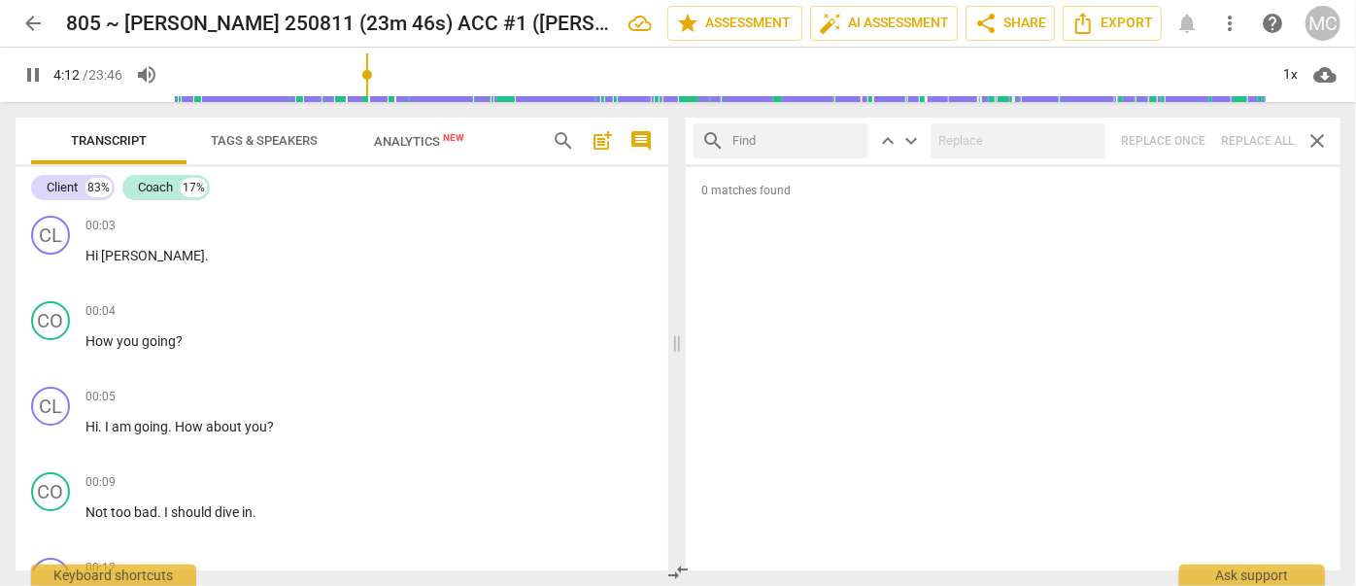
click at [805, 138] on input "text" at bounding box center [796, 140] width 128 height 31
click at [1245, 147] on div "search when's close keyboard_arrow_up keyboard_arrow_down Replace once Replace …" at bounding box center [1013, 140] width 655 height 47
click at [849, 135] on span "close" at bounding box center [848, 141] width 20 height 20
click at [801, 137] on input "text" at bounding box center [796, 140] width 128 height 31
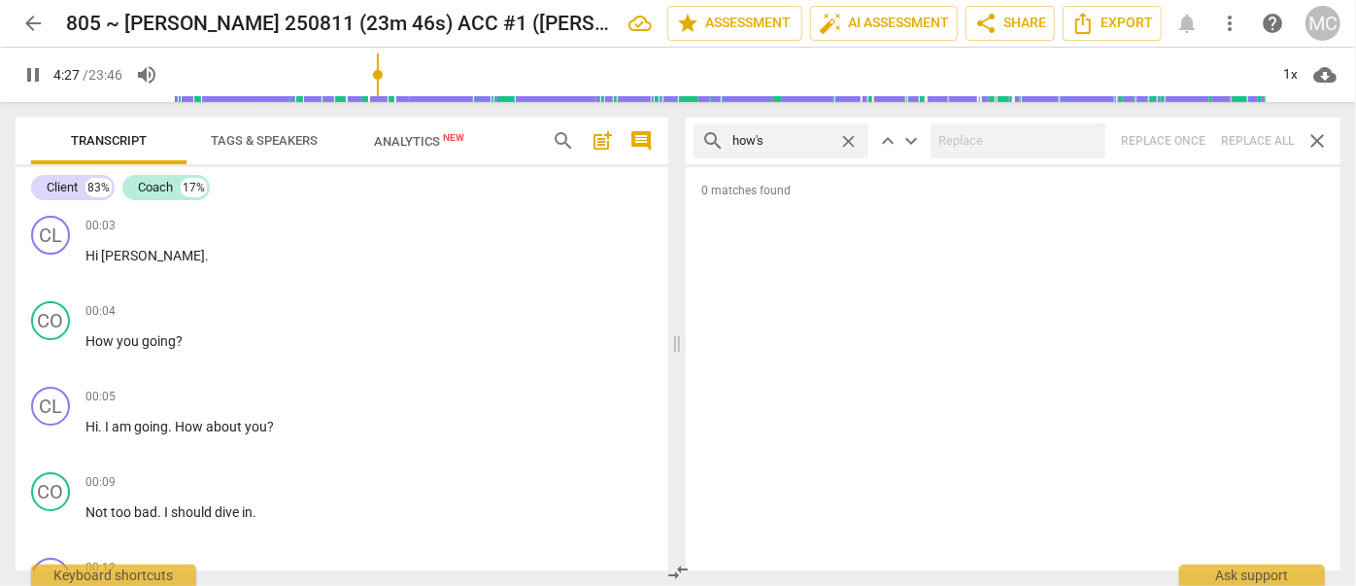
click at [1249, 134] on div "search how's close keyboard_arrow_up keyboard_arrow_down Replace once Replace a…" at bounding box center [1013, 140] width 655 height 47
click at [853, 140] on span "close" at bounding box center [848, 141] width 20 height 20
click at [815, 139] on input "text" at bounding box center [796, 140] width 128 height 31
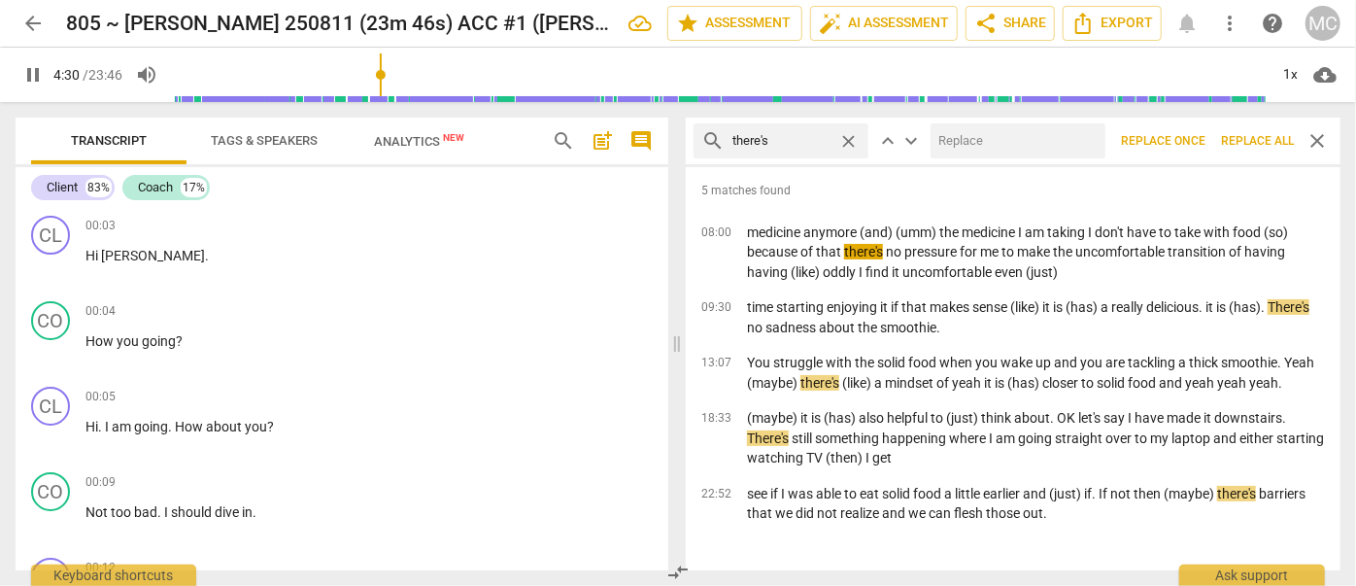
click at [1018, 139] on input "text" at bounding box center [1013, 140] width 167 height 31
click at [1246, 134] on span "Replace all" at bounding box center [1257, 141] width 73 height 17
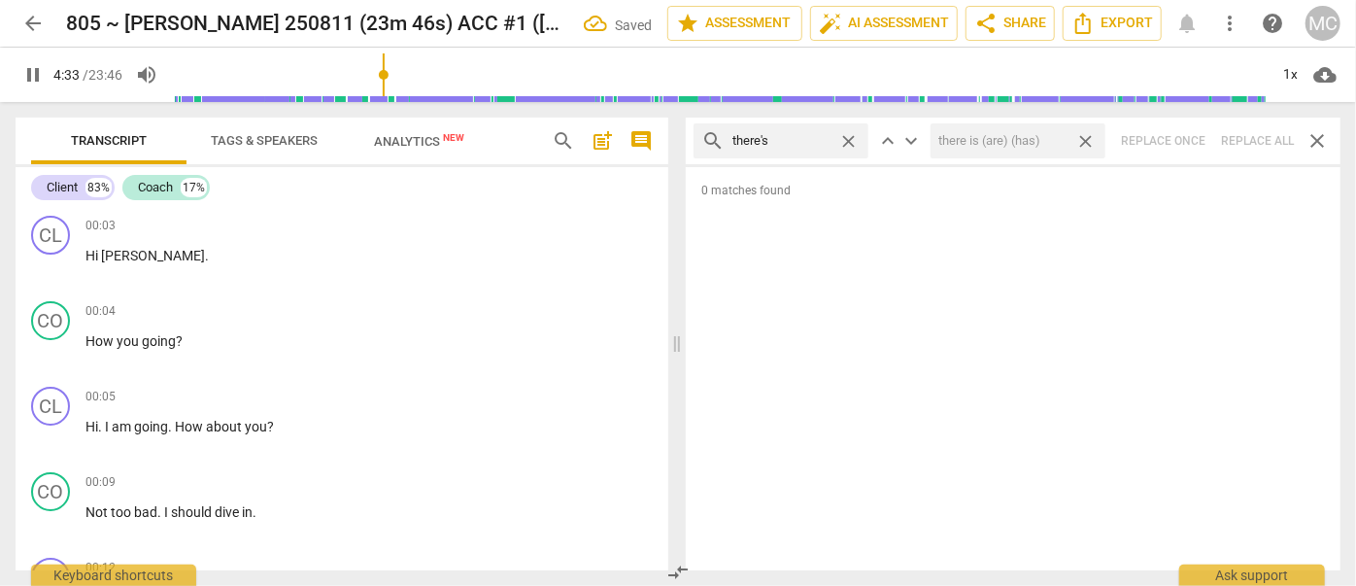
click at [1091, 141] on span "close" at bounding box center [1085, 141] width 20 height 20
click at [853, 140] on span "close" at bounding box center [848, 141] width 20 height 20
click at [805, 142] on input "text" at bounding box center [796, 140] width 128 height 31
click at [1248, 141] on div "search here's close keyboard_arrow_up keyboard_arrow_down Replace once Replace …" at bounding box center [1013, 140] width 655 height 47
click at [843, 137] on span "close" at bounding box center [848, 141] width 20 height 20
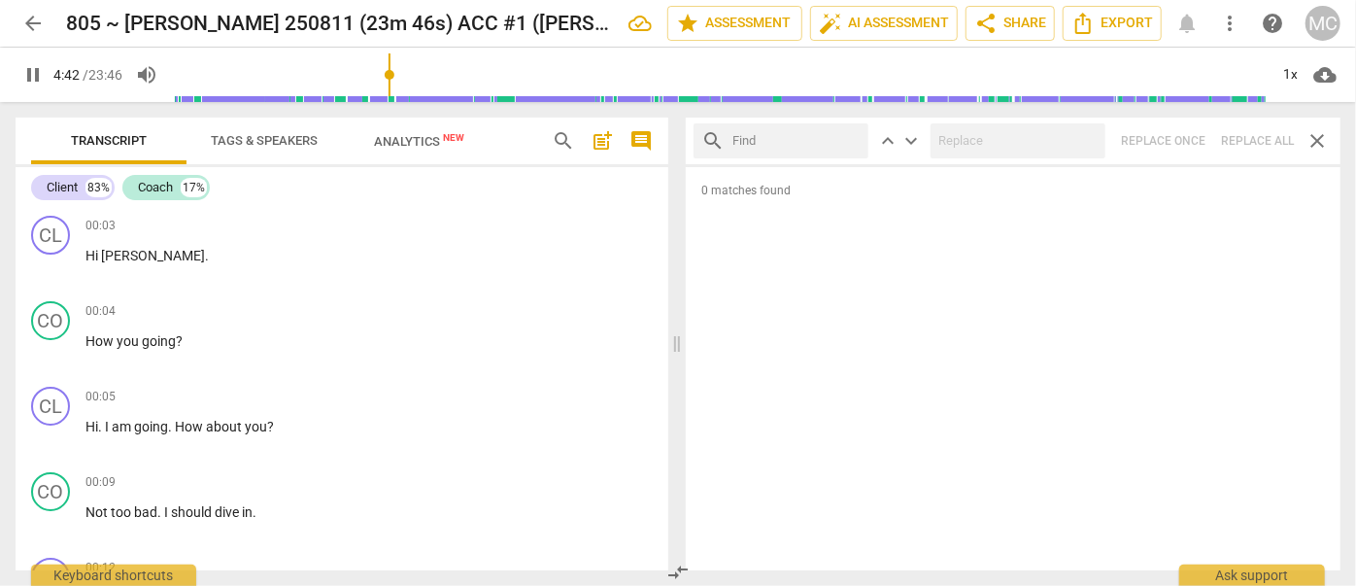
click at [781, 140] on input "text" at bounding box center [796, 140] width 128 height 31
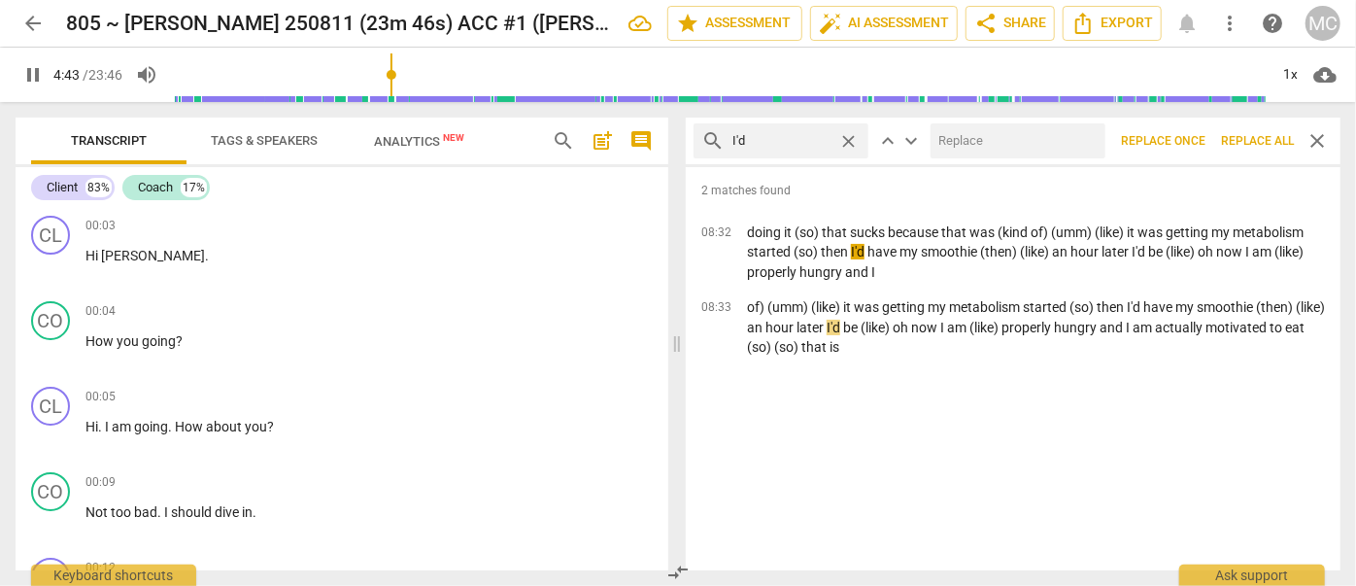
click at [975, 148] on input "text" at bounding box center [1013, 140] width 167 height 31
click at [1247, 138] on span "Replace all" at bounding box center [1257, 141] width 73 height 17
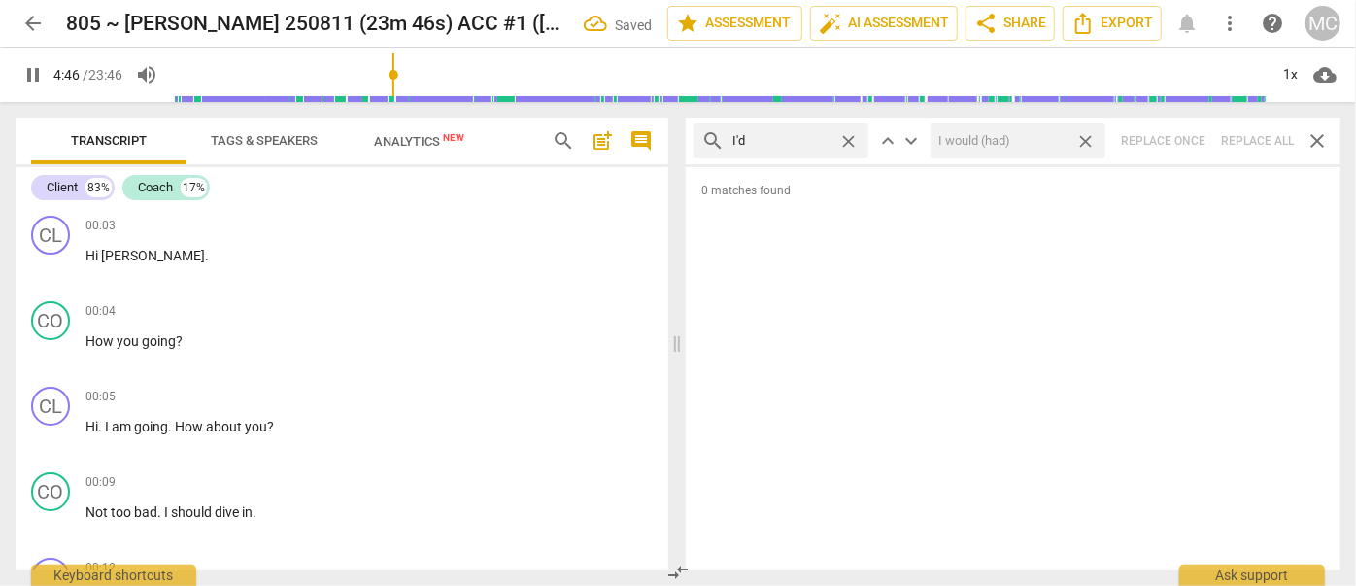
click at [1090, 136] on span "close" at bounding box center [1085, 141] width 20 height 20
click at [850, 139] on span "close" at bounding box center [848, 141] width 20 height 20
drag, startPoint x: 801, startPoint y: 142, endPoint x: 846, endPoint y: 143, distance: 44.7
click at [801, 142] on input "text" at bounding box center [796, 140] width 128 height 31
click at [1249, 135] on div "search you'd close keyboard_arrow_up keyboard_arrow_down Replace once Replace a…" at bounding box center [1013, 140] width 655 height 47
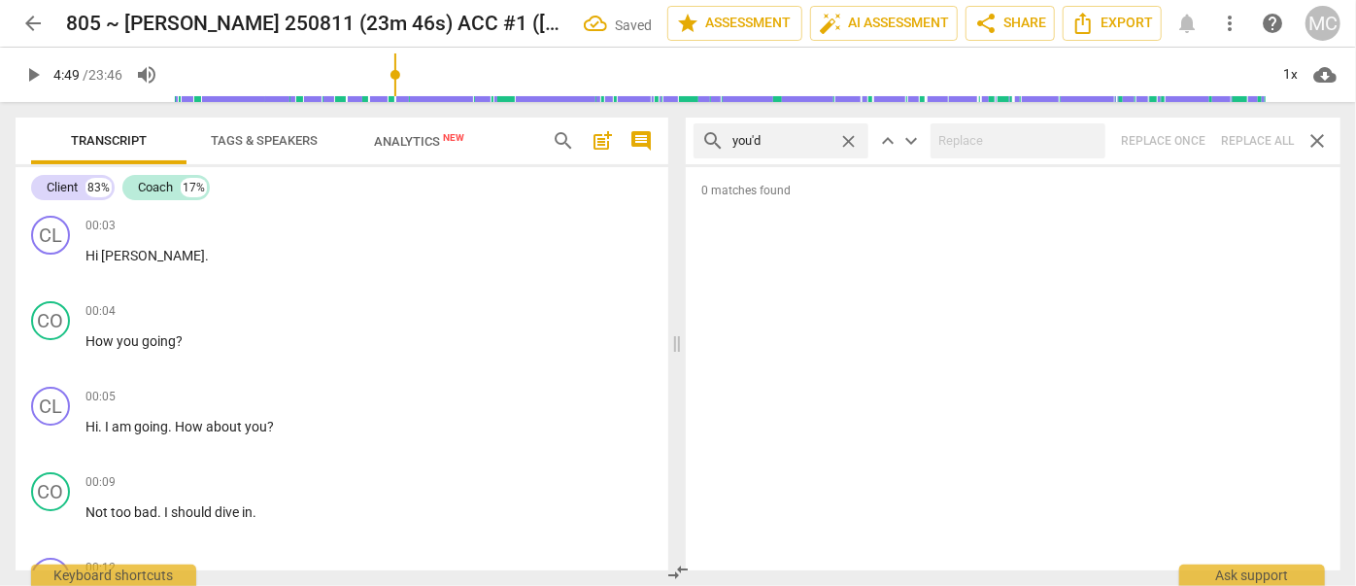
click at [849, 141] on span "close" at bounding box center [848, 141] width 20 height 20
click at [779, 139] on input "text" at bounding box center [796, 140] width 128 height 31
click at [1248, 140] on div "search he'd close keyboard_arrow_up keyboard_arrow_down Replace once Replace al…" at bounding box center [1013, 140] width 655 height 47
click at [847, 134] on span "close" at bounding box center [848, 141] width 20 height 20
click at [789, 139] on input "text" at bounding box center [796, 140] width 128 height 31
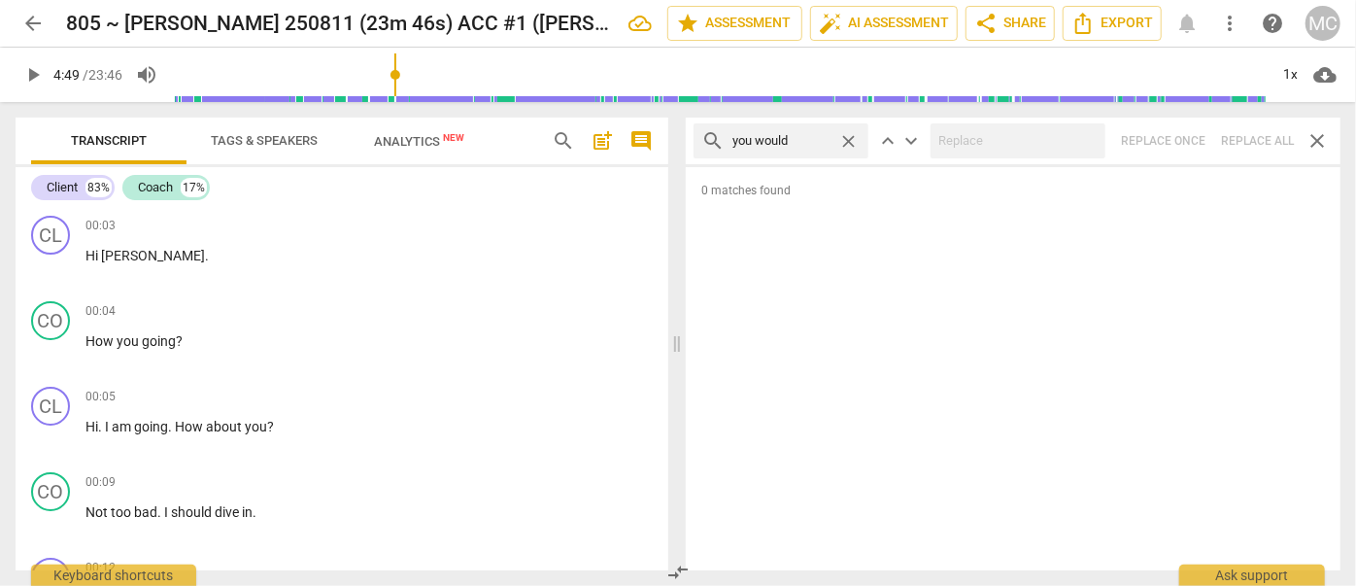
click at [1252, 136] on div "search you would close keyboard_arrow_up keyboard_arrow_down Replace once Repla…" at bounding box center [1013, 140] width 655 height 47
click at [844, 138] on span "close" at bounding box center [848, 141] width 20 height 20
click at [799, 138] on input "text" at bounding box center [796, 140] width 128 height 31
click at [1247, 128] on div "search she'd close keyboard_arrow_up keyboard_arrow_down Replace once Replace a…" at bounding box center [1013, 140] width 655 height 47
click at [850, 140] on span "close" at bounding box center [848, 141] width 20 height 20
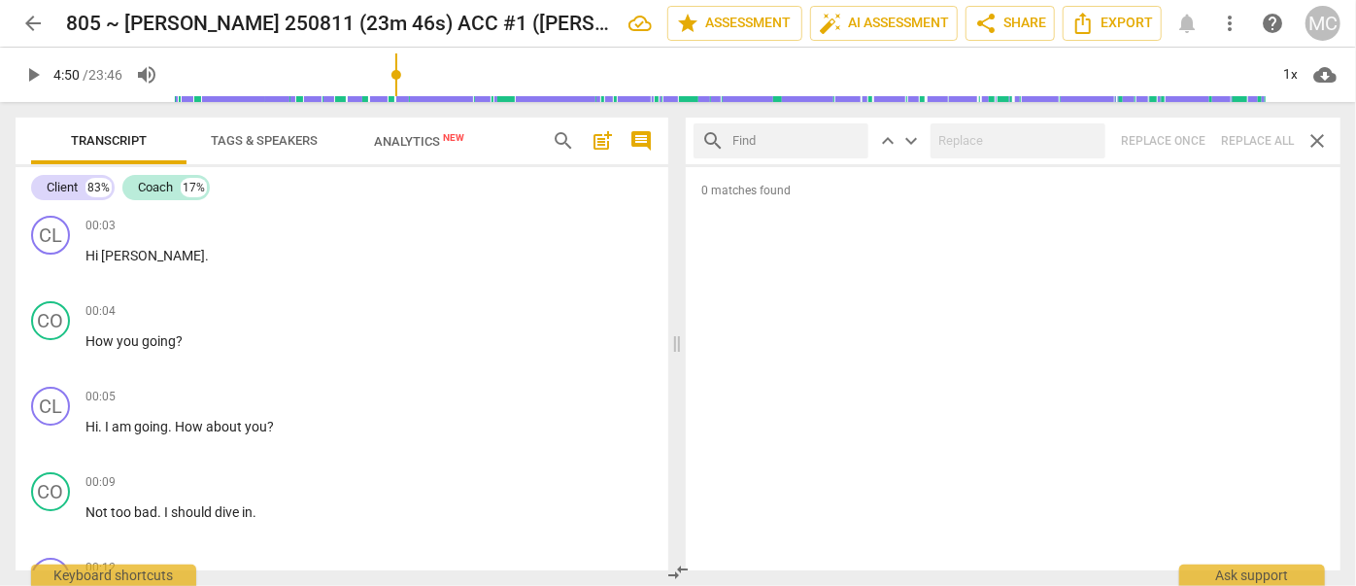
drag, startPoint x: 811, startPoint y: 143, endPoint x: 823, endPoint y: 143, distance: 12.6
click at [811, 143] on input "text" at bounding box center [796, 140] width 128 height 31
click at [1259, 148] on div "search it'd close keyboard_arrow_up keyboard_arrow_down Replace once Replace al…" at bounding box center [1013, 140] width 655 height 47
click at [847, 137] on span "close" at bounding box center [848, 141] width 20 height 20
click at [787, 137] on input "text" at bounding box center [796, 140] width 128 height 31
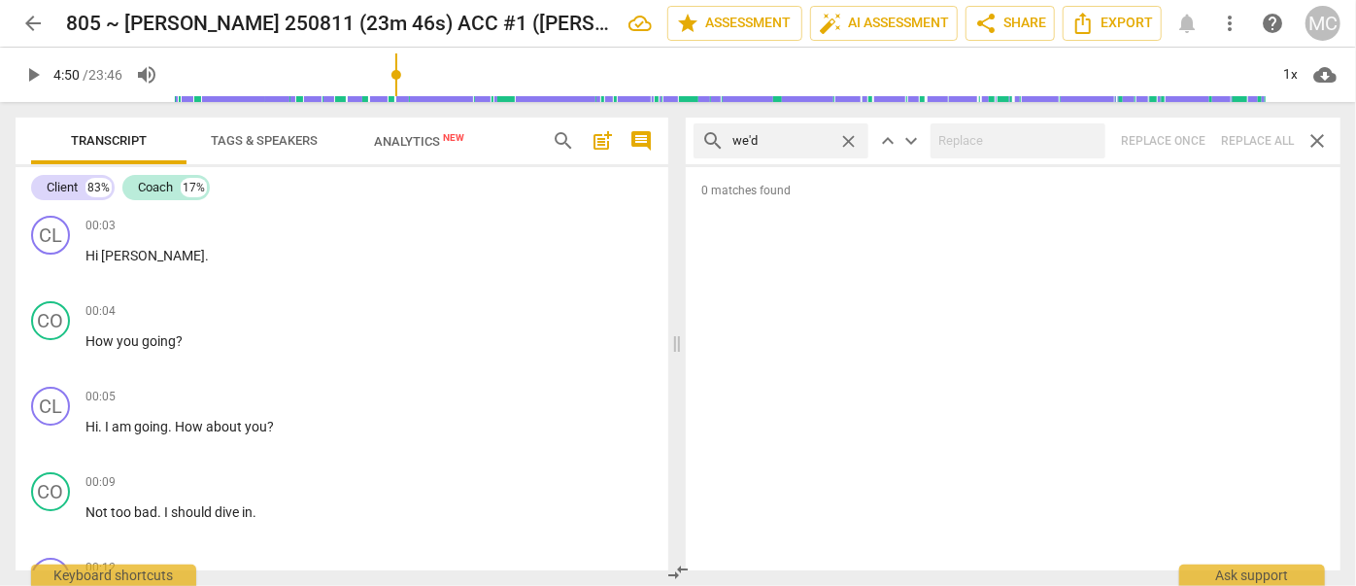
click at [1251, 144] on div "search we'd close keyboard_arrow_up keyboard_arrow_down Replace once Replace al…" at bounding box center [1013, 140] width 655 height 47
click at [847, 137] on span "close" at bounding box center [848, 141] width 20 height 20
click at [792, 142] on input "text" at bounding box center [796, 140] width 128 height 31
click at [1251, 142] on div "search they'd close keyboard_arrow_up keyboard_arrow_down Replace once Replace …" at bounding box center [1013, 140] width 655 height 47
click at [849, 140] on span "close" at bounding box center [848, 141] width 20 height 20
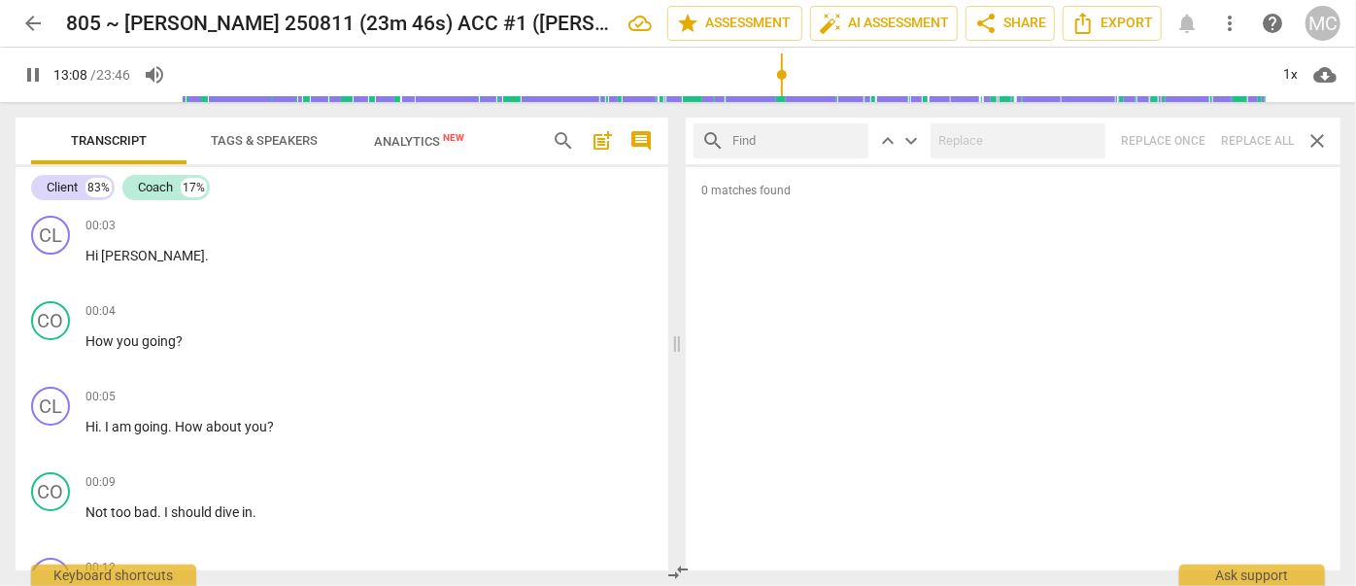
click at [27, 80] on span "pause" at bounding box center [32, 74] width 23 height 23
